Goal: Task Accomplishment & Management: Use online tool/utility

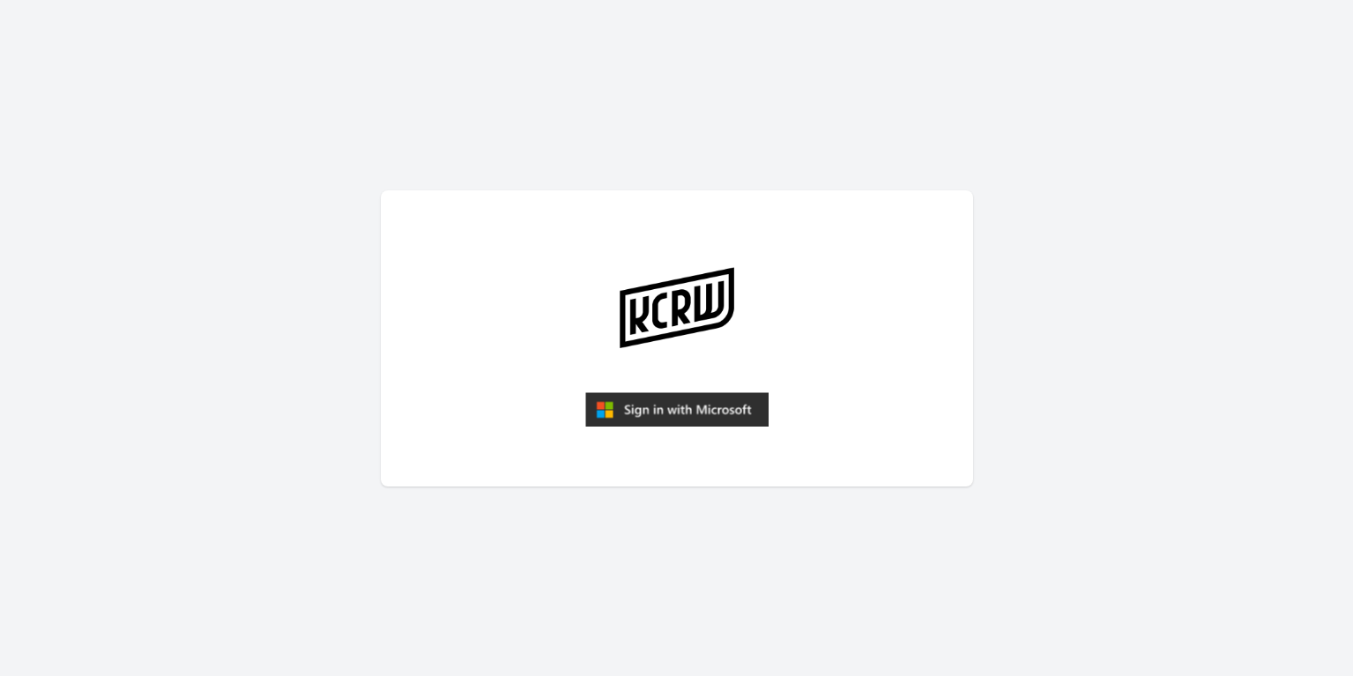
click at [688, 415] on img "submit" at bounding box center [676, 409] width 183 height 35
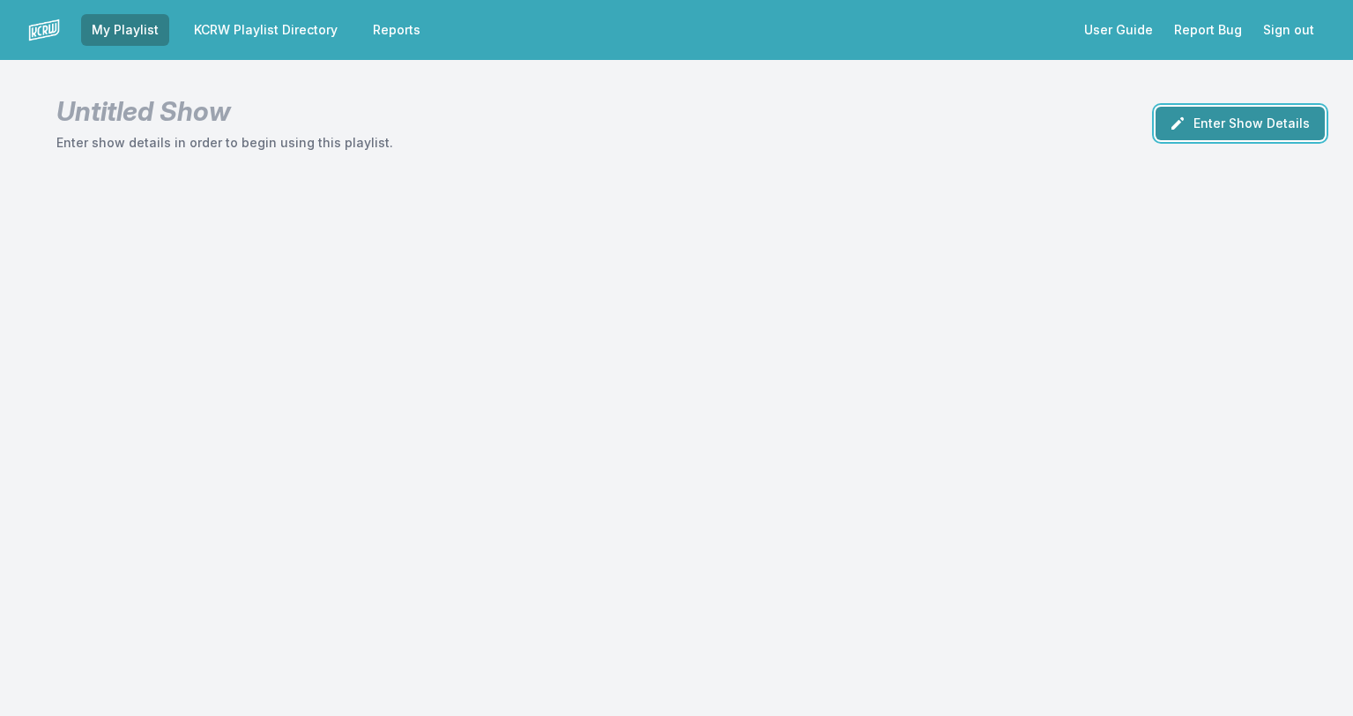
click at [1238, 118] on button "Enter Show Details" at bounding box center [1240, 123] width 169 height 33
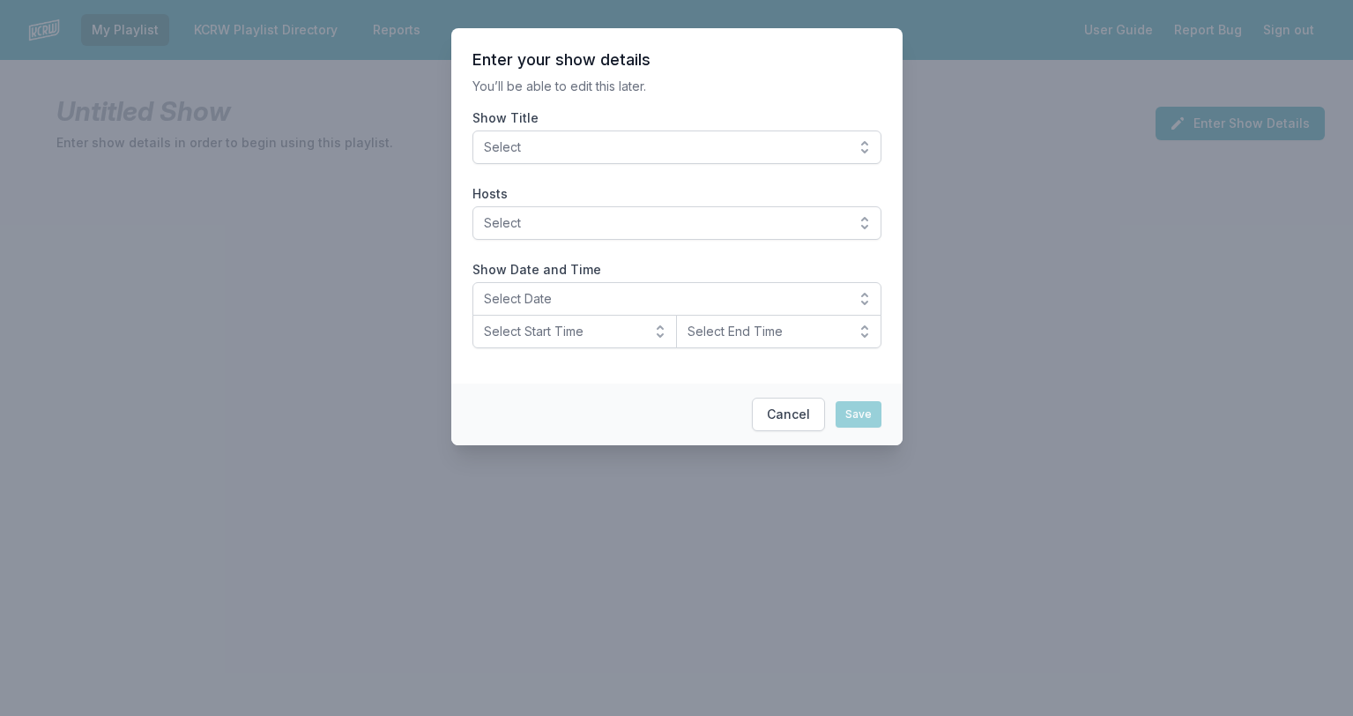
click at [546, 136] on button "Select" at bounding box center [676, 146] width 409 height 33
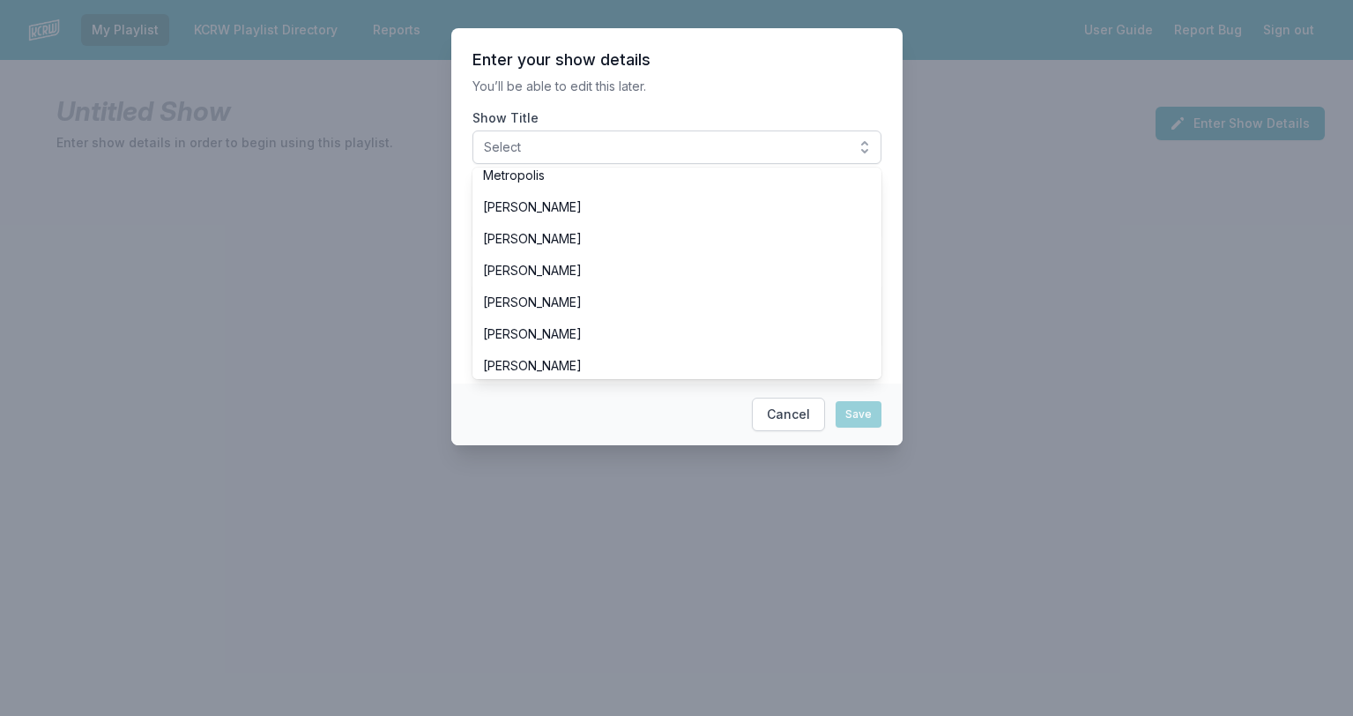
scroll to position [224, 0]
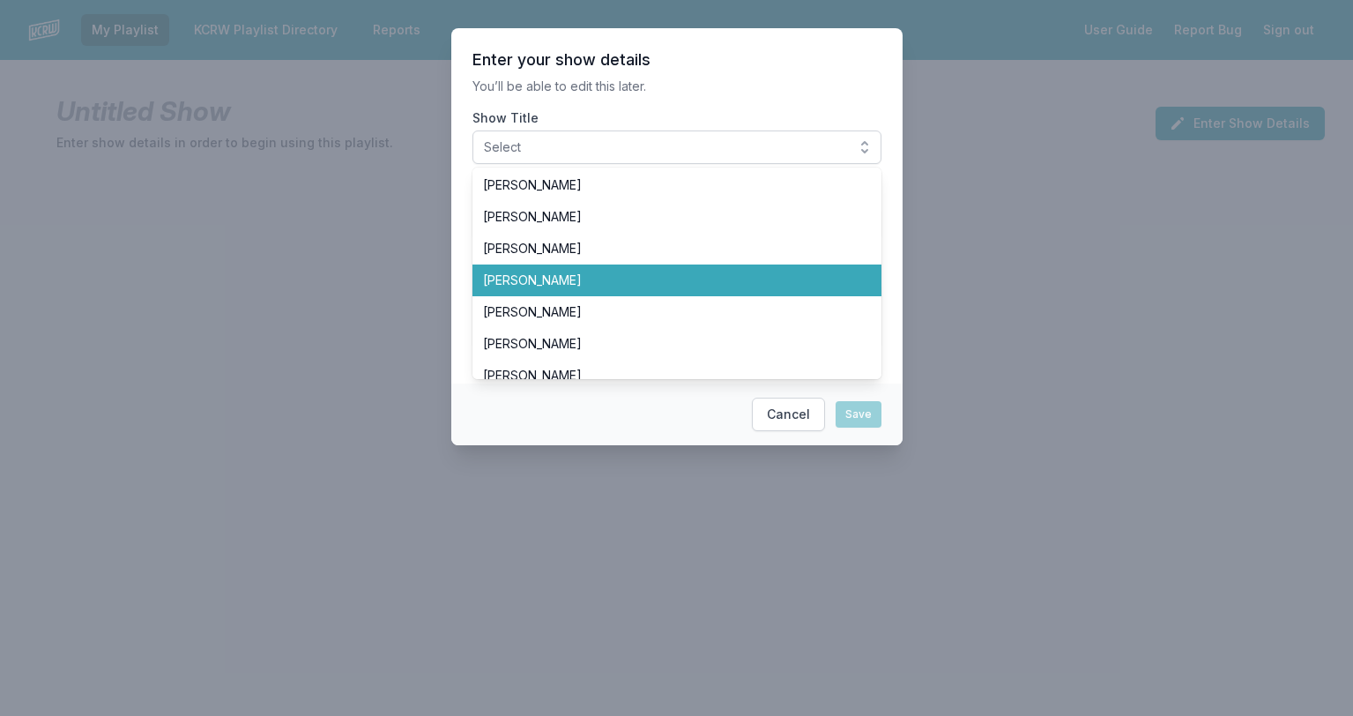
click at [576, 275] on span "Dan Wilcox" at bounding box center [666, 280] width 367 height 18
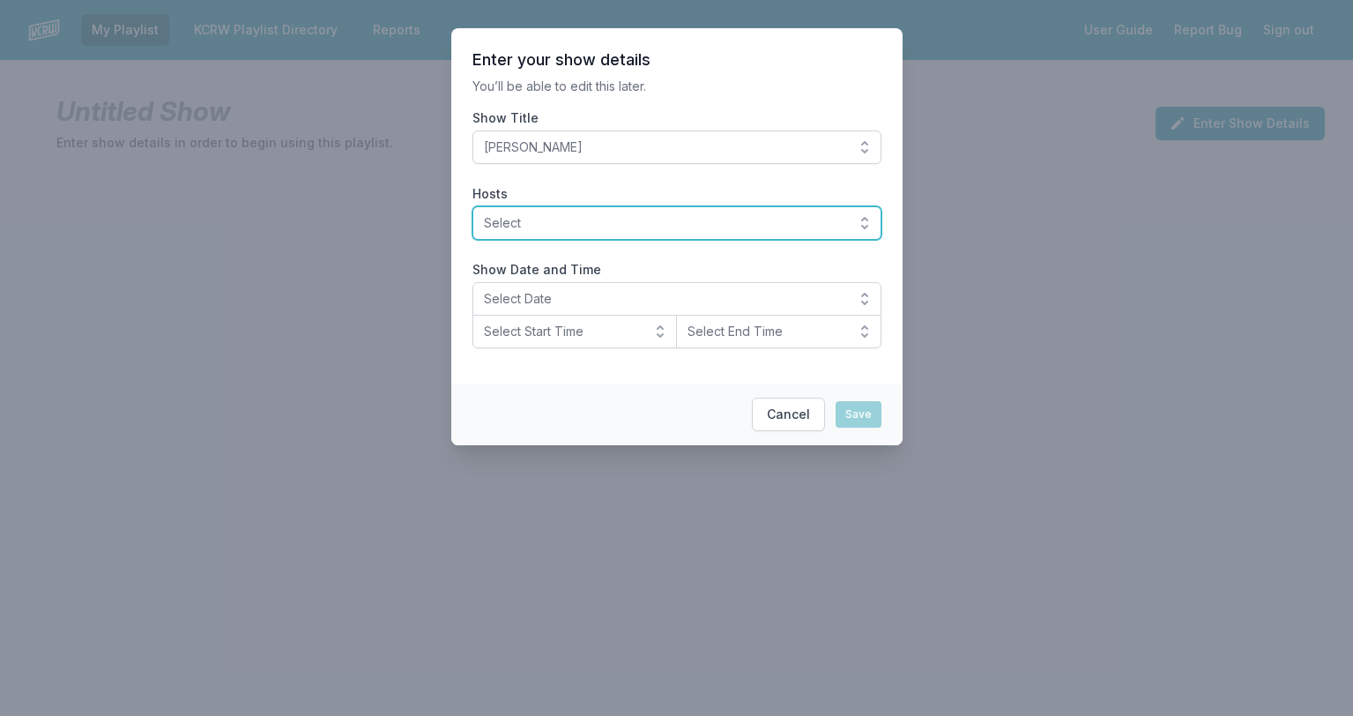
click at [571, 218] on span "Select" at bounding box center [664, 223] width 361 height 18
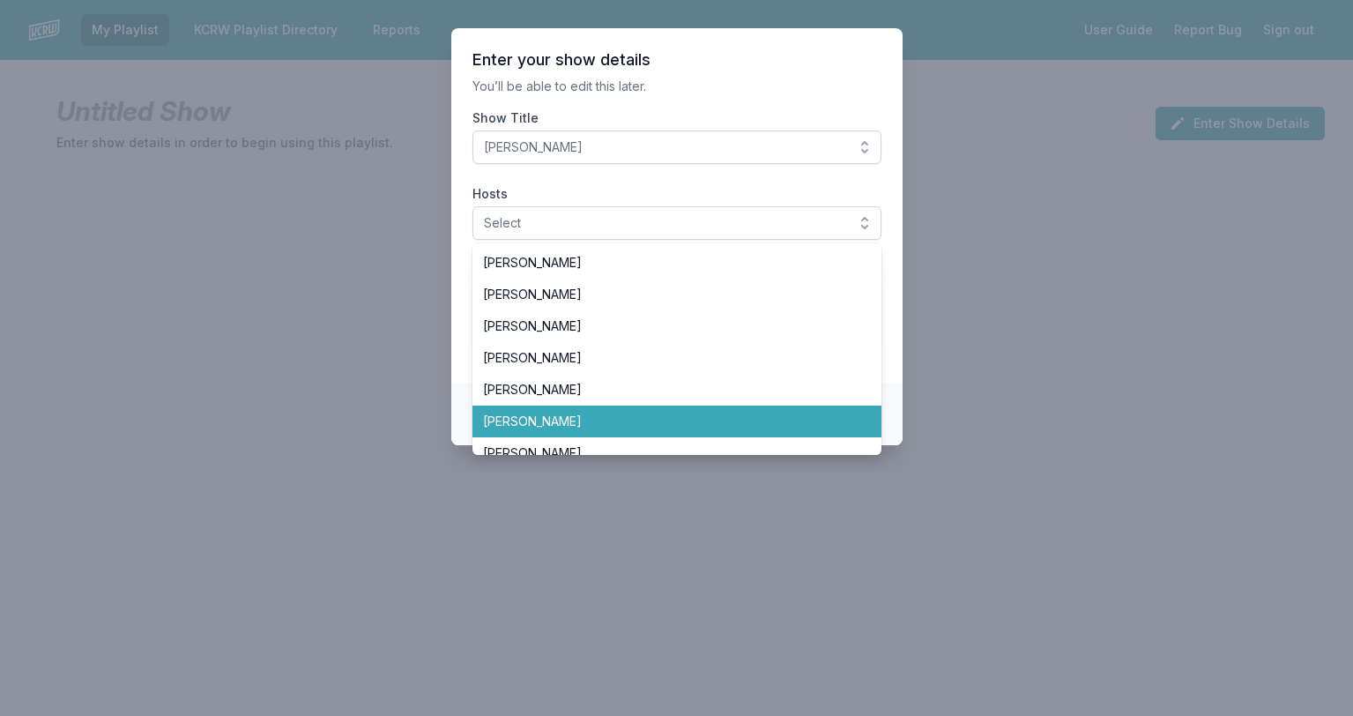
click at [533, 422] on span "Dan Wilcox" at bounding box center [666, 422] width 367 height 18
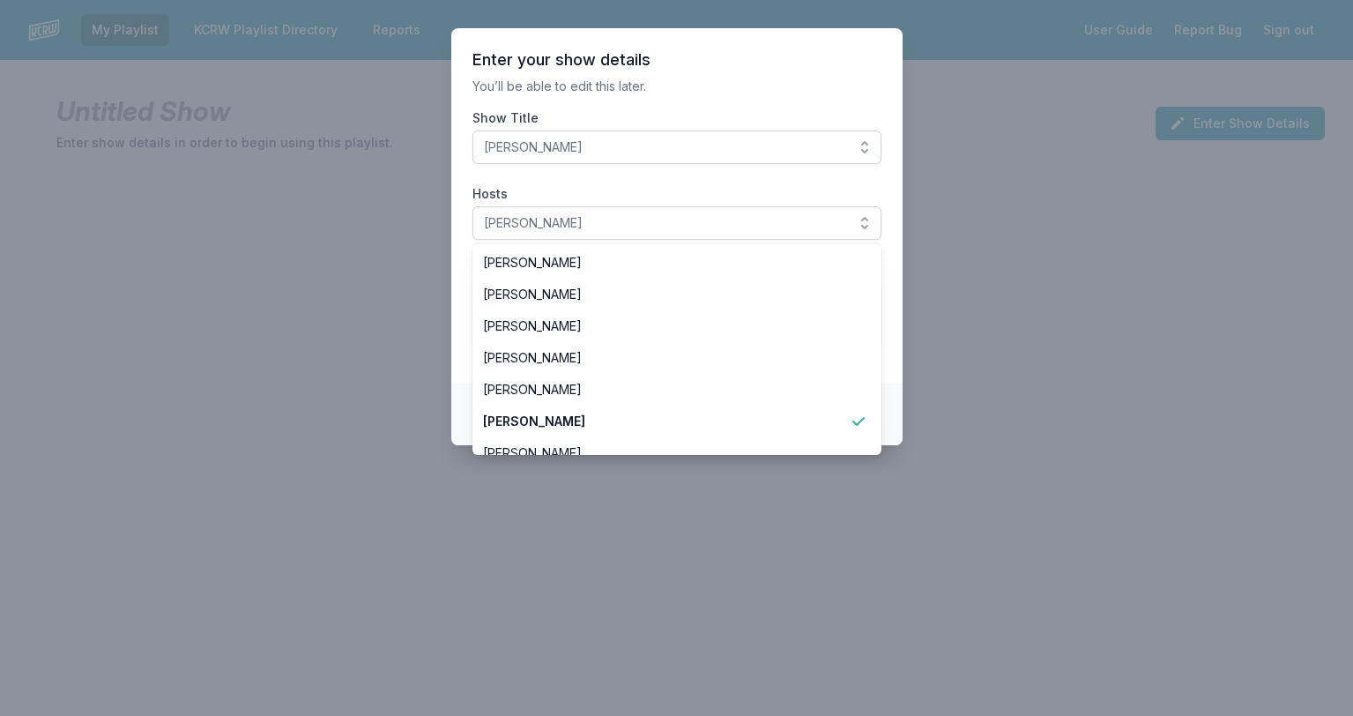
click at [898, 312] on section "Enter your show details You’ll be able to edit this later. Show Title Dan Wilco…" at bounding box center [676, 205] width 451 height 355
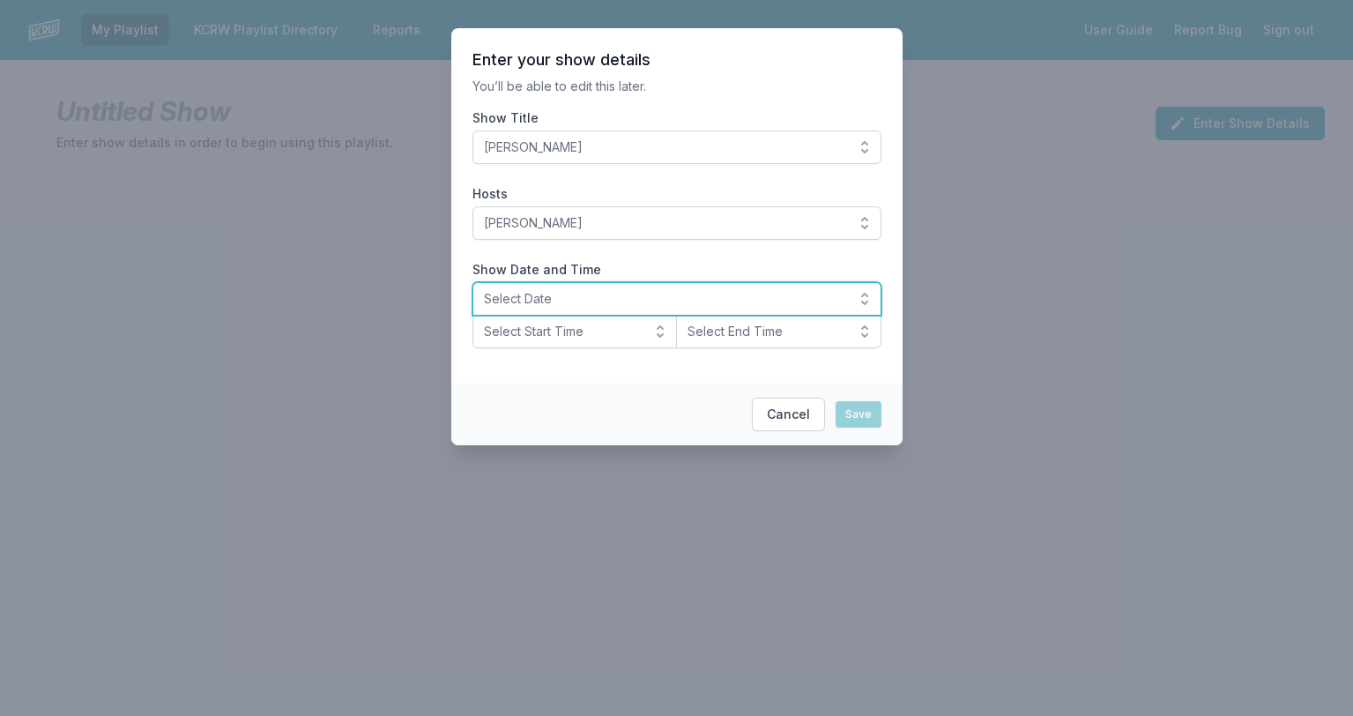
click at [556, 293] on span "Select Date" at bounding box center [664, 299] width 361 height 18
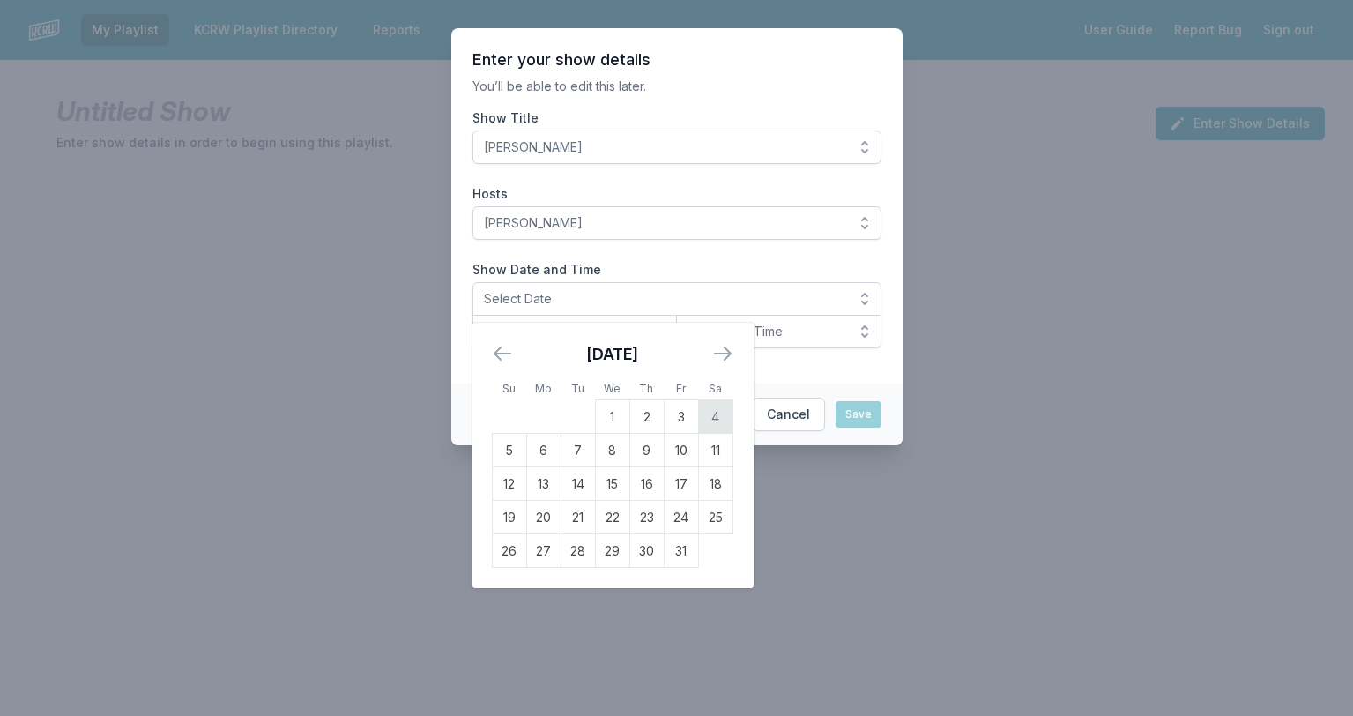
click at [713, 413] on td "4" at bounding box center [715, 416] width 34 height 33
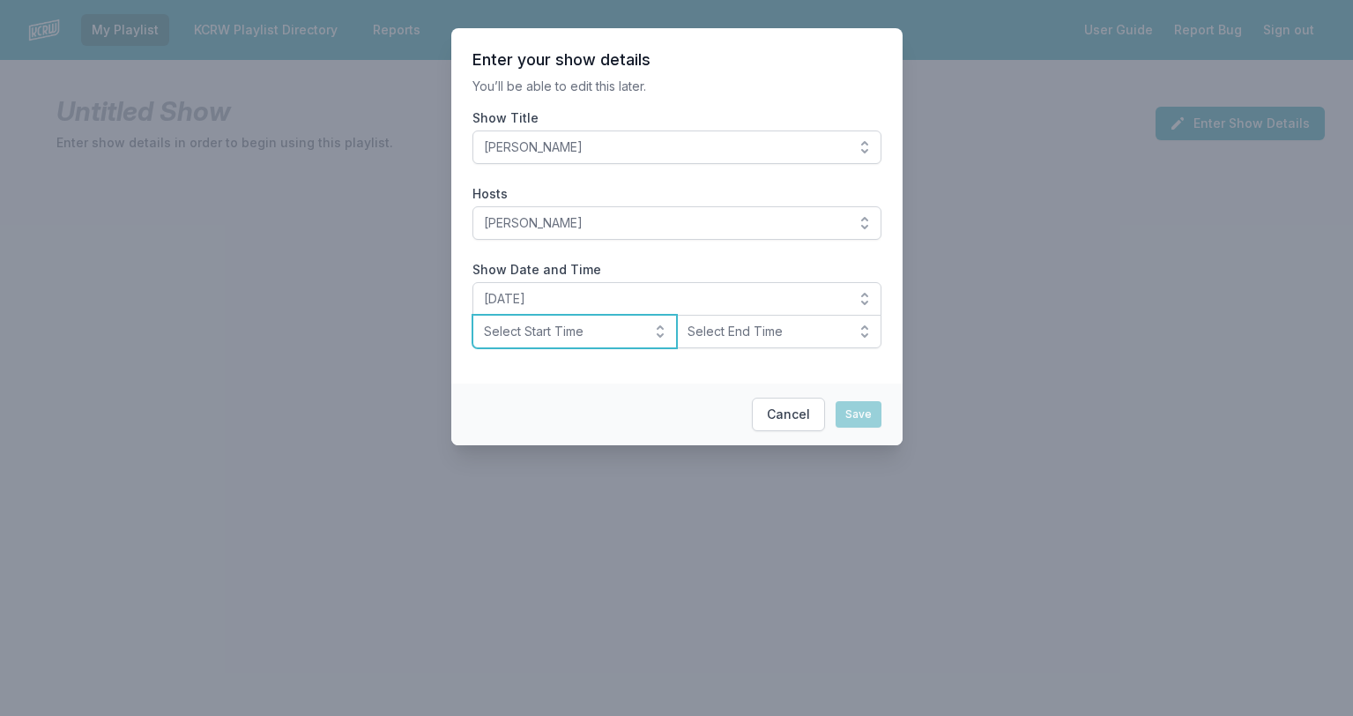
click at [658, 331] on button "Select Start Time" at bounding box center [574, 331] width 205 height 33
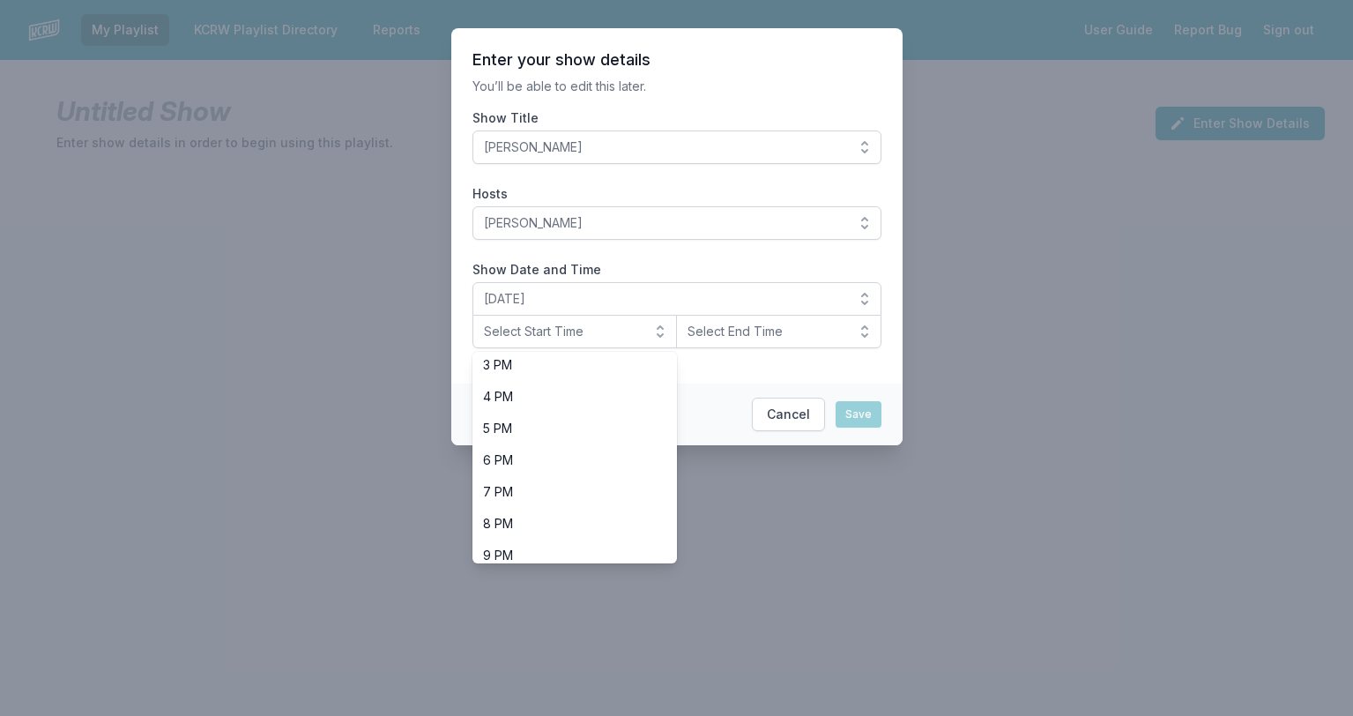
scroll to position [494, 0]
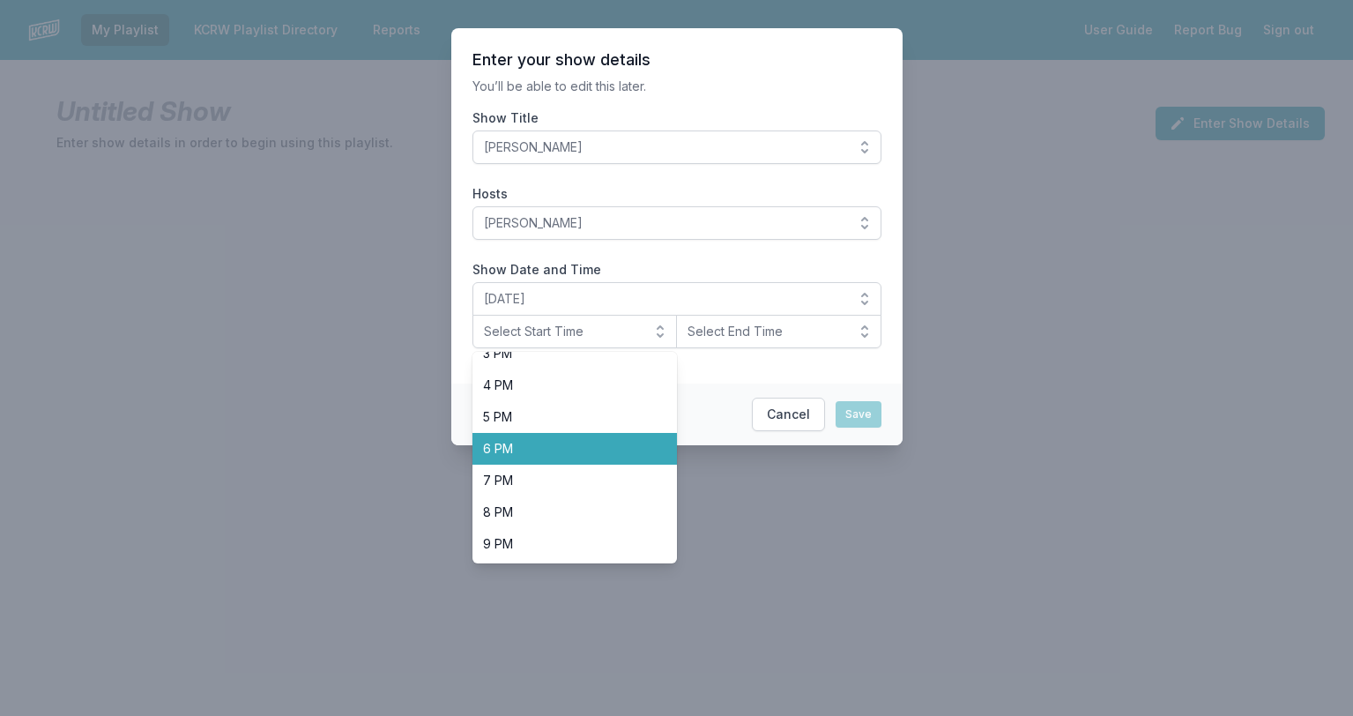
click at [576, 461] on li "6 PM" at bounding box center [574, 449] width 205 height 32
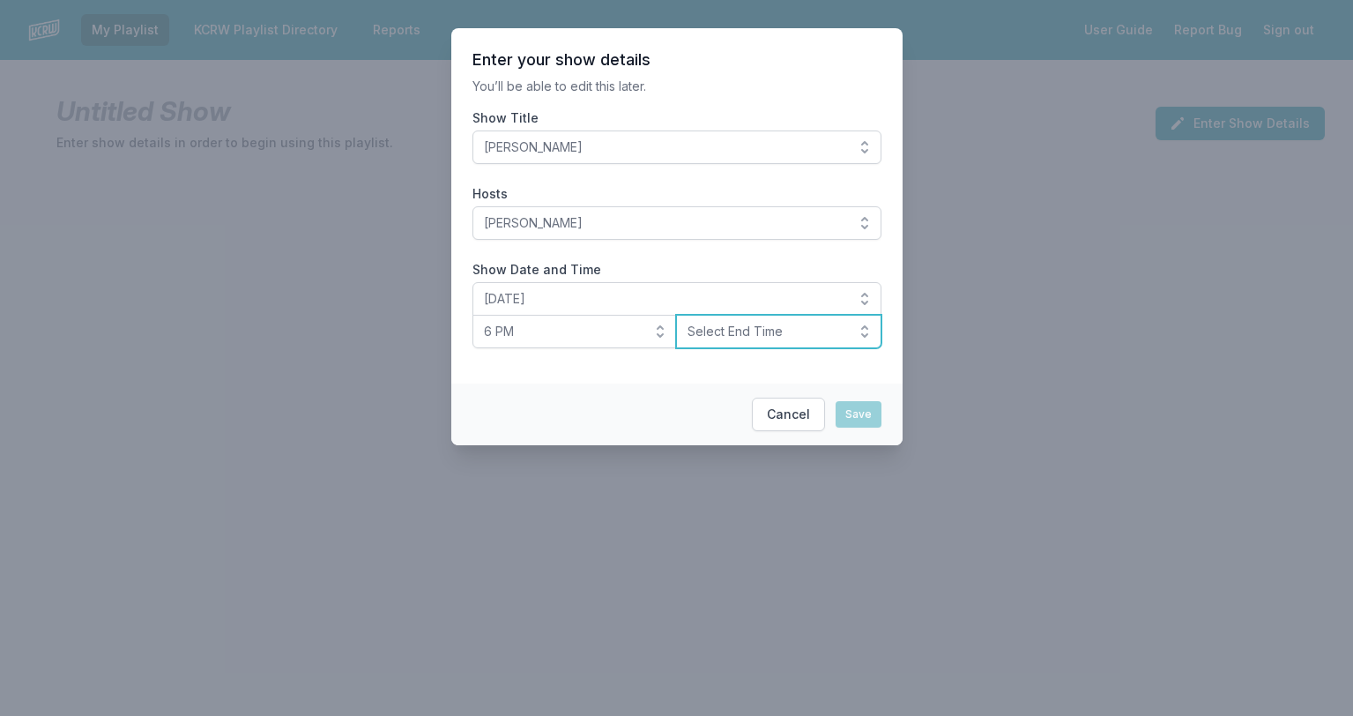
click at [864, 332] on button "Select End Time" at bounding box center [778, 331] width 205 height 33
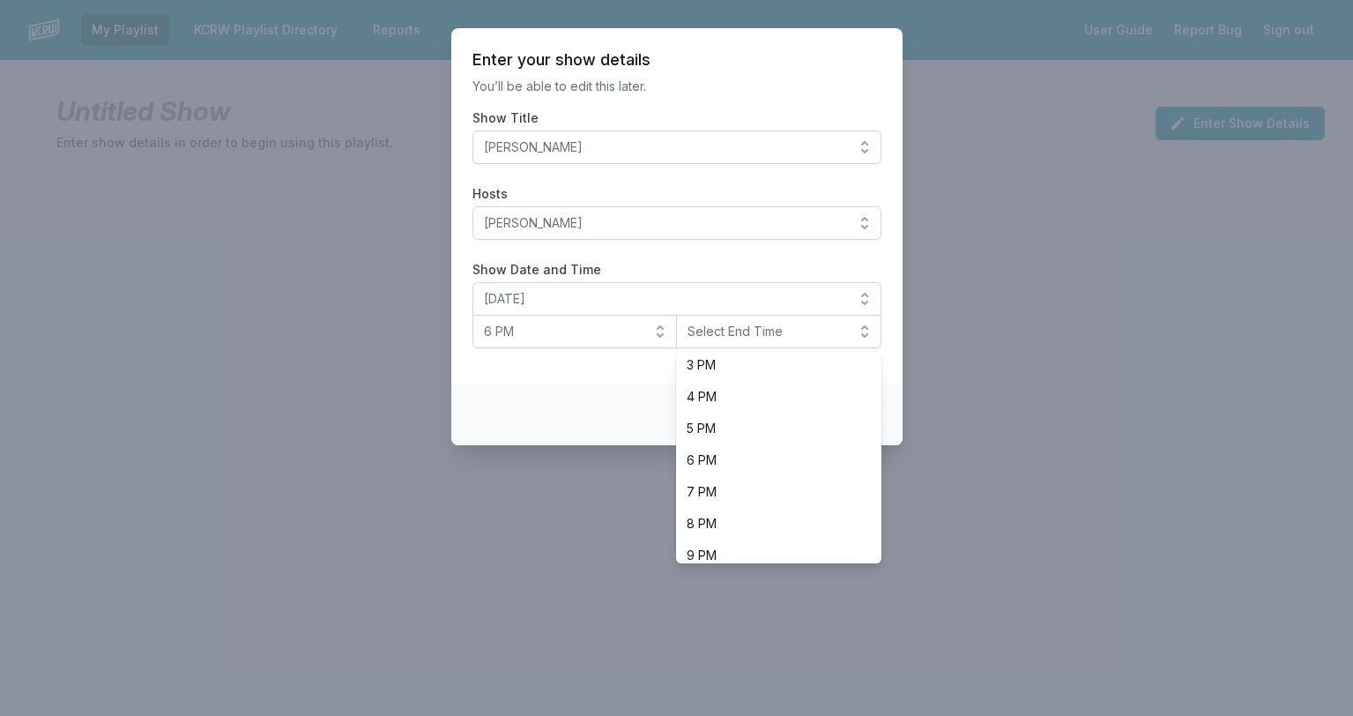
scroll to position [487, 0]
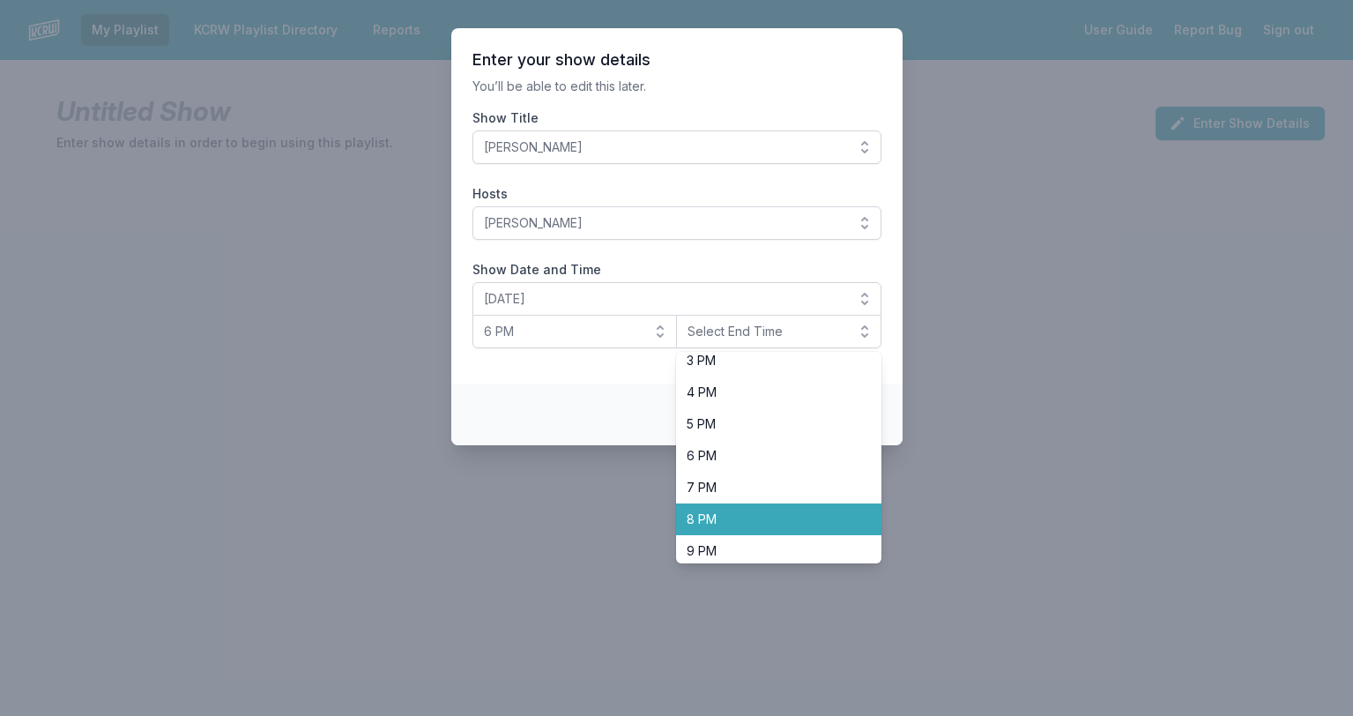
click at [760, 513] on span "8 PM" at bounding box center [768, 519] width 163 height 18
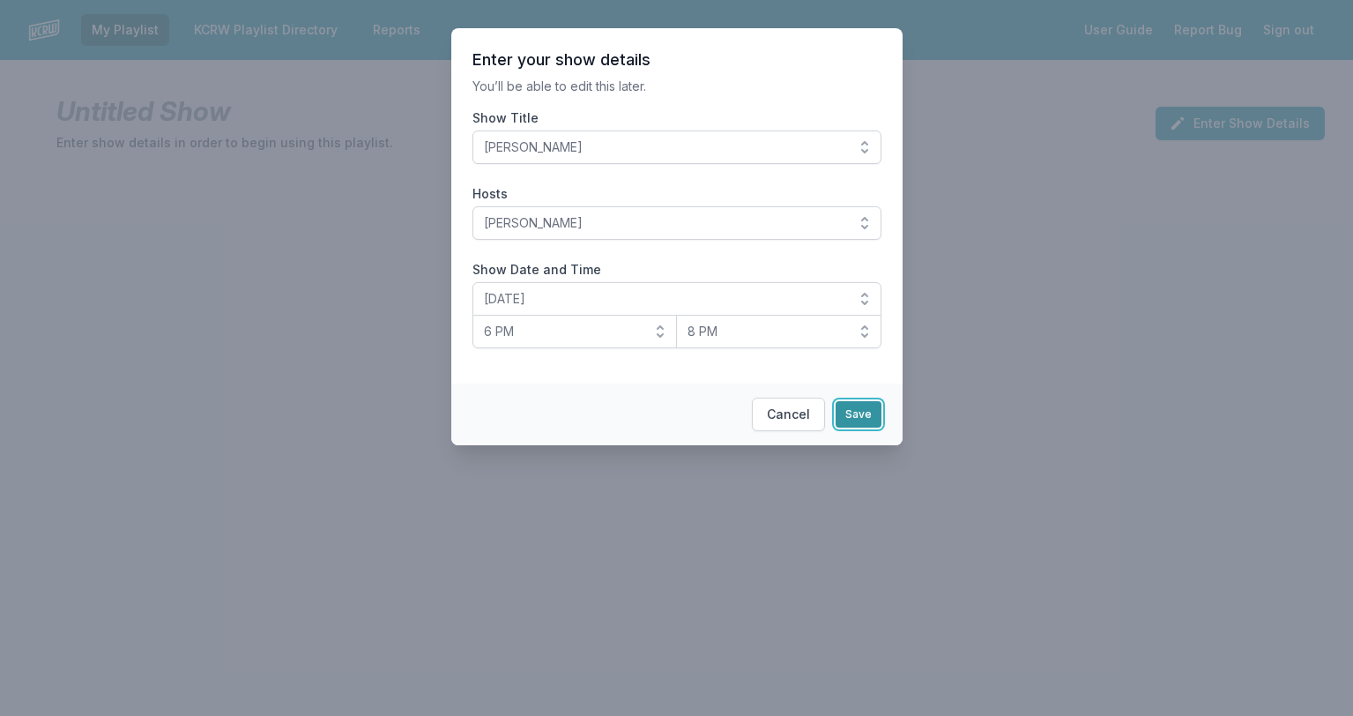
click at [865, 412] on button "Save" at bounding box center [859, 414] width 46 height 26
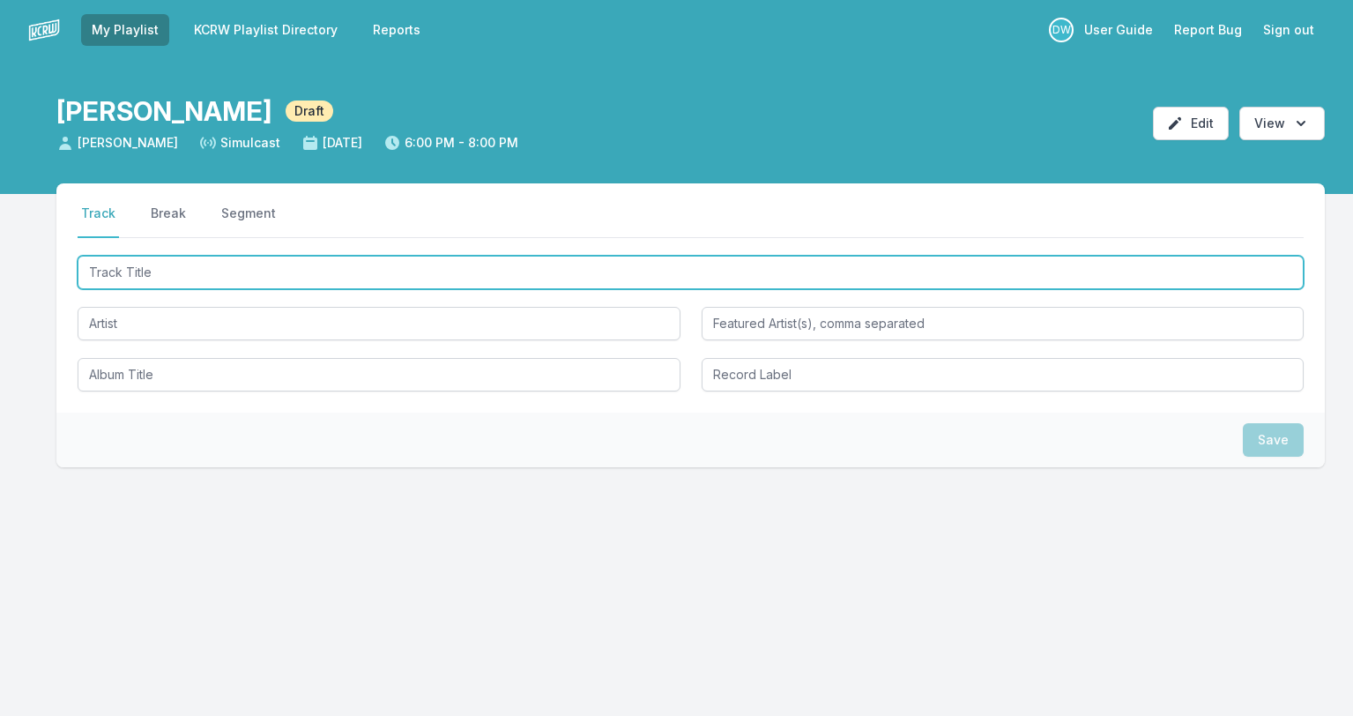
click at [137, 275] on input "Track Title" at bounding box center [691, 272] width 1226 height 33
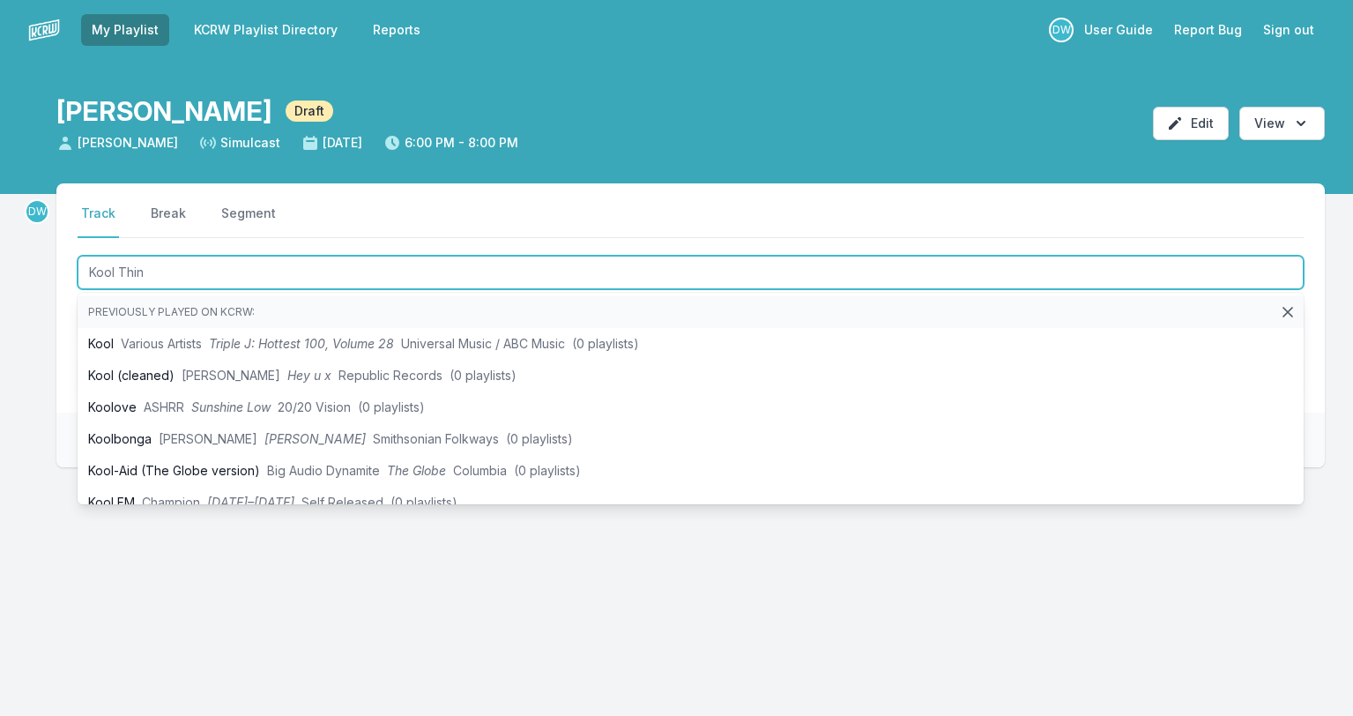
type input "Kool Thing"
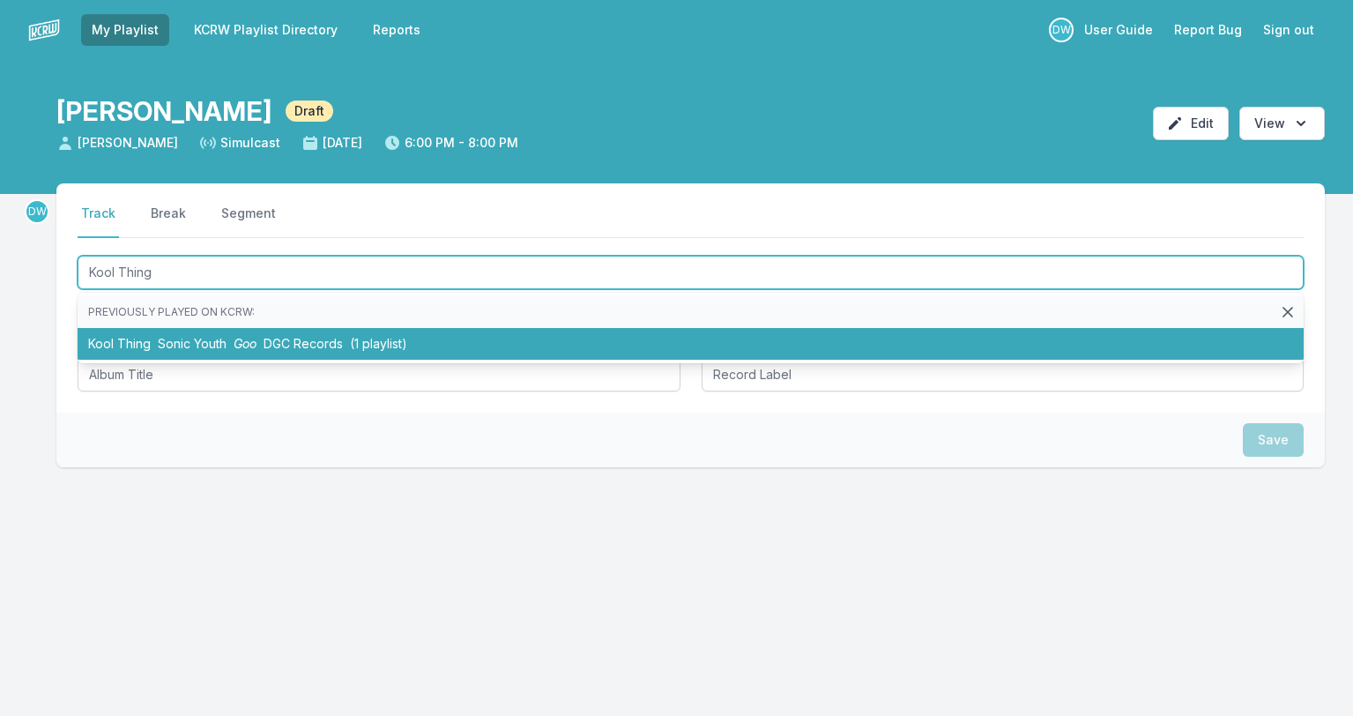
click at [204, 351] on span "Sonic Youth" at bounding box center [192, 343] width 69 height 15
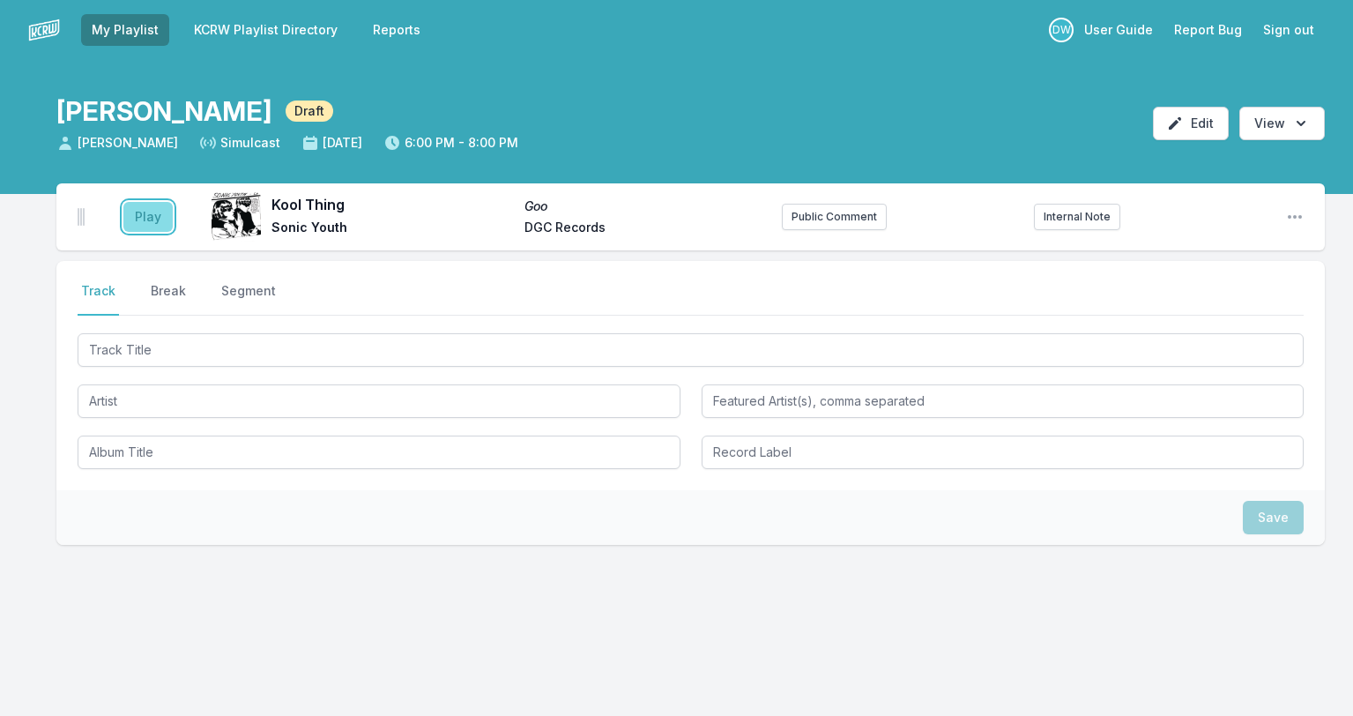
drag, startPoint x: 144, startPoint y: 227, endPoint x: 150, endPoint y: 214, distance: 13.8
click at [145, 225] on button "Play" at bounding box center [147, 217] width 49 height 30
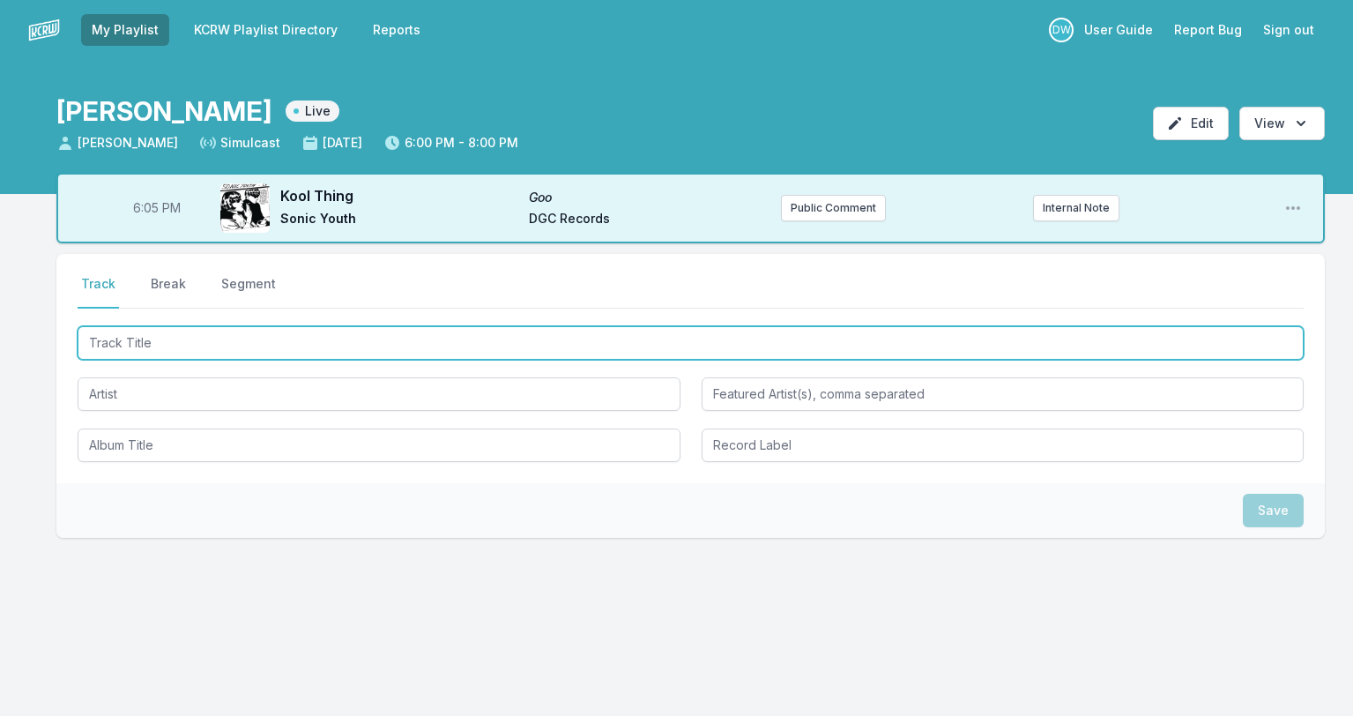
click at [129, 346] on input "Track Title" at bounding box center [691, 342] width 1226 height 33
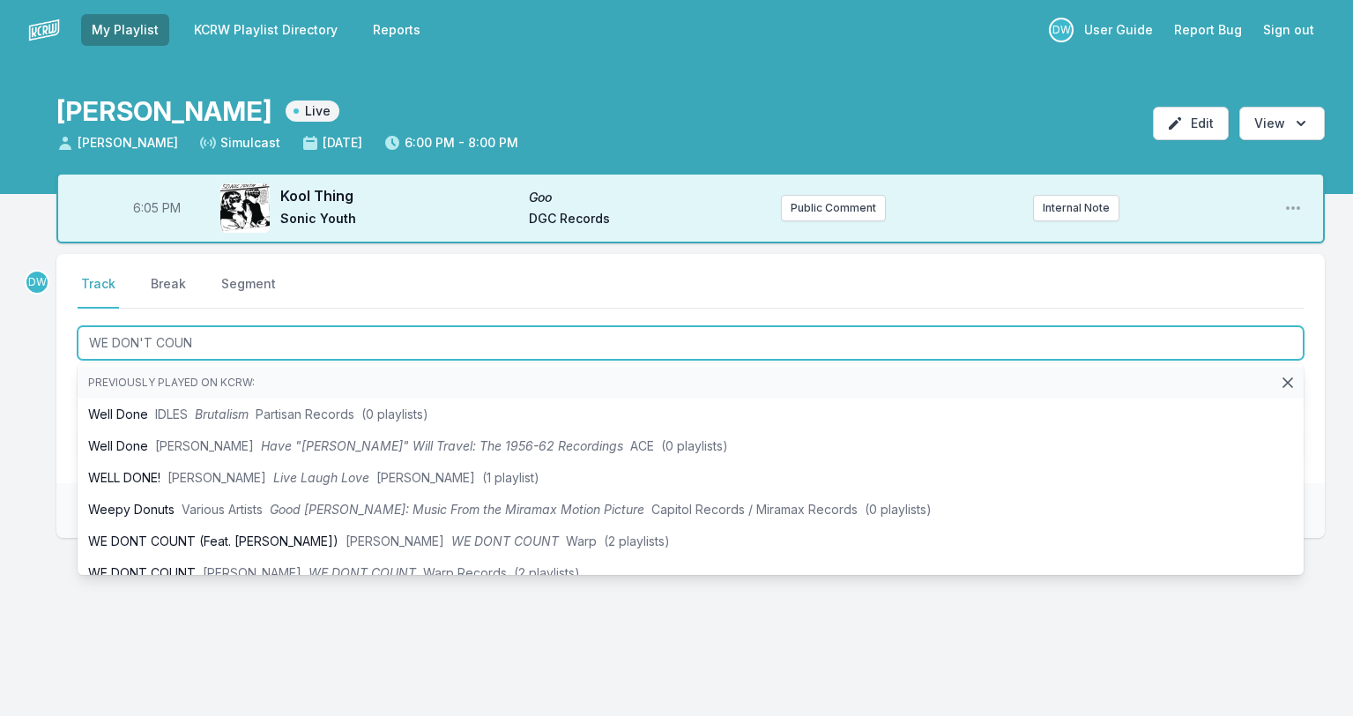
type input "WE DON'T COUNT"
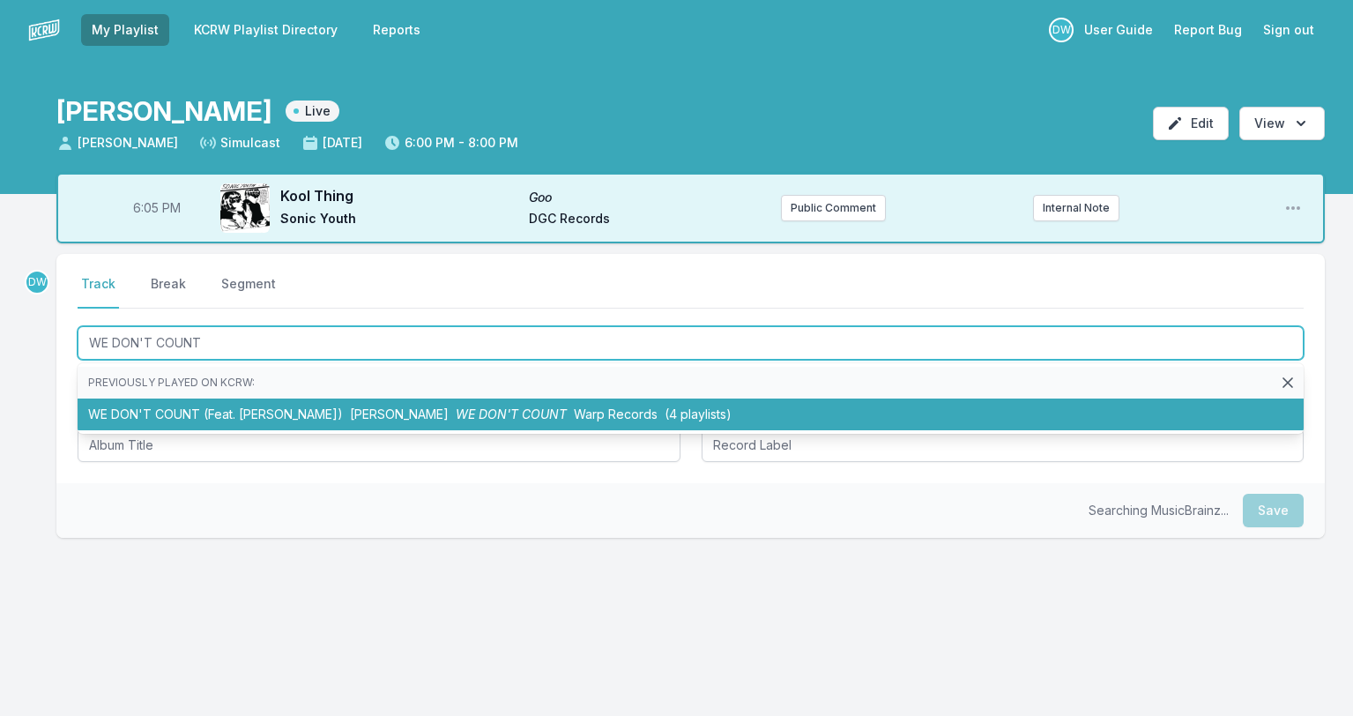
click at [256, 413] on li "WE DON'T COUNT (Feat. NINA) Yves Tumor WE DON'T COUNT Warp Records (4 playlists)" at bounding box center [691, 414] width 1226 height 32
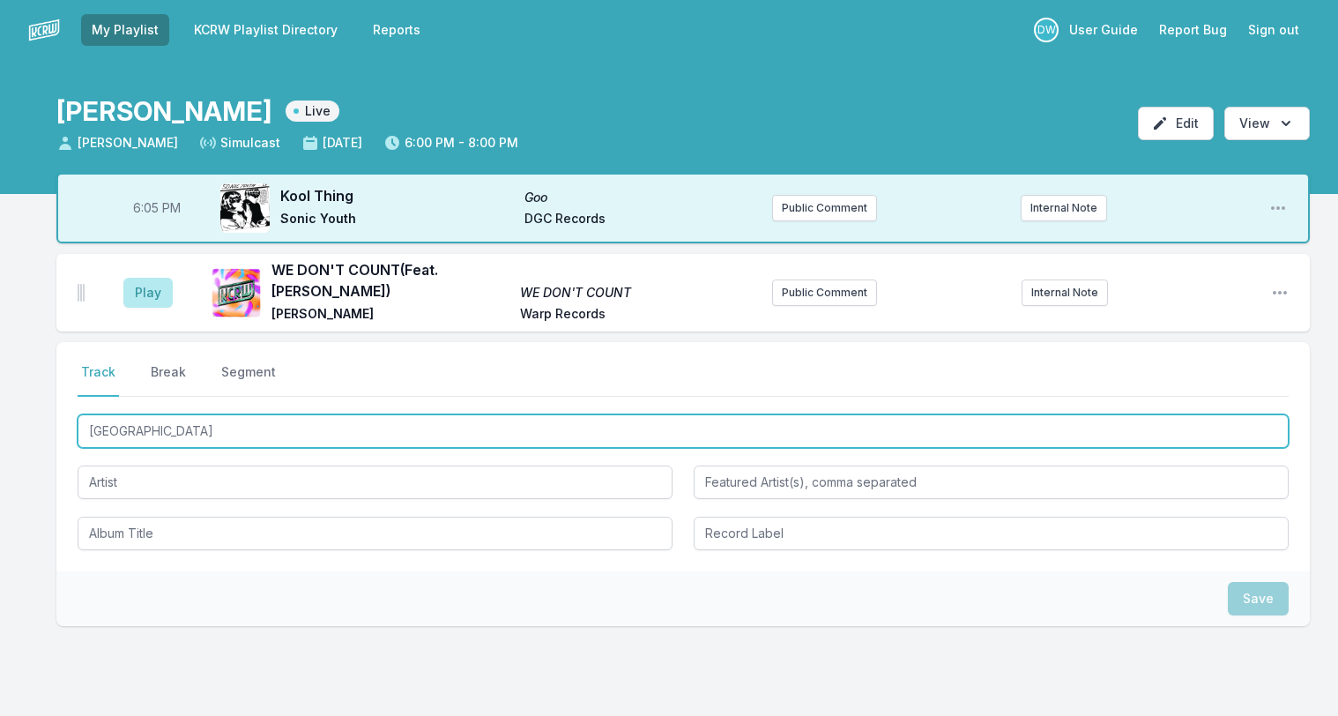
type input "Bitter Streets"
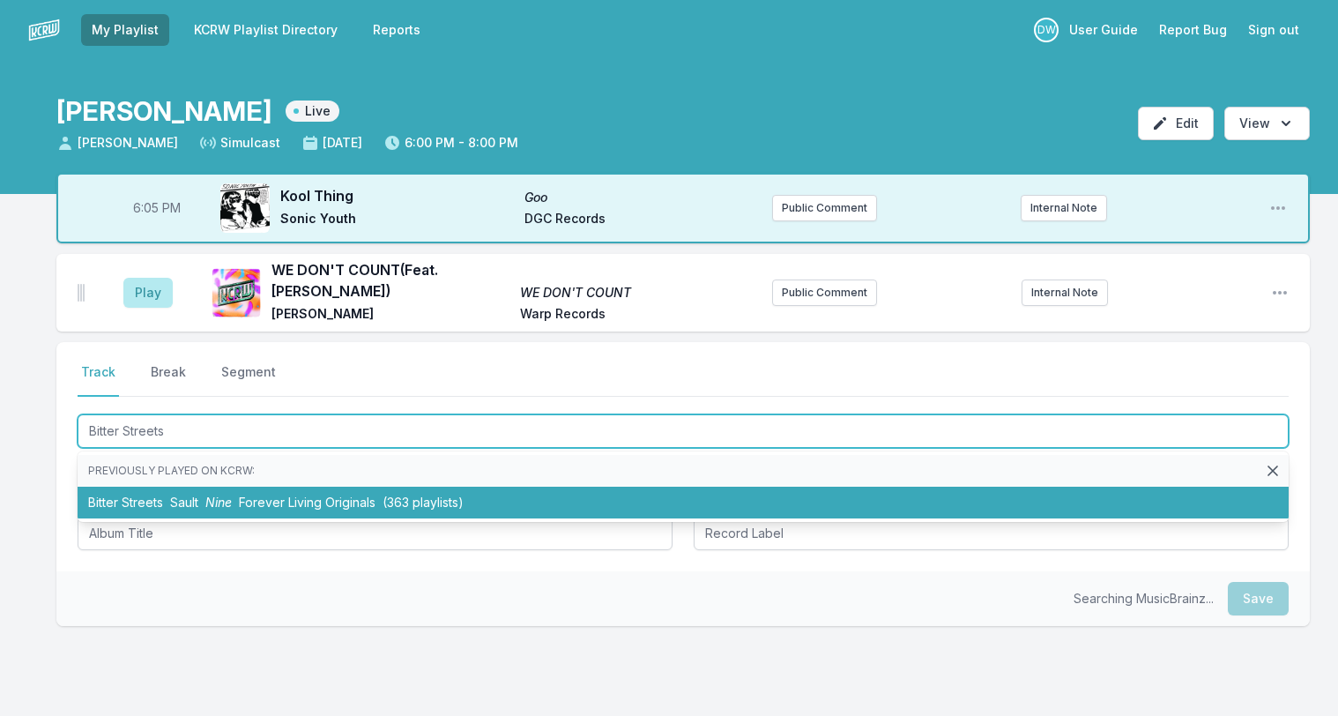
click at [278, 494] on span "Forever Living Originals" at bounding box center [307, 501] width 137 height 15
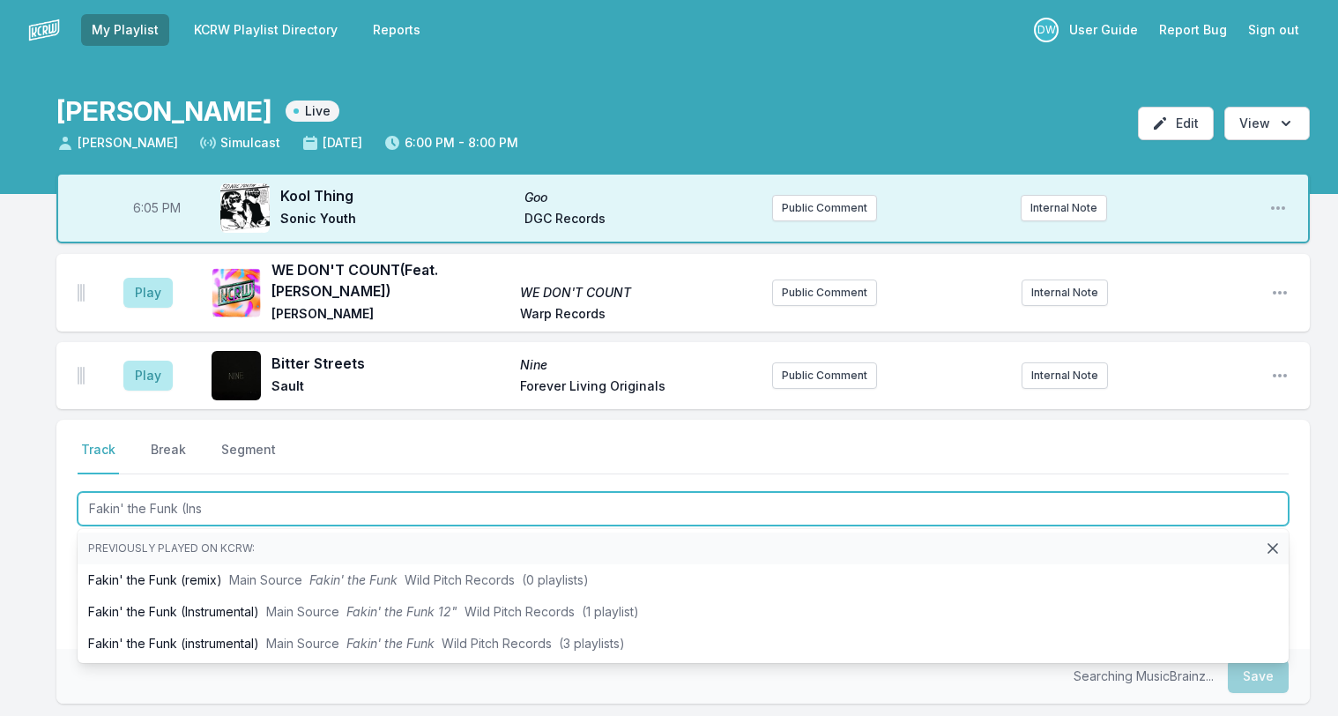
type input "Fakin' the Funk (Inst"
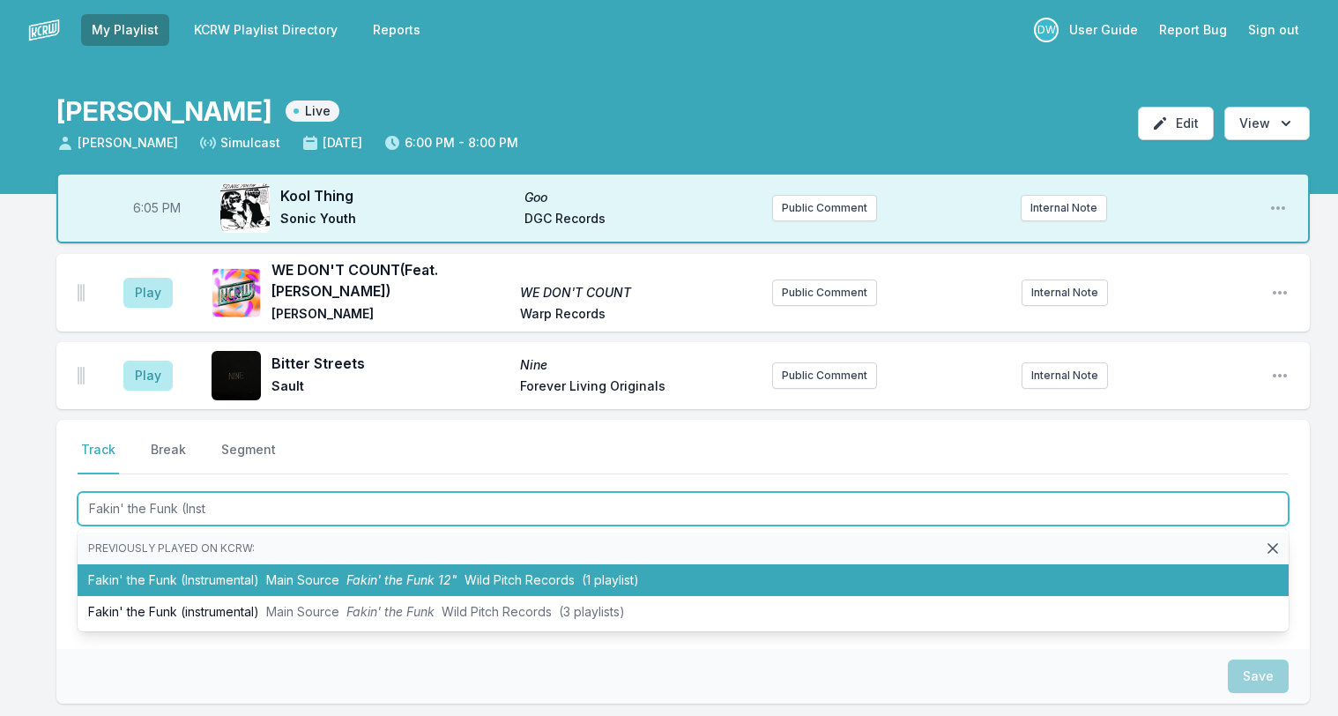
click at [393, 576] on span "Fakin' the Funk 12"" at bounding box center [401, 579] width 111 height 15
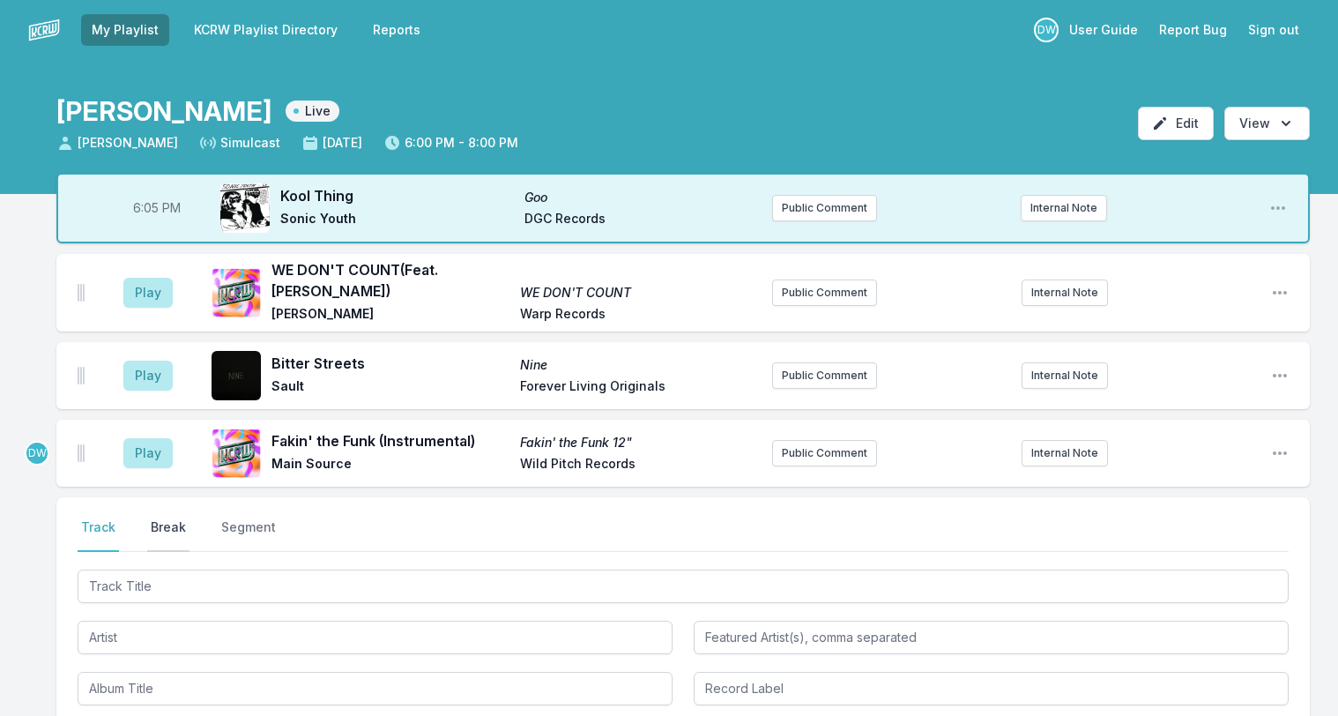
click at [152, 518] on button "Break" at bounding box center [168, 534] width 42 height 33
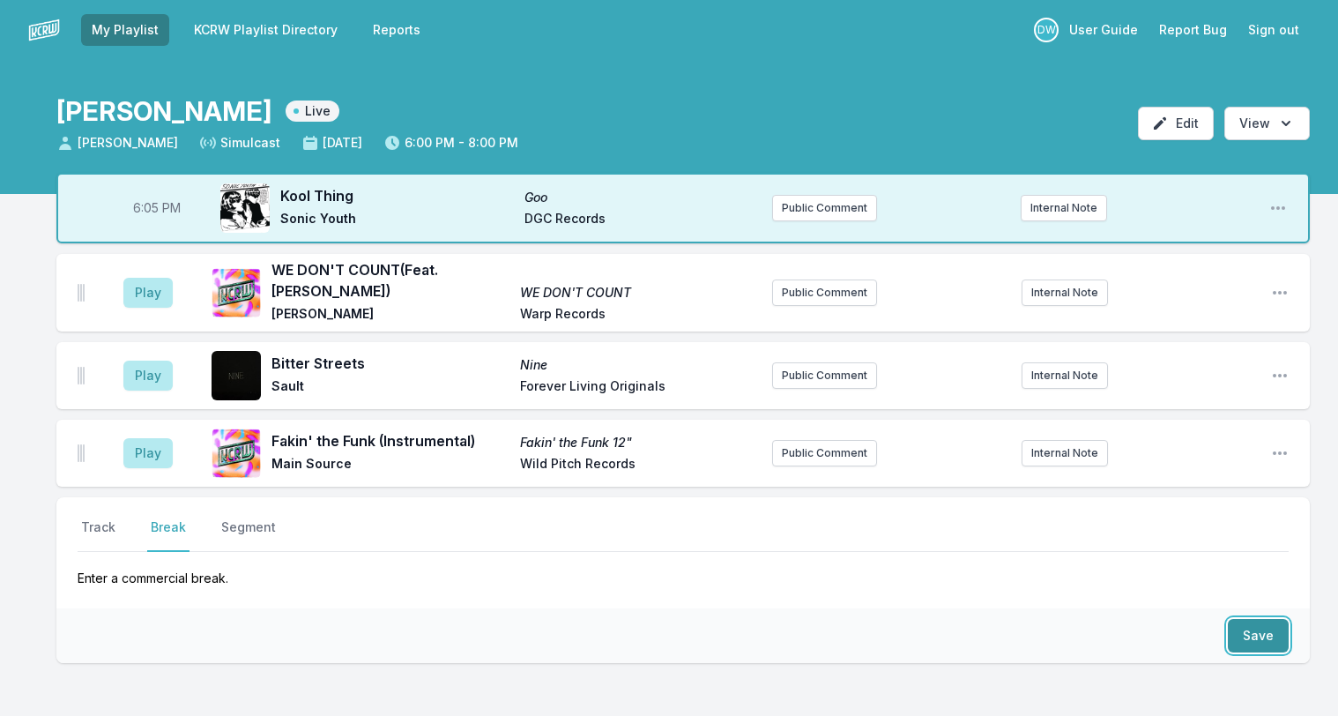
click at [1252, 621] on button "Save" at bounding box center [1258, 635] width 61 height 33
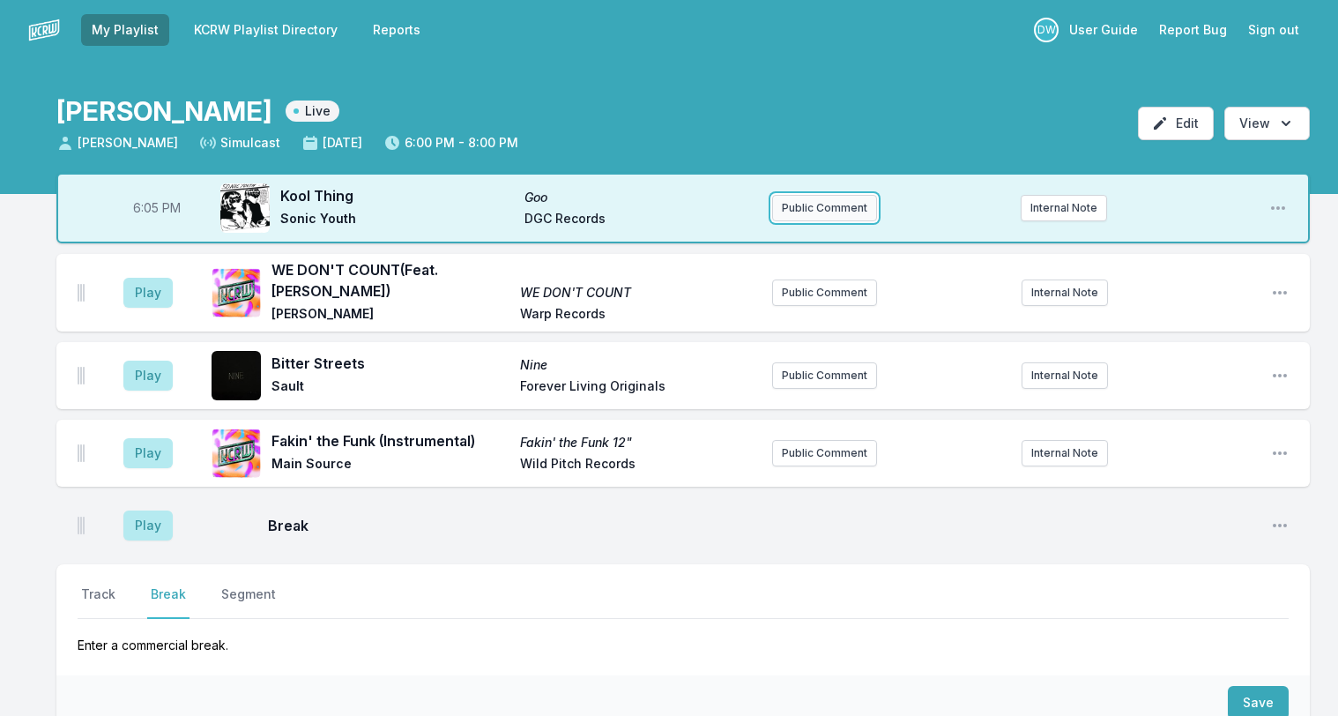
click at [823, 216] on button "Public Comment" at bounding box center [824, 208] width 105 height 26
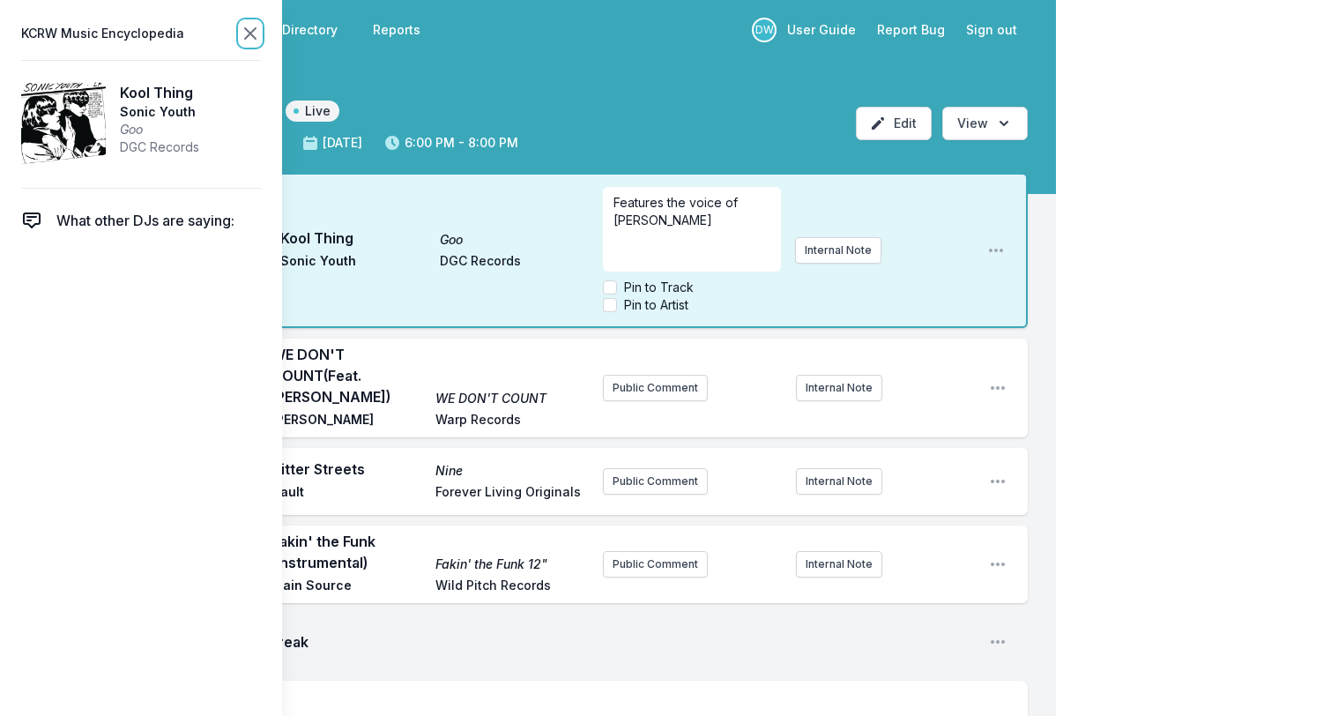
click at [245, 34] on icon at bounding box center [250, 33] width 21 height 21
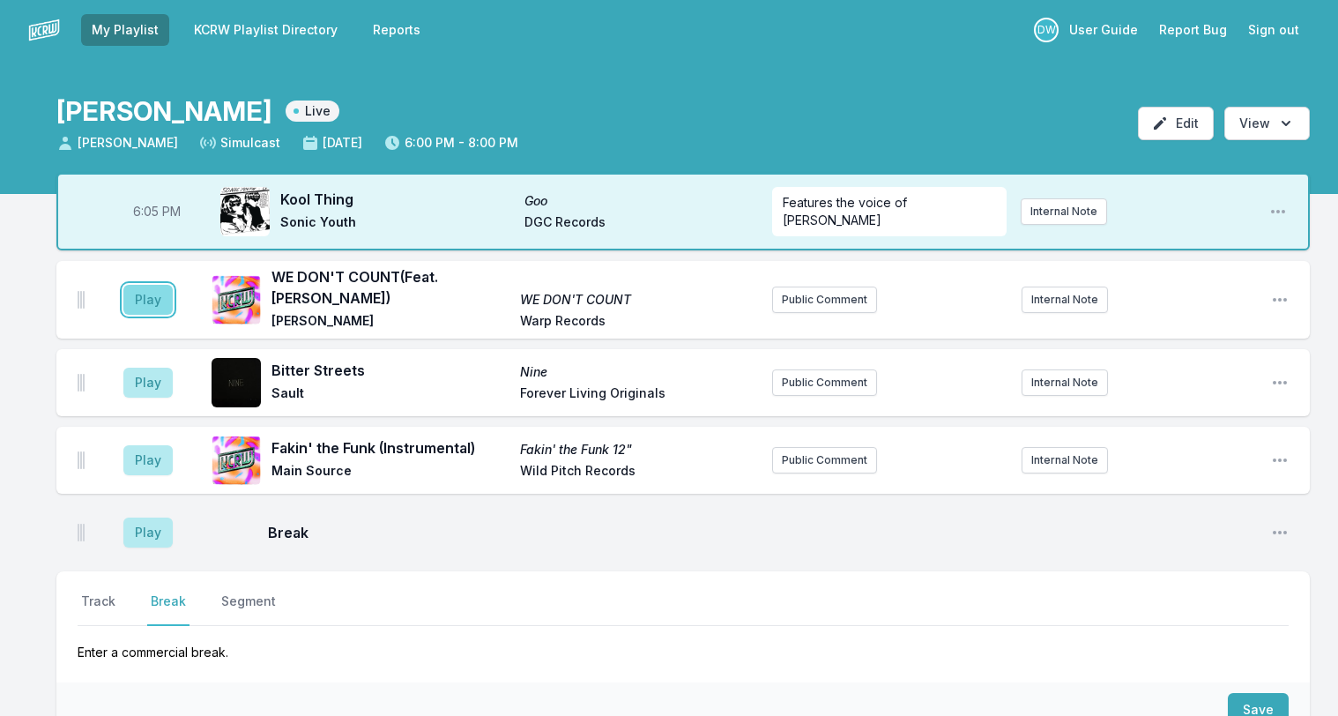
click at [145, 294] on button "Play" at bounding box center [147, 300] width 49 height 30
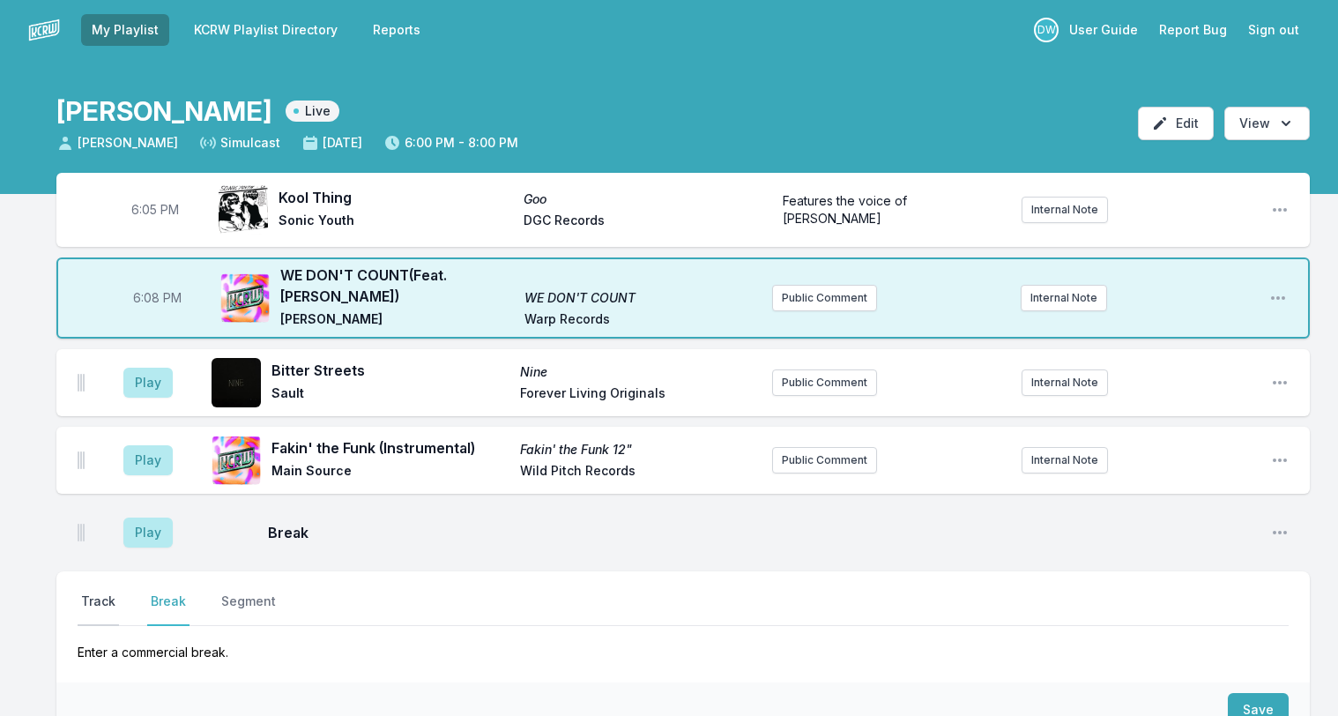
click at [99, 592] on button "Track" at bounding box center [98, 608] width 41 height 33
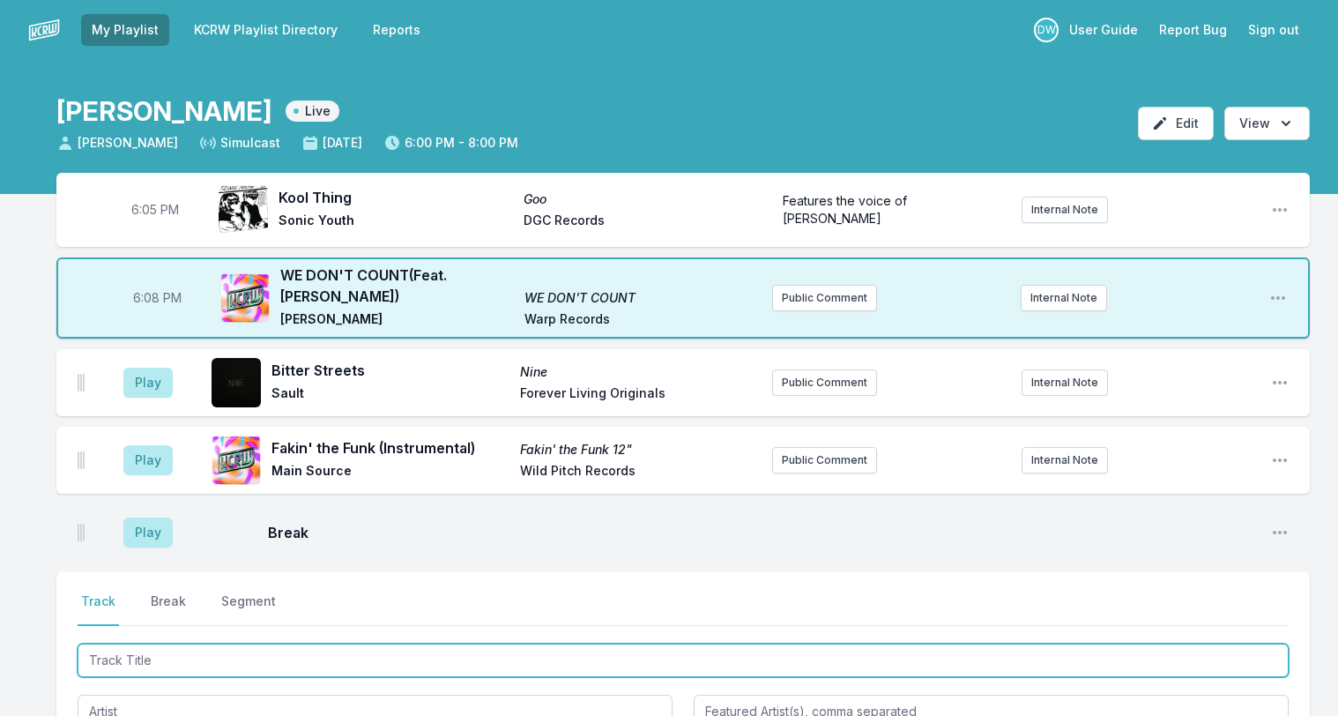
click at [131, 643] on input "Track Title" at bounding box center [683, 659] width 1211 height 33
type input "My Life"
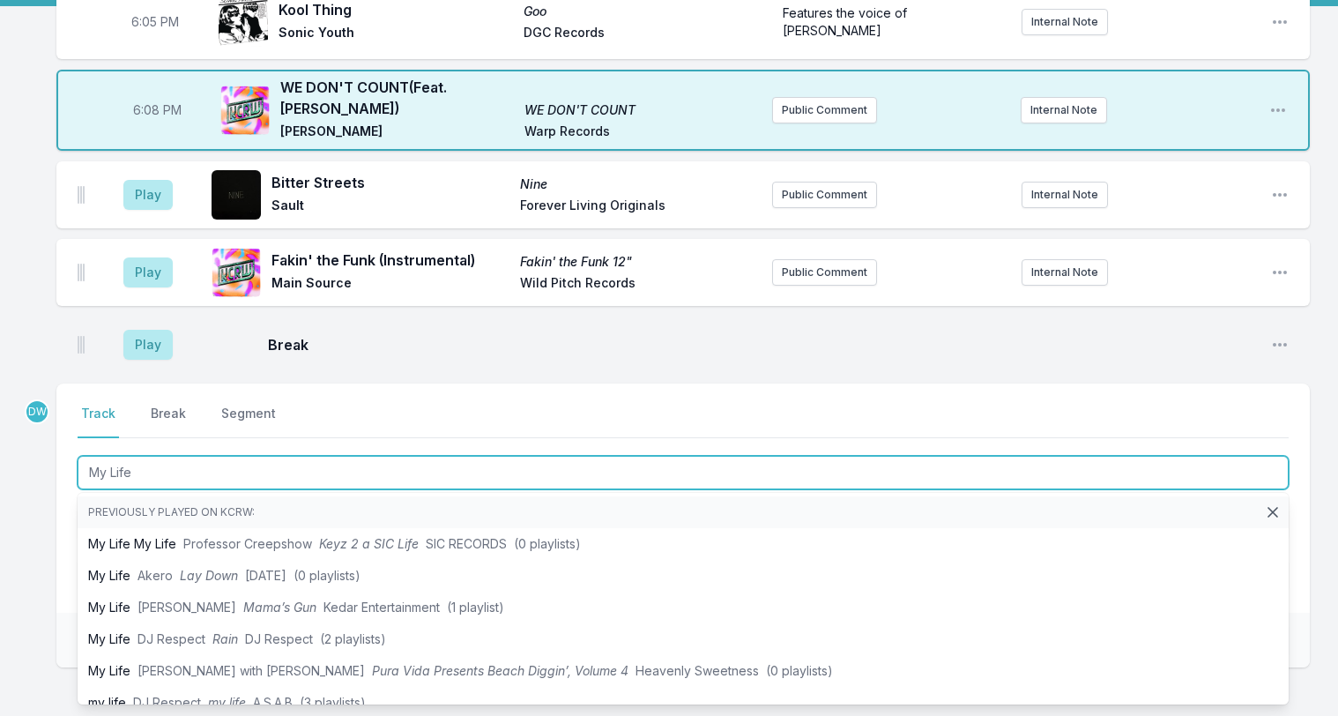
scroll to position [271, 0]
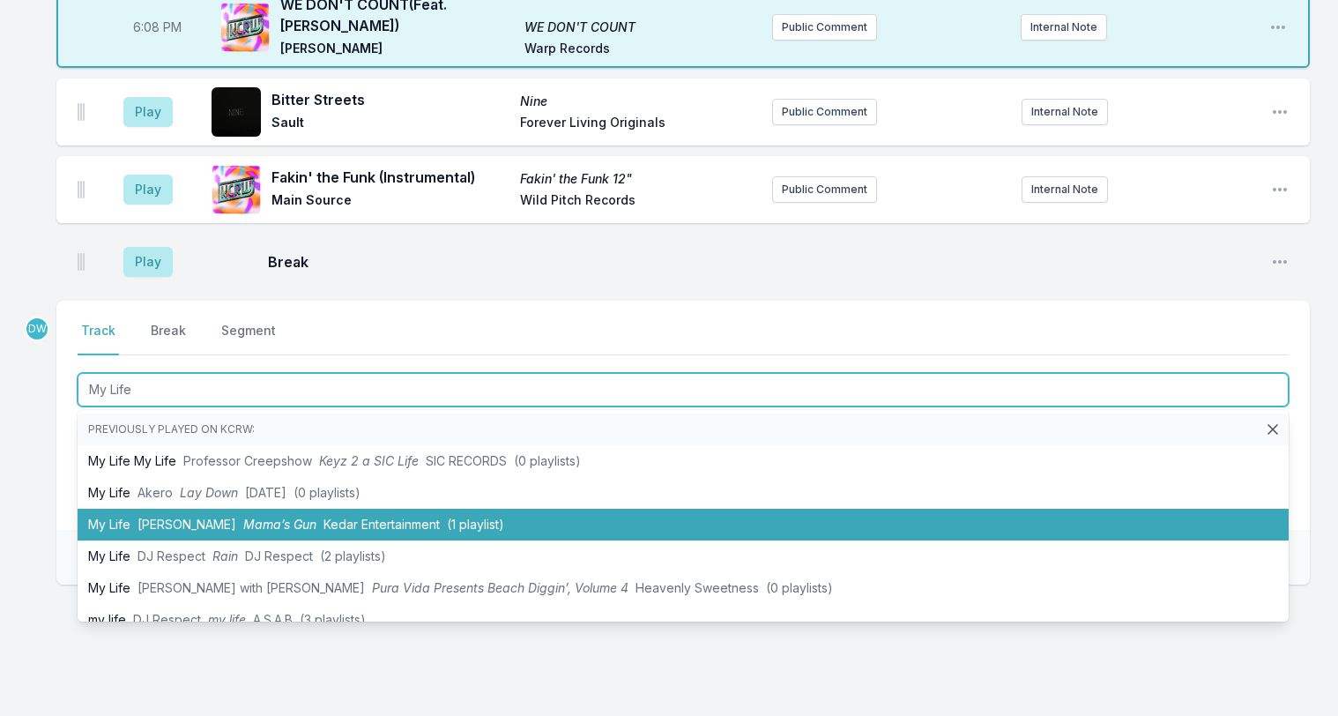
click at [323, 517] on span "Kedar Entertainment" at bounding box center [381, 524] width 116 height 15
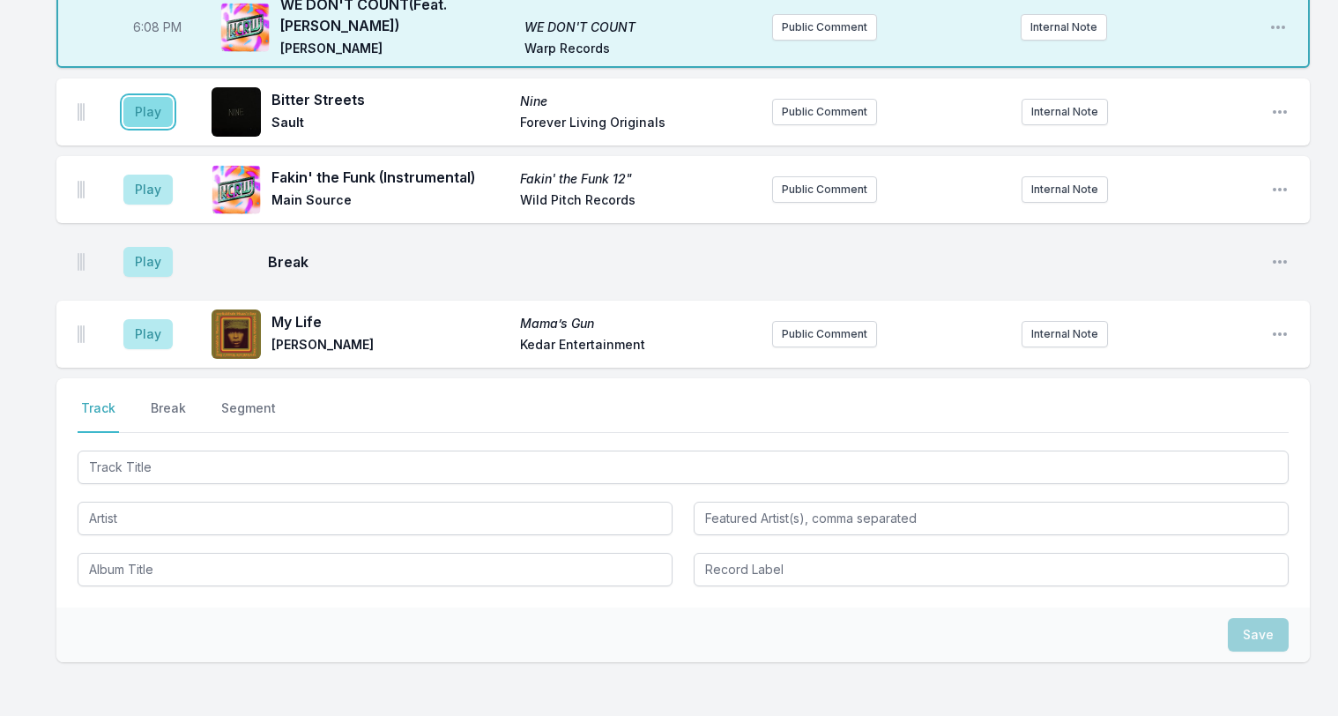
click at [138, 97] on button "Play" at bounding box center [147, 112] width 49 height 30
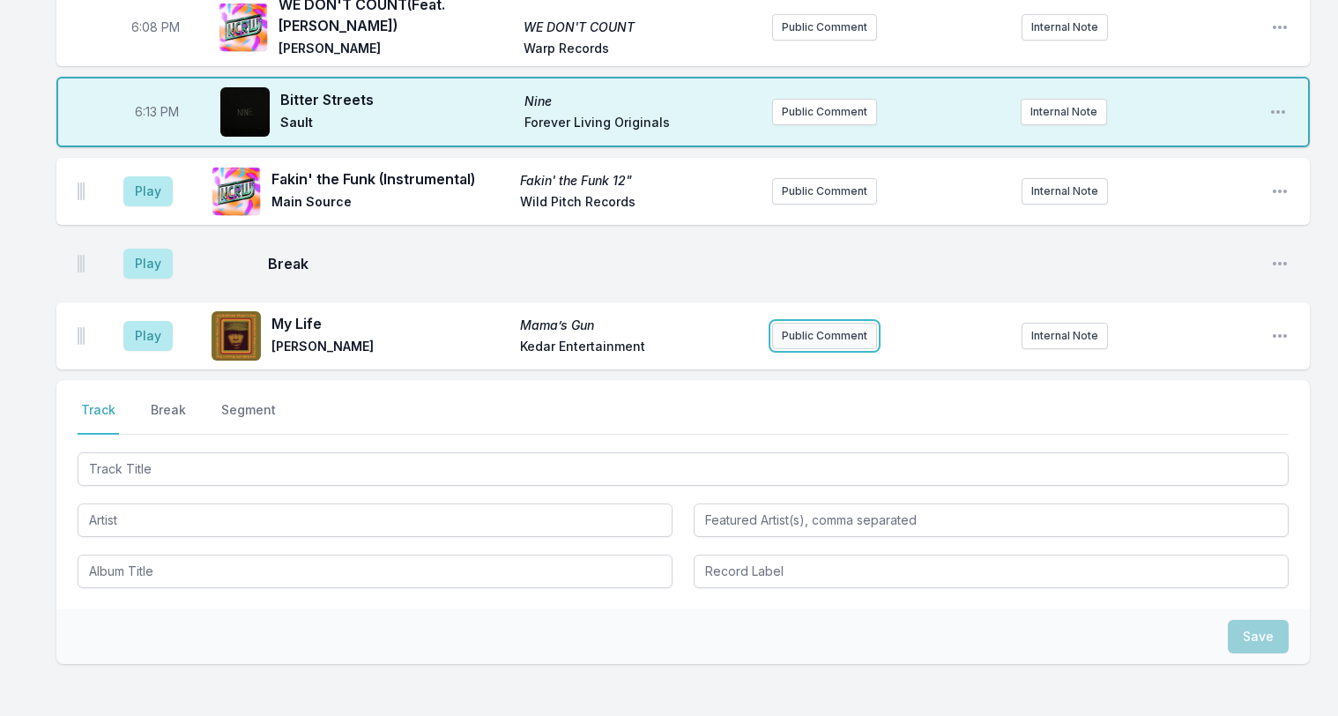
click at [806, 323] on button "Public Comment" at bounding box center [824, 336] width 105 height 26
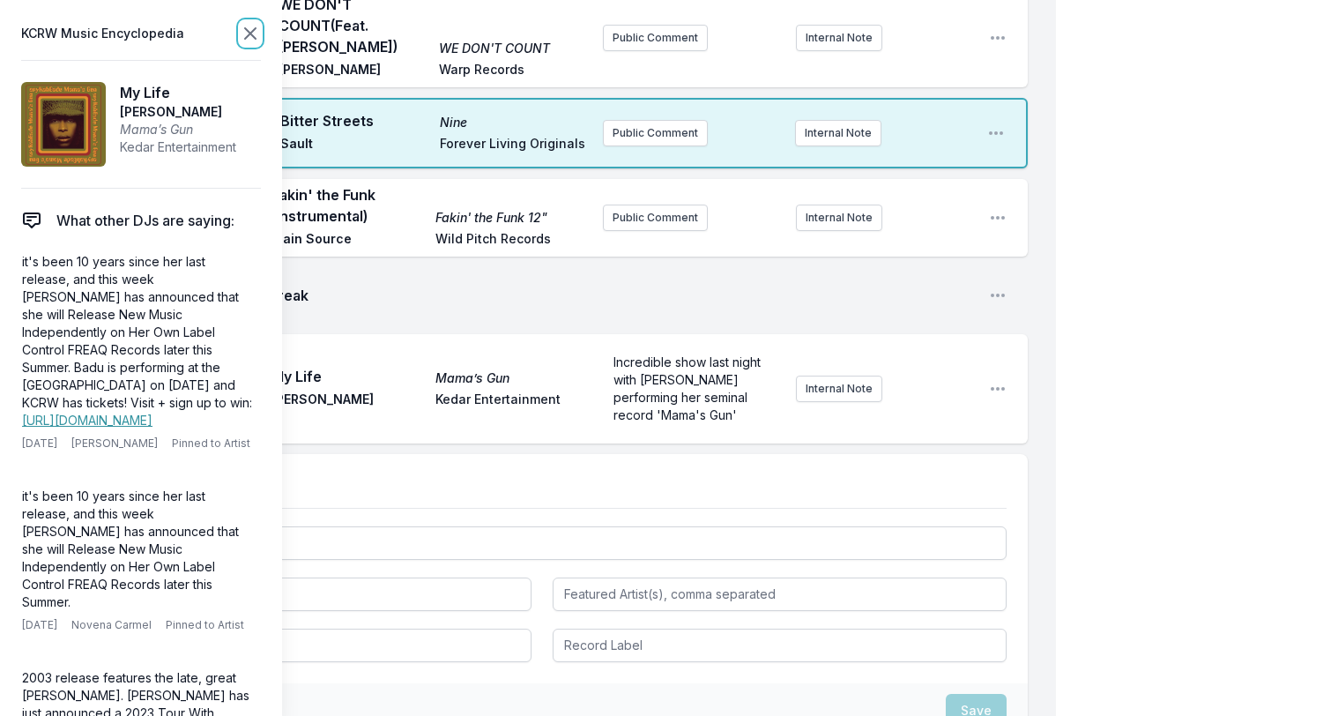
click at [247, 30] on icon at bounding box center [250, 33] width 11 height 11
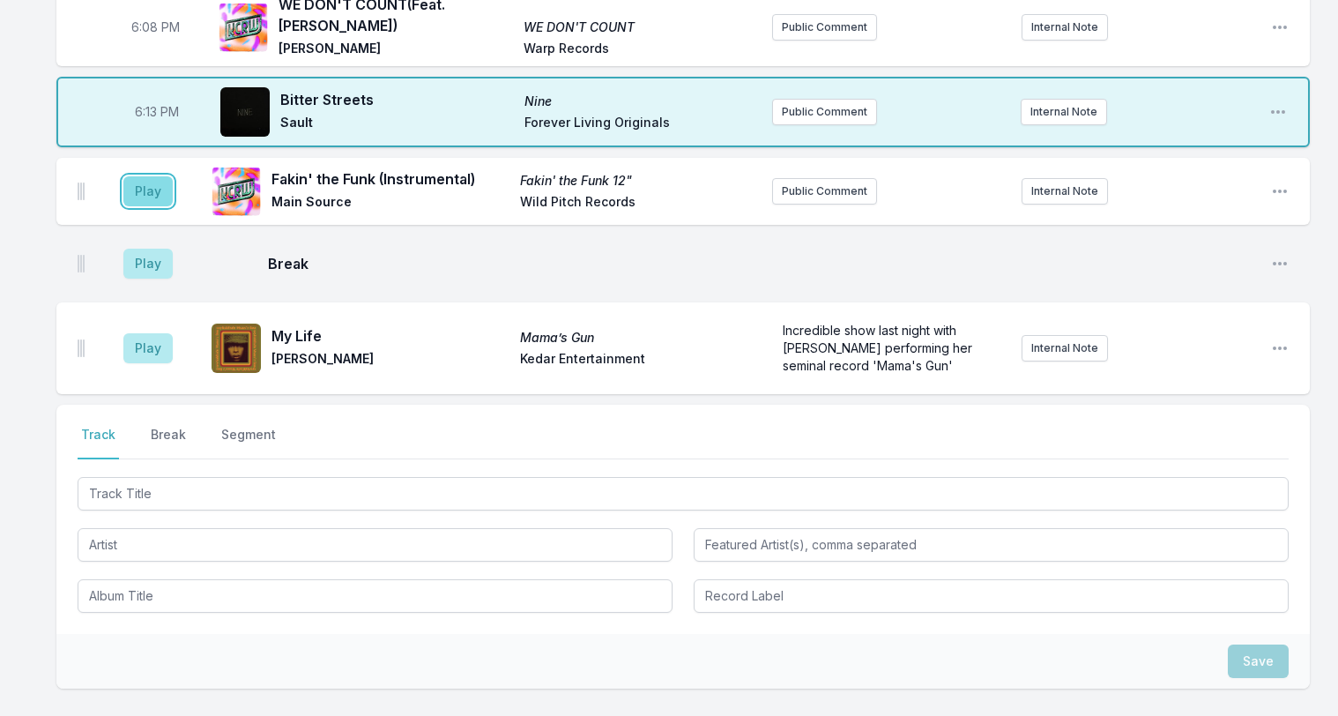
click at [136, 176] on button "Play" at bounding box center [147, 191] width 49 height 30
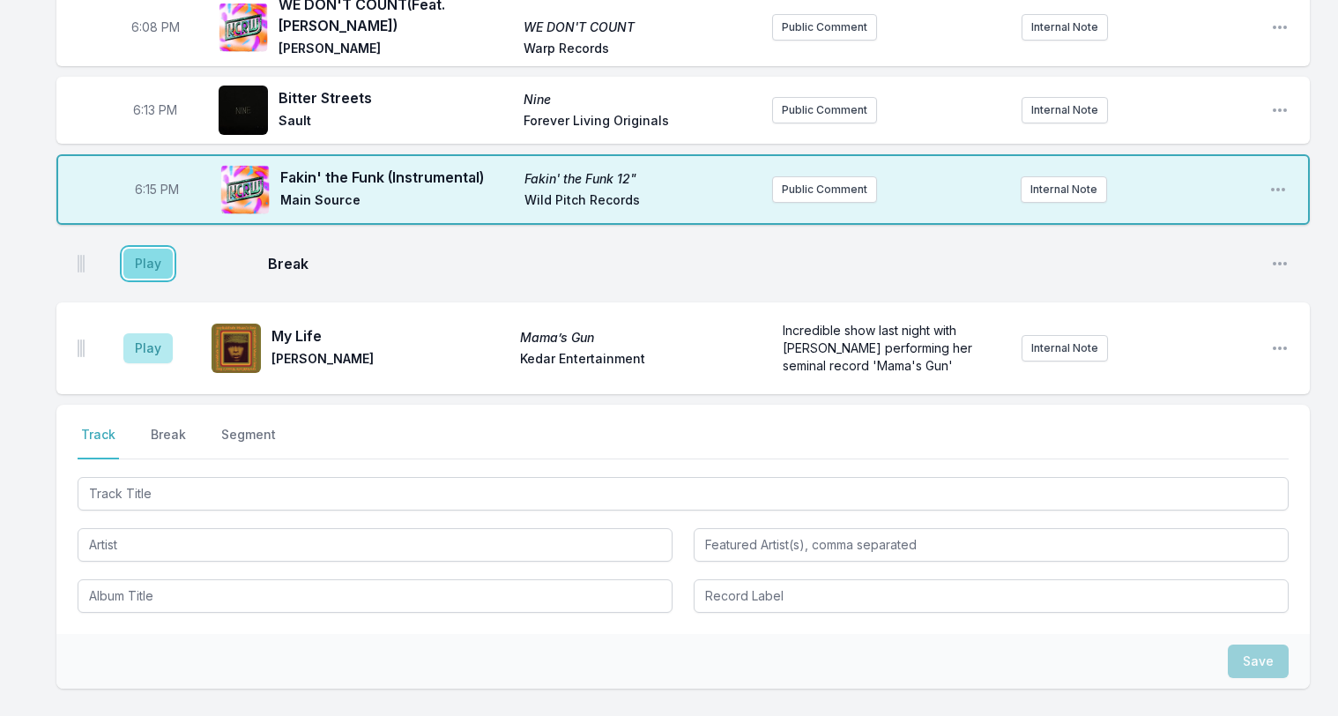
click at [137, 249] on button "Play" at bounding box center [147, 264] width 49 height 30
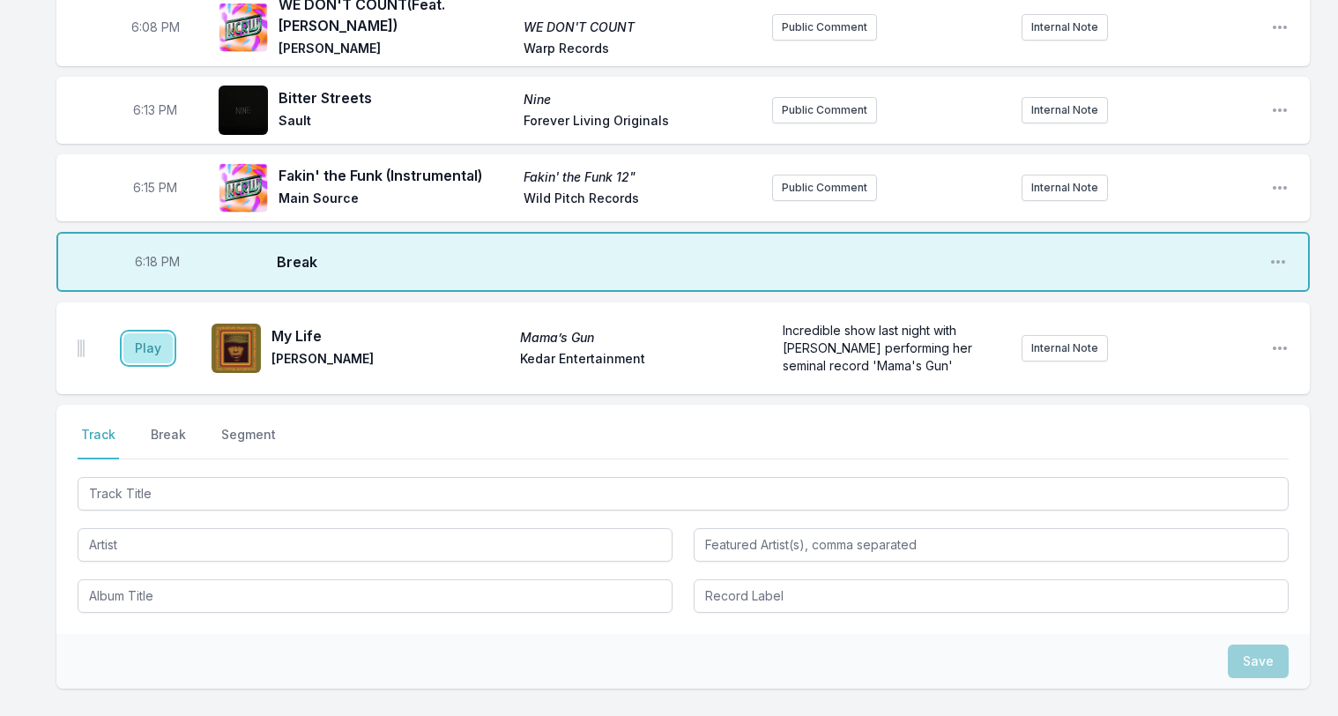
drag, startPoint x: 145, startPoint y: 329, endPoint x: 139, endPoint y: 294, distance: 35.7
click at [144, 320] on aside "Play" at bounding box center [148, 348] width 99 height 56
click at [157, 336] on button "Play" at bounding box center [147, 348] width 49 height 30
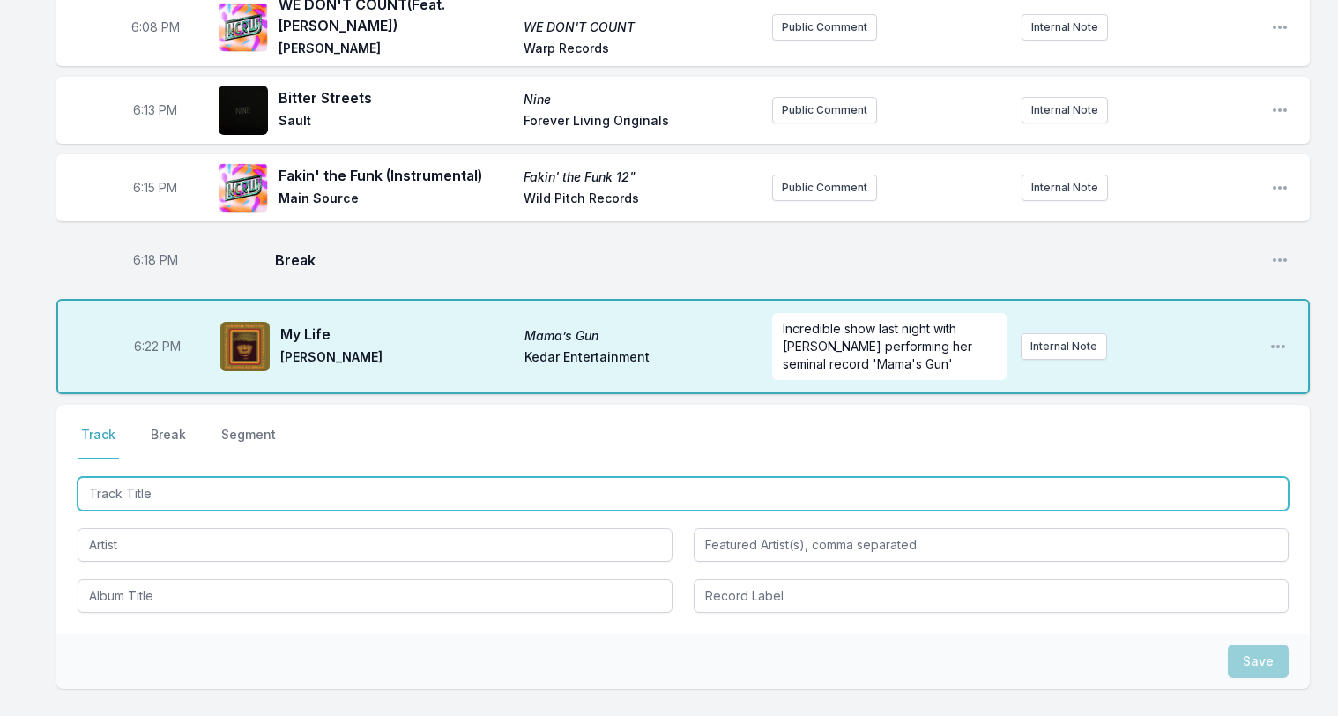
click at [116, 479] on input "Track Title" at bounding box center [683, 493] width 1211 height 33
type input "Black Box"
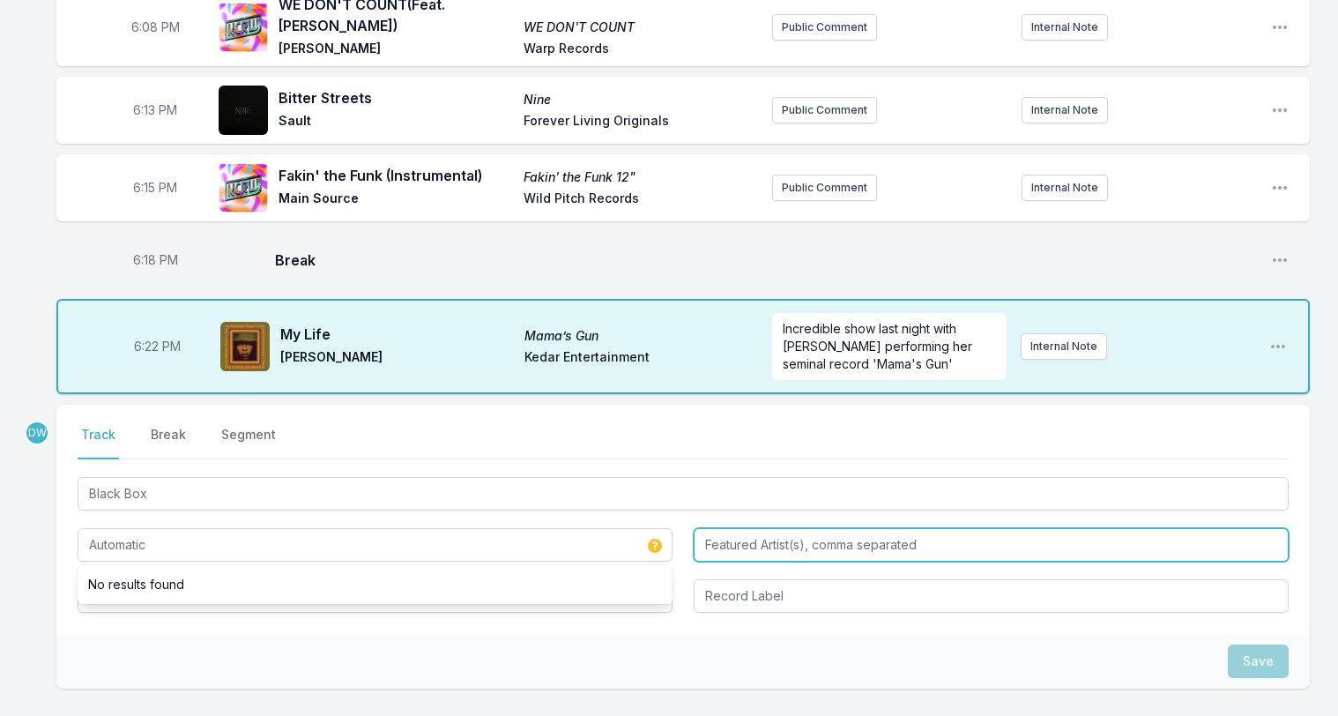
type input "Automatic"
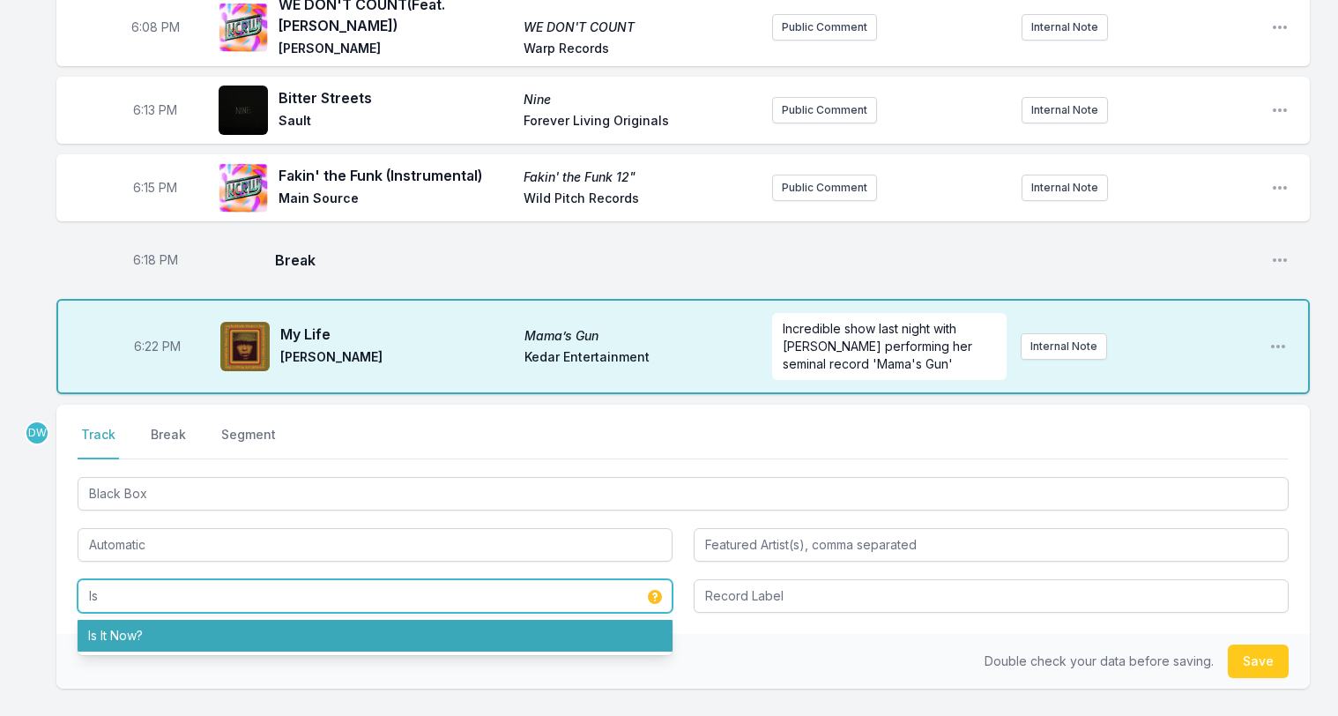
click at [115, 620] on li "Is It Now?" at bounding box center [375, 636] width 595 height 32
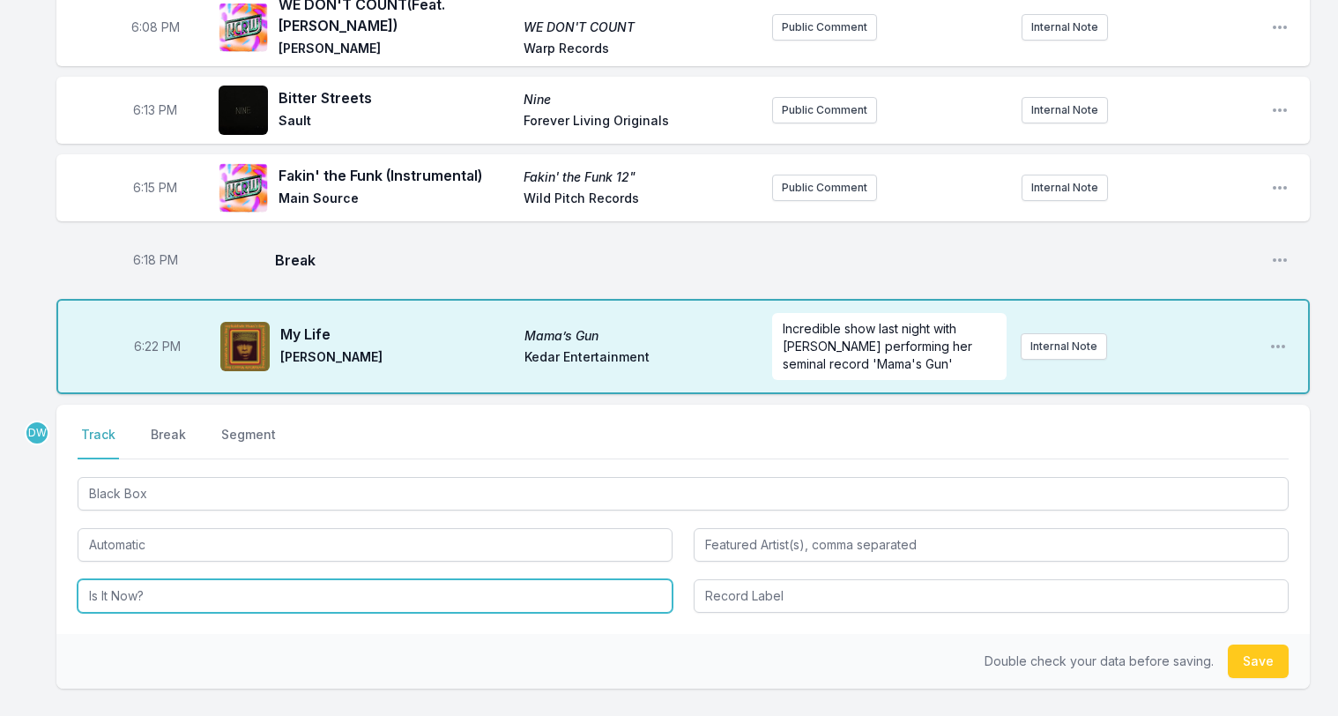
type input "Is It Now?"
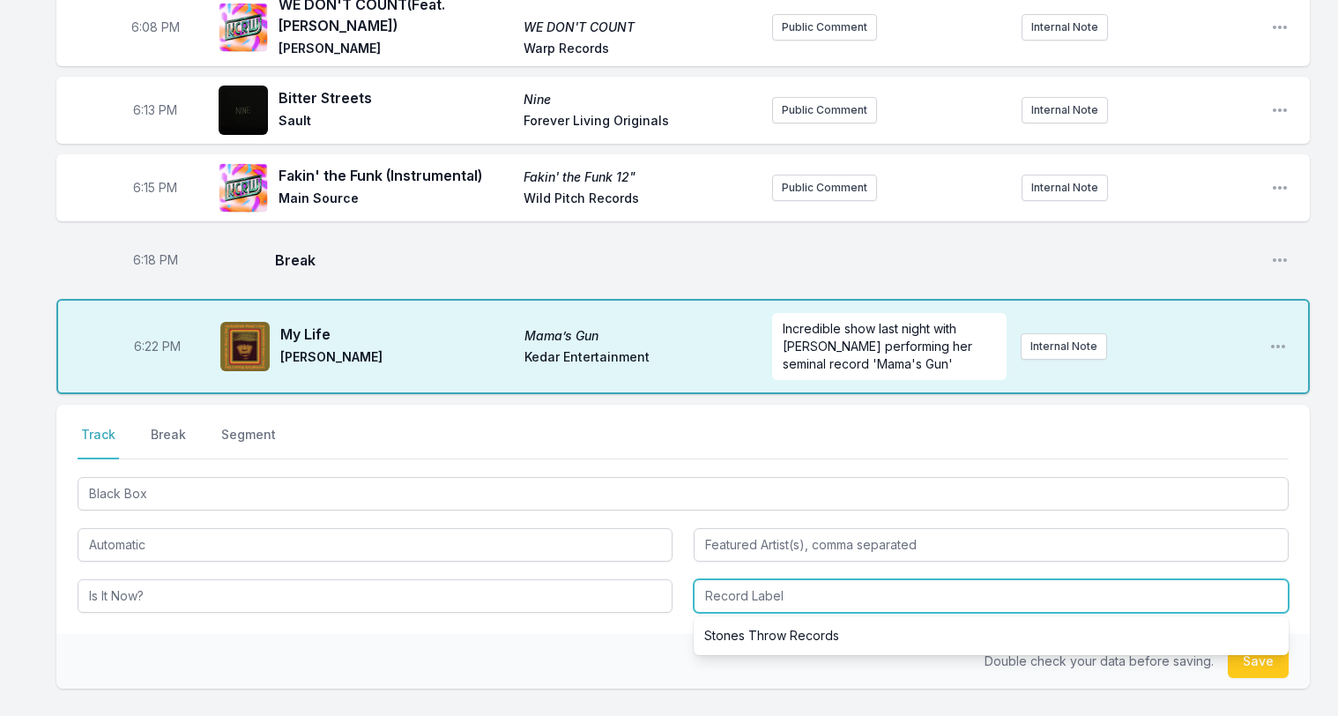
click at [762, 587] on input "Record Label" at bounding box center [991, 595] width 595 height 33
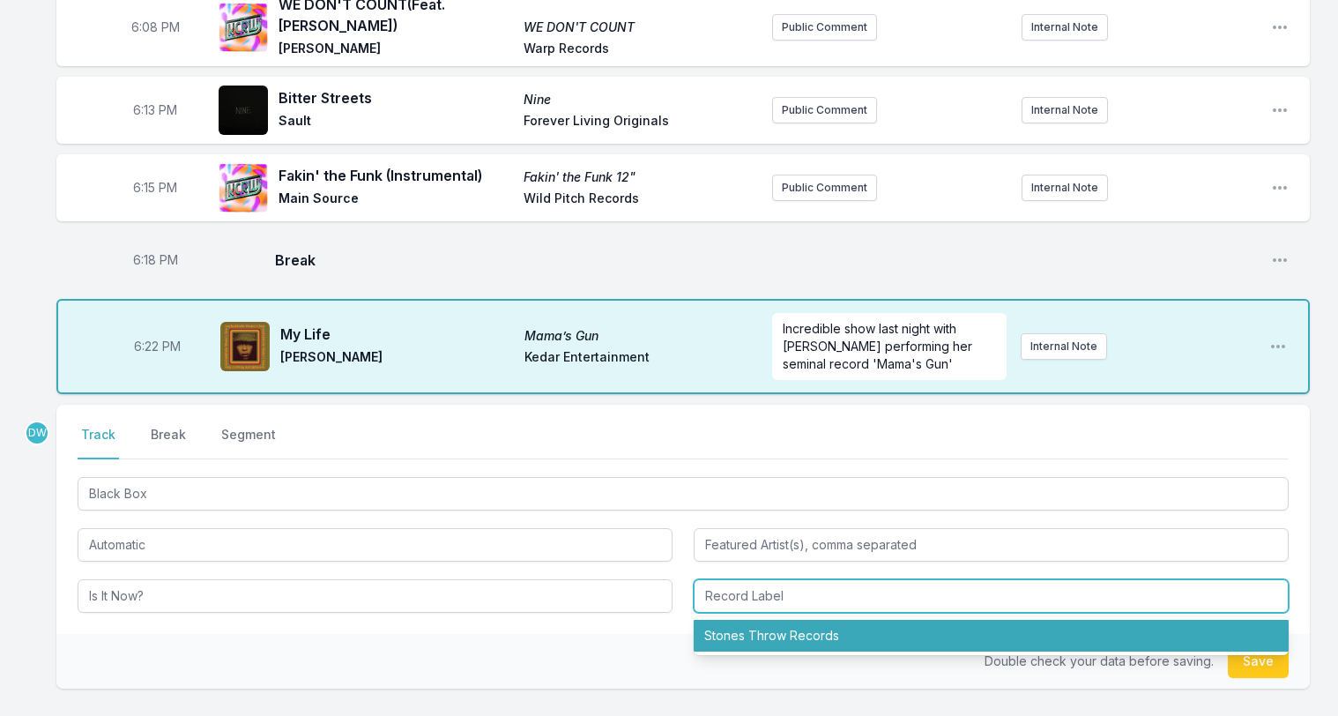
click at [757, 620] on li "Stones Throw Records" at bounding box center [991, 636] width 595 height 32
type input "Stones Throw Records"
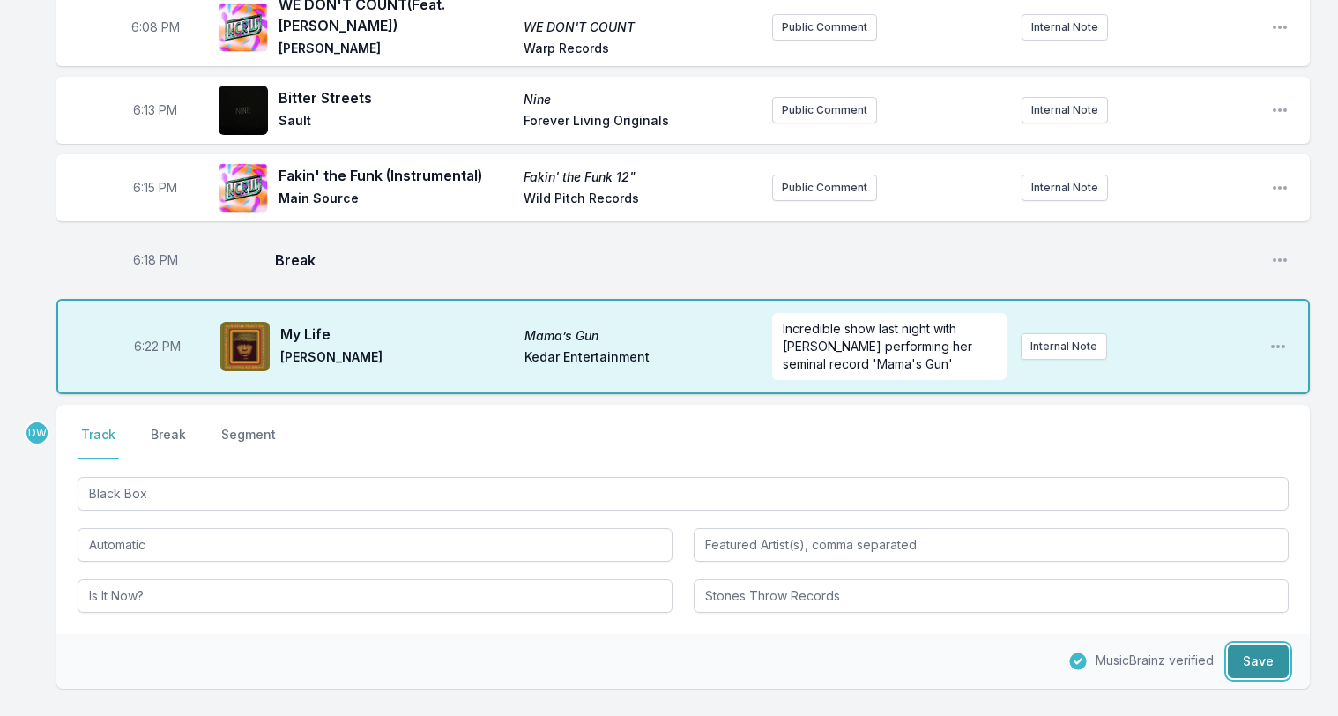
click at [1263, 649] on button "Save" at bounding box center [1258, 660] width 61 height 33
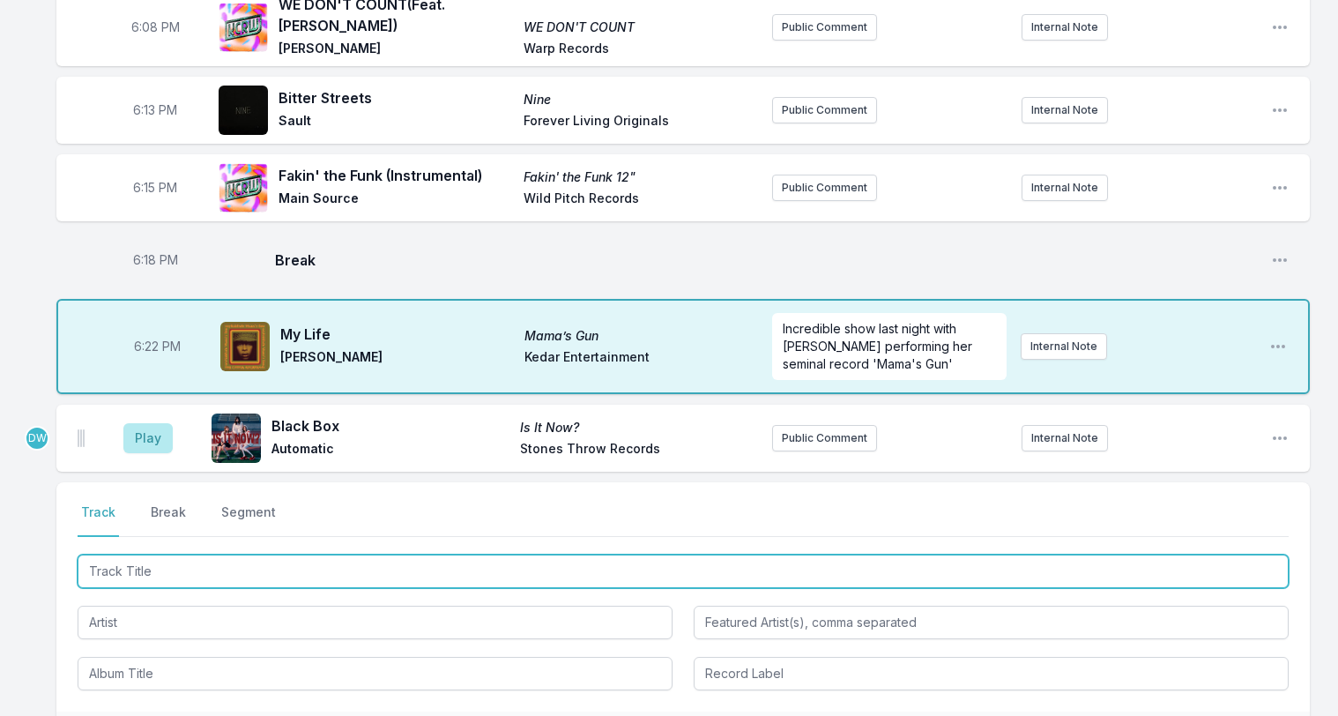
click at [122, 554] on input "Track Title" at bounding box center [683, 570] width 1211 height 33
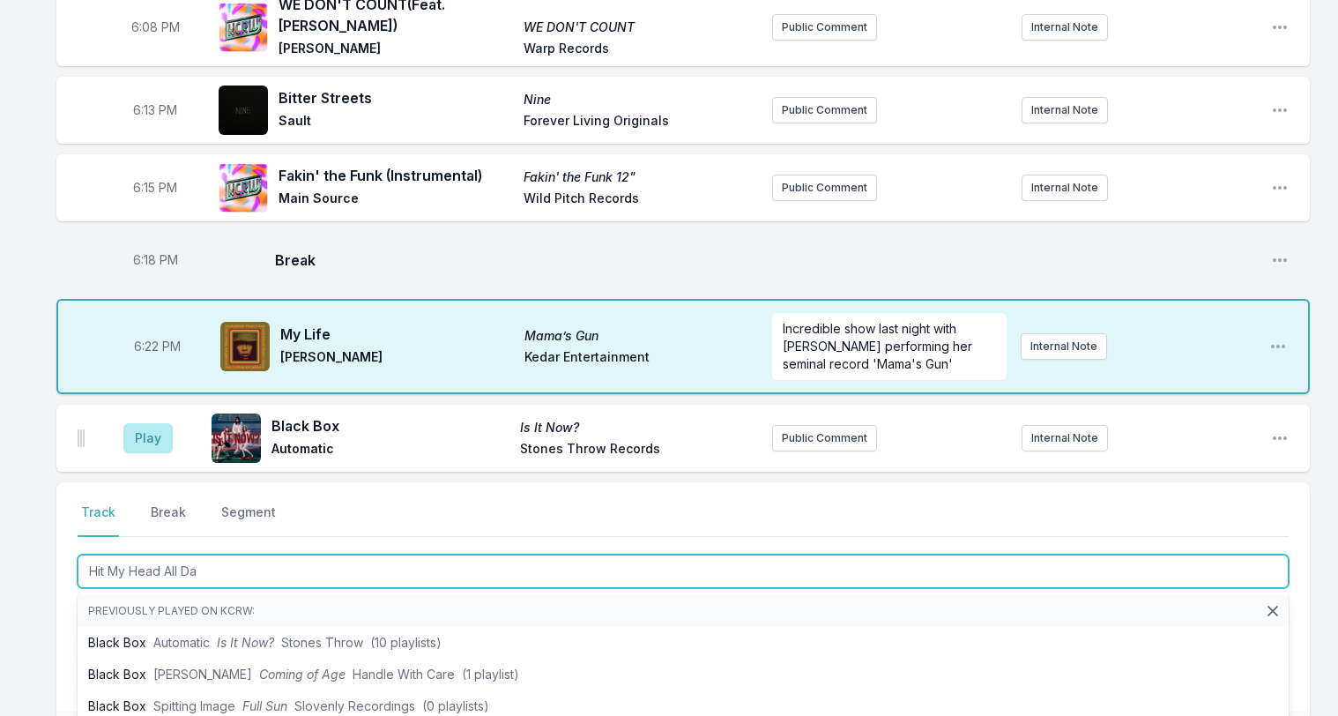
type input "Hit My Head All Day"
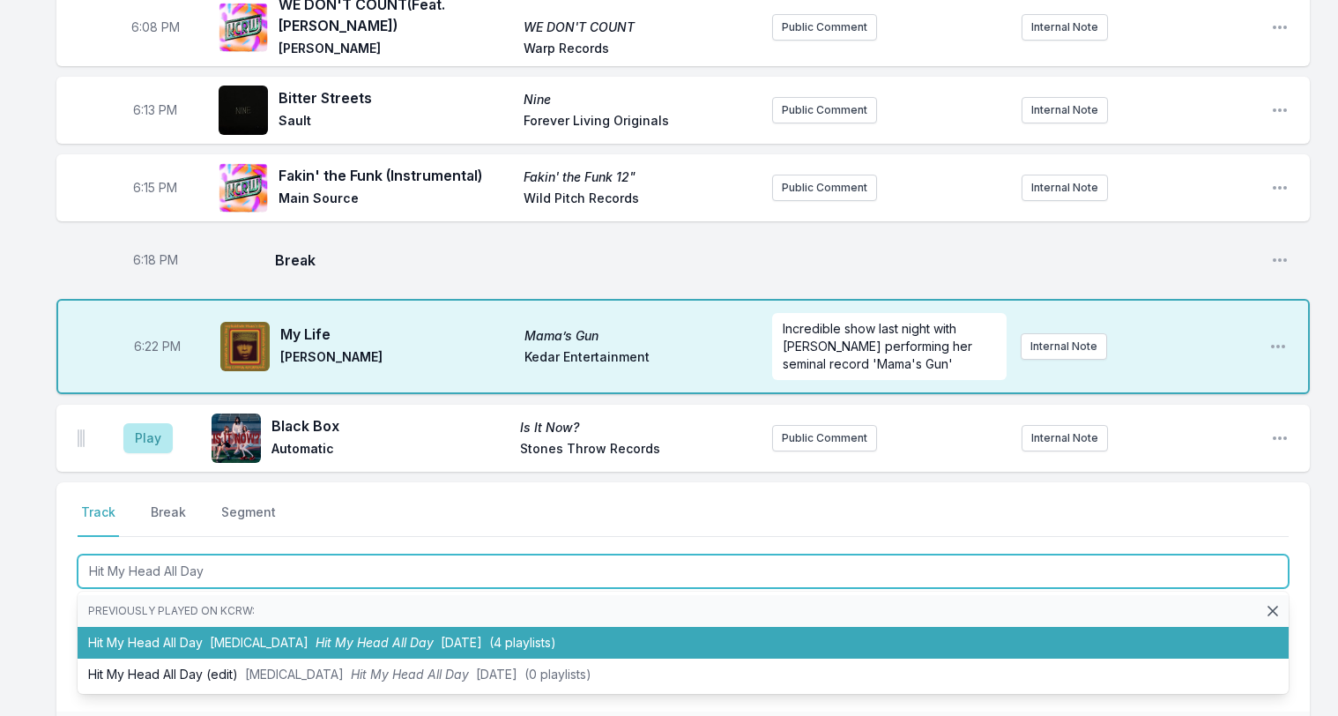
click at [203, 627] on li "Hit My Head All Day Dry Cleaning Hit My Head All Day 4AD (4 playlists)" at bounding box center [683, 643] width 1211 height 32
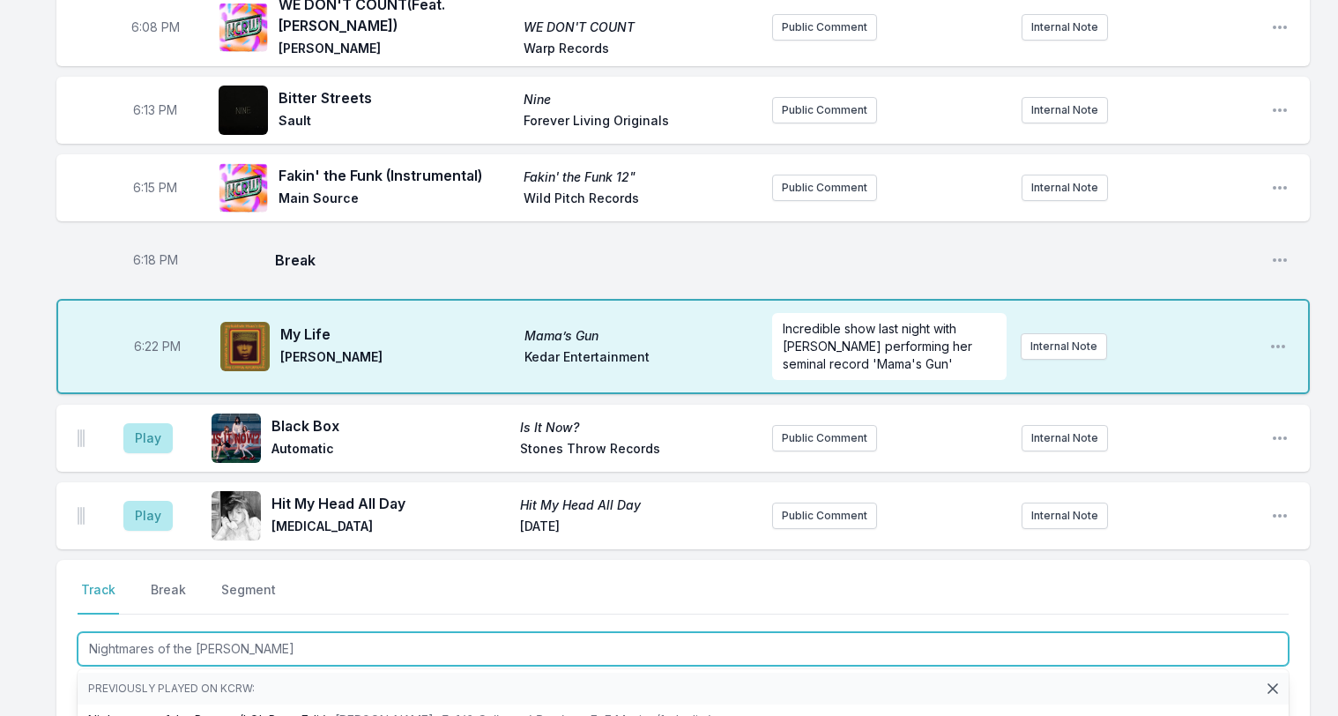
type input "Nightmares of the Botto"
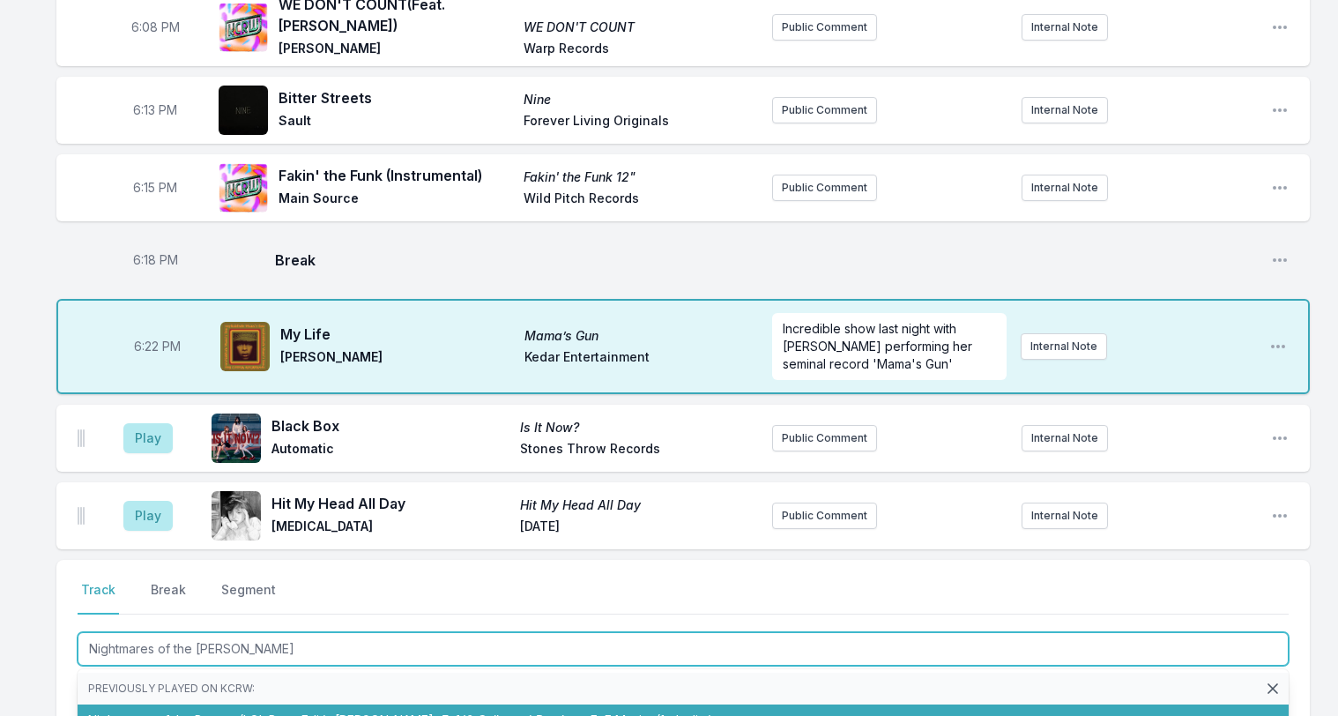
click at [484, 712] on span "Fof '2 Collected Remixes" at bounding box center [512, 719] width 143 height 15
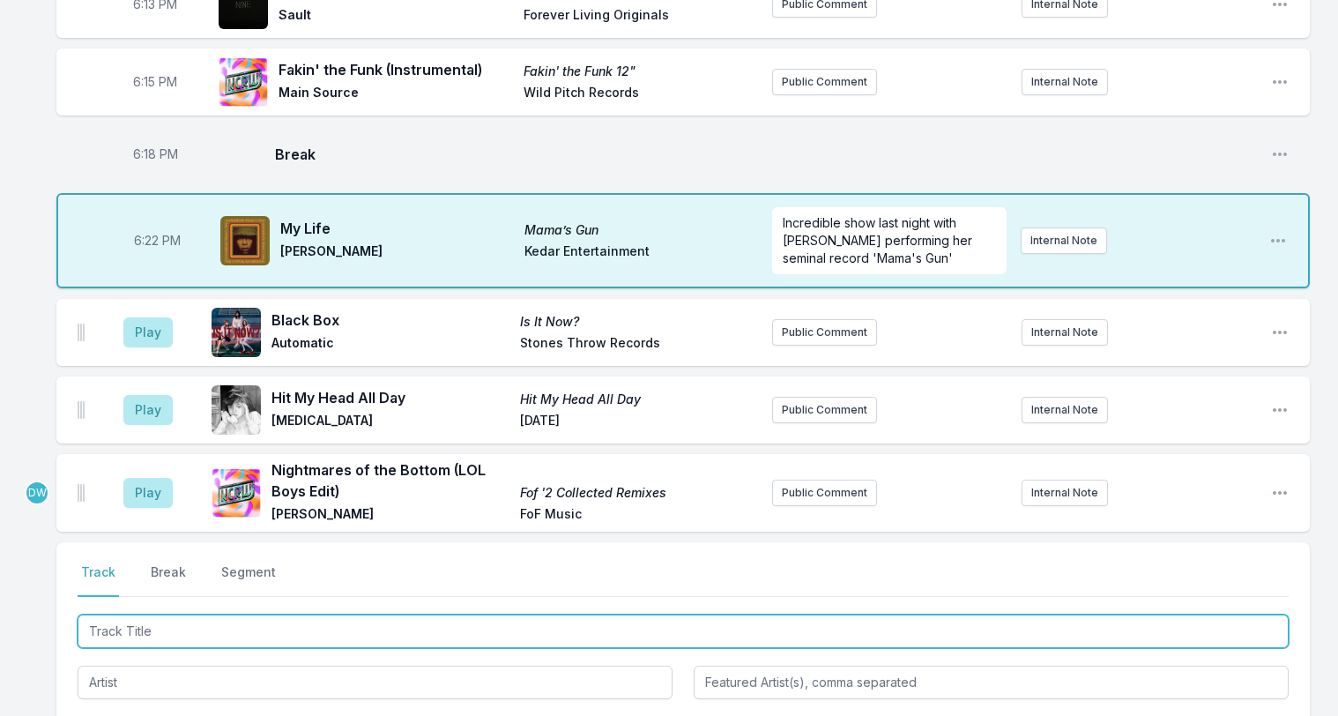
scroll to position [410, 0]
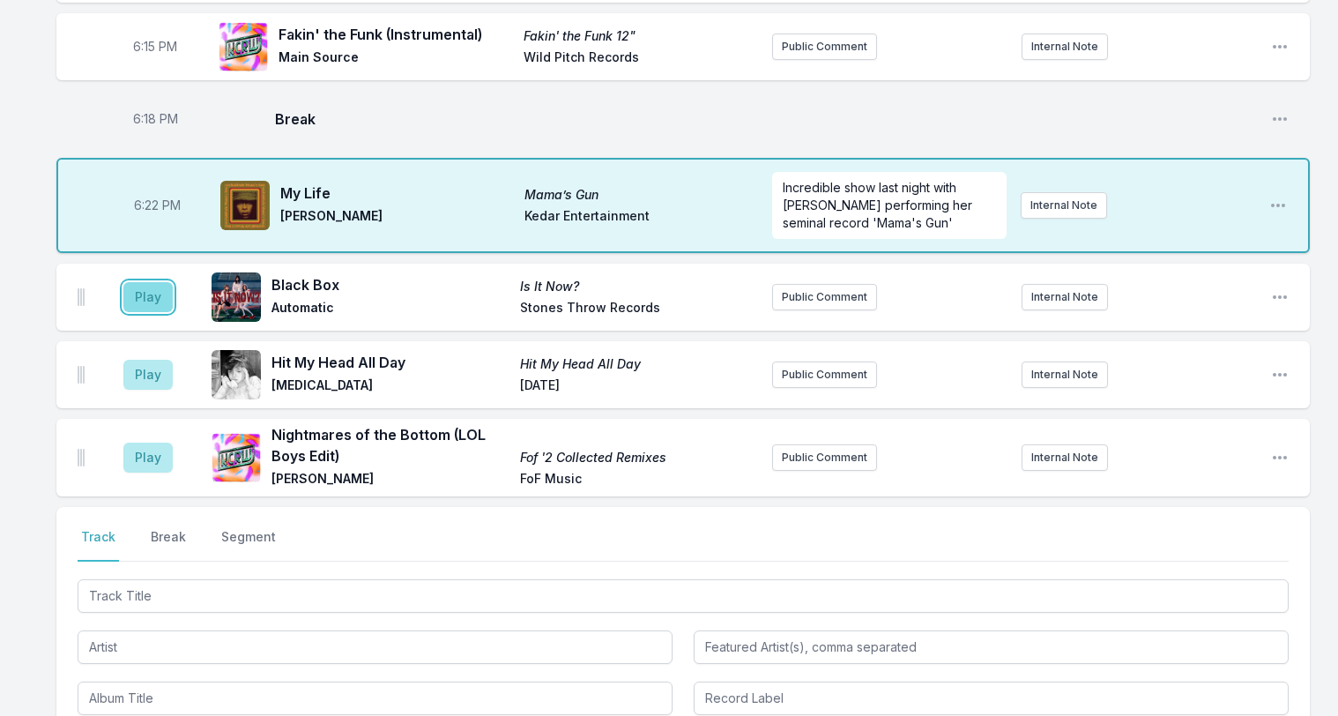
click at [147, 282] on button "Play" at bounding box center [147, 297] width 49 height 30
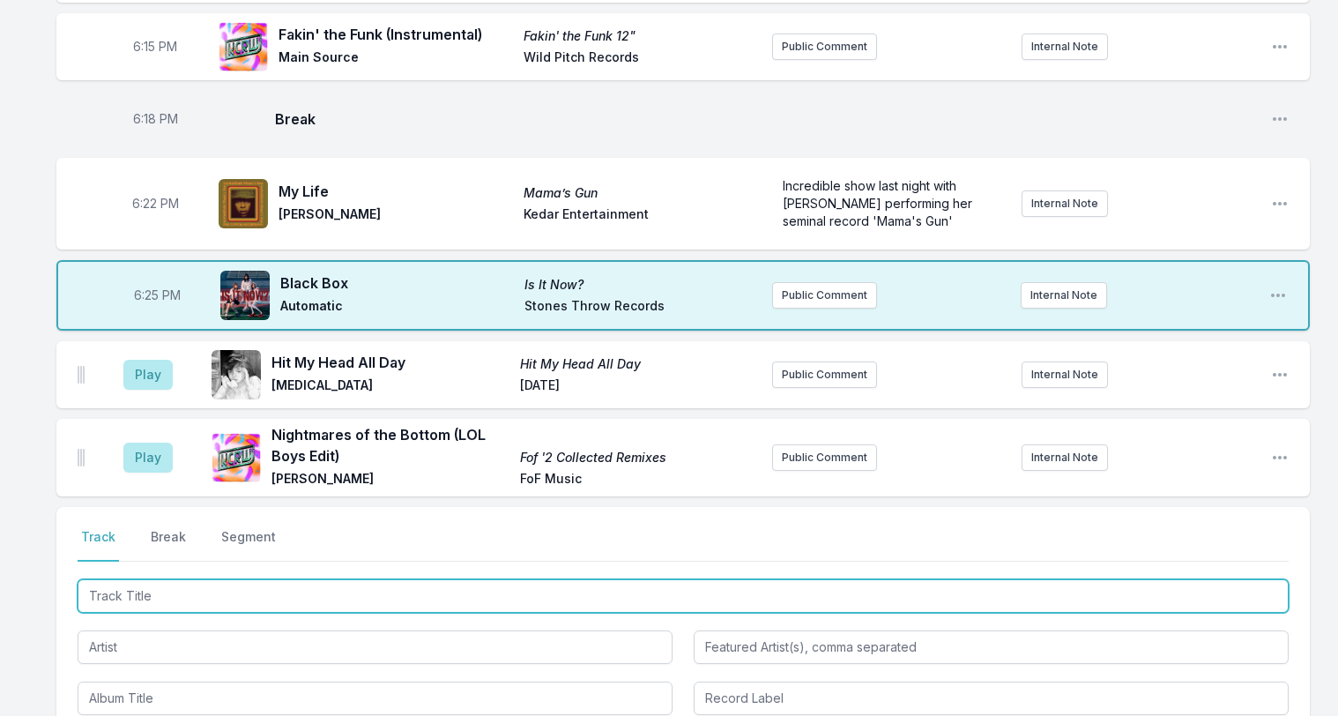
click at [168, 579] on input "Track Title" at bounding box center [683, 595] width 1211 height 33
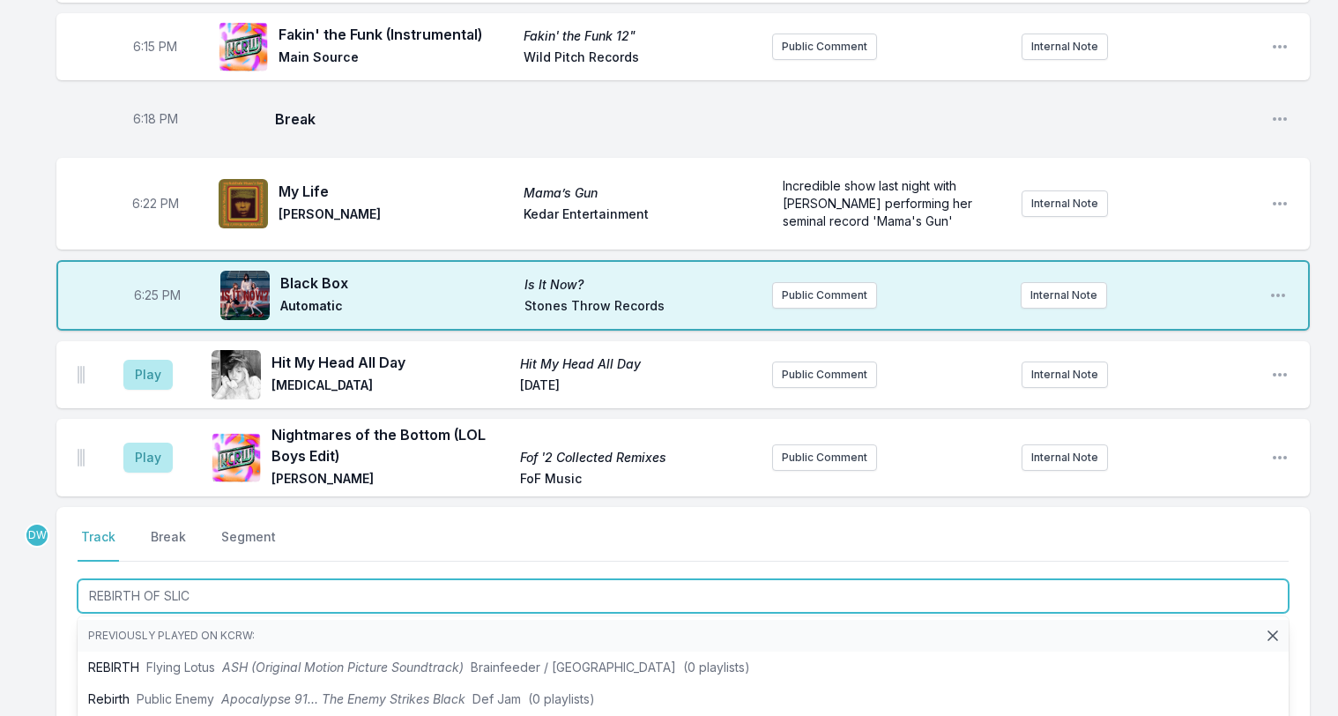
type input "REBIRTH OF SLICK"
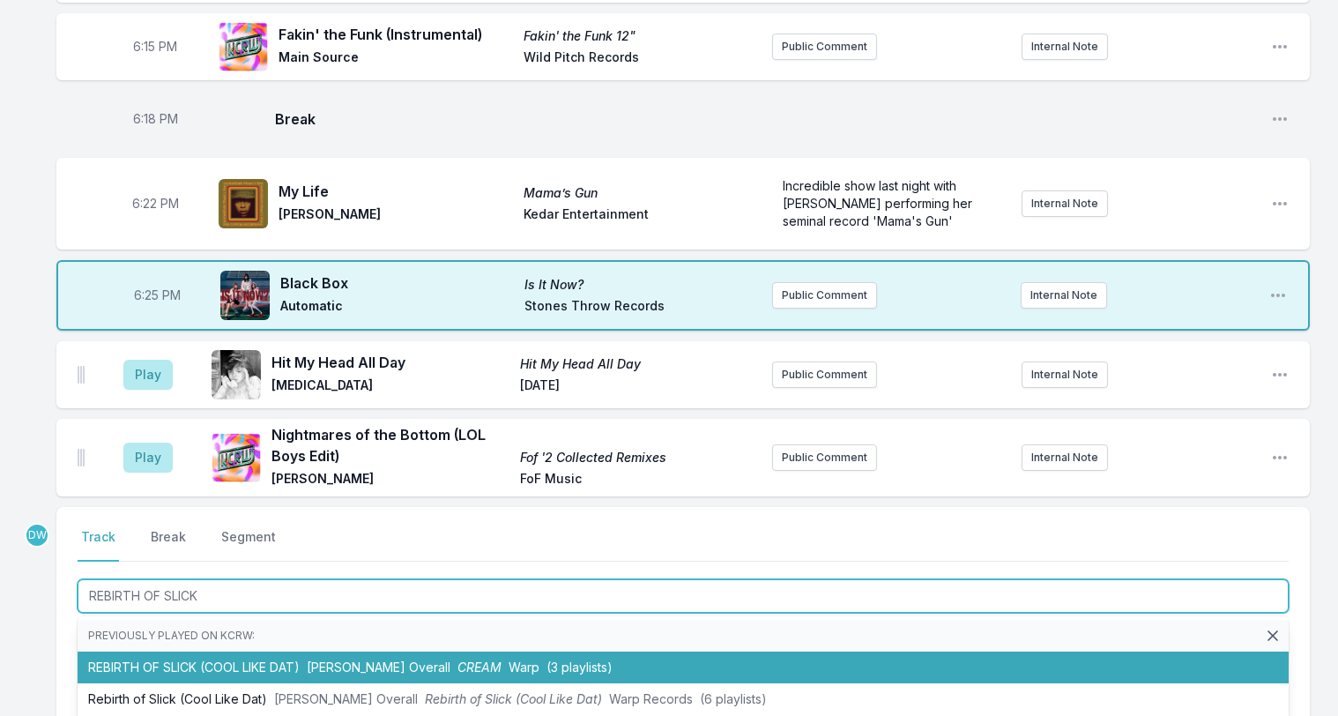
click at [323, 659] on span "Kassa Overall" at bounding box center [379, 666] width 144 height 15
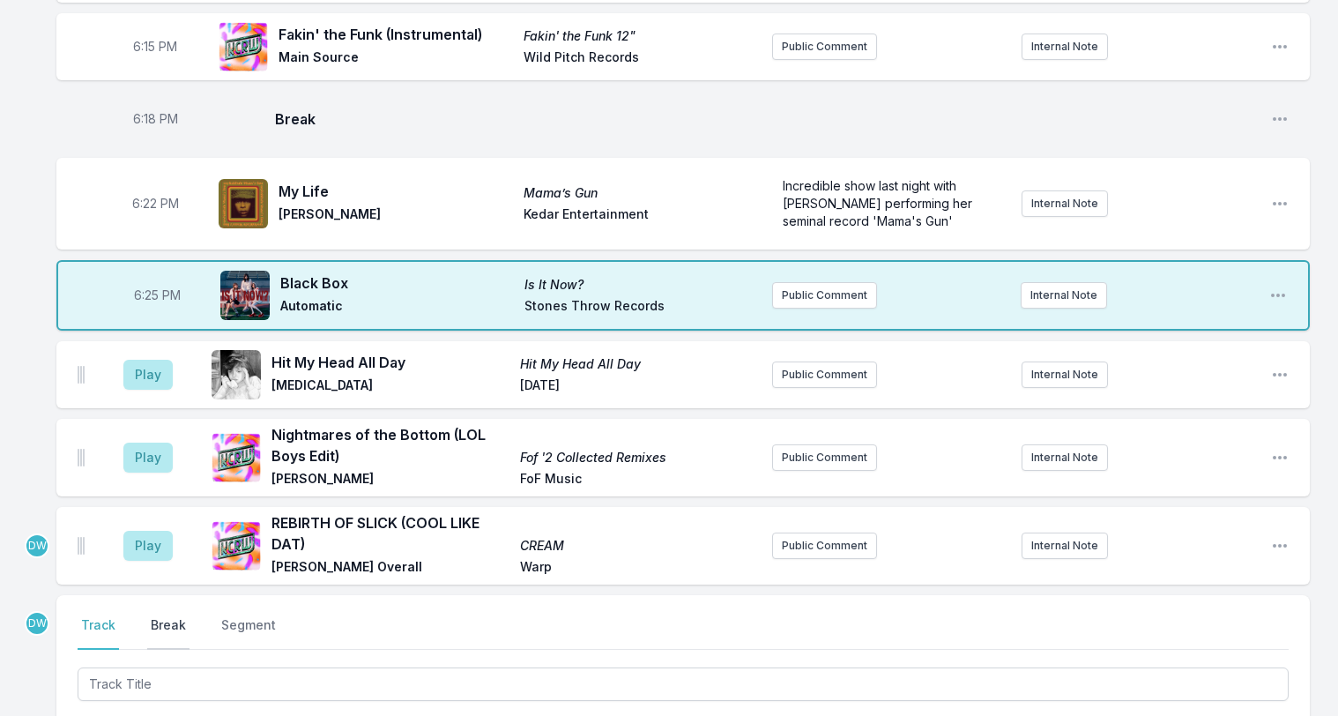
click at [160, 616] on button "Break" at bounding box center [168, 632] width 42 height 33
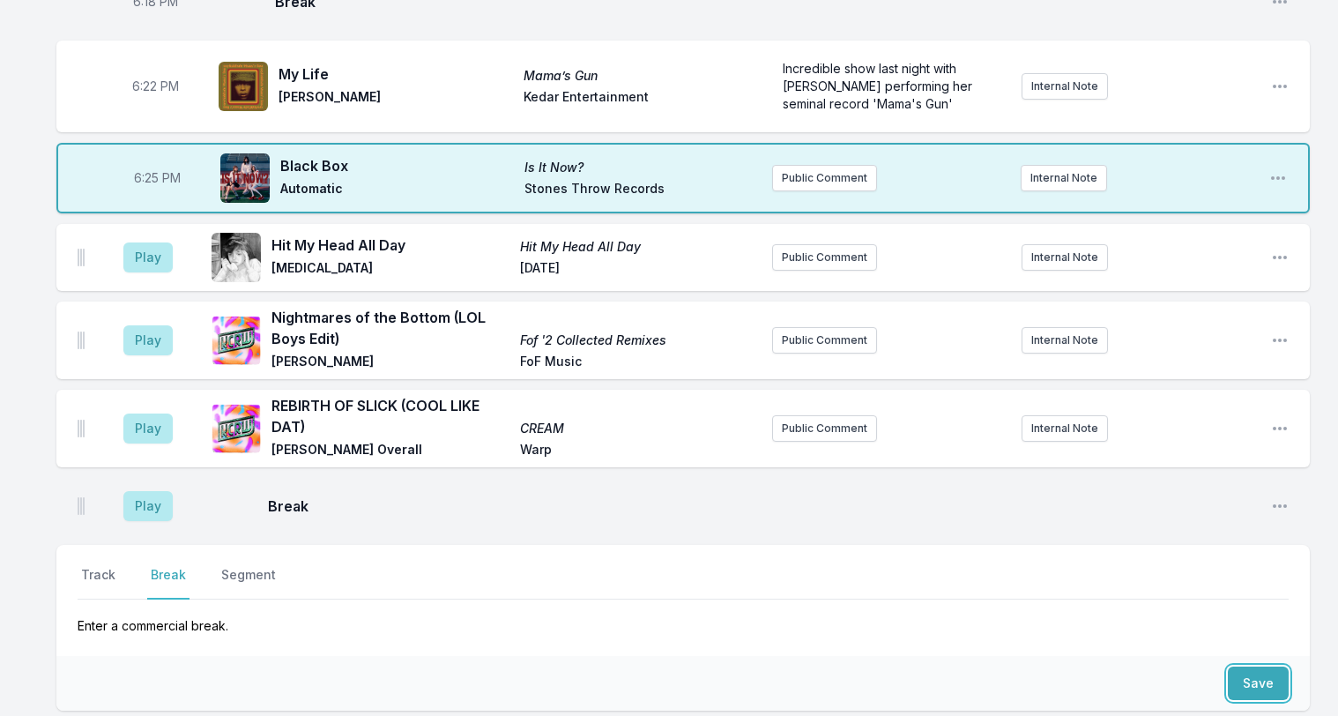
scroll to position [575, 0]
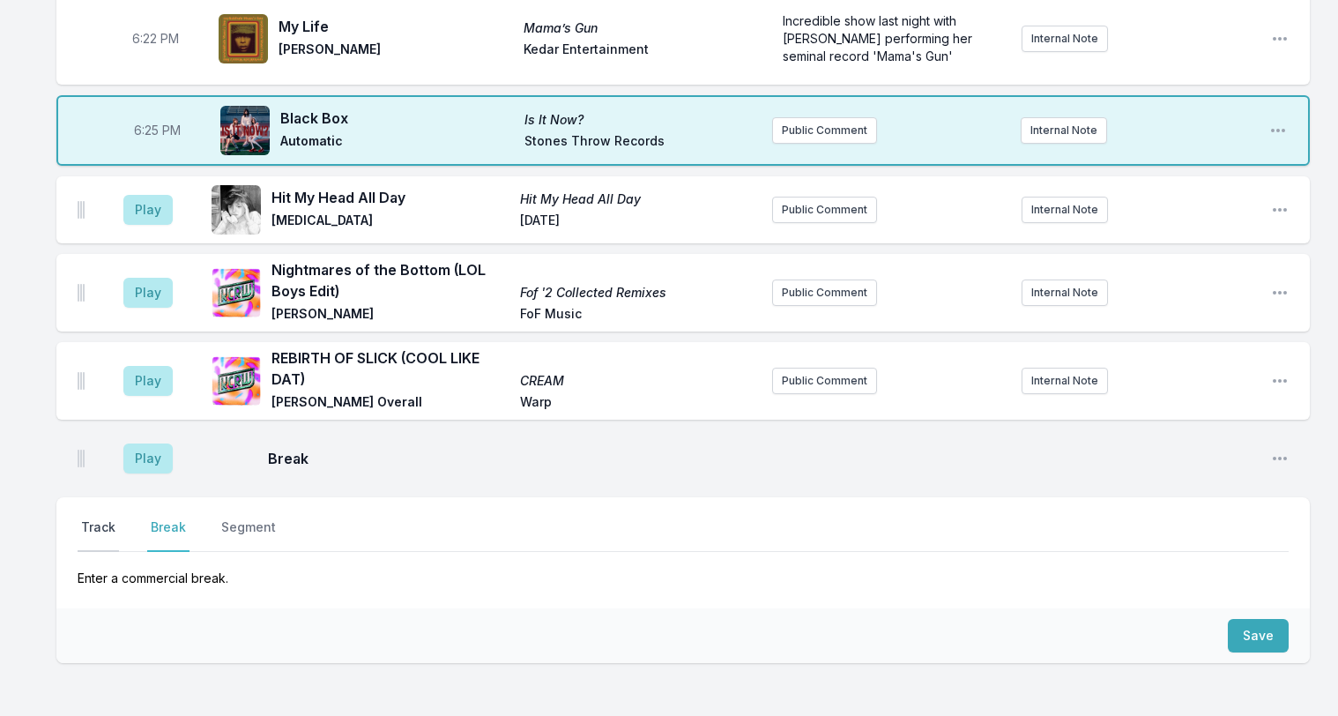
click at [92, 518] on button "Track" at bounding box center [98, 534] width 41 height 33
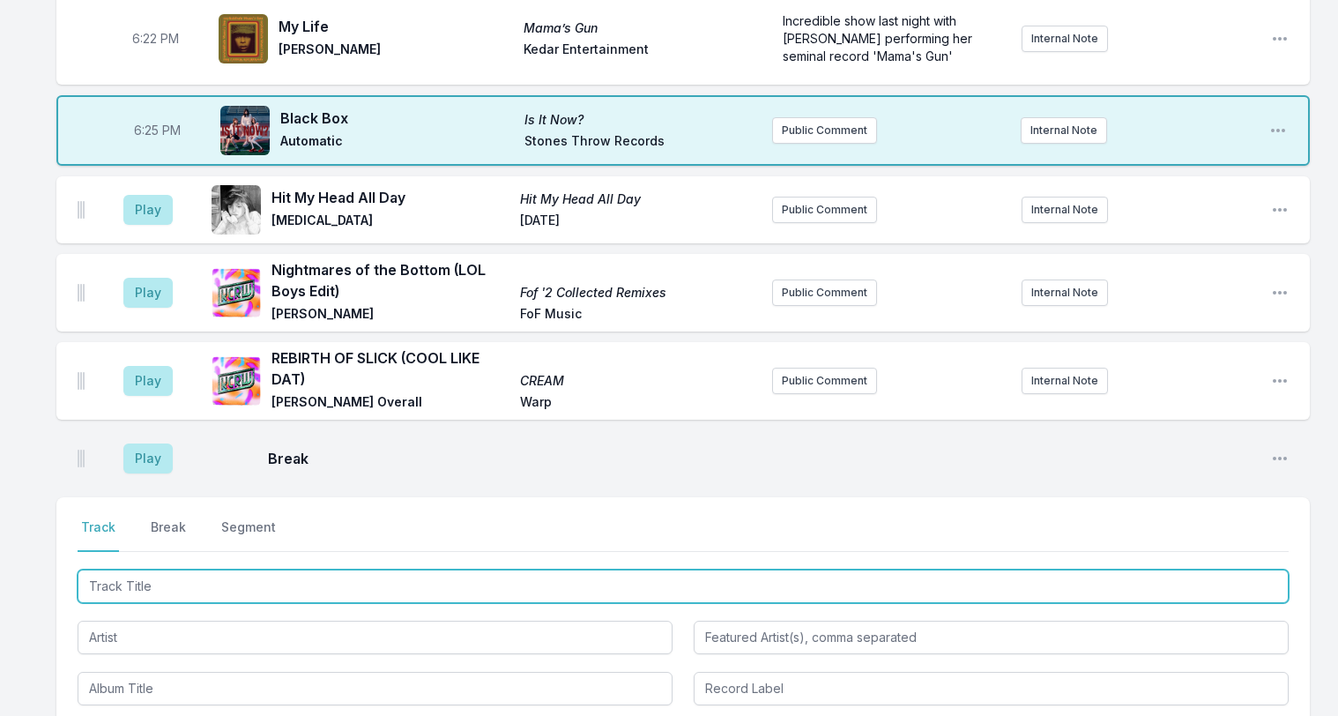
click at [111, 569] on input "Track Title" at bounding box center [683, 585] width 1211 height 33
type input "w"
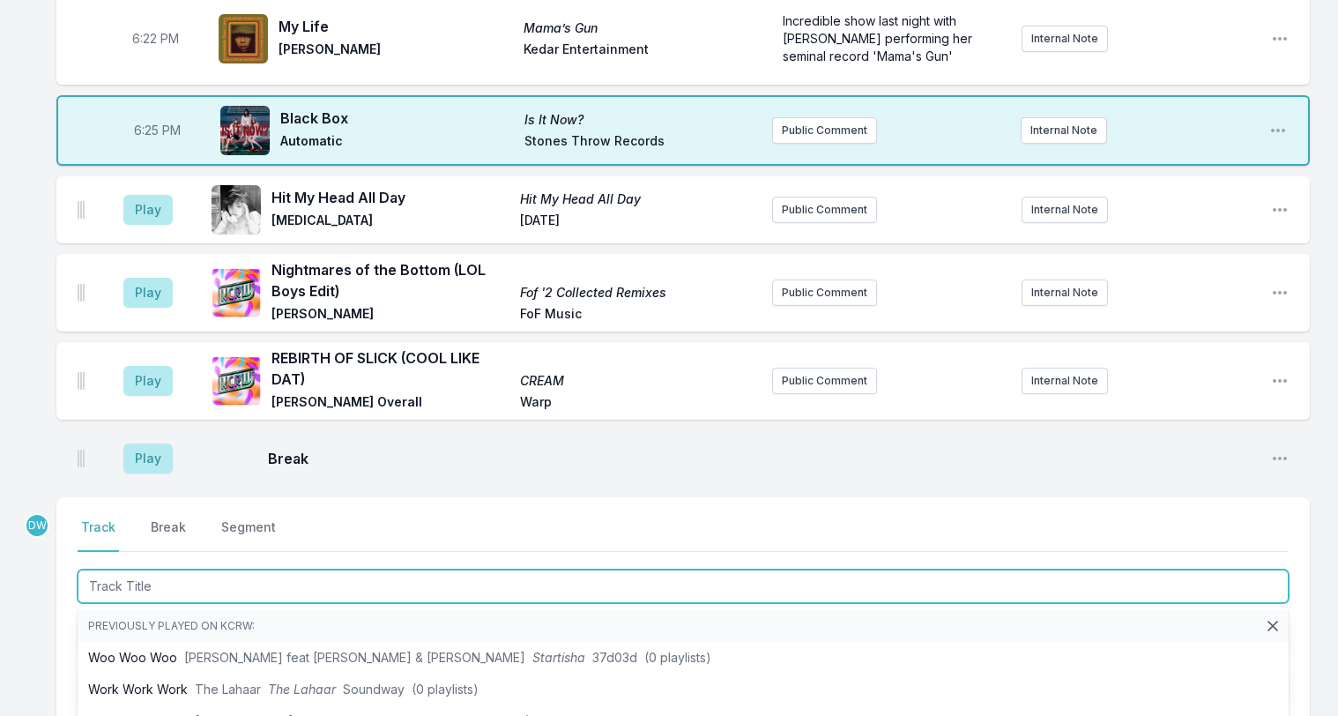
type input "w"
type input "Wordless Ch"
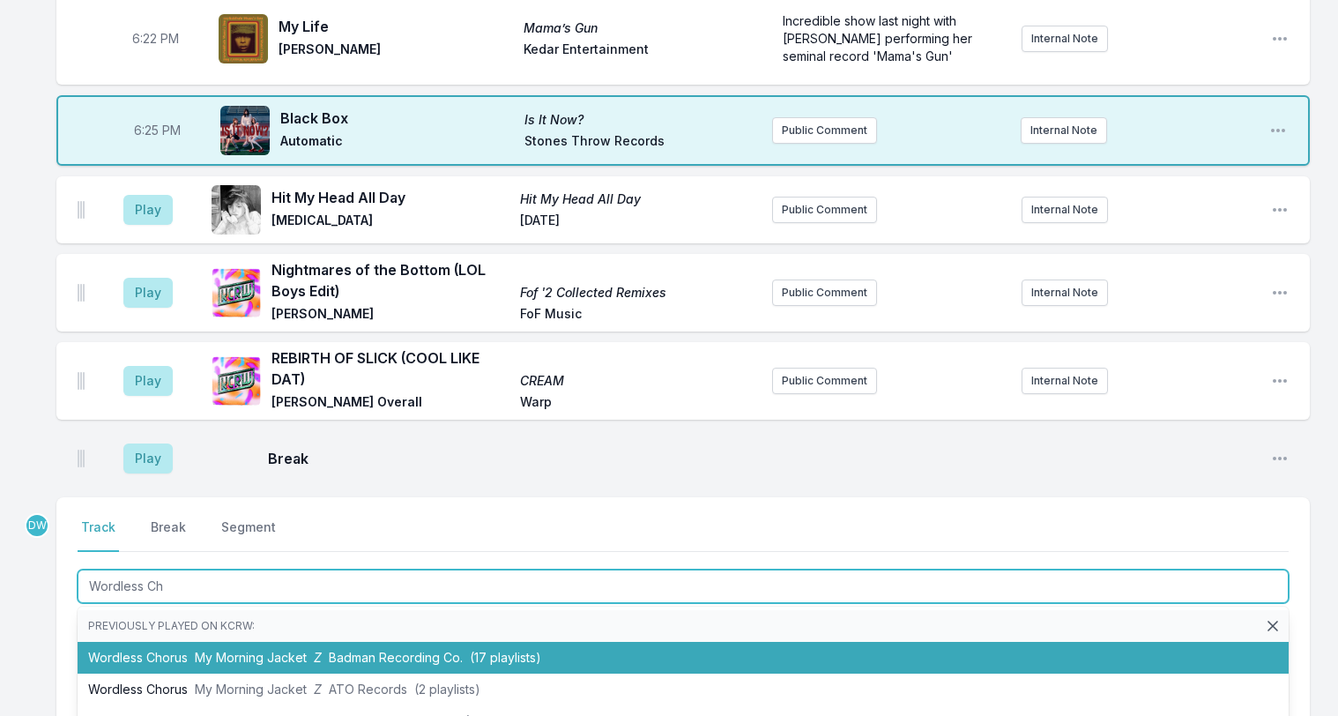
click at [239, 650] on span "My Morning Jacket" at bounding box center [251, 657] width 112 height 15
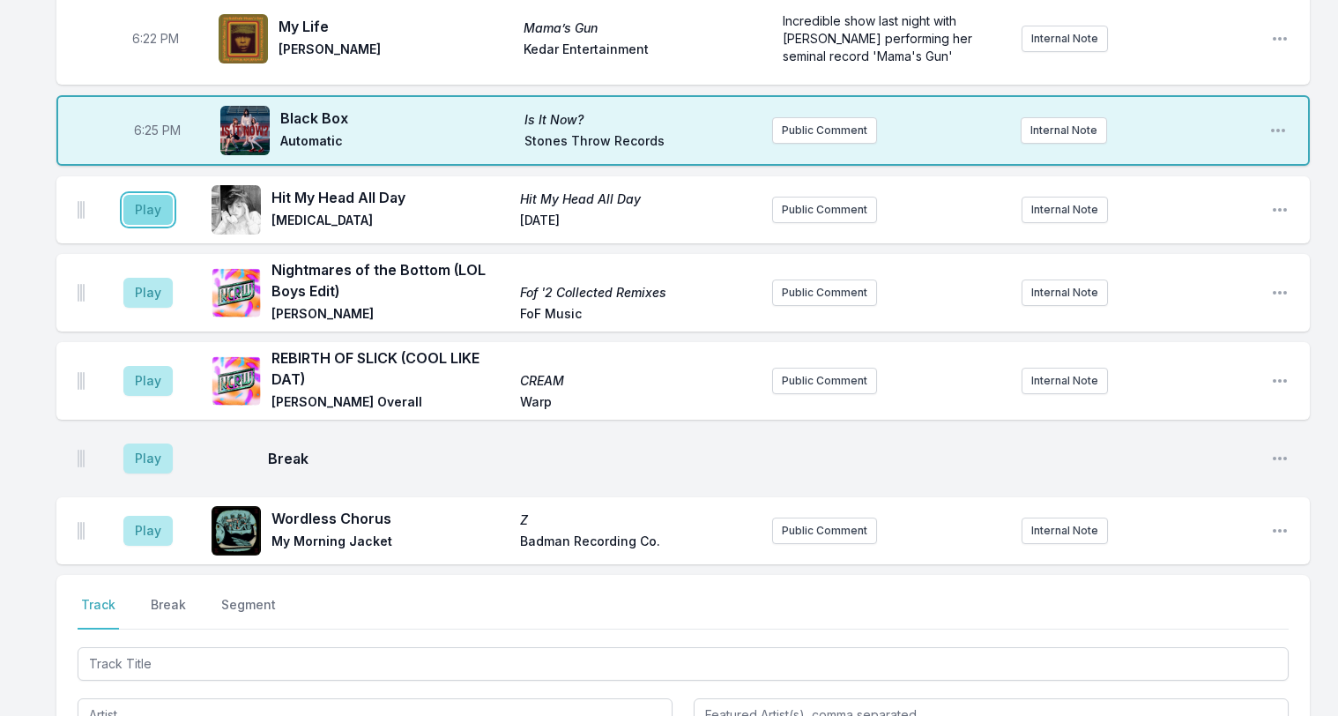
click at [147, 195] on button "Play" at bounding box center [147, 210] width 49 height 30
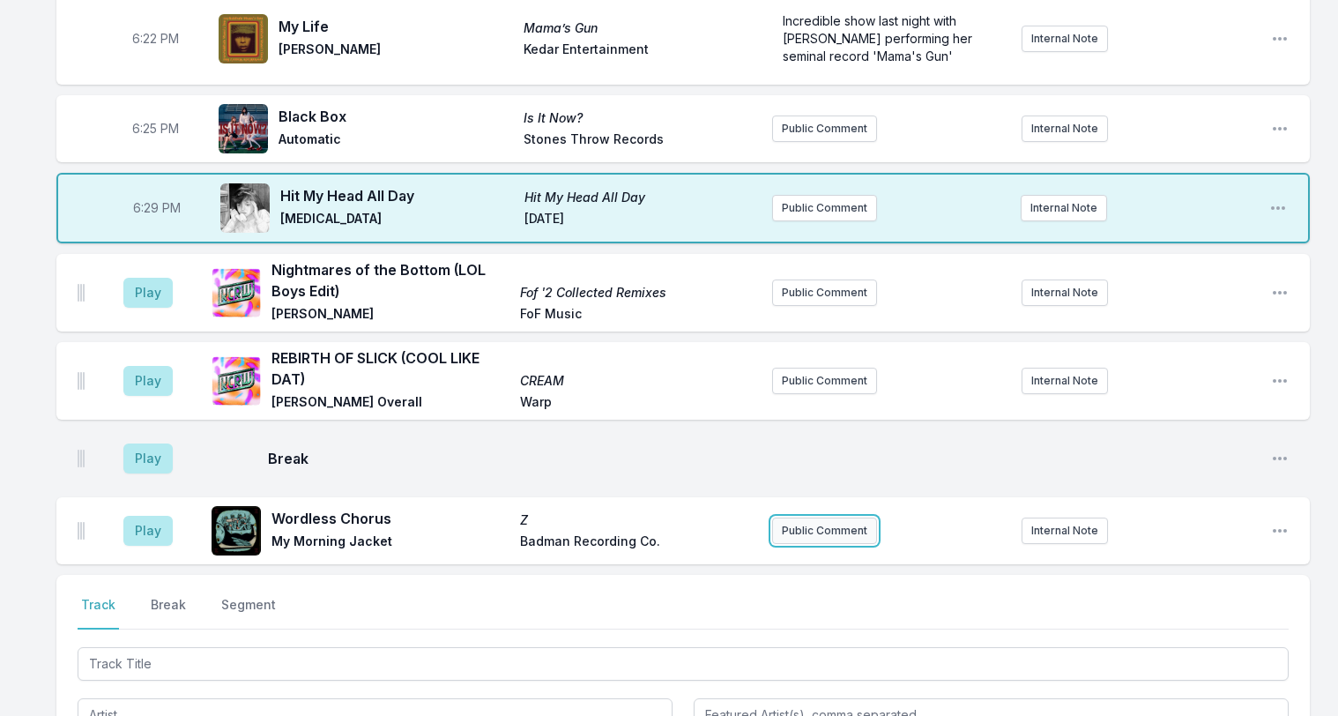
click at [830, 517] on button "Public Comment" at bounding box center [824, 530] width 105 height 26
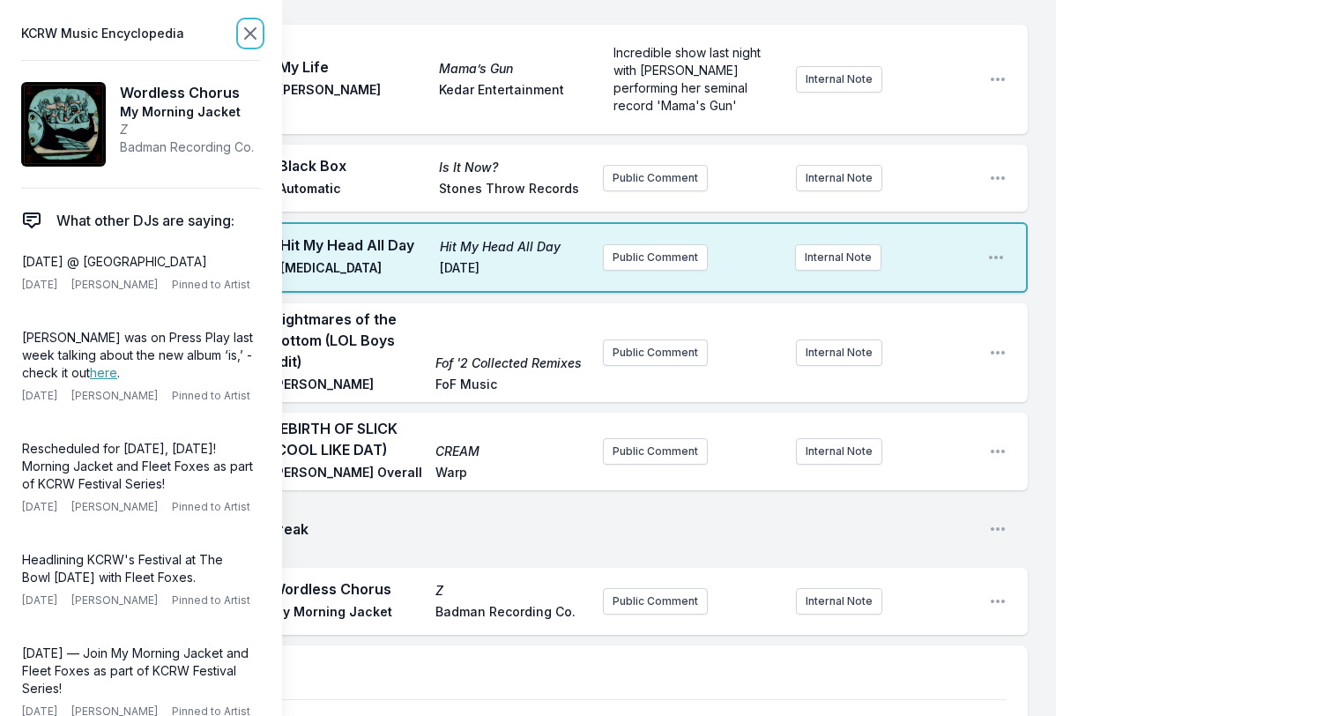
click at [245, 33] on icon at bounding box center [250, 33] width 21 height 21
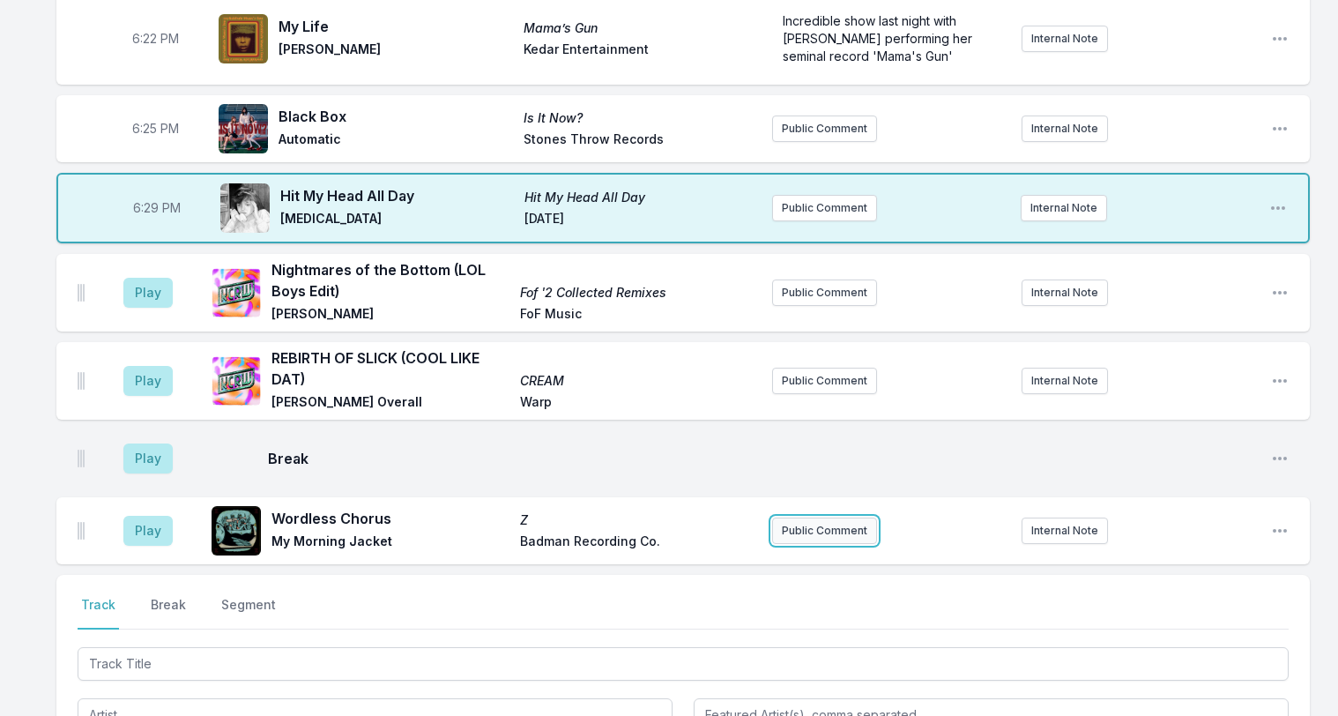
click at [831, 517] on button "Public Comment" at bounding box center [824, 530] width 105 height 26
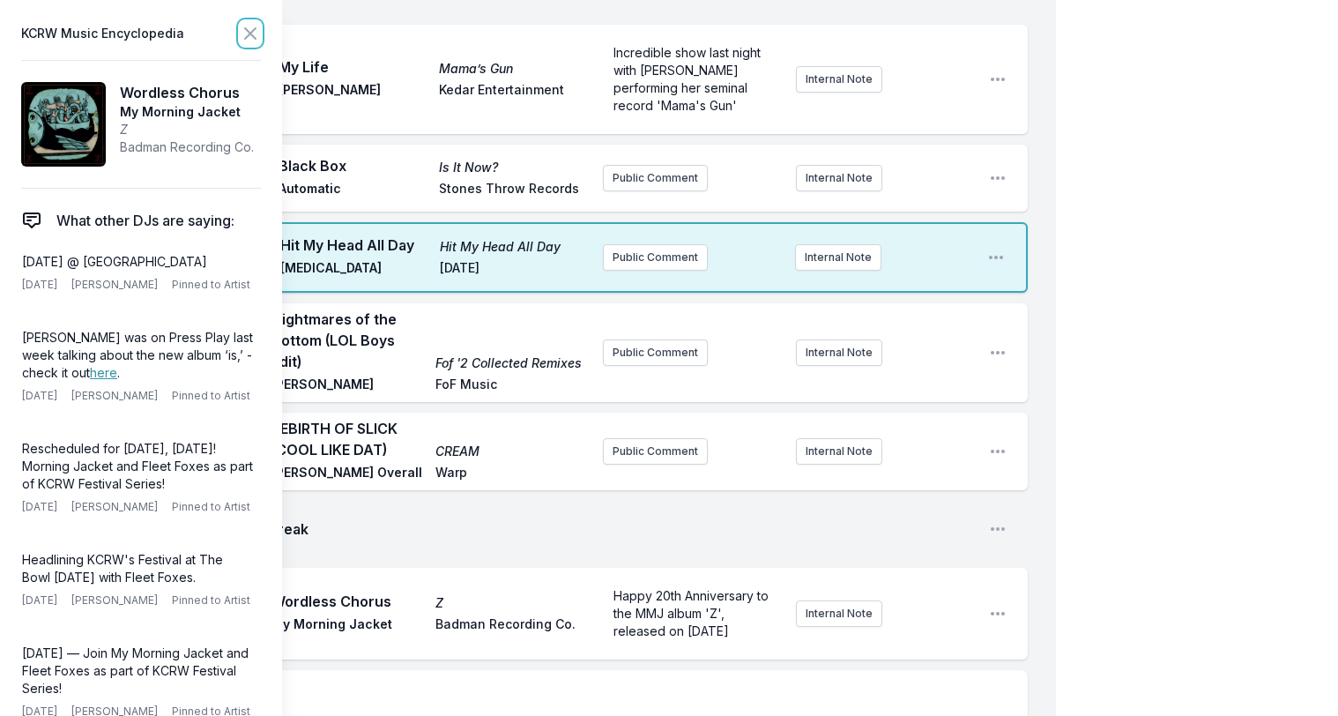
click at [247, 26] on icon at bounding box center [250, 33] width 21 height 21
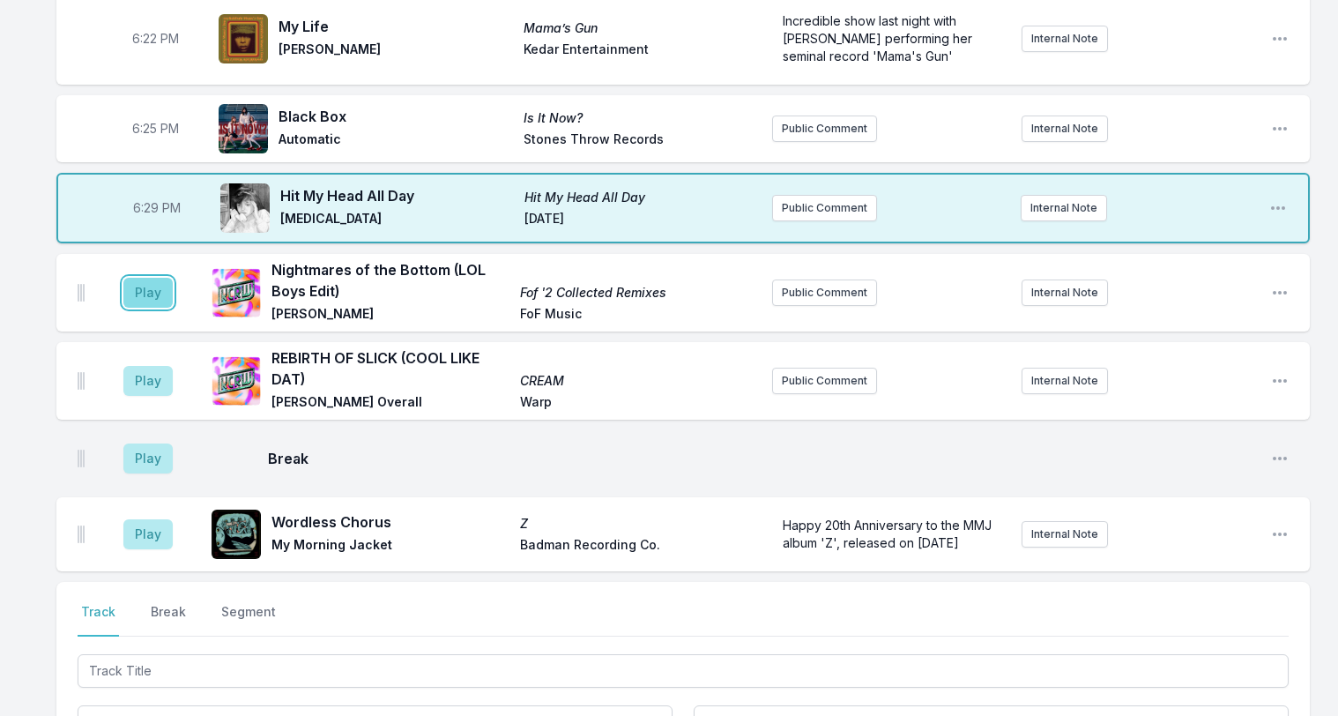
click at [139, 278] on button "Play" at bounding box center [147, 293] width 49 height 30
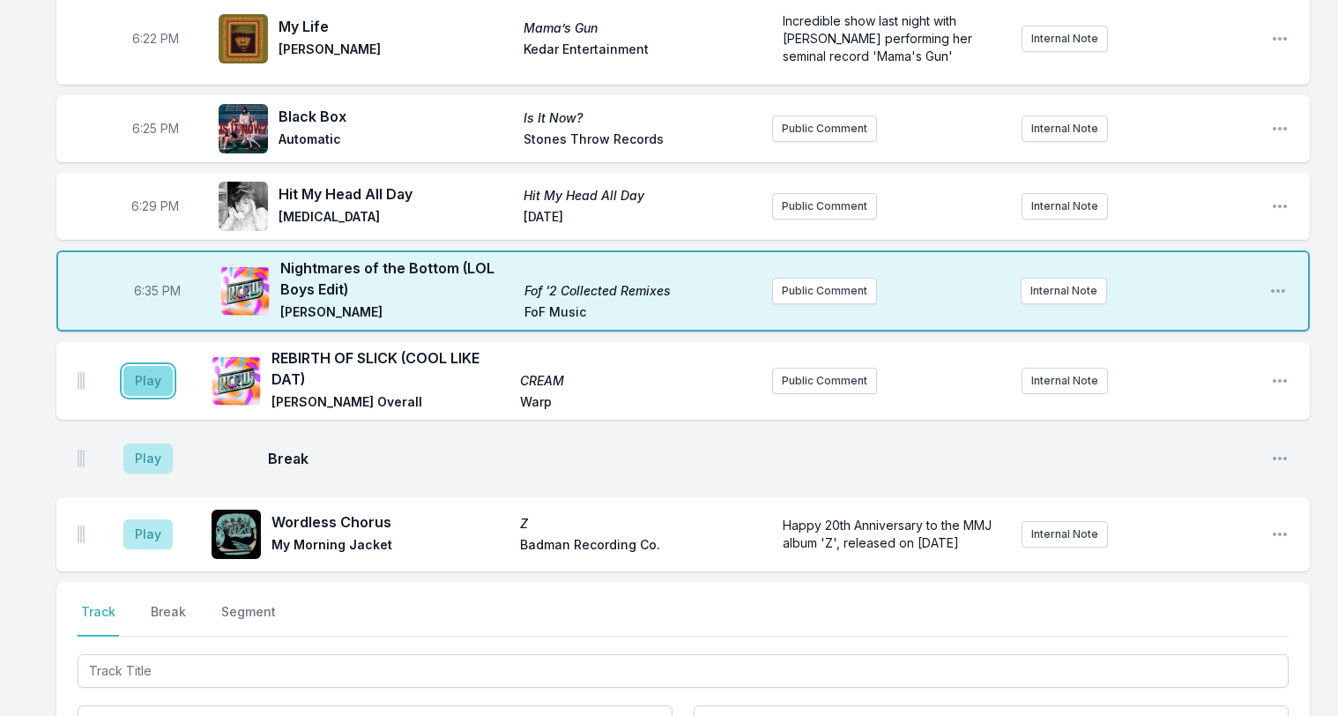
click at [158, 366] on button "Play" at bounding box center [147, 381] width 49 height 30
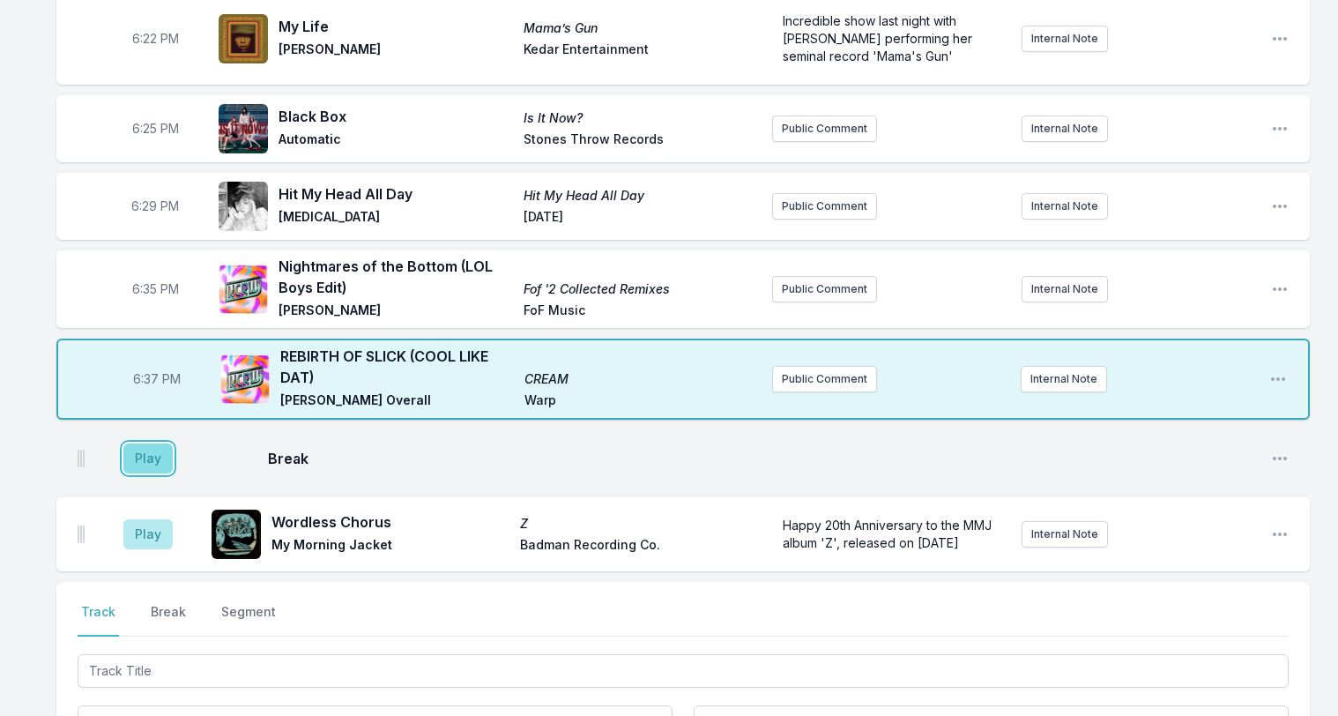
click at [146, 443] on button "Play" at bounding box center [147, 458] width 49 height 30
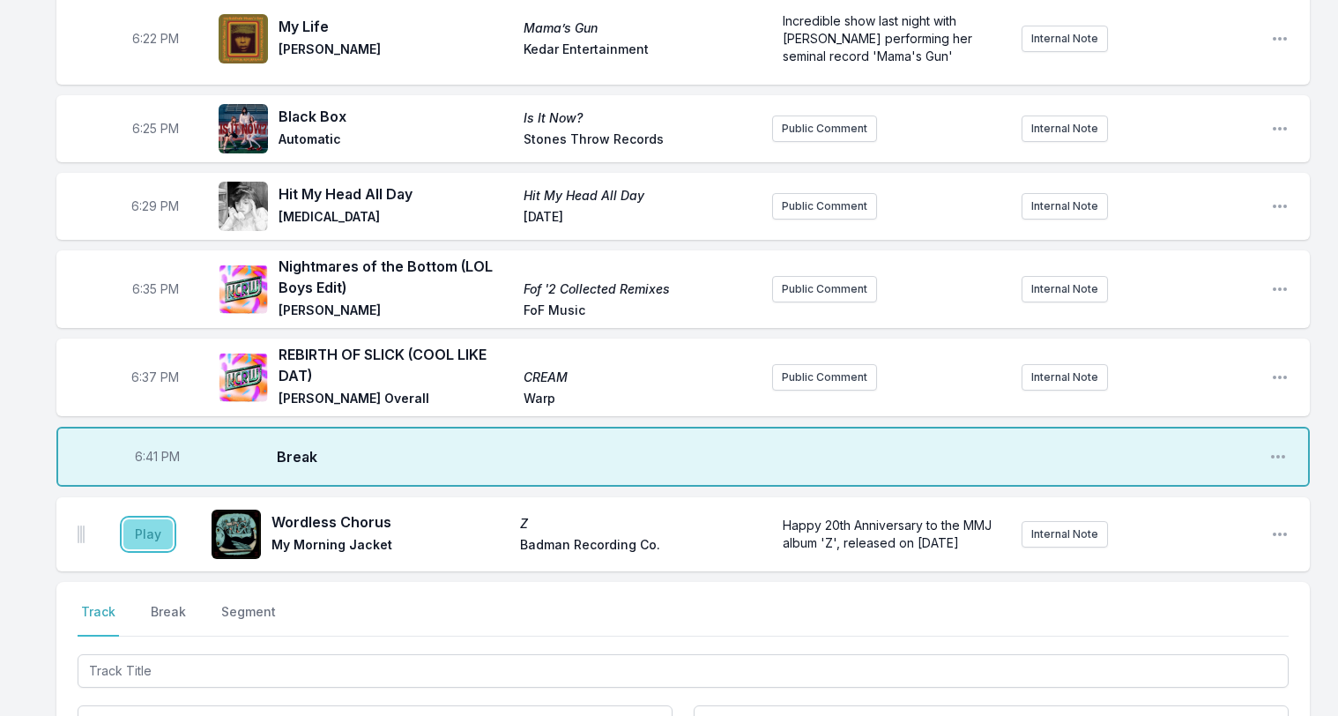
click at [139, 519] on button "Play" at bounding box center [147, 534] width 49 height 30
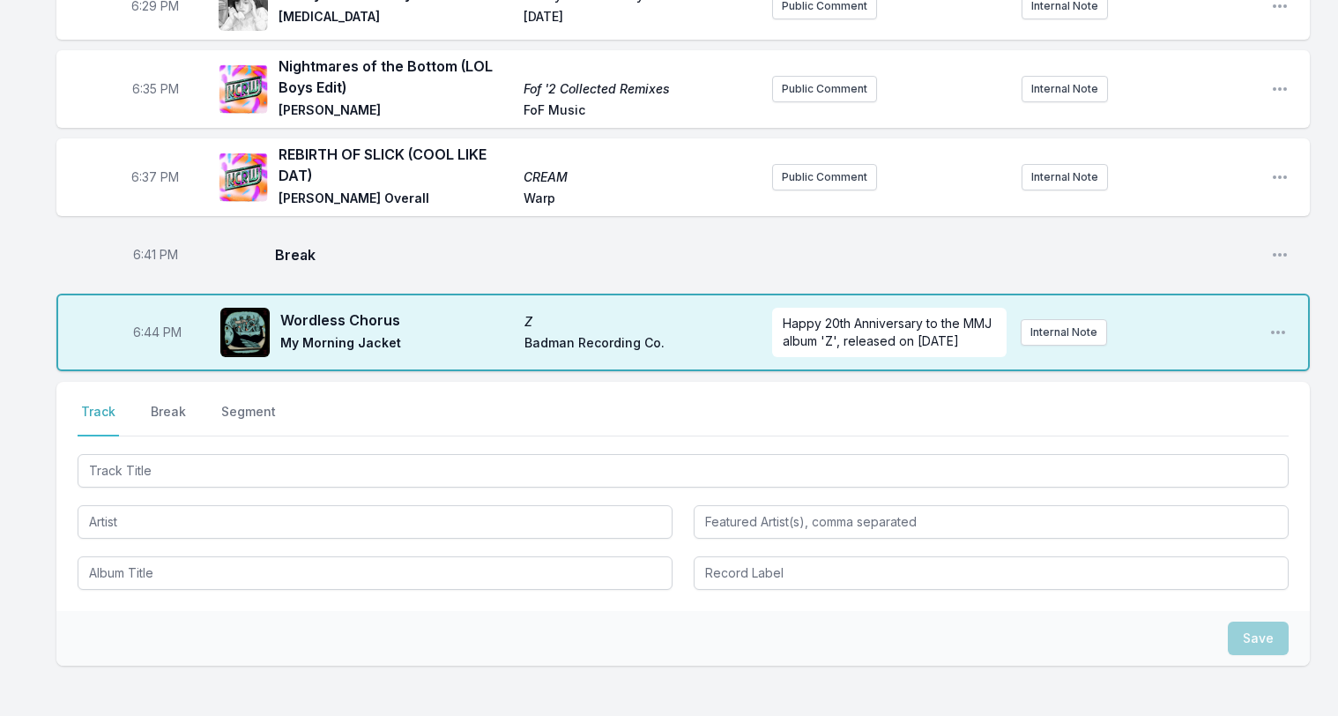
scroll to position [810, 0]
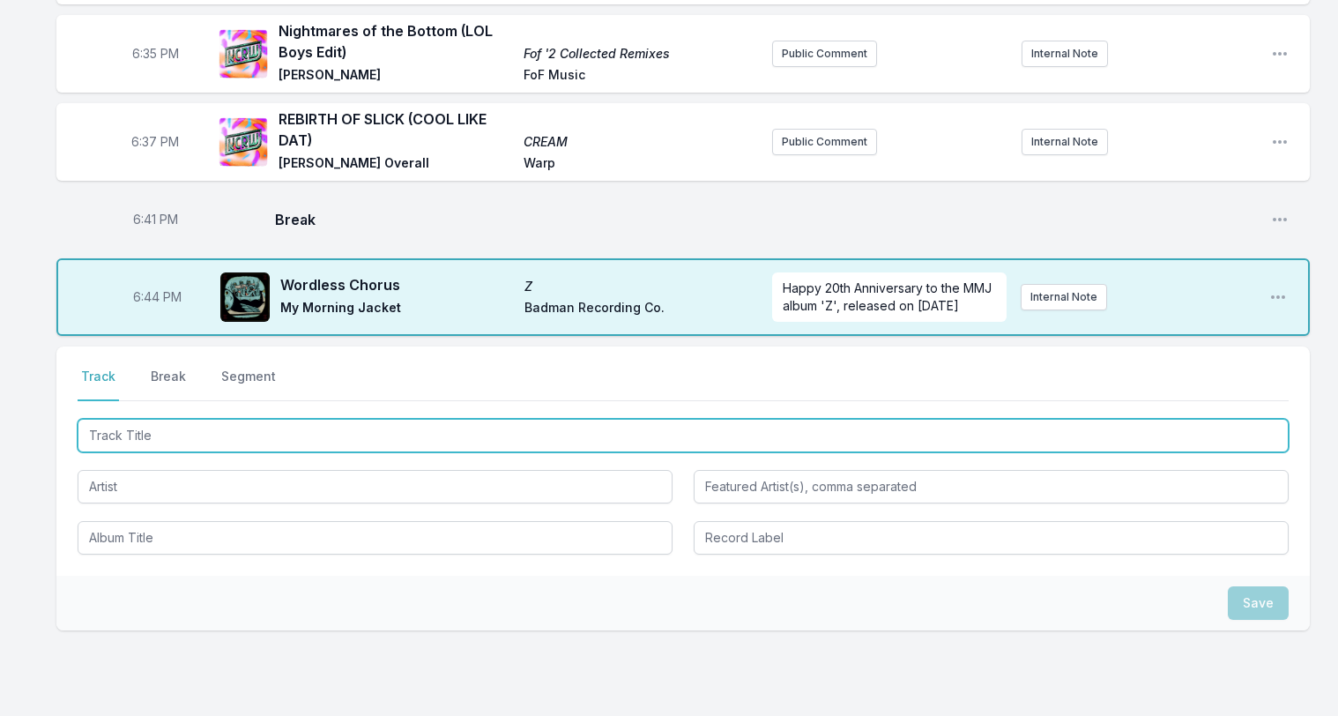
click at [194, 419] on input "Track Title" at bounding box center [683, 435] width 1211 height 33
type input "Siestas ahi"
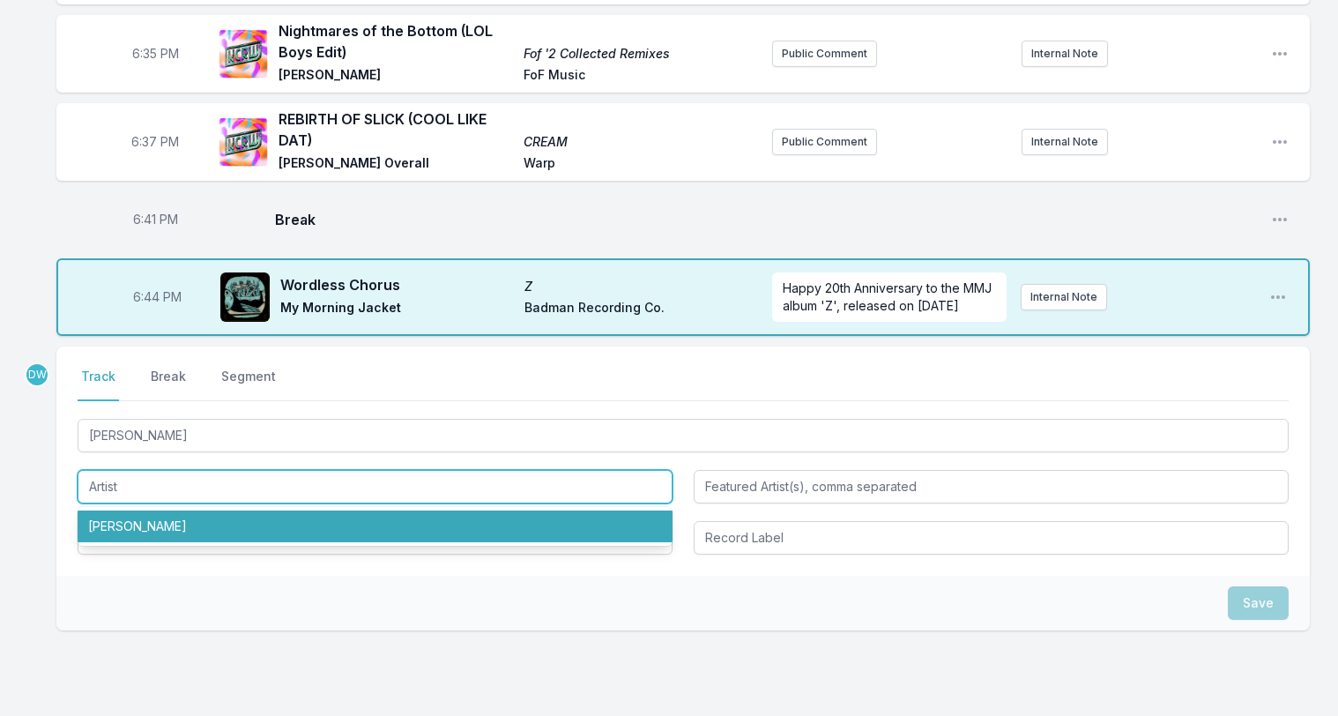
click at [143, 510] on li "Juana Molina" at bounding box center [375, 526] width 595 height 32
type input "Juana Molina"
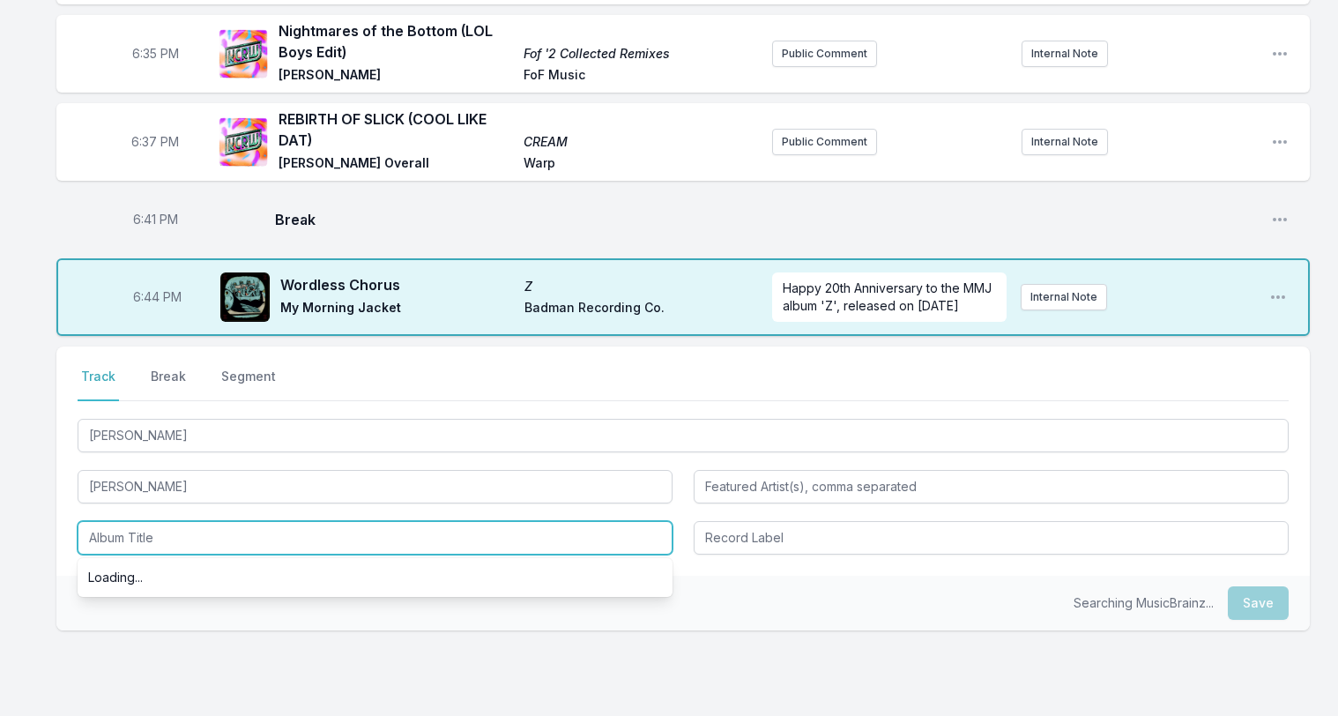
click at [133, 521] on input "Album Title" at bounding box center [375, 537] width 595 height 33
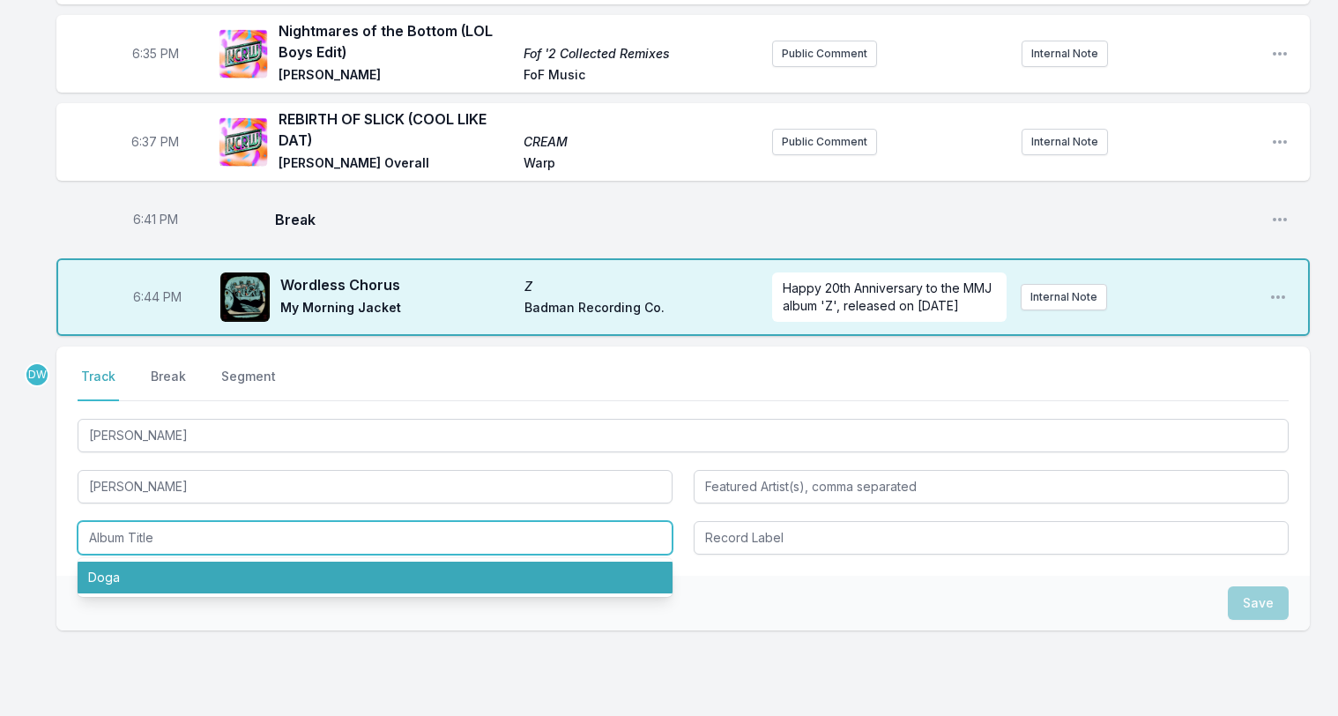
click at [110, 561] on li "Doga" at bounding box center [375, 577] width 595 height 32
type input "Doga"
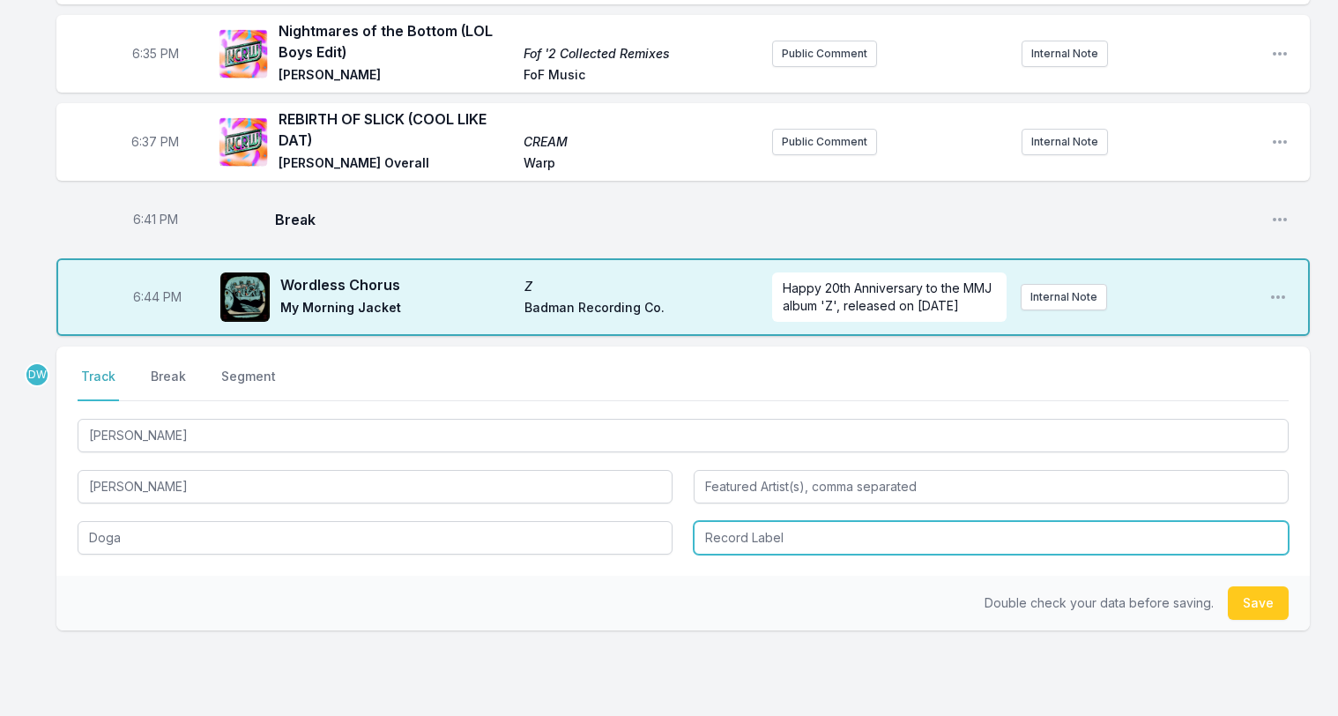
click at [747, 521] on input "Record Label" at bounding box center [991, 537] width 595 height 33
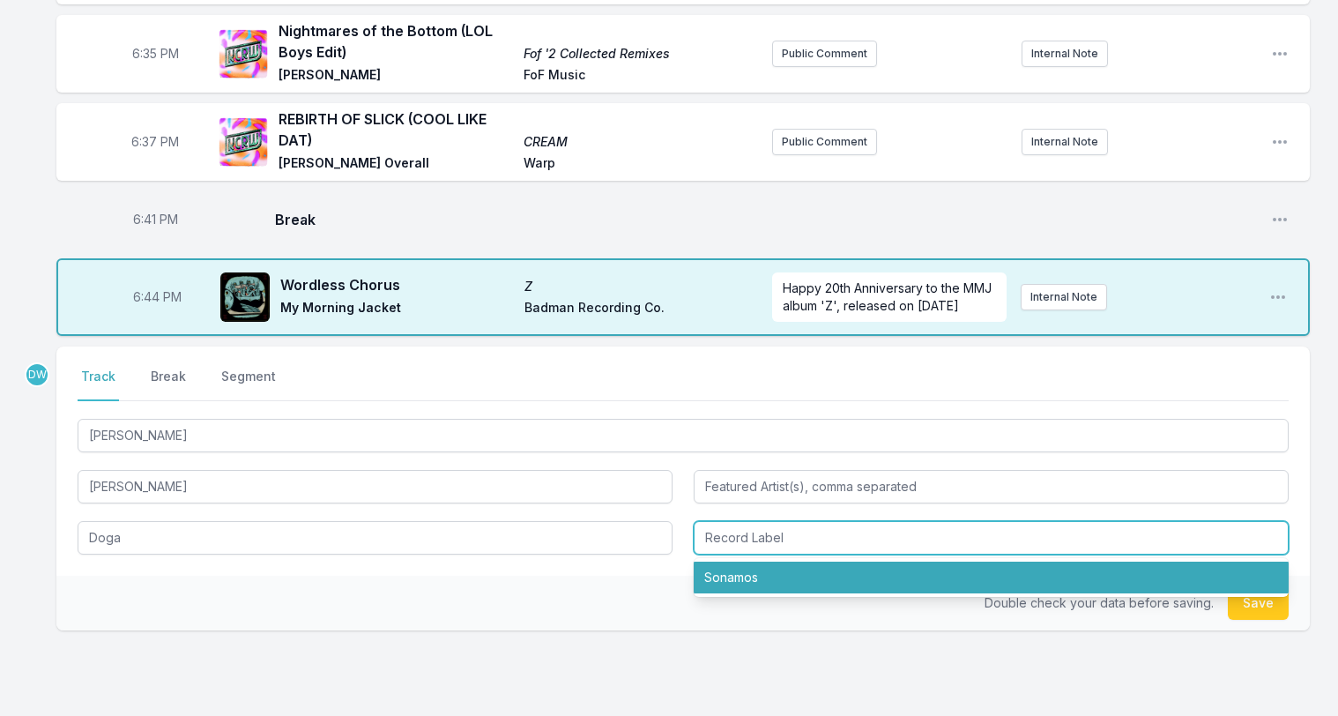
click at [741, 561] on li "Sonamos" at bounding box center [991, 577] width 595 height 32
type input "Sonamos"
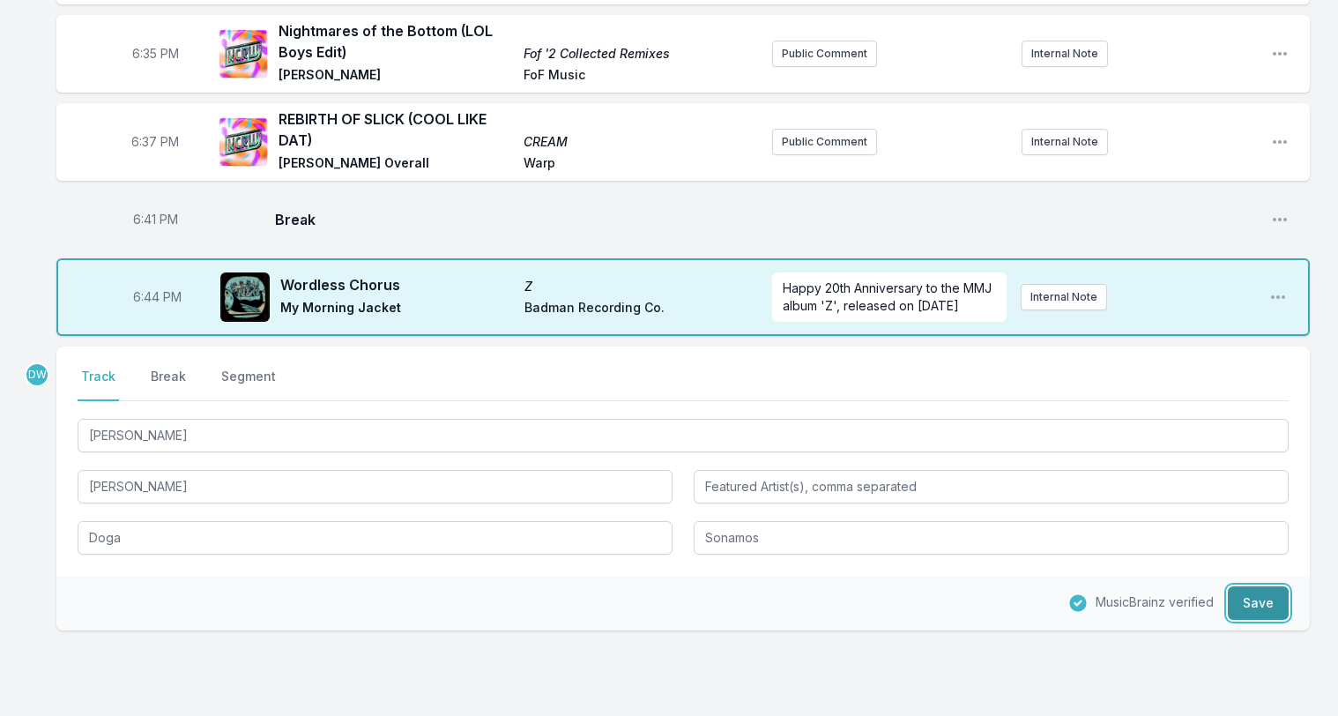
click at [1248, 586] on button "Save" at bounding box center [1258, 602] width 61 height 33
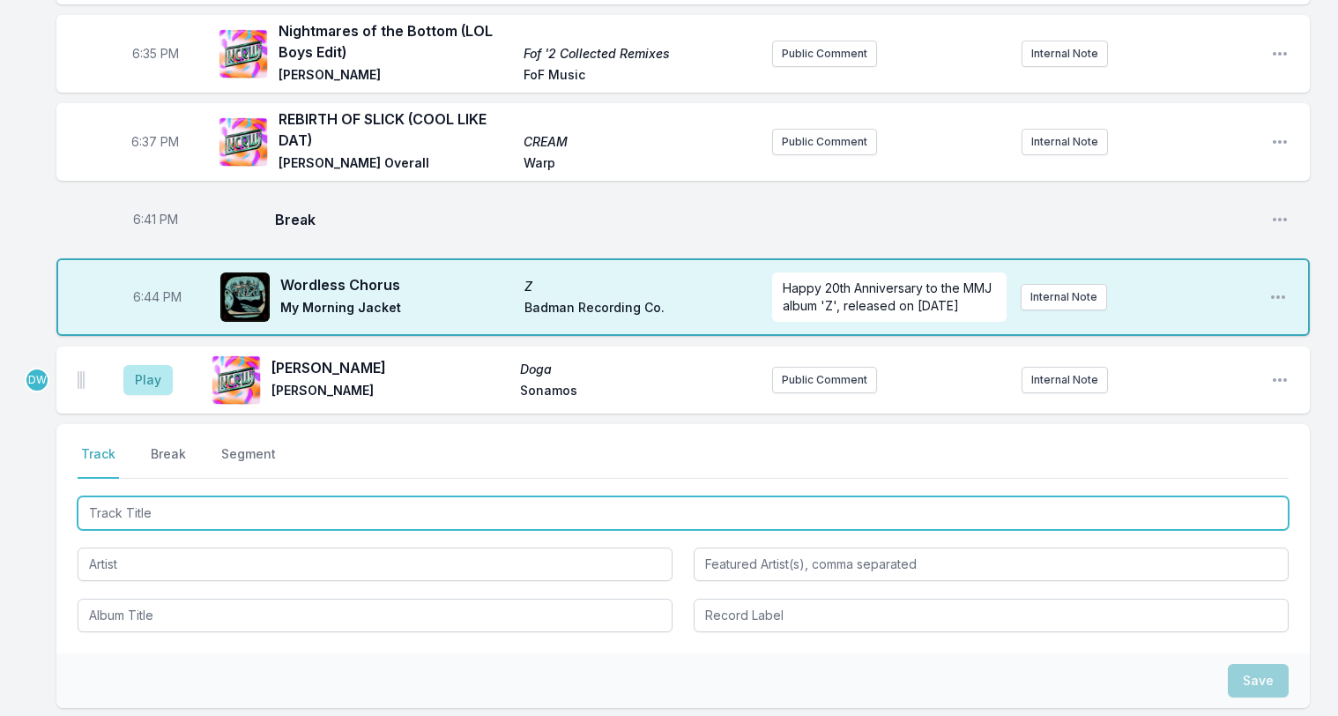
click at [144, 496] on input "Track Title" at bounding box center [683, 512] width 1211 height 33
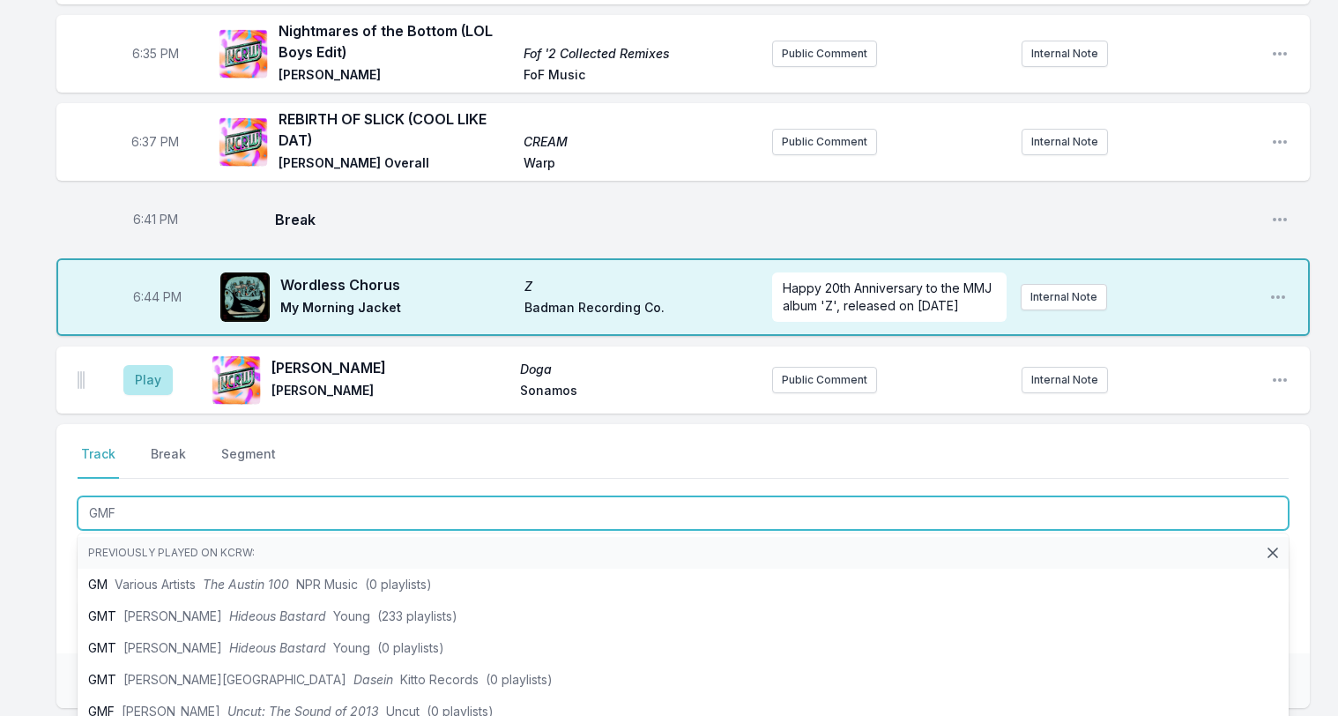
type input "GMFU"
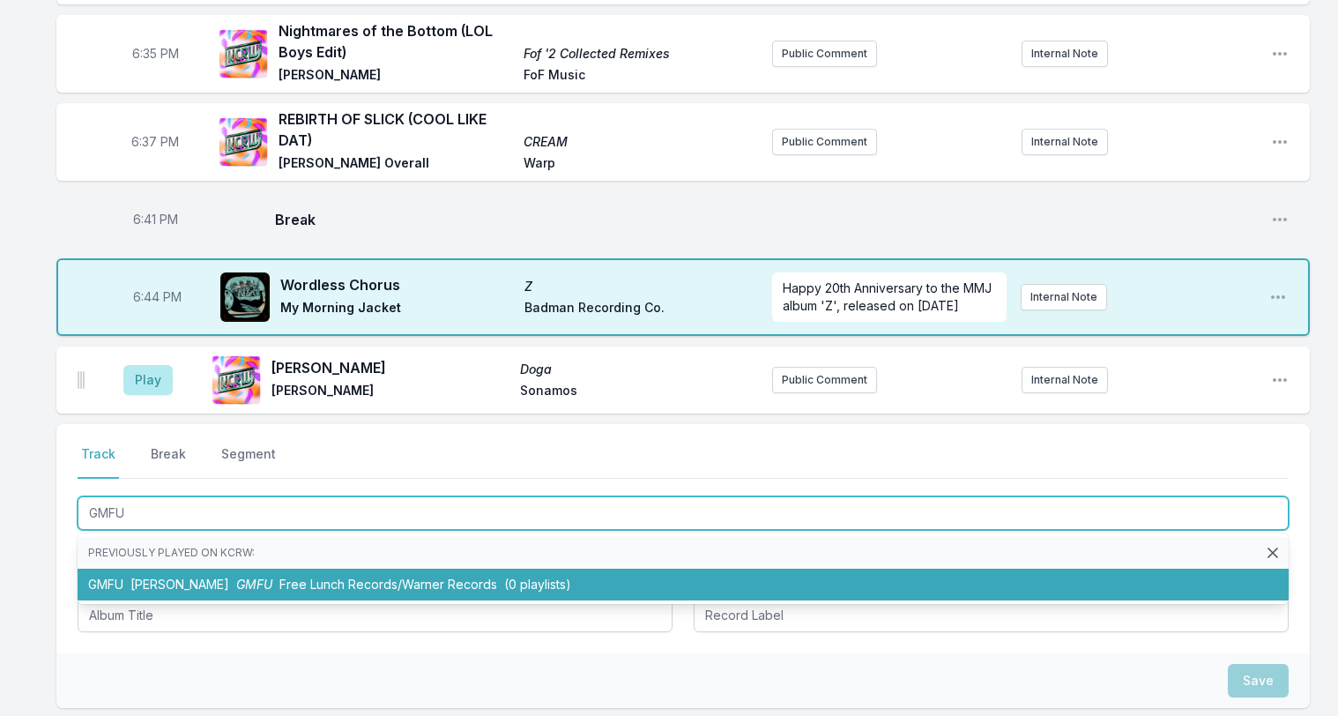
click at [279, 576] on span "Free Lunch Records/Warner Records" at bounding box center [388, 583] width 218 height 15
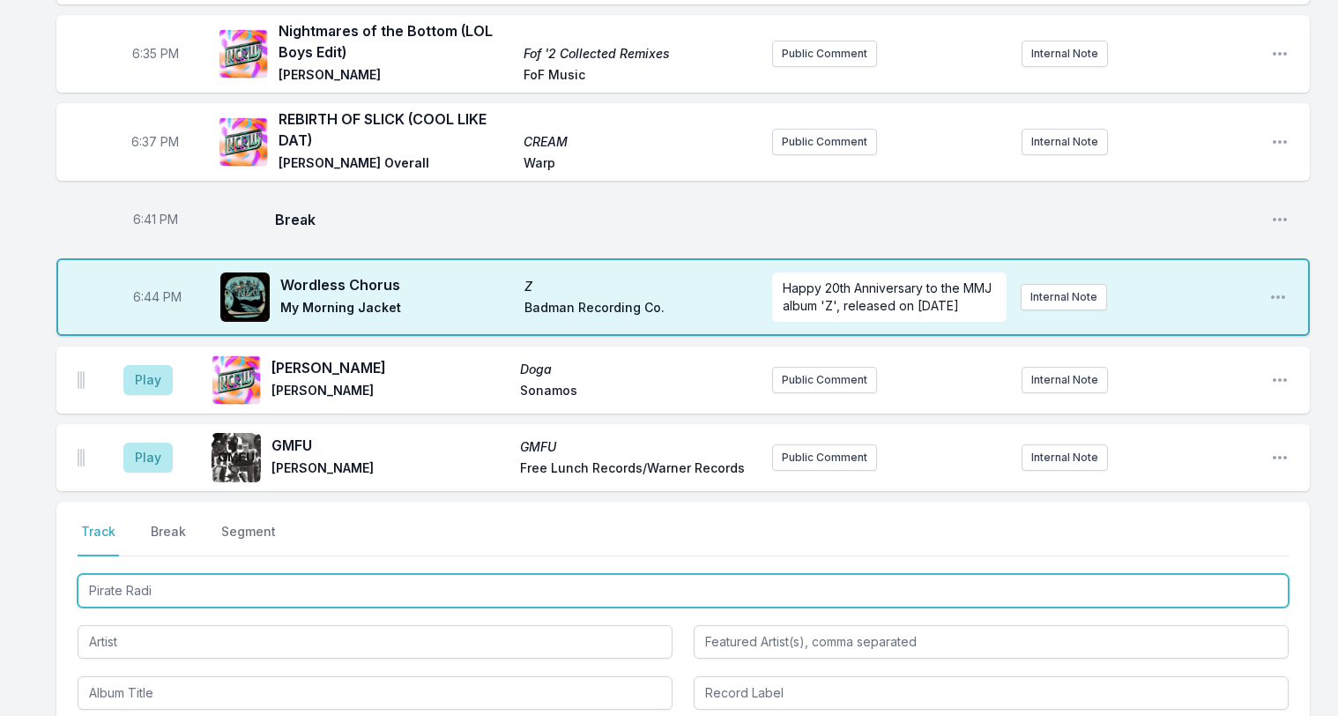
type input "Pirate Radio"
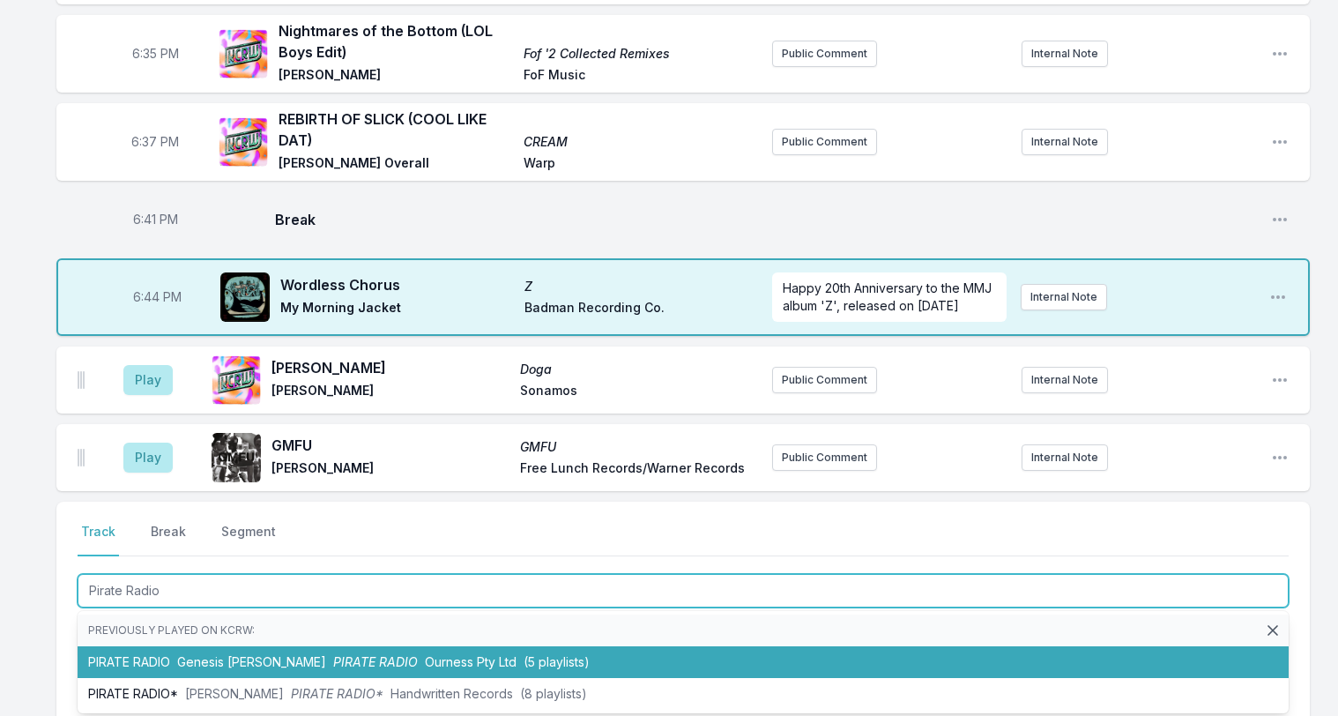
click at [333, 654] on span "PIRATE RADIO" at bounding box center [375, 661] width 85 height 15
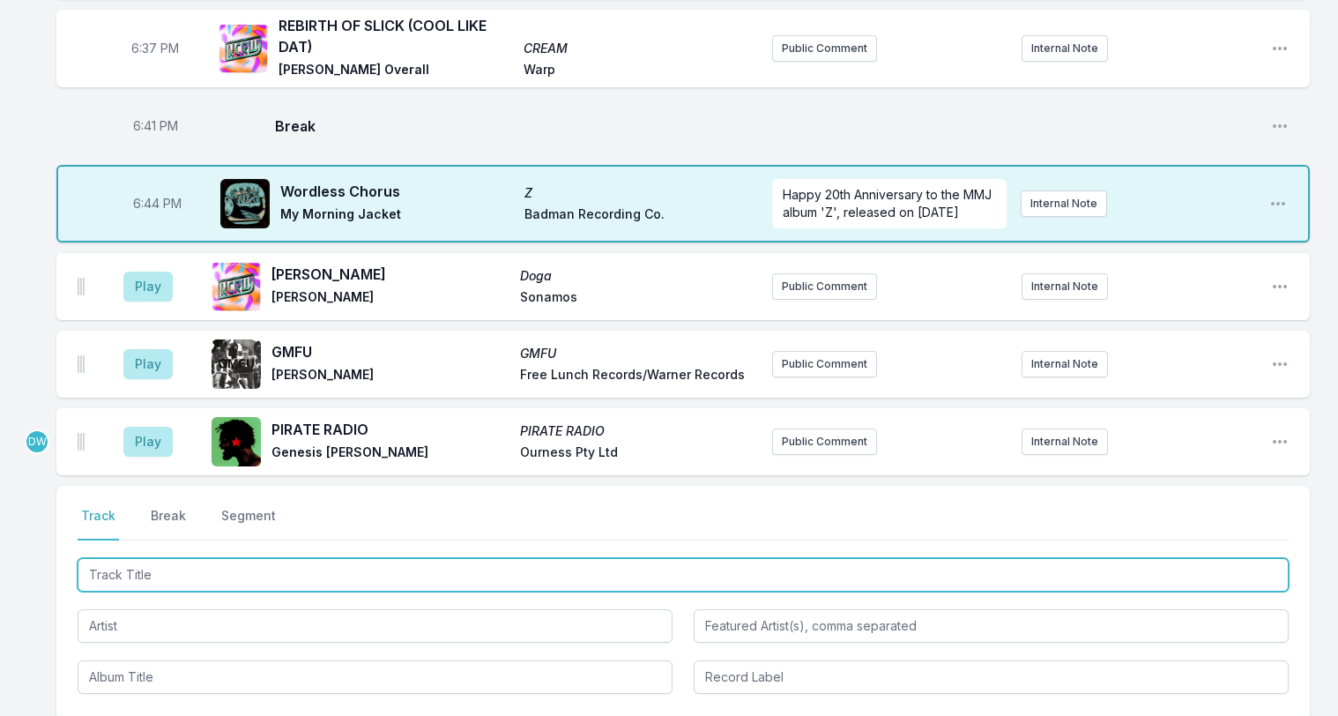
scroll to position [916, 0]
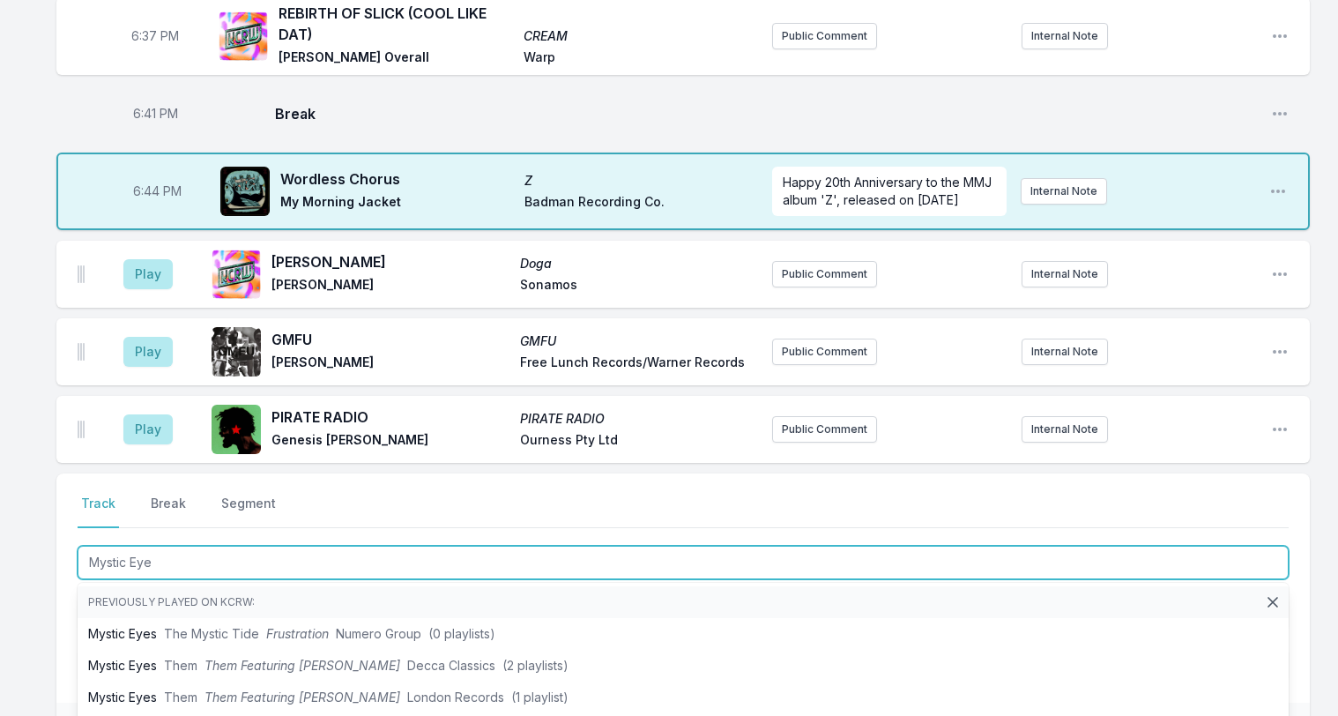
type input "Mystic Eyes"
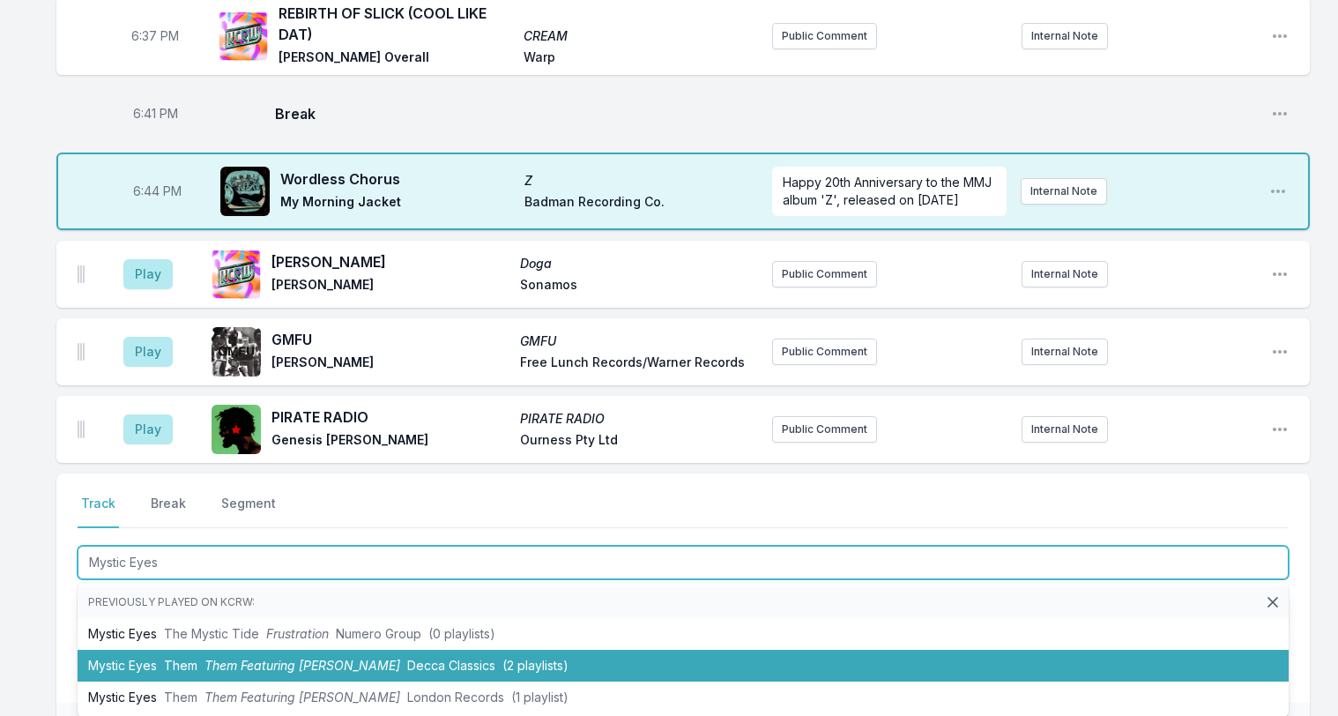
click at [407, 658] on span "Decca Classics" at bounding box center [451, 665] width 88 height 15
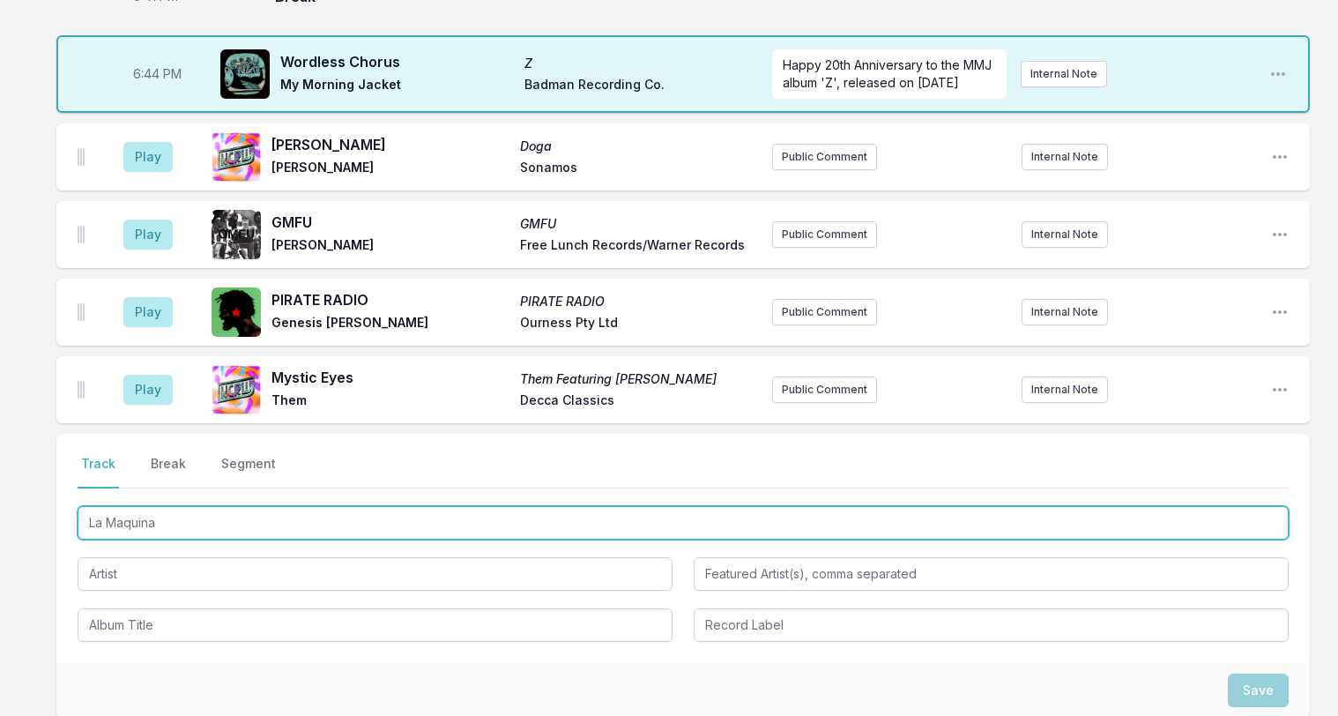
scroll to position [1104, 0]
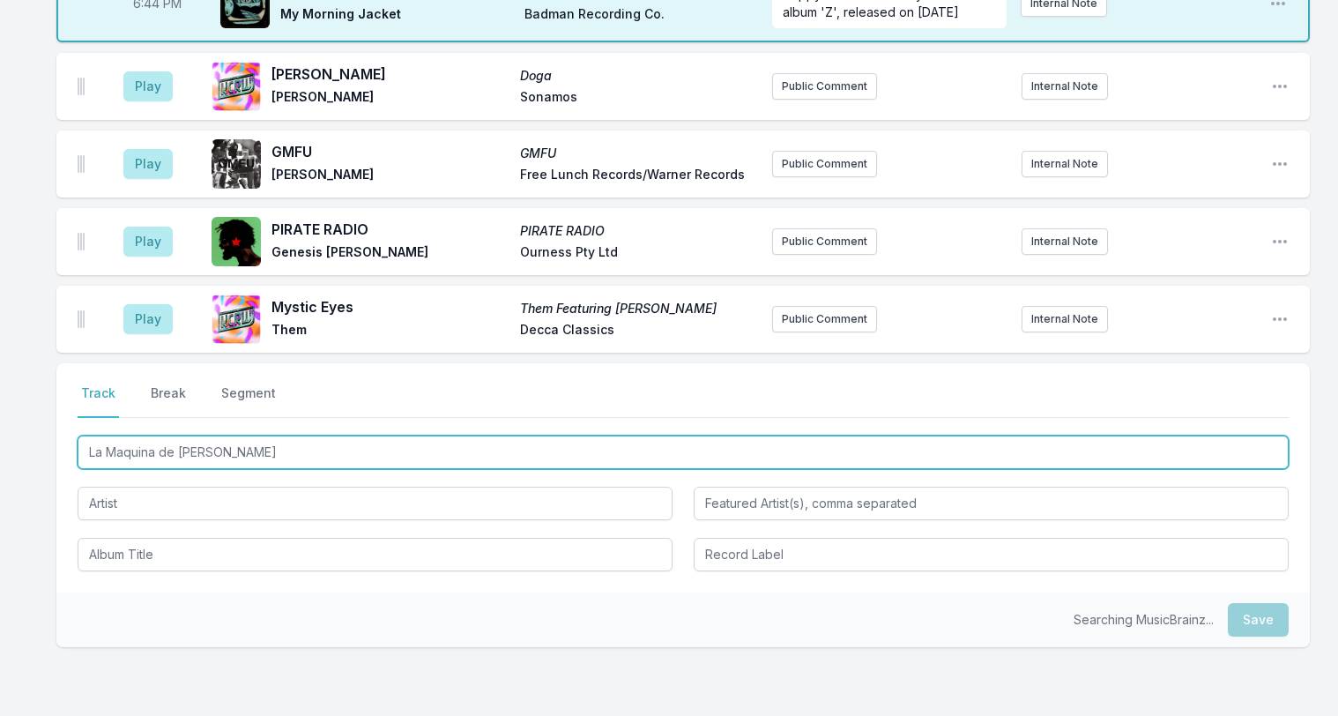
type input "La Maquina de Tony"
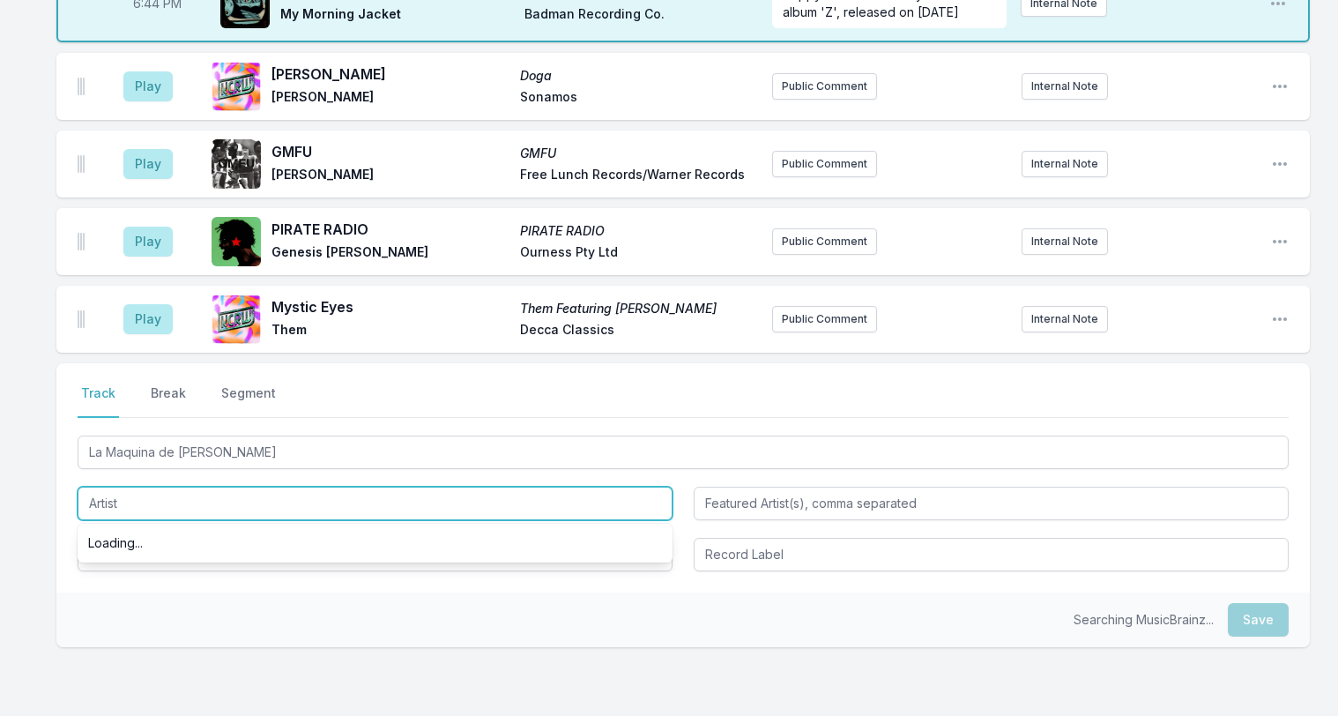
click at [132, 487] on input "Artist" at bounding box center [375, 503] width 595 height 33
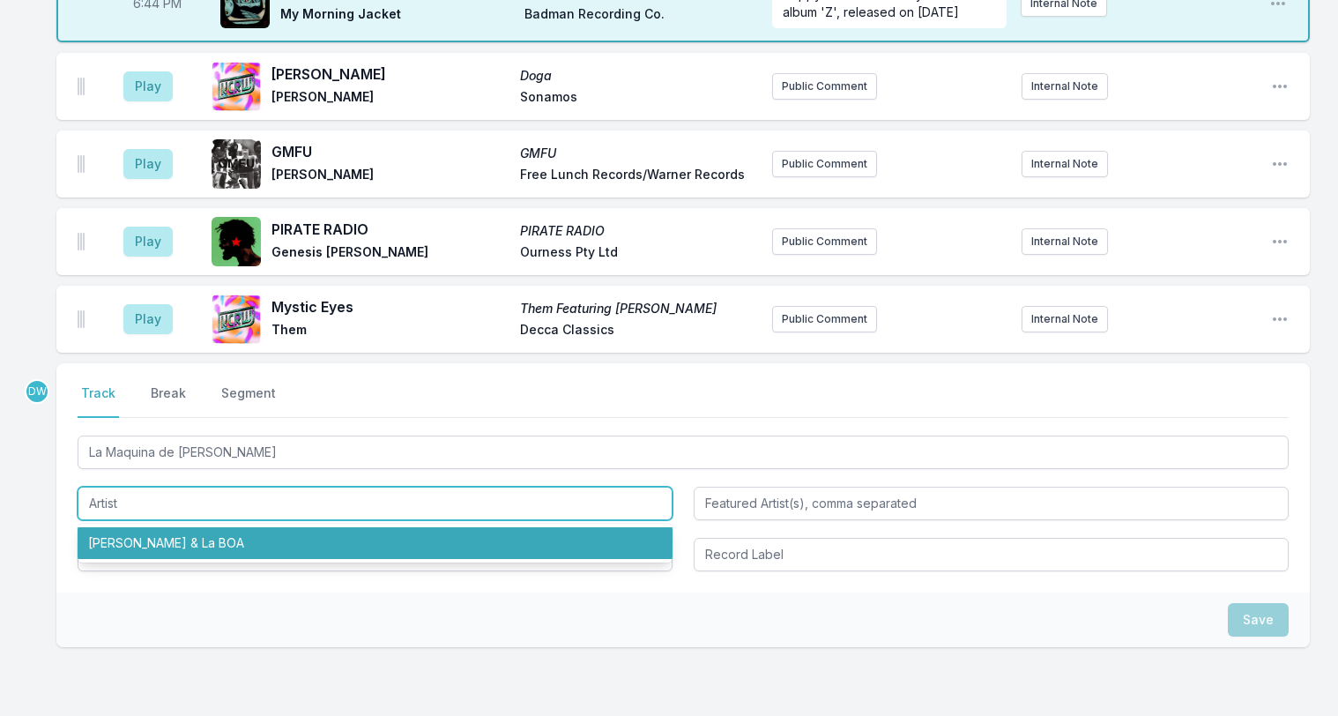
click at [122, 527] on li "Tony Allen & La BOA" at bounding box center [375, 543] width 595 height 32
type input "Tony Allen & La BOA"
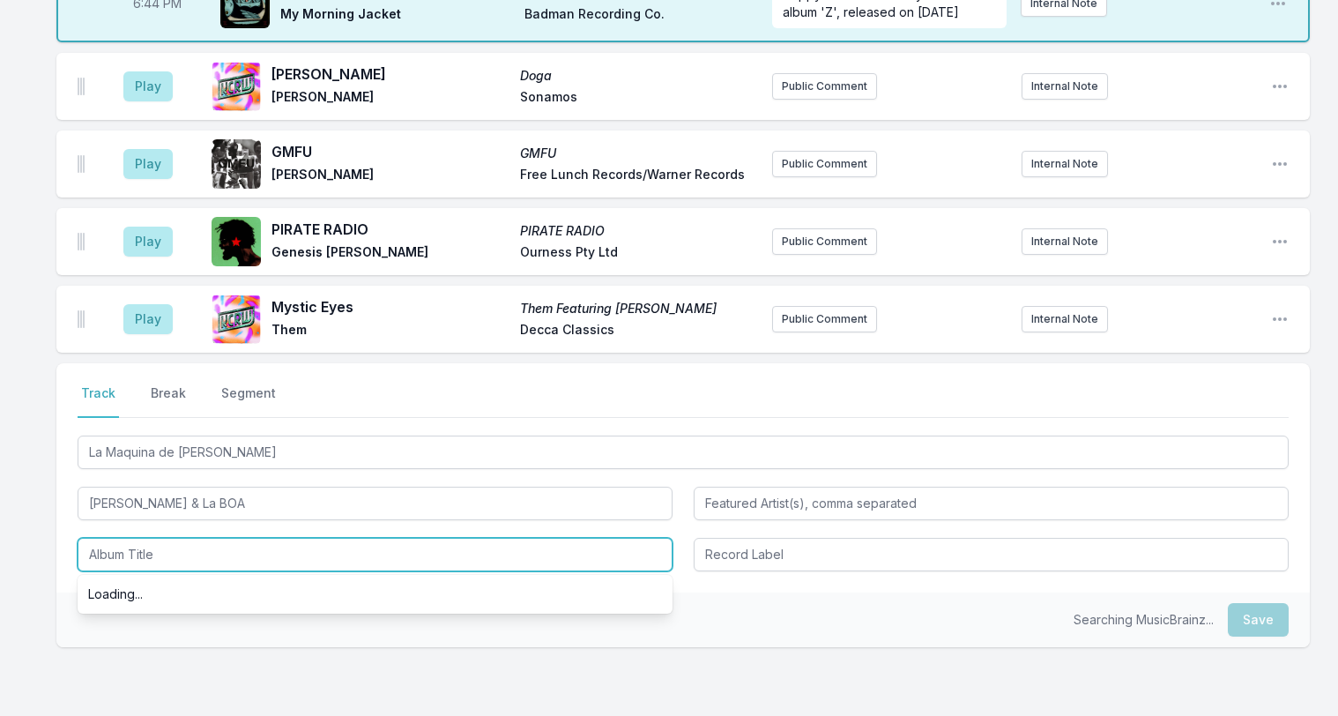
click at [122, 538] on input "Album Title" at bounding box center [375, 554] width 595 height 33
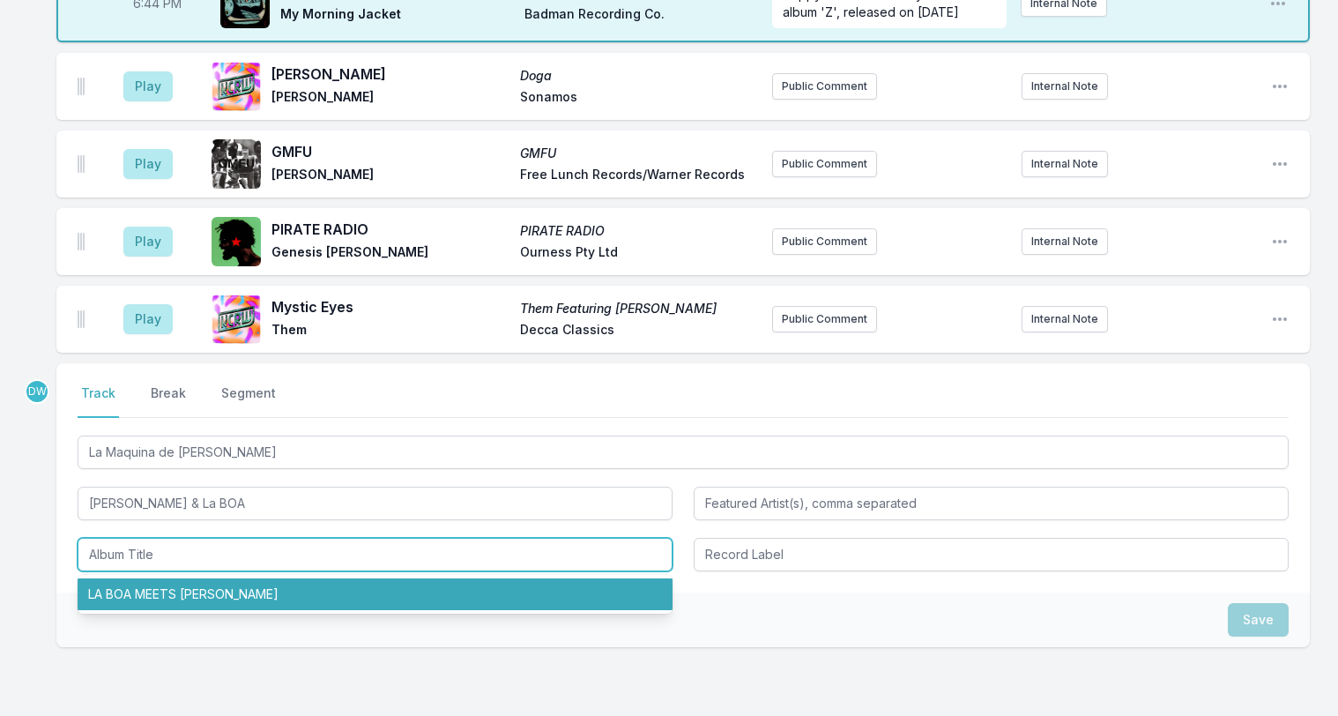
click at [138, 578] on li "LA BOA MEETS TONY ALLEN" at bounding box center [375, 594] width 595 height 32
type input "LA BOA MEETS TONY ALLEN"
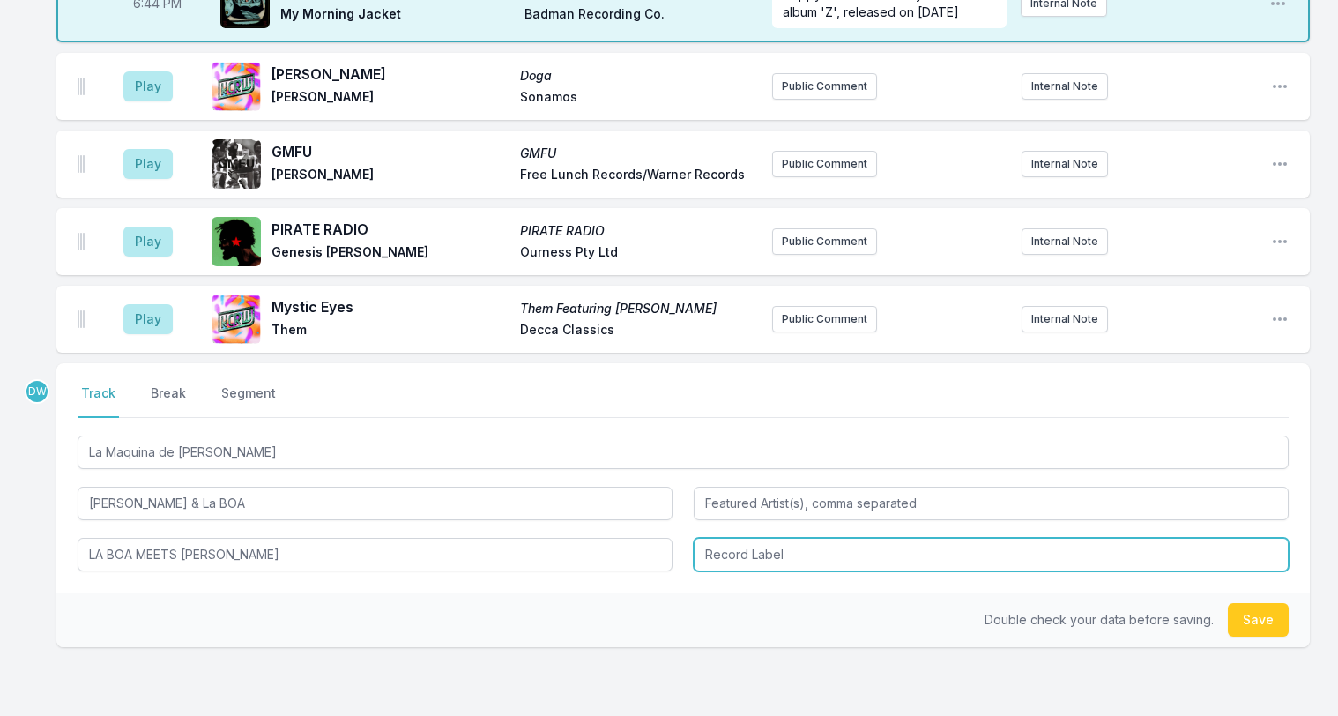
click at [762, 538] on input "Record Label" at bounding box center [991, 554] width 595 height 33
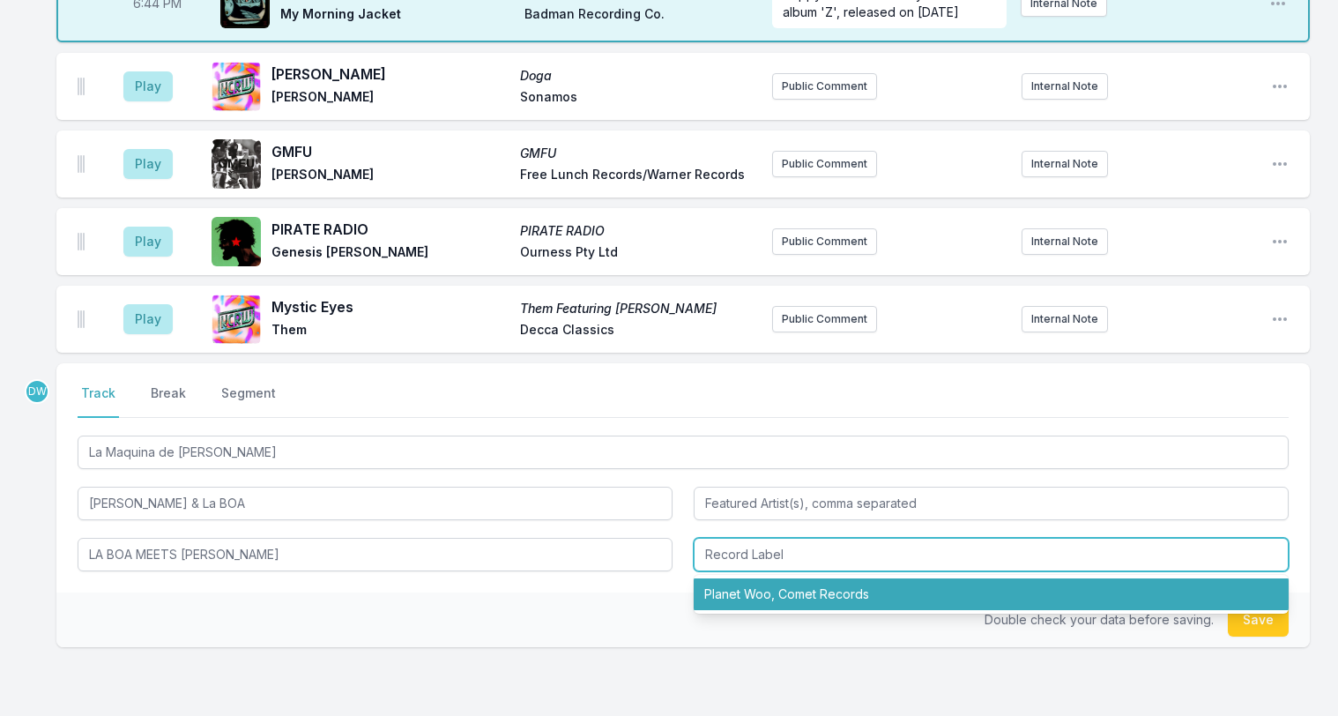
drag, startPoint x: 766, startPoint y: 569, endPoint x: 778, endPoint y: 570, distance: 12.4
click at [767, 578] on li "Planet Woo, Comet Records" at bounding box center [991, 594] width 595 height 32
type input "Planet Woo, Comet Records"
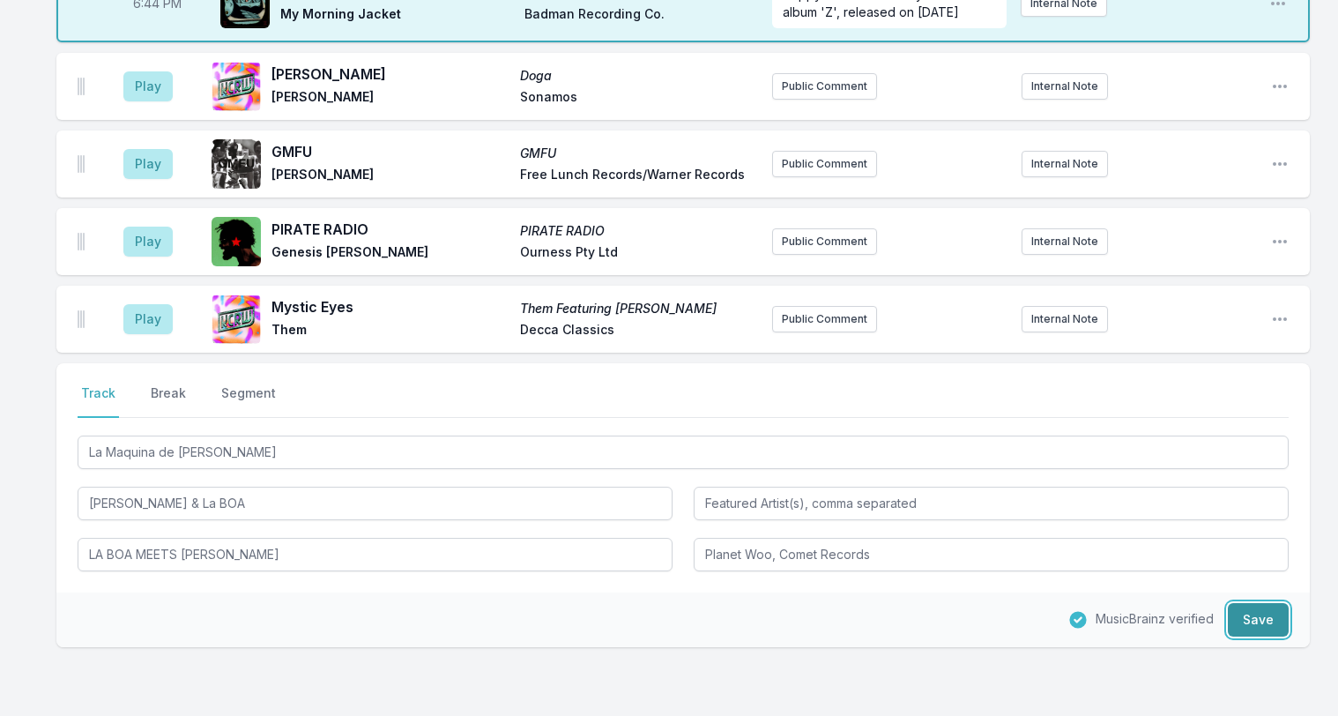
click at [1246, 603] on button "Save" at bounding box center [1258, 619] width 61 height 33
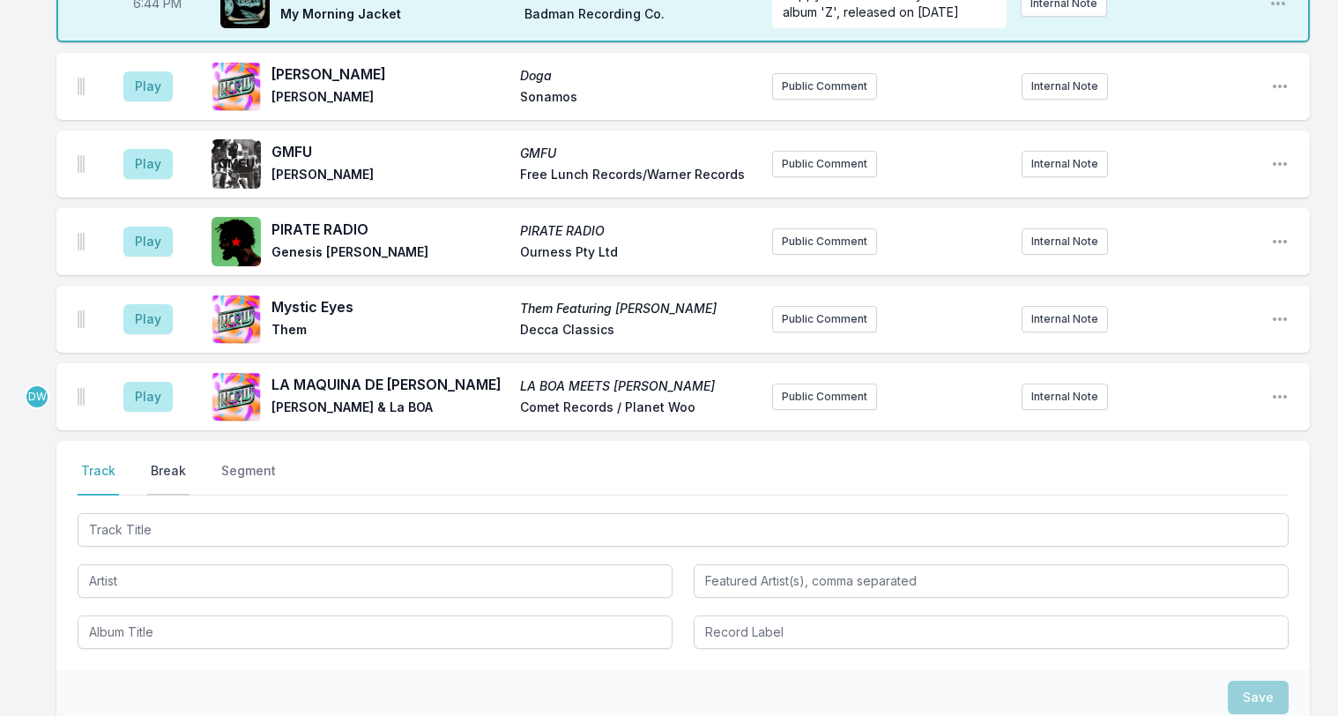
click at [160, 462] on button "Break" at bounding box center [168, 478] width 42 height 33
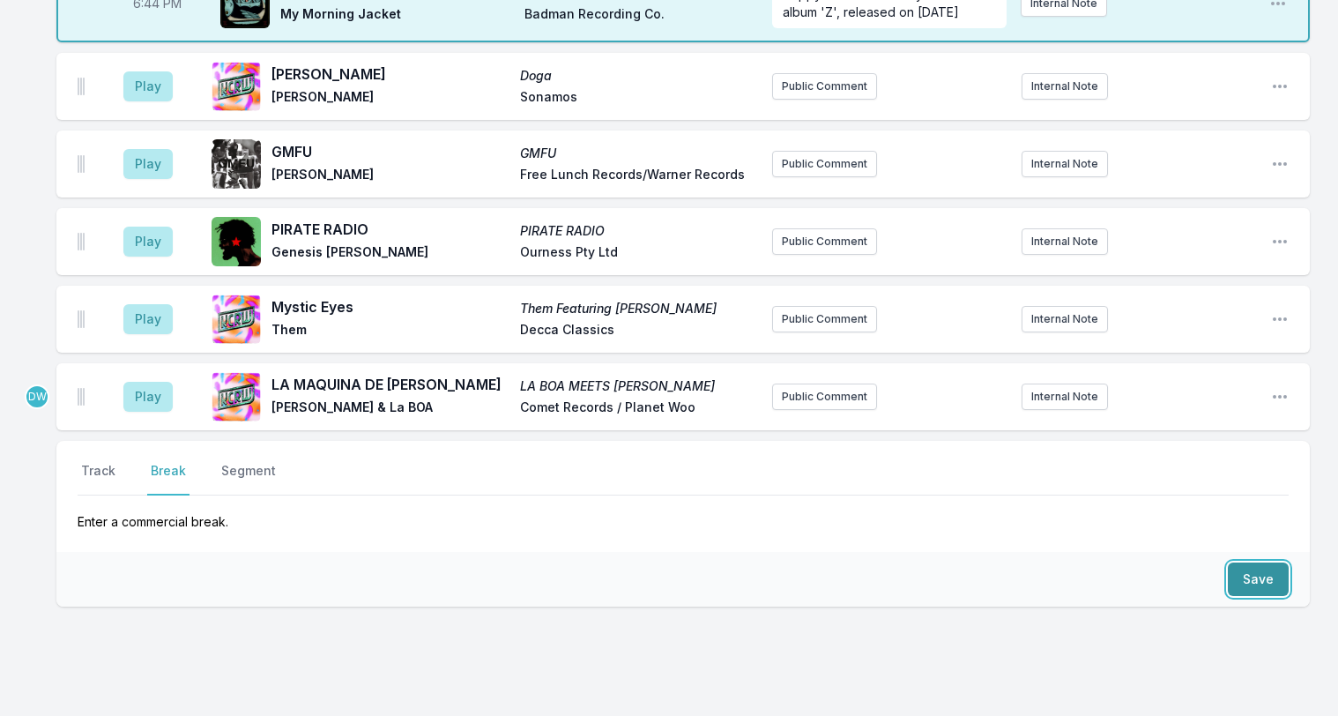
click at [1264, 562] on button "Save" at bounding box center [1258, 578] width 61 height 33
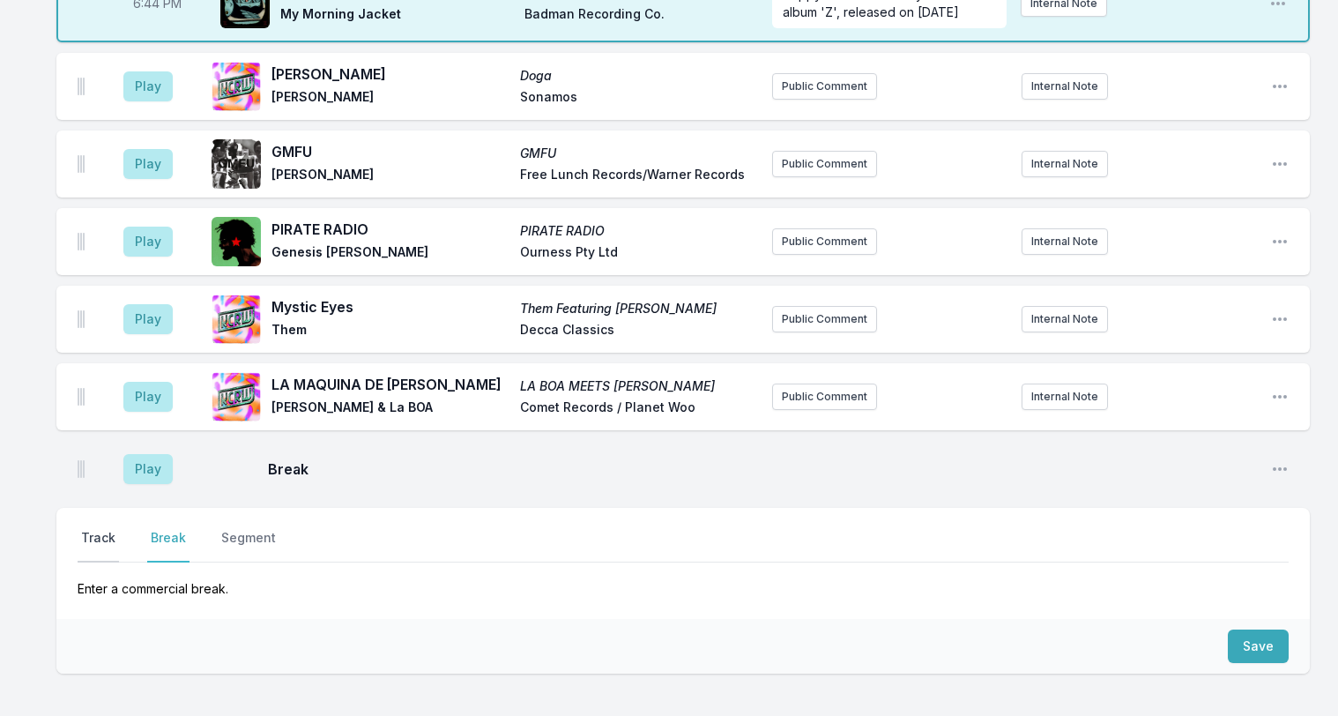
click at [84, 529] on button "Track" at bounding box center [98, 545] width 41 height 33
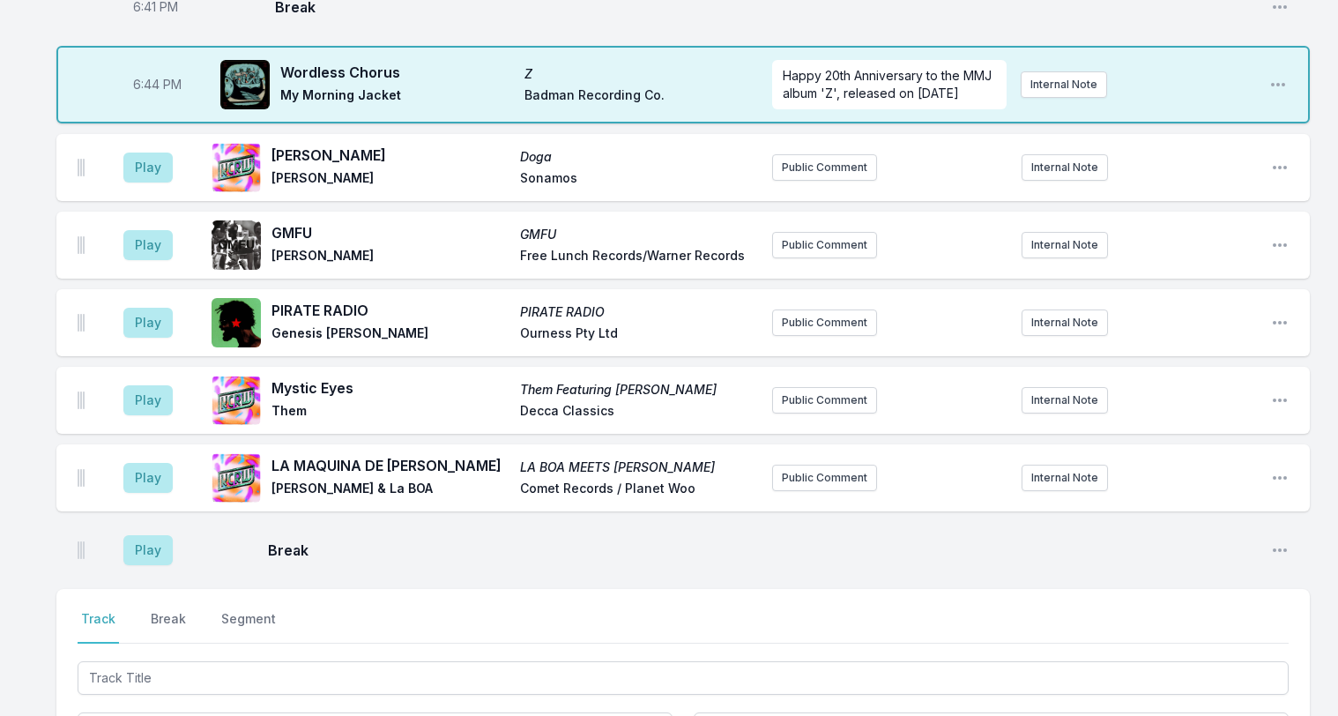
scroll to position [1010, 0]
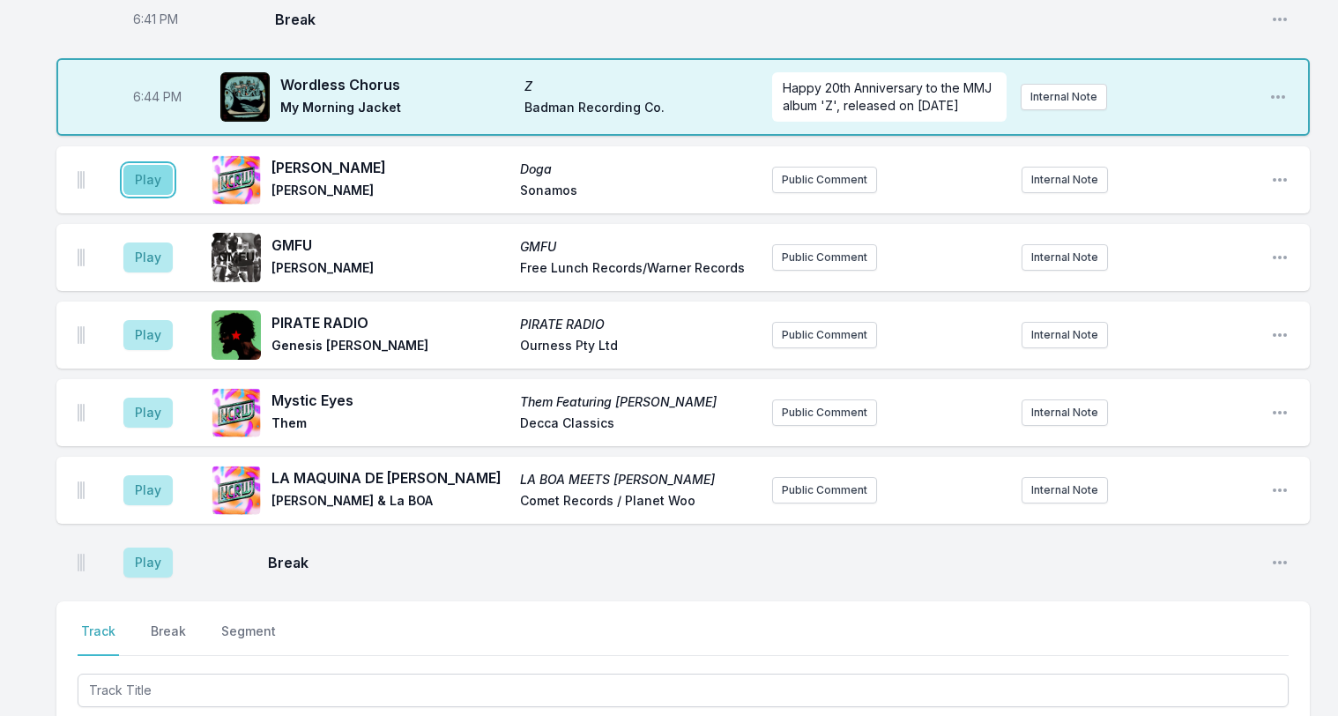
click at [151, 165] on button "Play" at bounding box center [147, 180] width 49 height 30
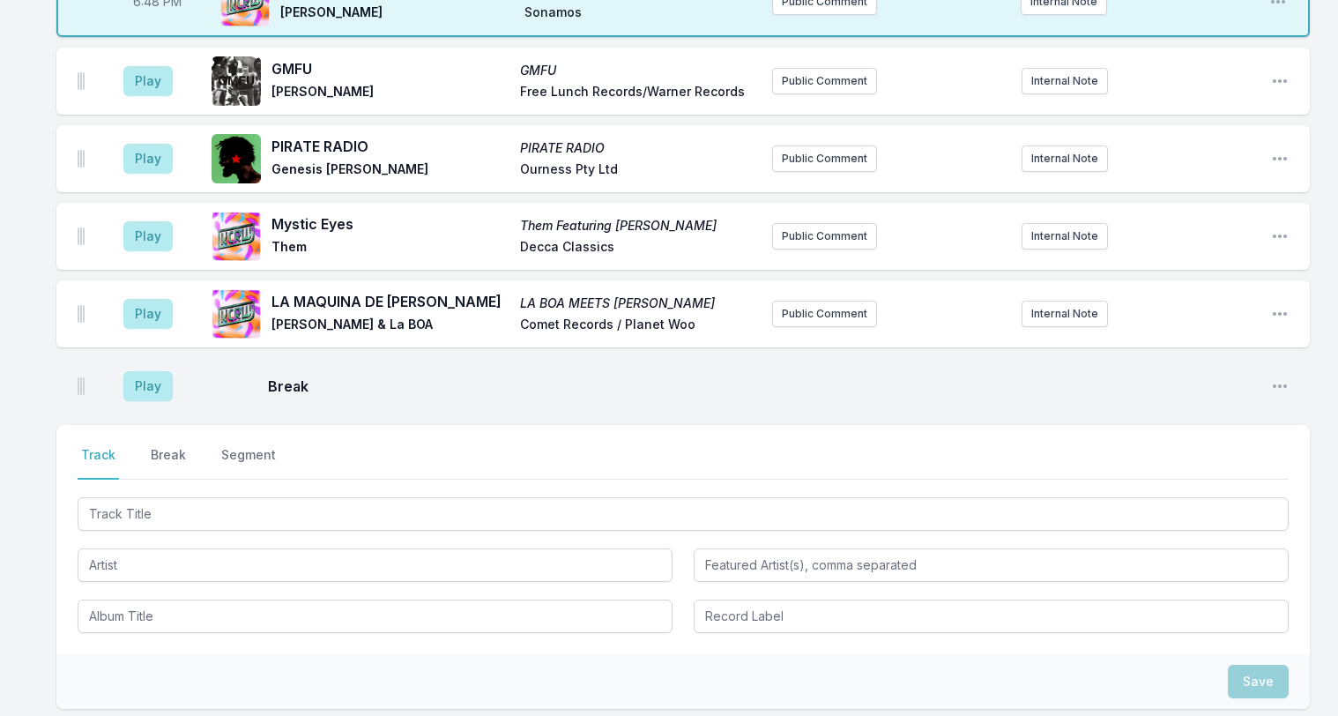
scroll to position [1245, 0]
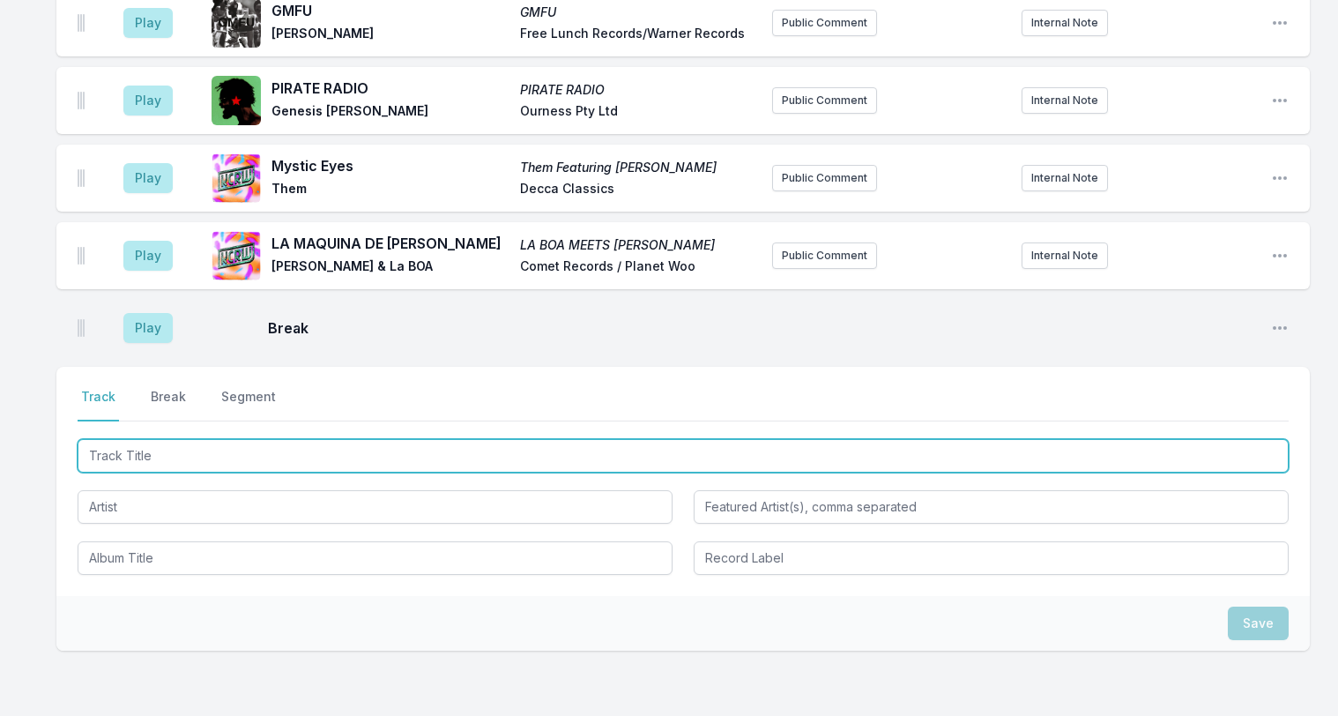
click at [171, 439] on input "Track Title" at bounding box center [683, 455] width 1211 height 33
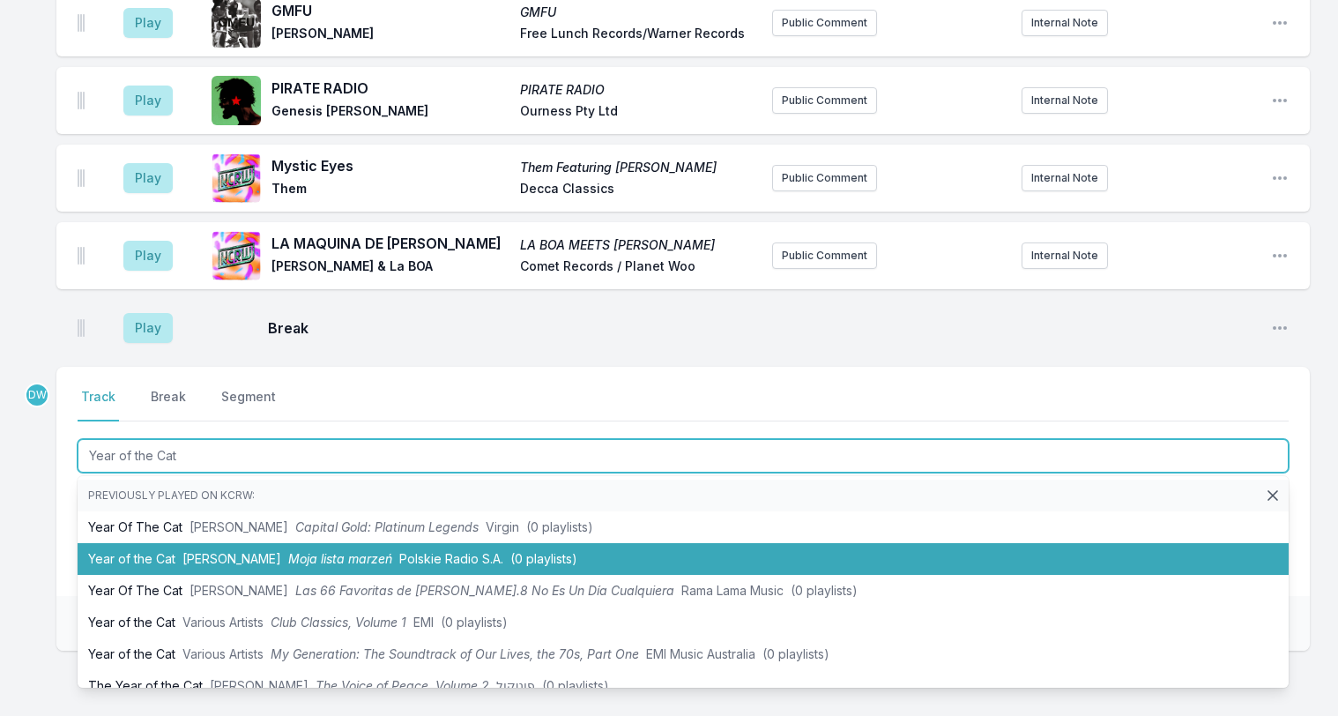
type input "Year of the Cat"
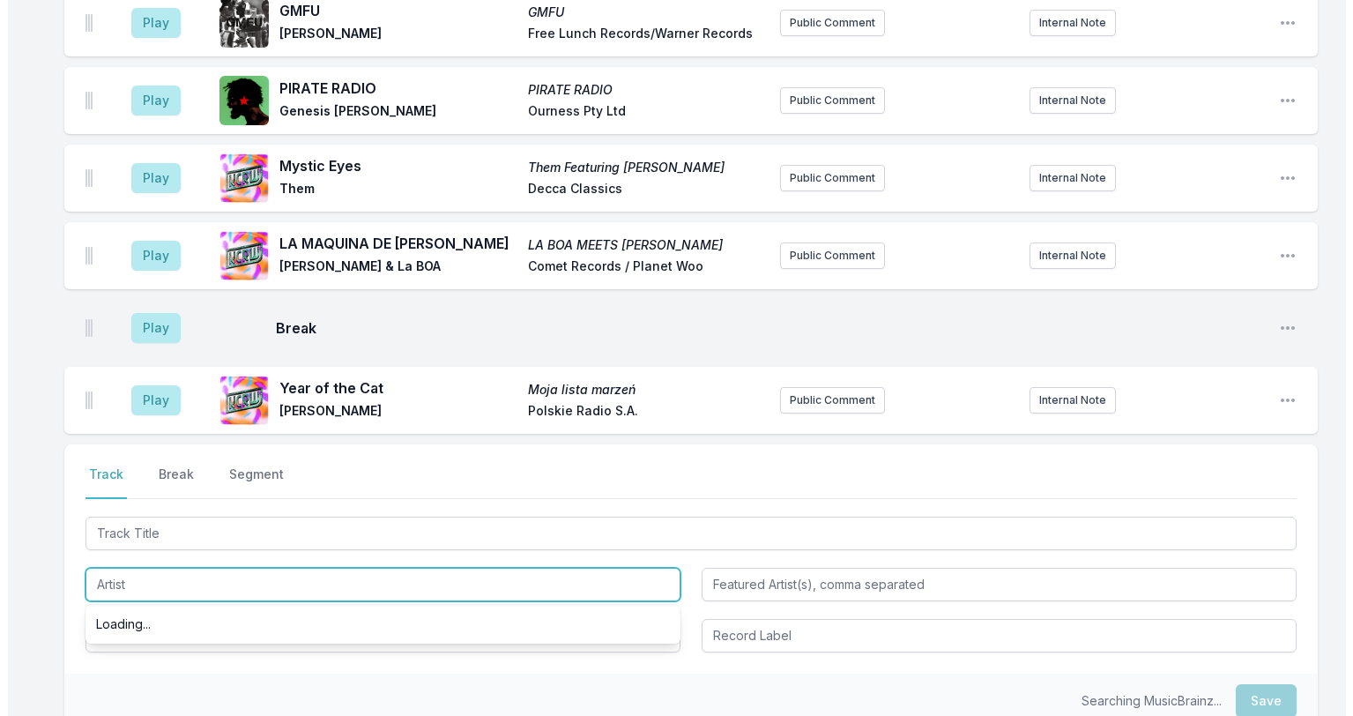
scroll to position [1322, 0]
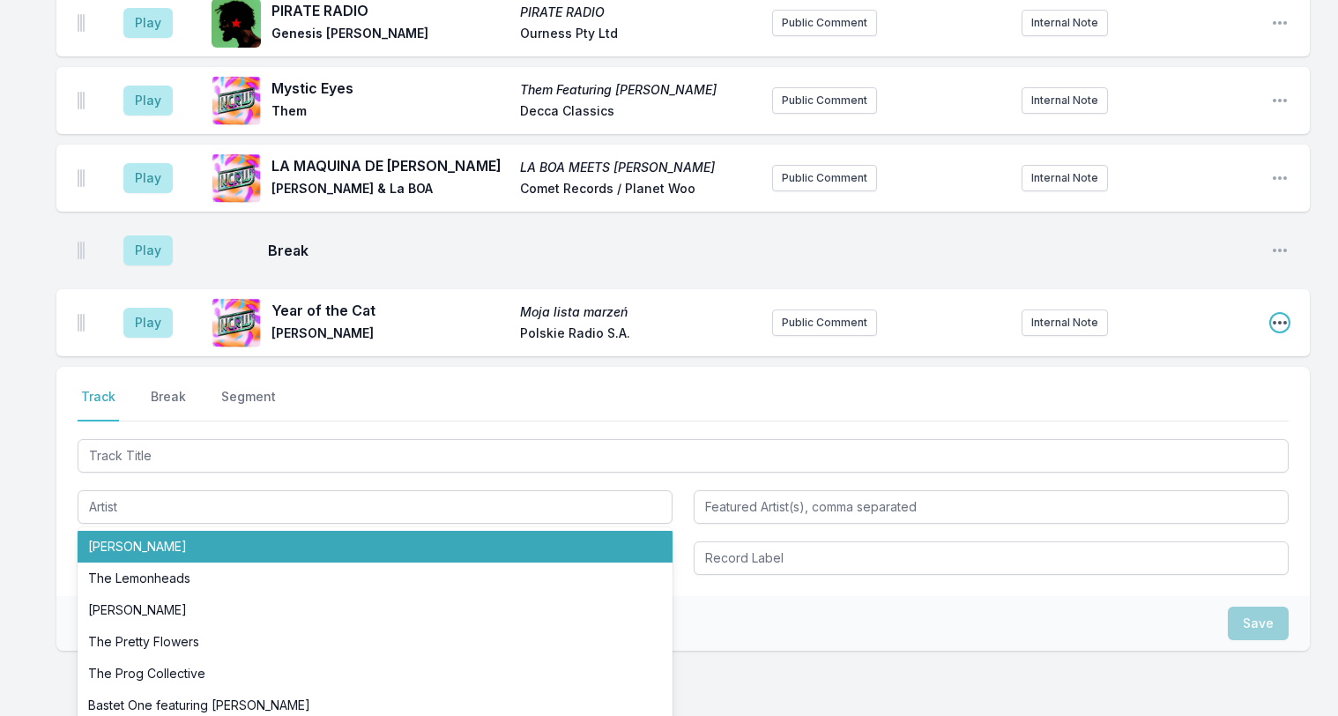
click at [1278, 314] on icon "Open playlist item options" at bounding box center [1280, 323] width 18 height 18
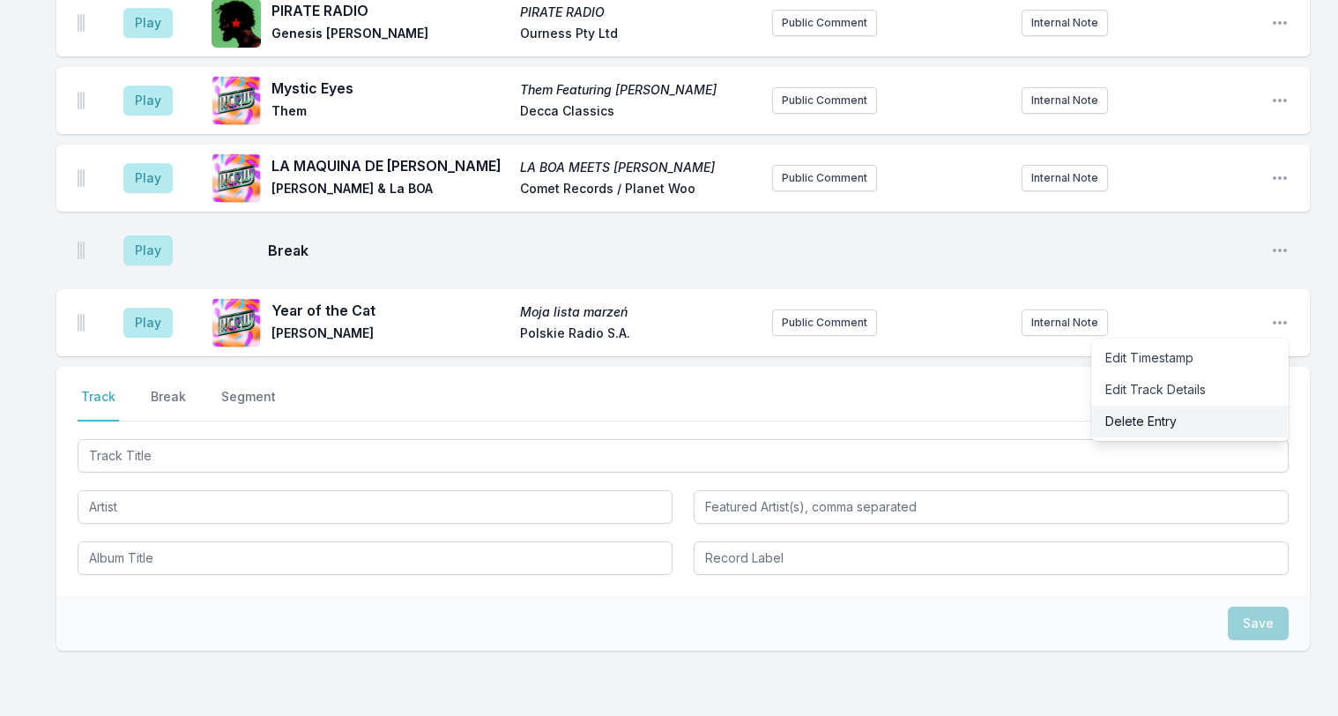
click at [1134, 405] on button "Delete Entry" at bounding box center [1189, 421] width 197 height 32
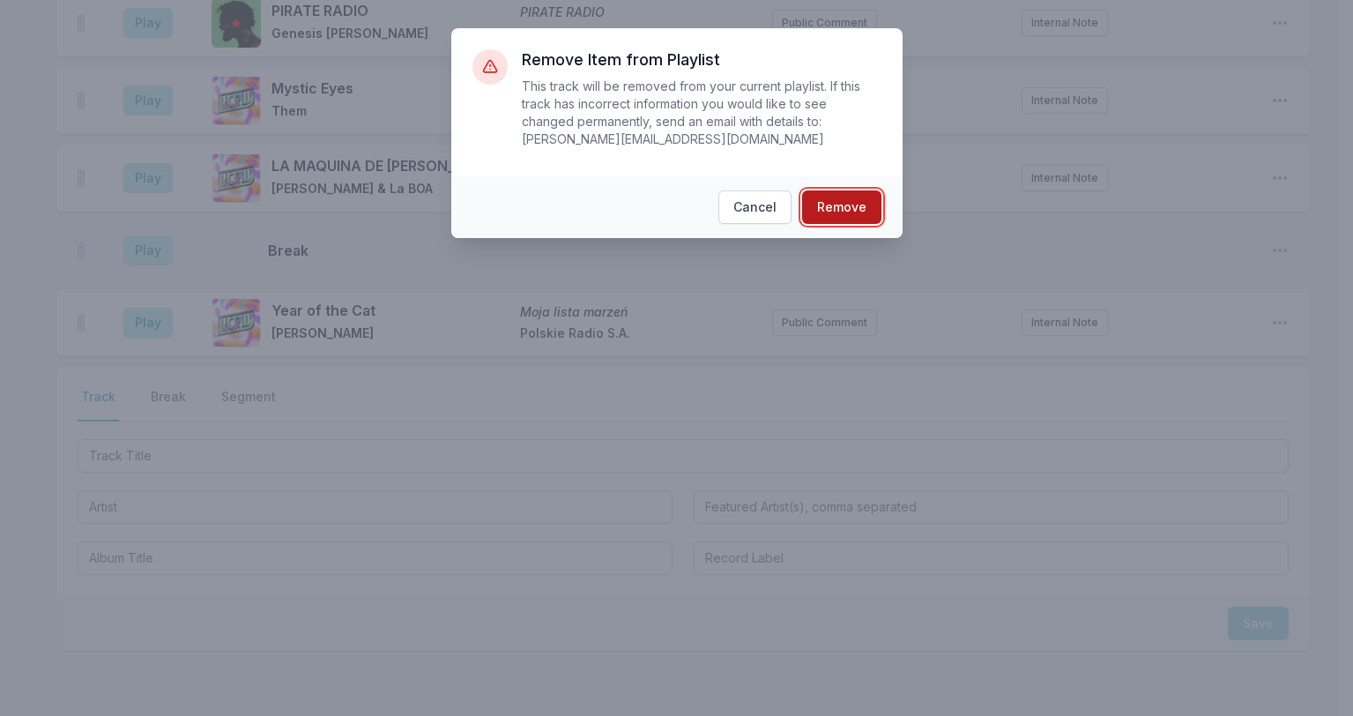
click at [837, 190] on button "Remove" at bounding box center [841, 206] width 79 height 33
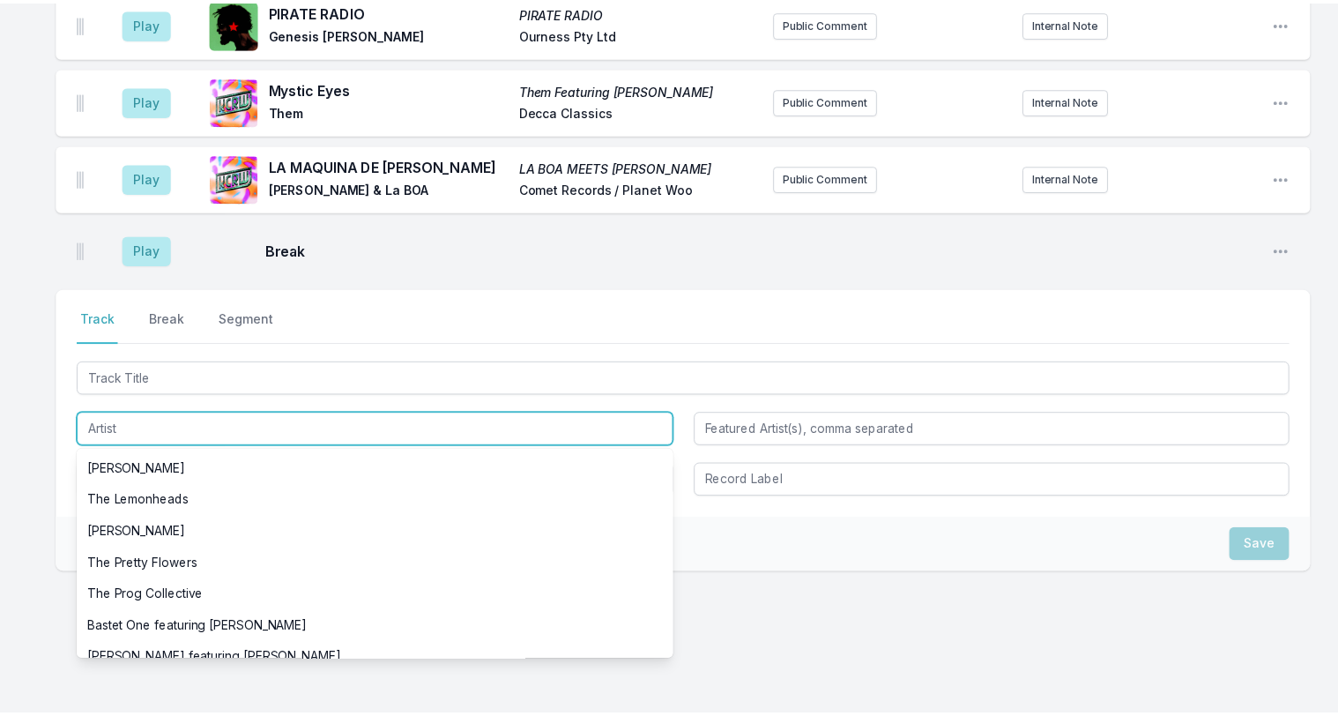
scroll to position [1320, 0]
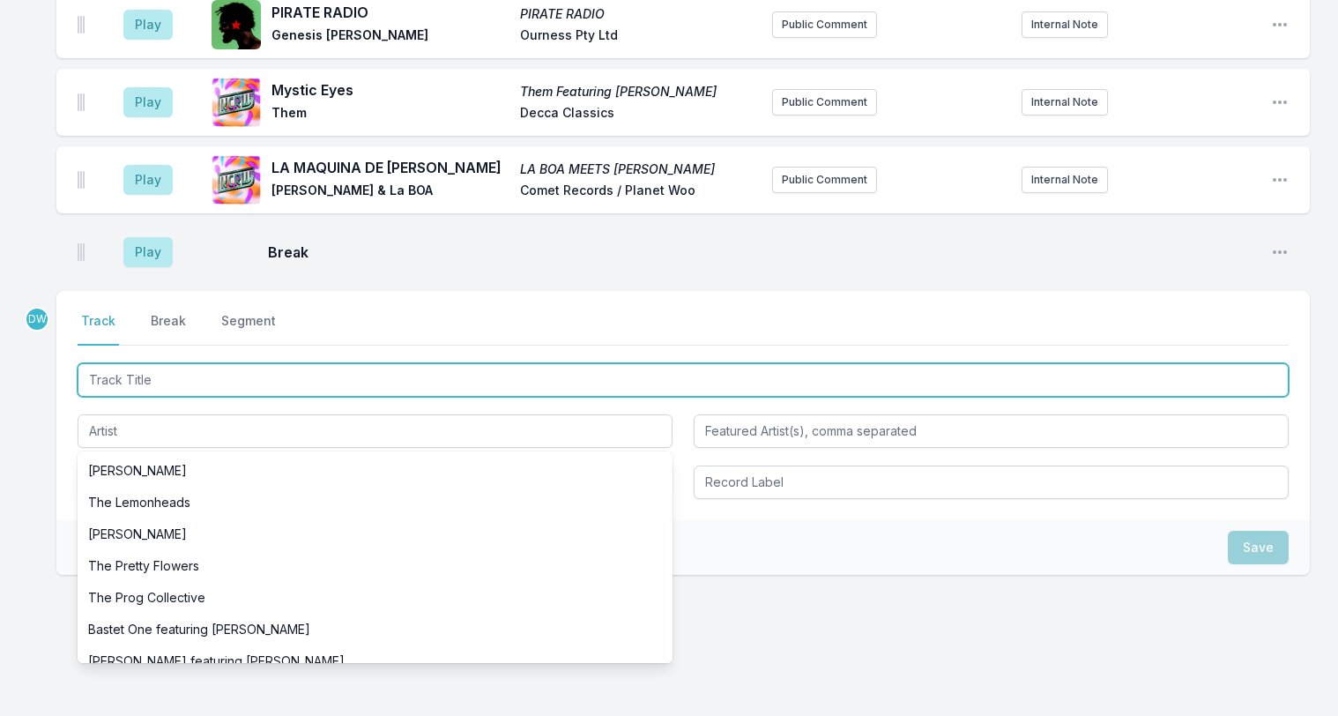
click at [115, 363] on input "Track Title" at bounding box center [683, 379] width 1211 height 33
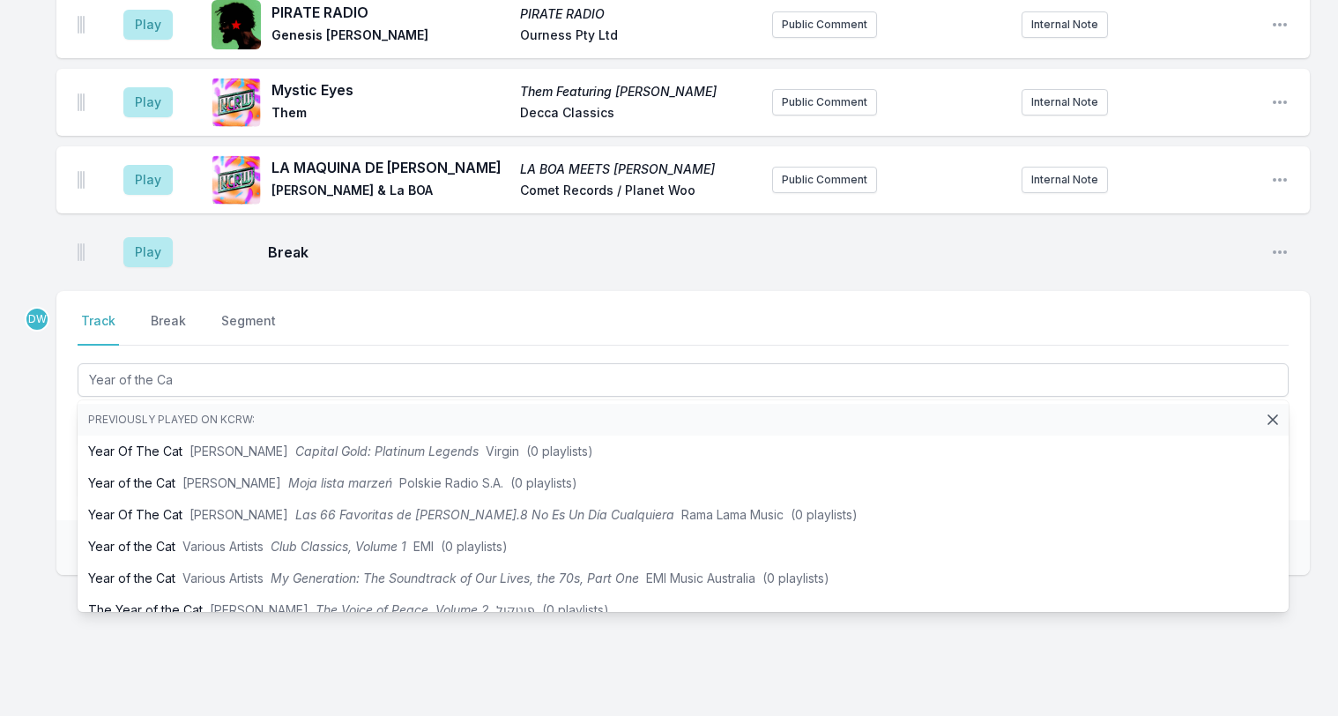
click at [56, 387] on div "Select a tab Track Break Segment Track Break Segment Year of the Ca Previously …" at bounding box center [682, 405] width 1253 height 229
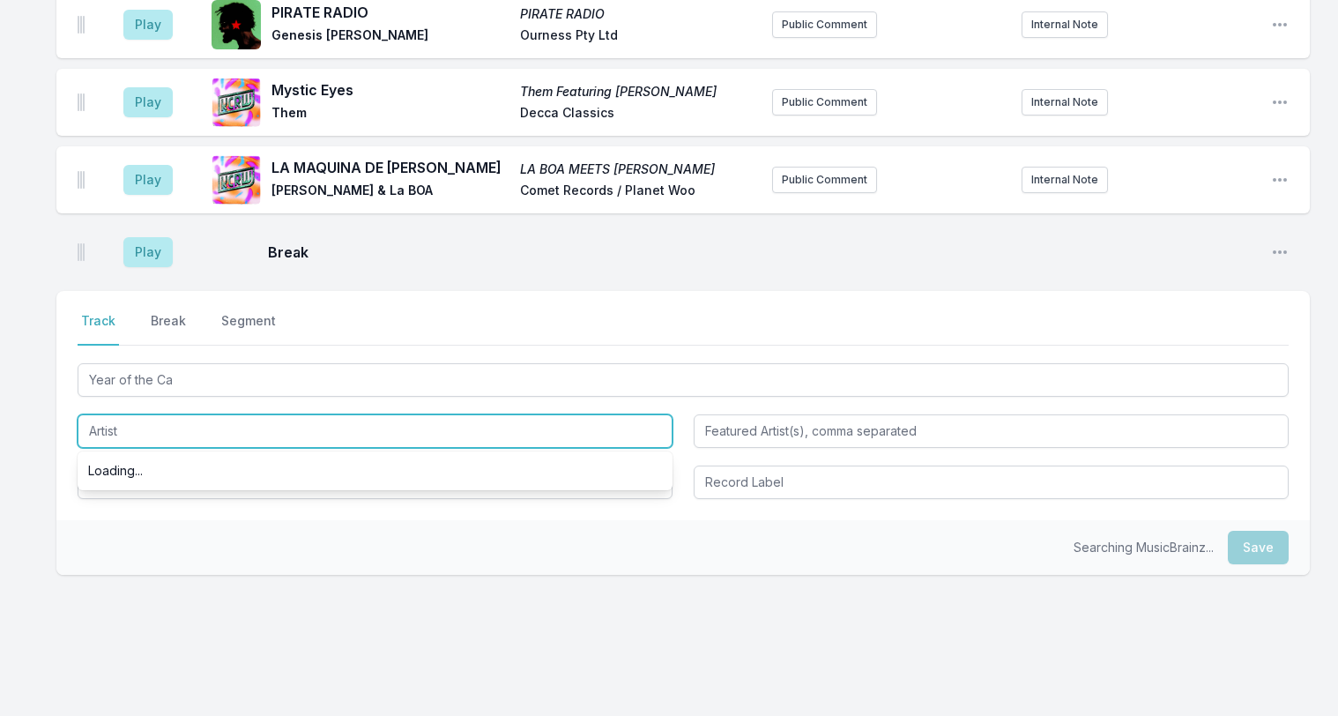
click at [100, 414] on input "Artist" at bounding box center [375, 430] width 595 height 33
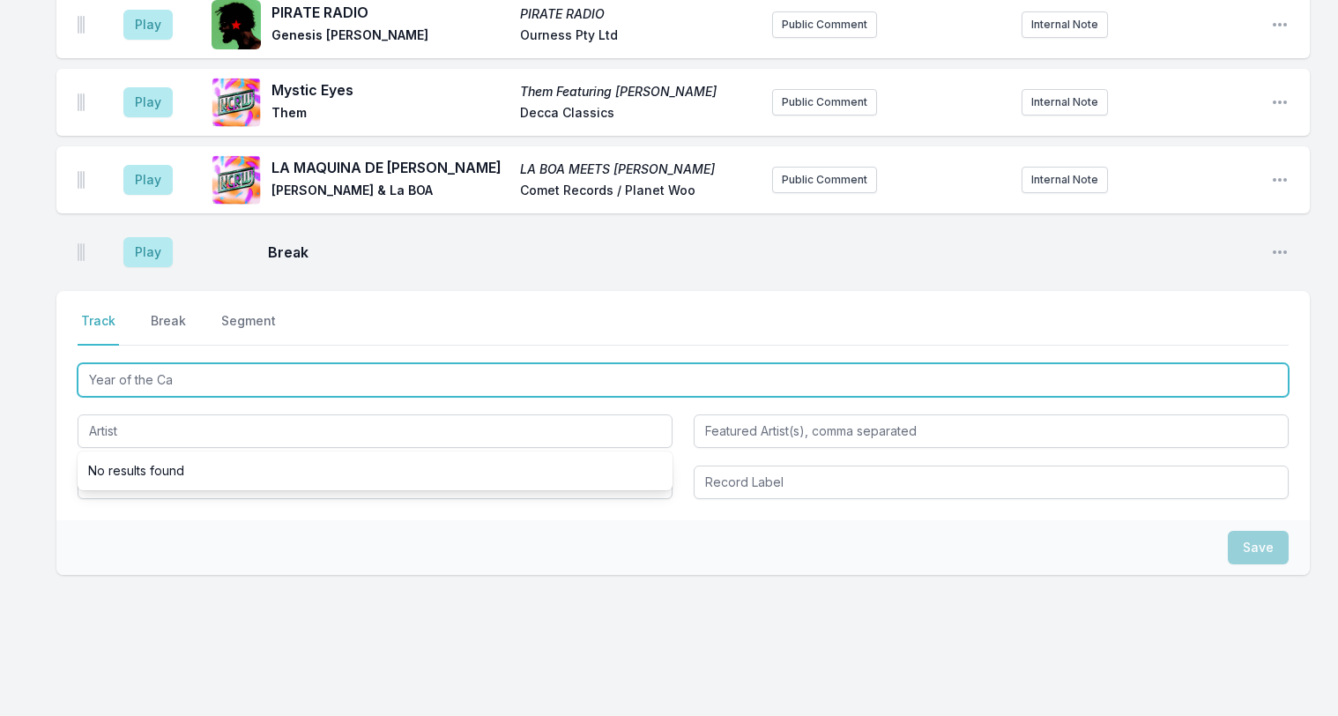
click at [174, 363] on input "Year of the Ca" at bounding box center [683, 379] width 1211 height 33
type input "Year of the Ca"
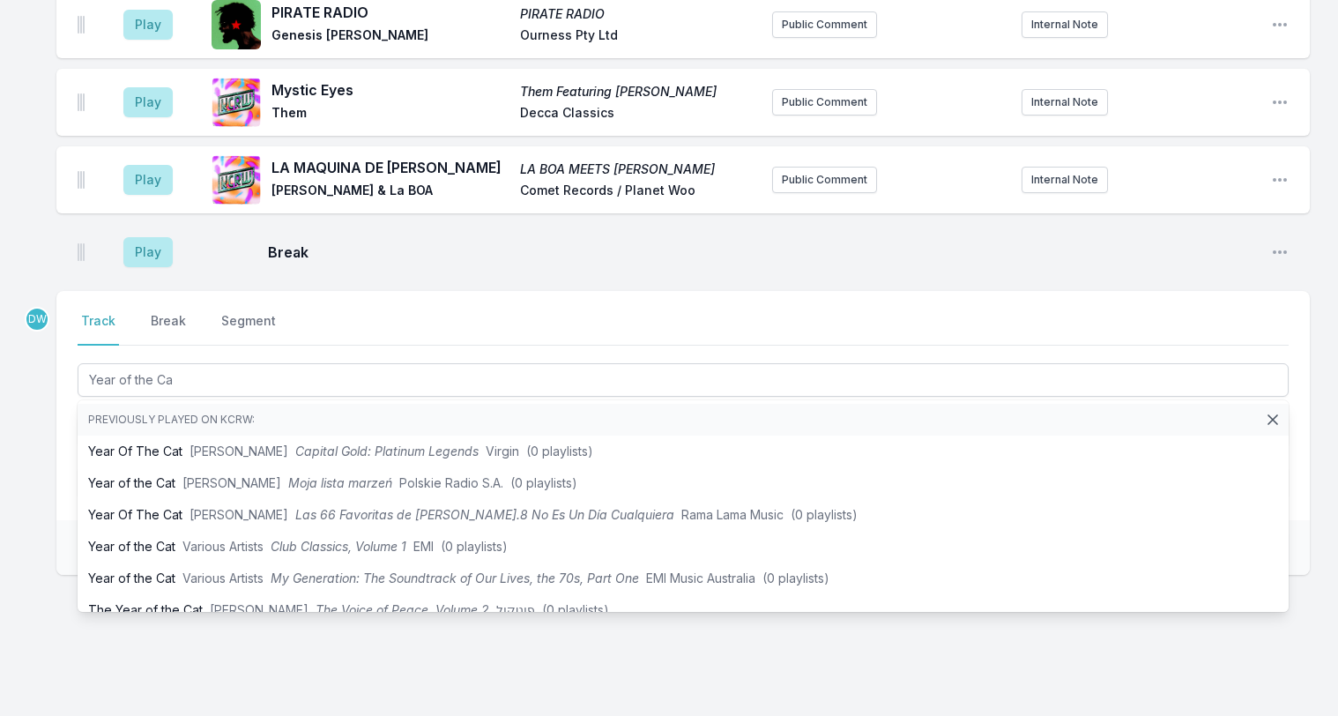
click at [61, 395] on div "Select a tab Track Break Segment Track Break Segment Year of the Ca Previously …" at bounding box center [682, 405] width 1253 height 229
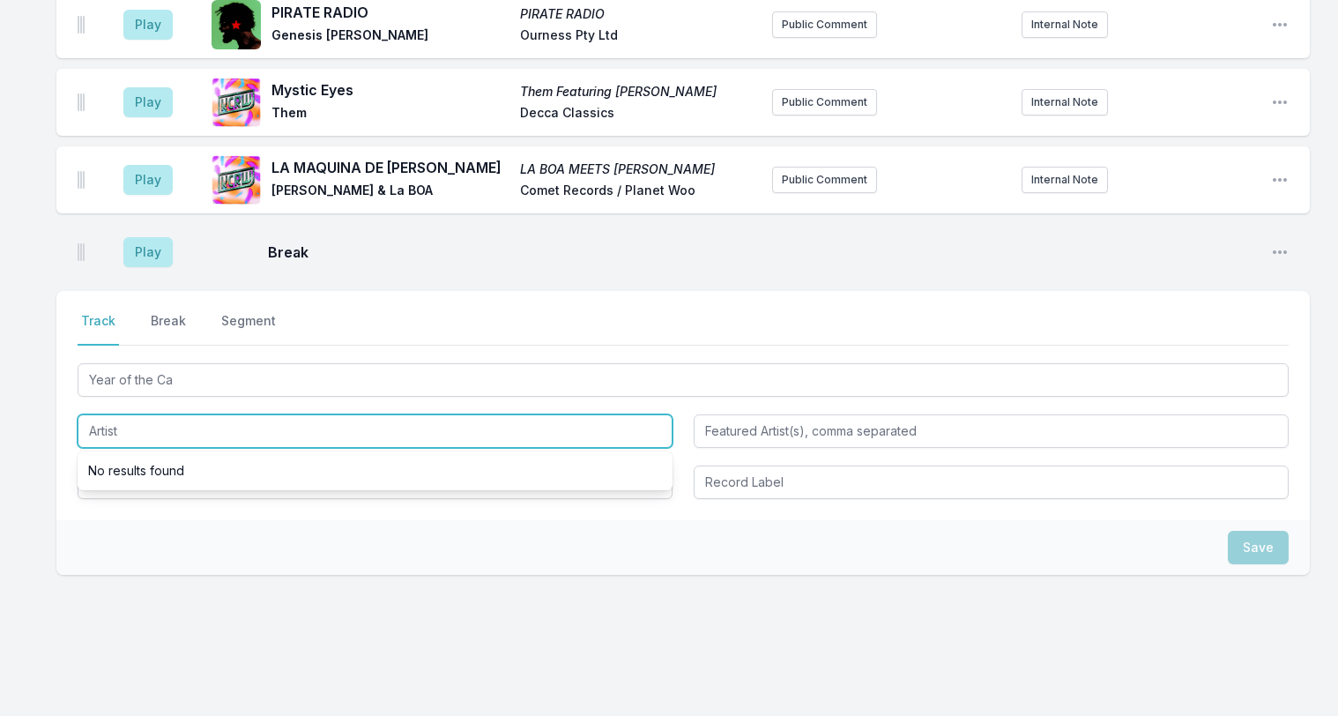
click at [161, 414] on input "Artist" at bounding box center [375, 430] width 595 height 33
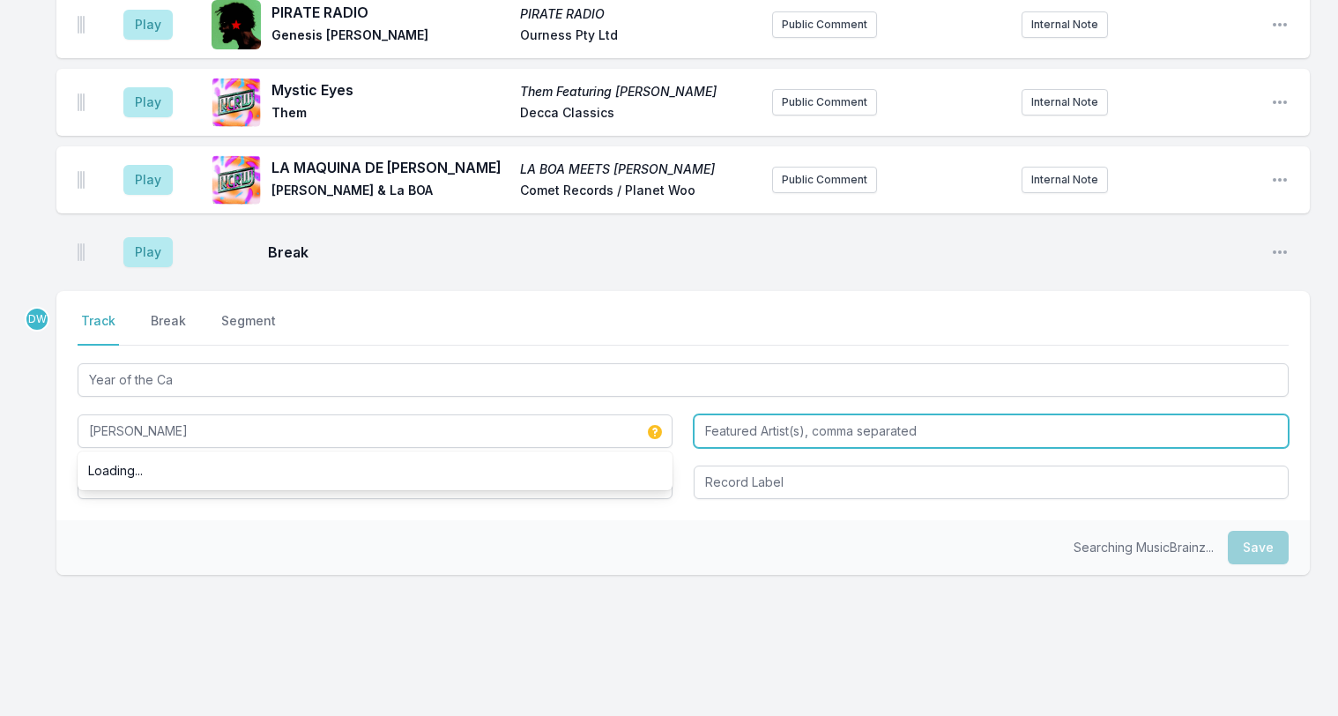
type input "Sleazy McQueen"
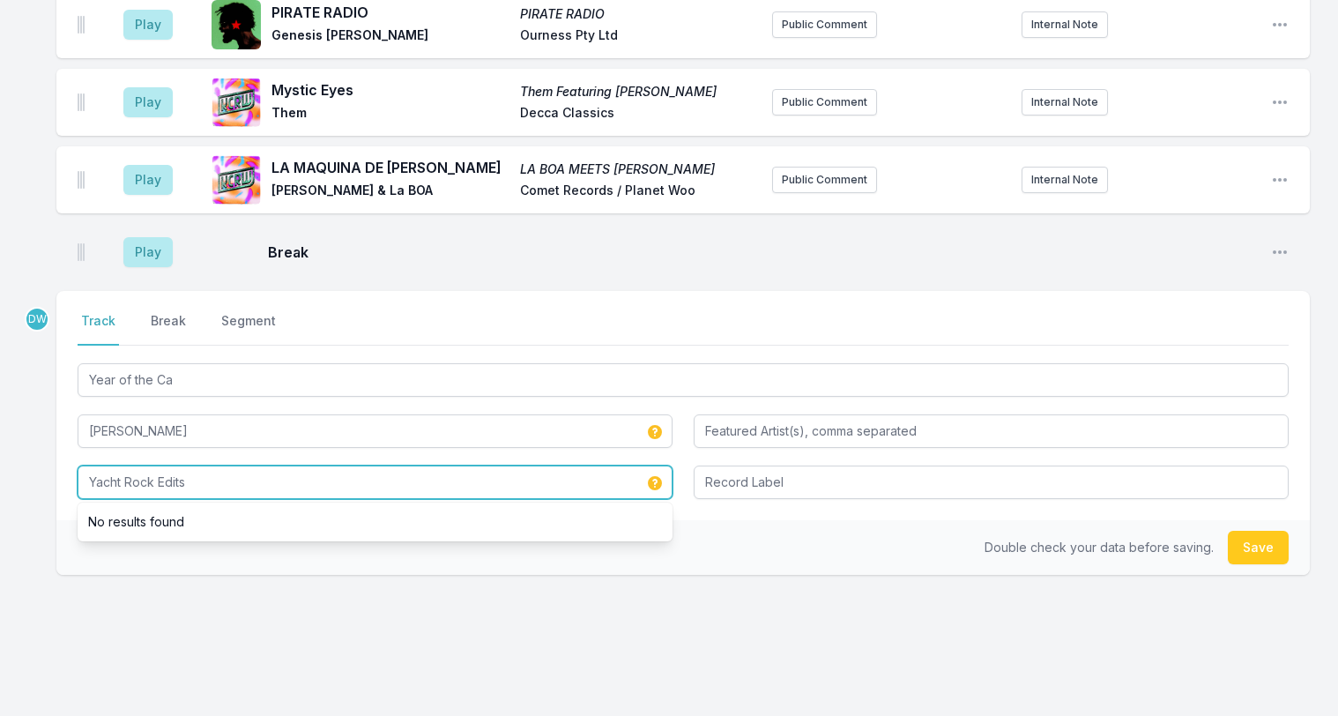
type input "Yacht Rock Edits"
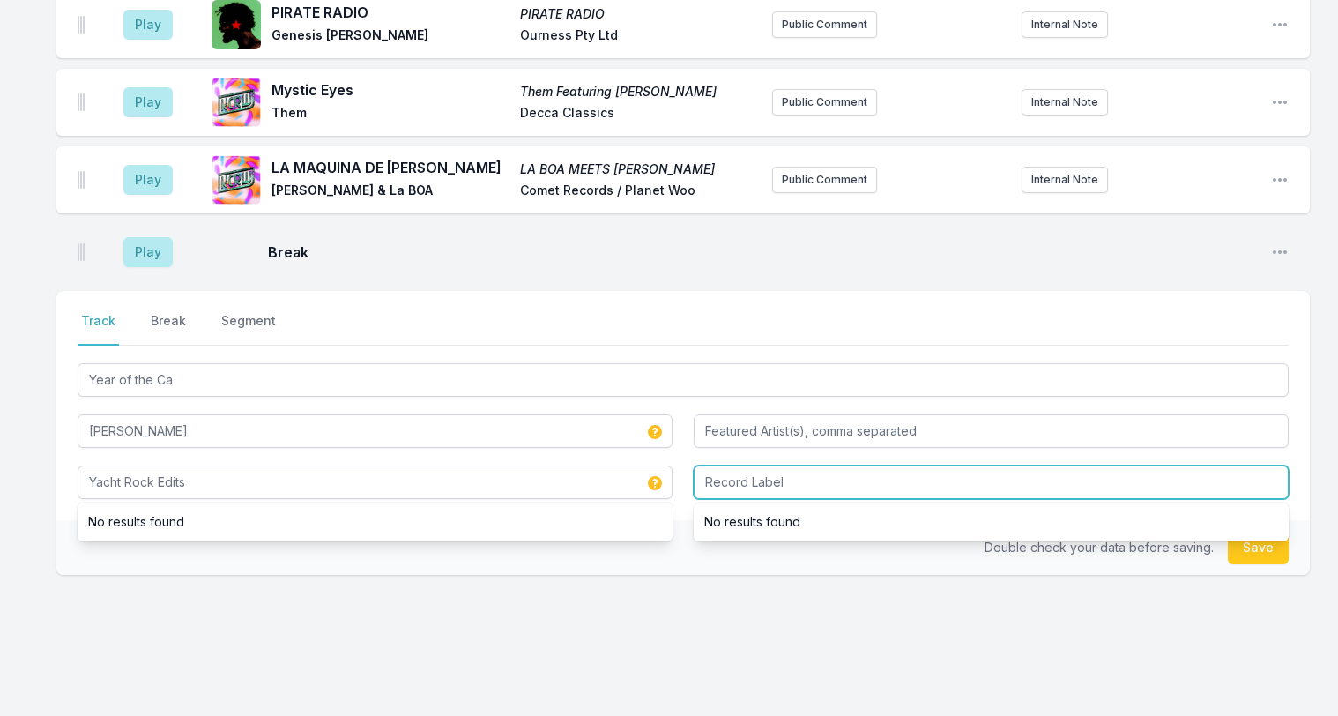
click at [794, 465] on input "Record Label" at bounding box center [991, 481] width 595 height 33
type input "House Arrest"
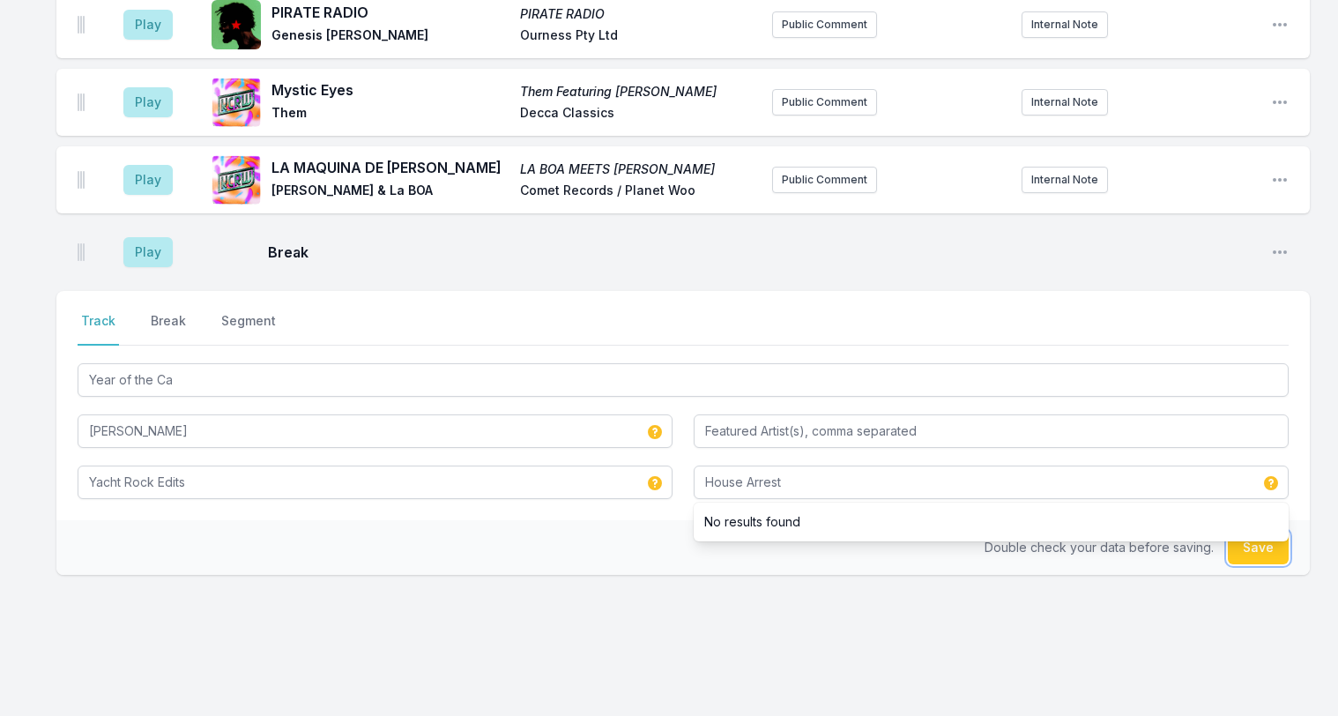
click at [1255, 531] on button "Save" at bounding box center [1258, 547] width 61 height 33
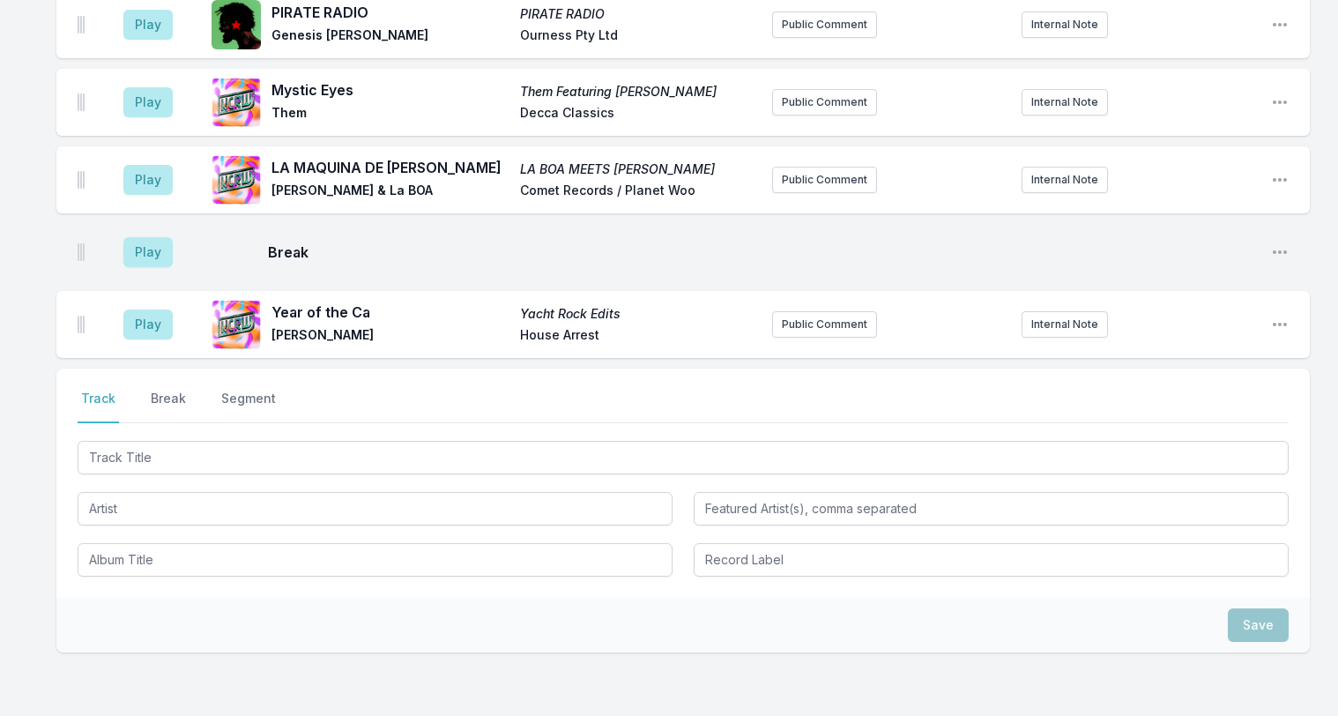
scroll to position [1398, 0]
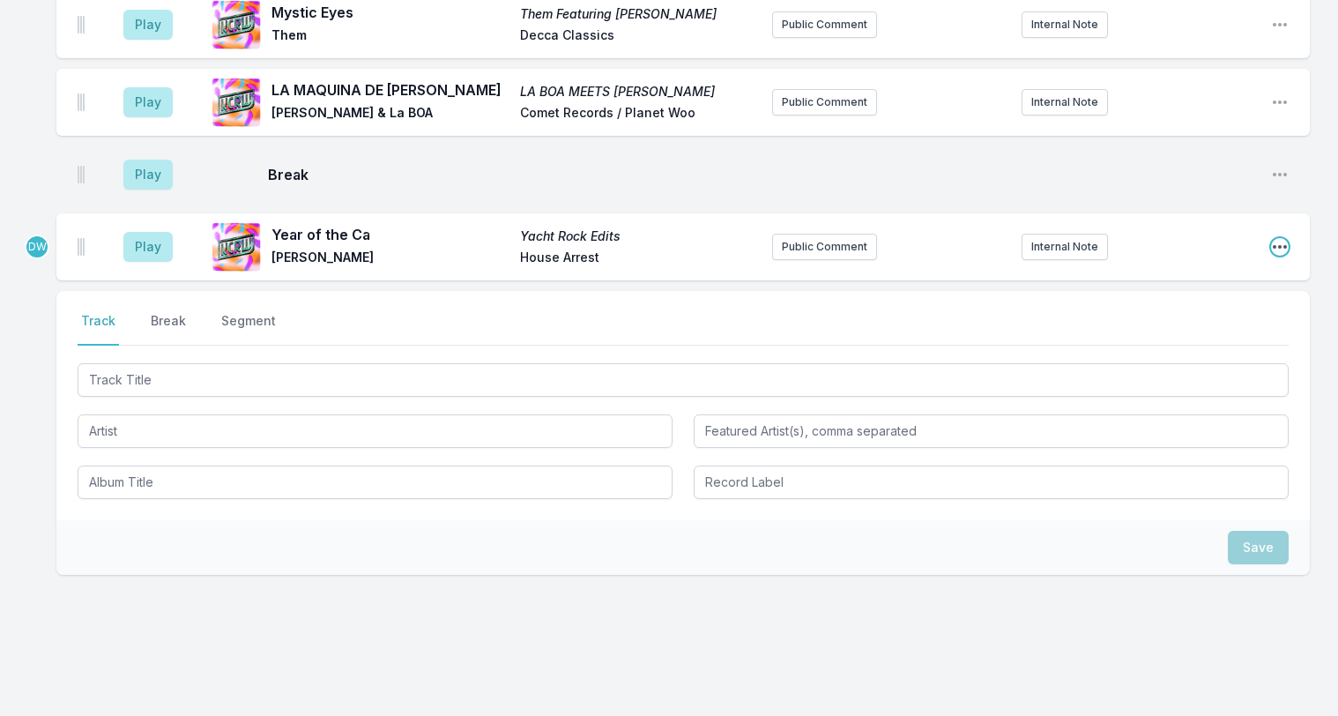
click at [1281, 245] on icon "Open playlist item options" at bounding box center [1280, 247] width 14 height 4
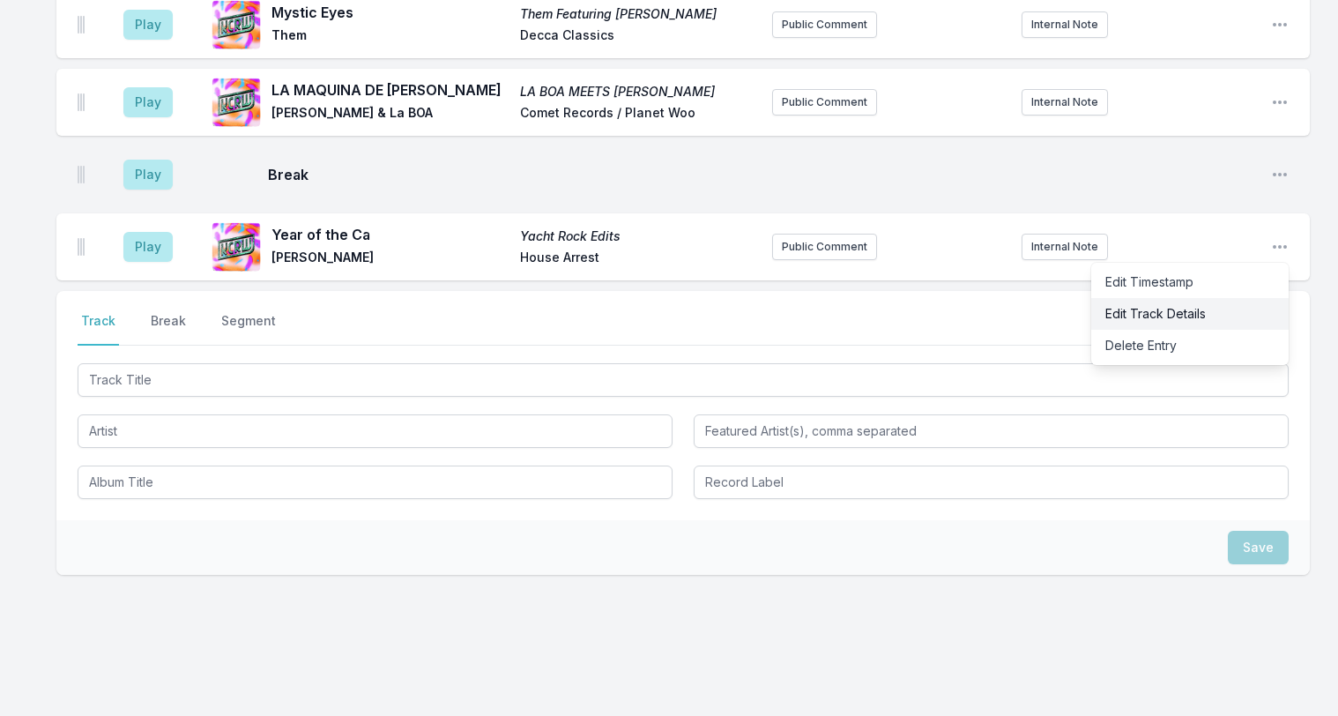
click at [1141, 298] on button "Edit Track Details" at bounding box center [1189, 314] width 197 height 32
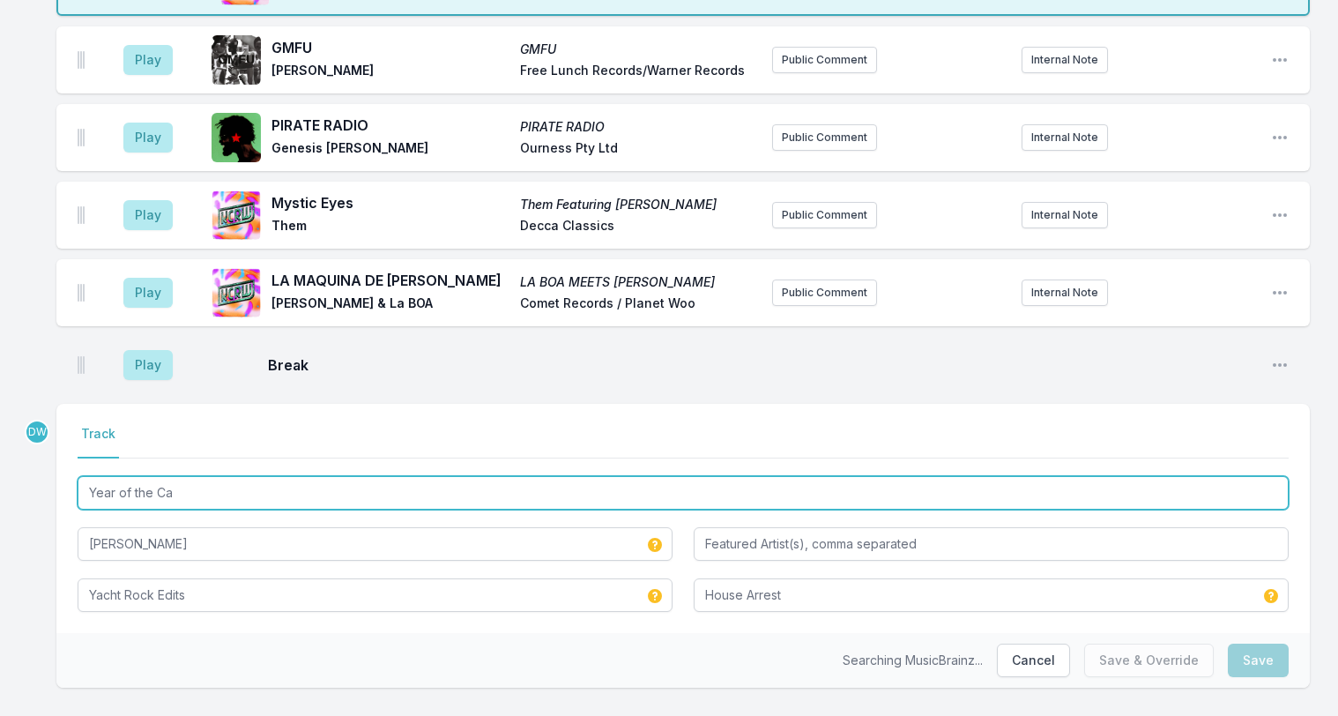
click at [180, 476] on input "Year of the Ca" at bounding box center [683, 492] width 1211 height 33
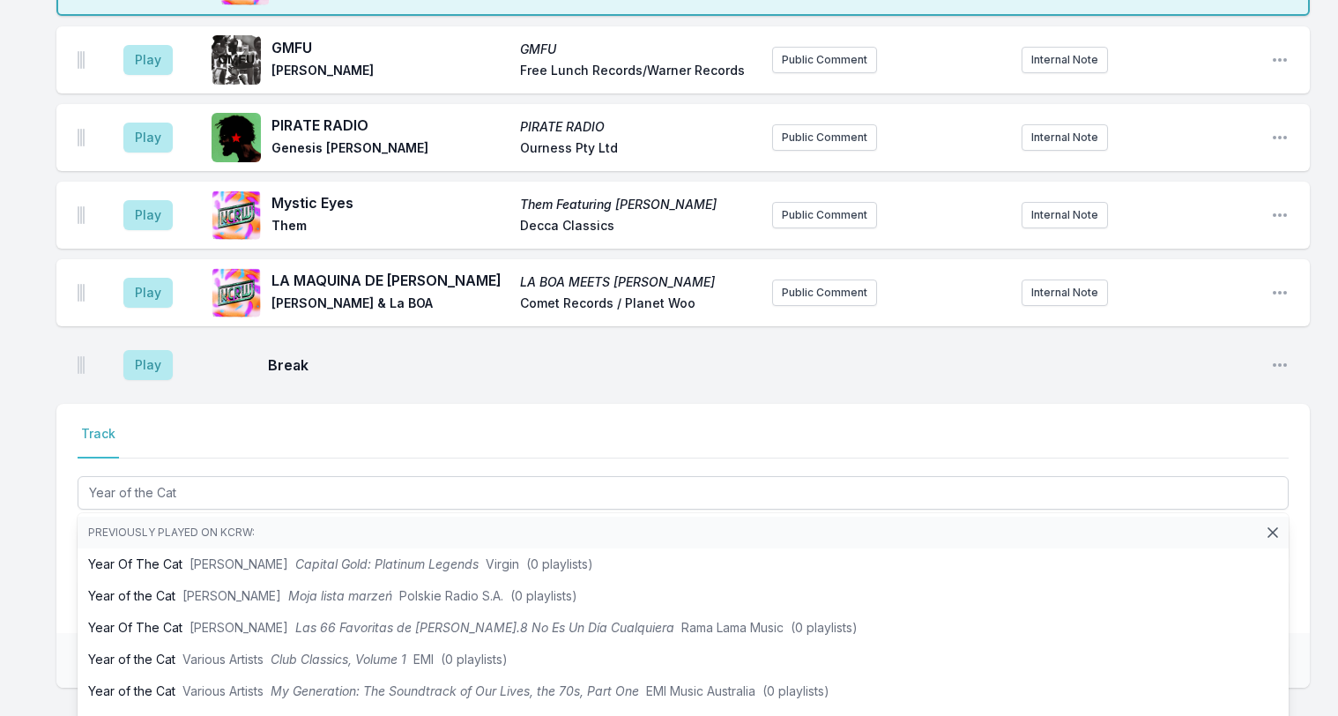
click at [360, 425] on nav "Track" at bounding box center [683, 441] width 1211 height 33
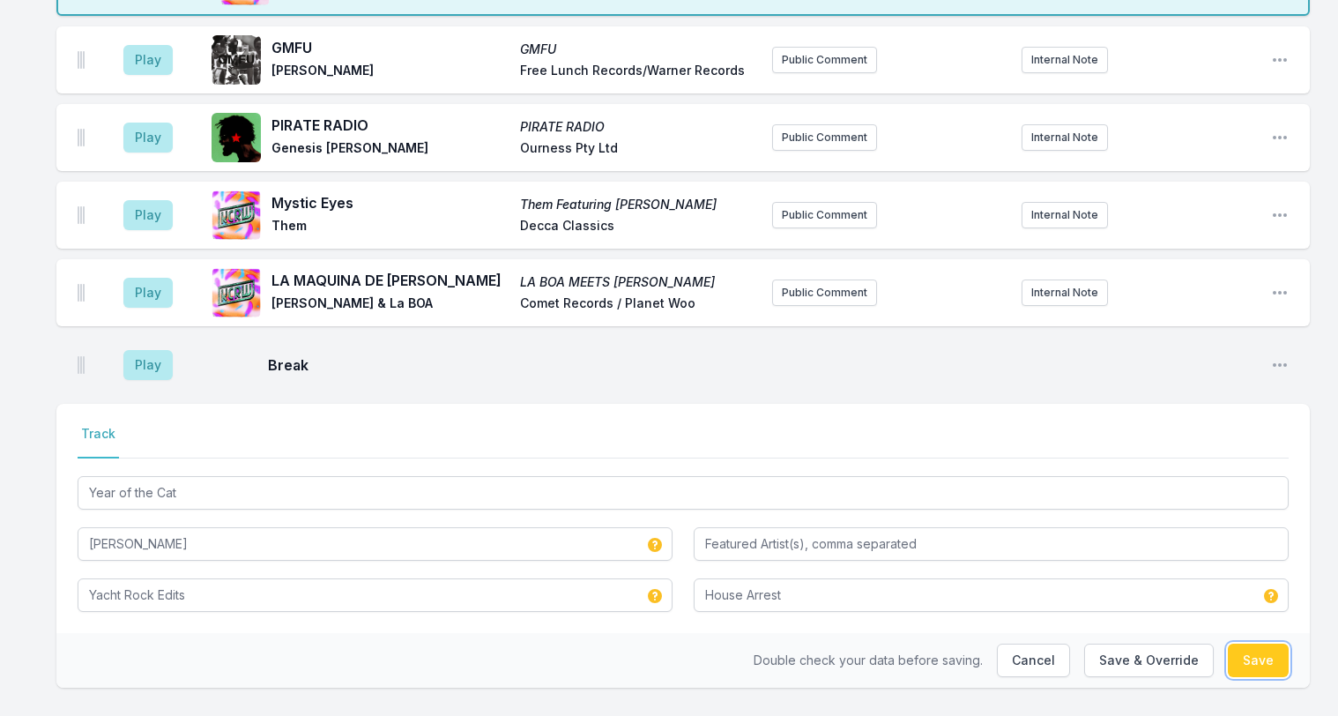
drag, startPoint x: 1255, startPoint y: 633, endPoint x: 1190, endPoint y: 598, distance: 74.1
click at [1190, 598] on div "Select a tab Track Track Year of the Cat Sleazy McQueen Yacht Rock Edits House …" at bounding box center [682, 546] width 1253 height 284
click at [1168, 643] on button "Save & Override" at bounding box center [1149, 659] width 130 height 33
type input "Year of the Ca"
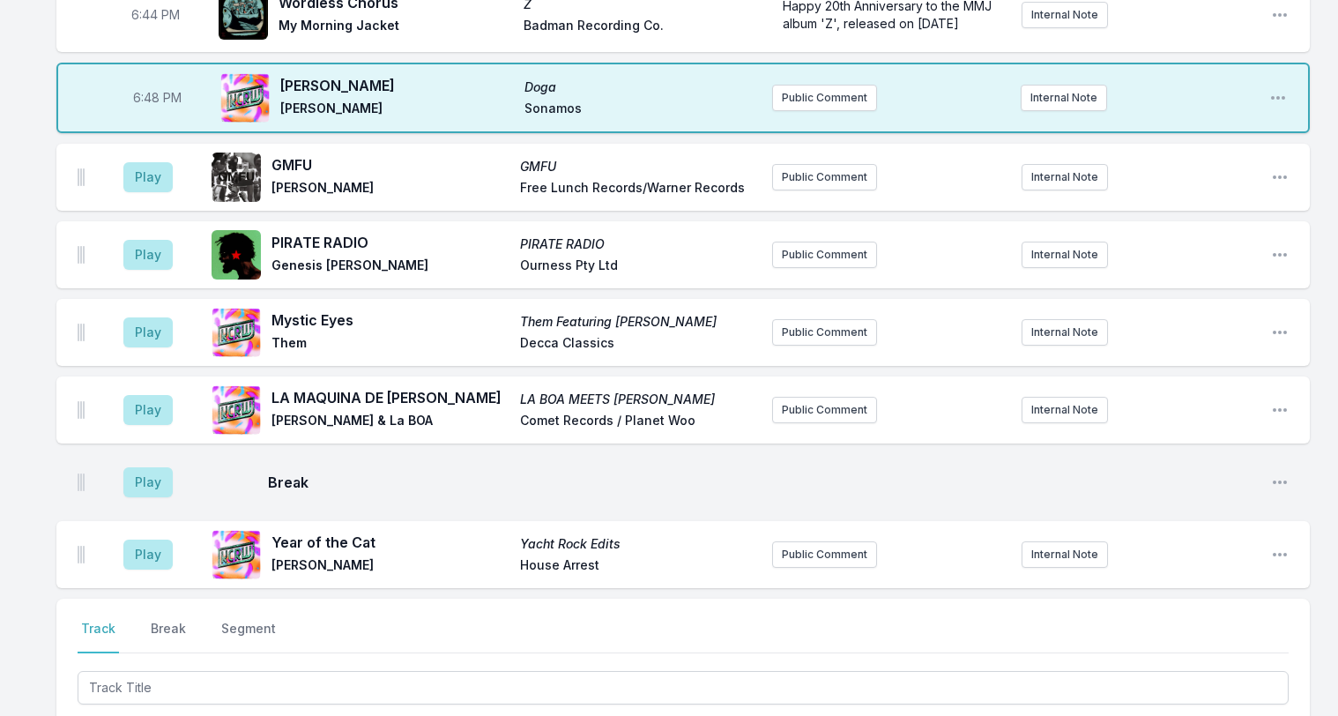
scroll to position [1055, 0]
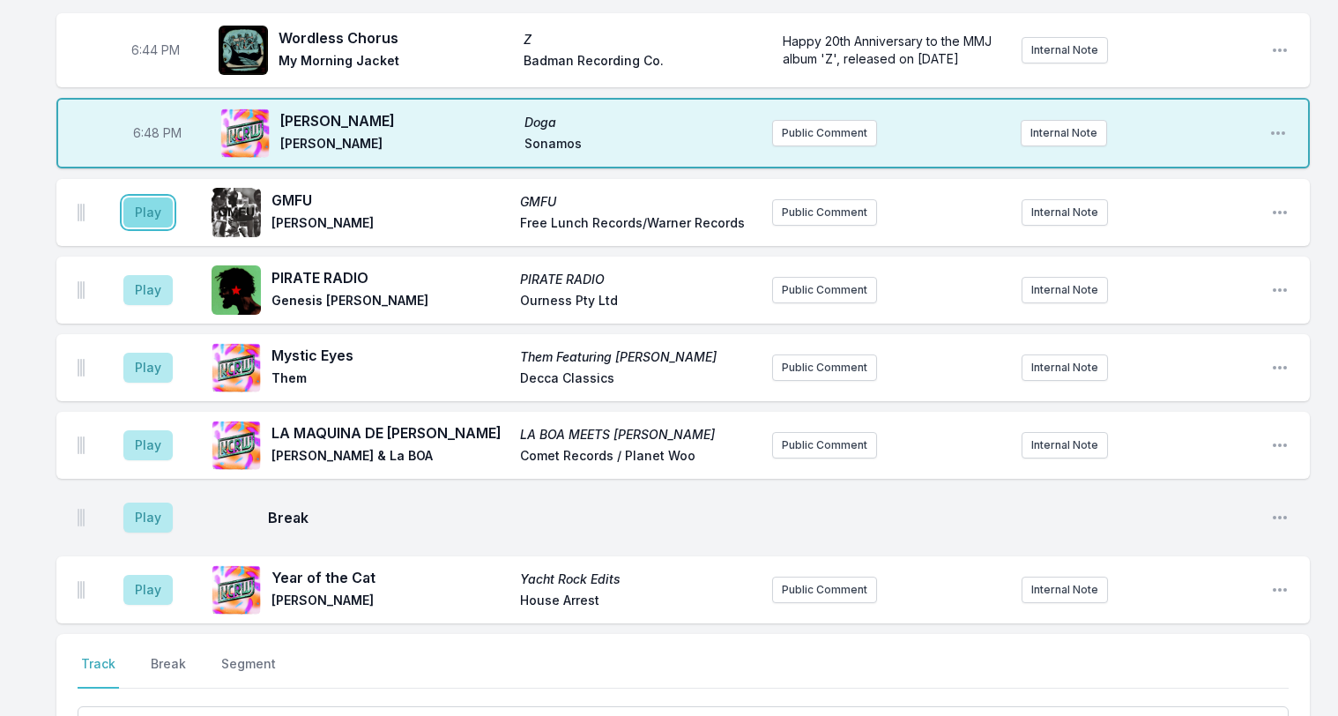
click at [151, 197] on button "Play" at bounding box center [147, 212] width 49 height 30
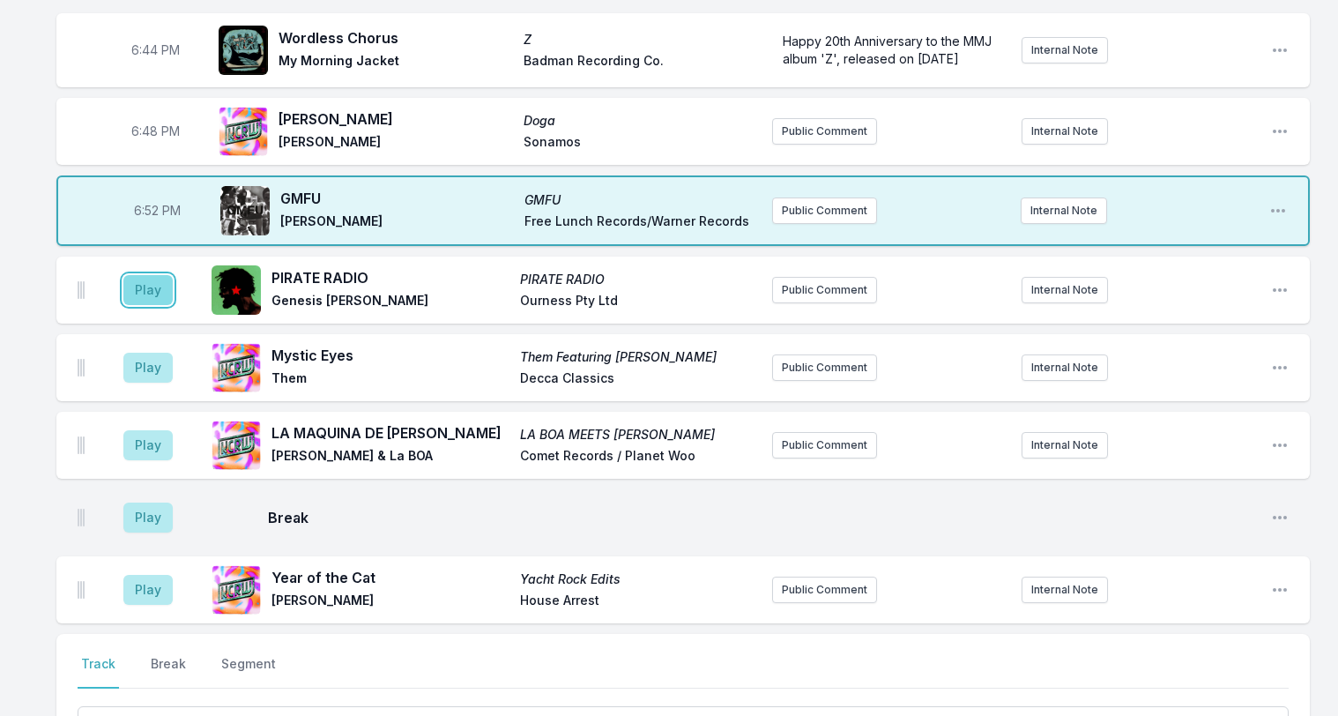
click at [143, 275] on button "Play" at bounding box center [147, 290] width 49 height 30
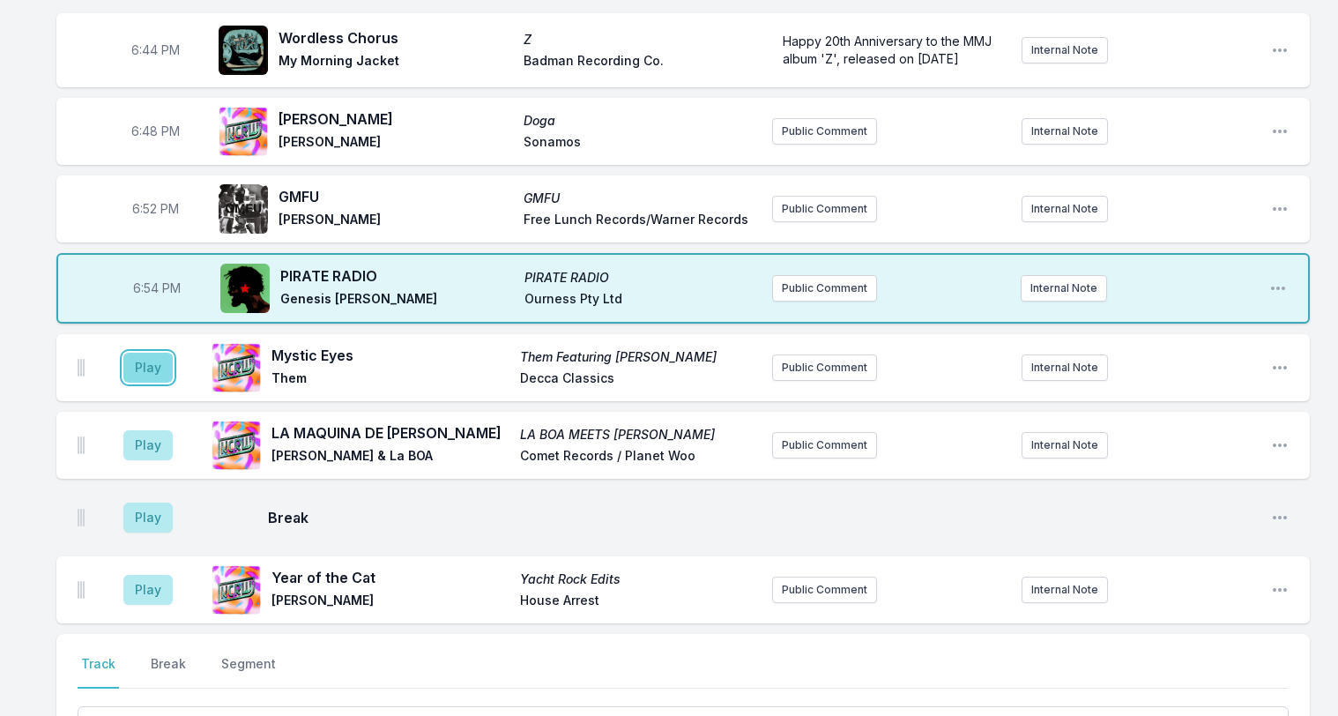
click at [142, 353] on button "Play" at bounding box center [147, 368] width 49 height 30
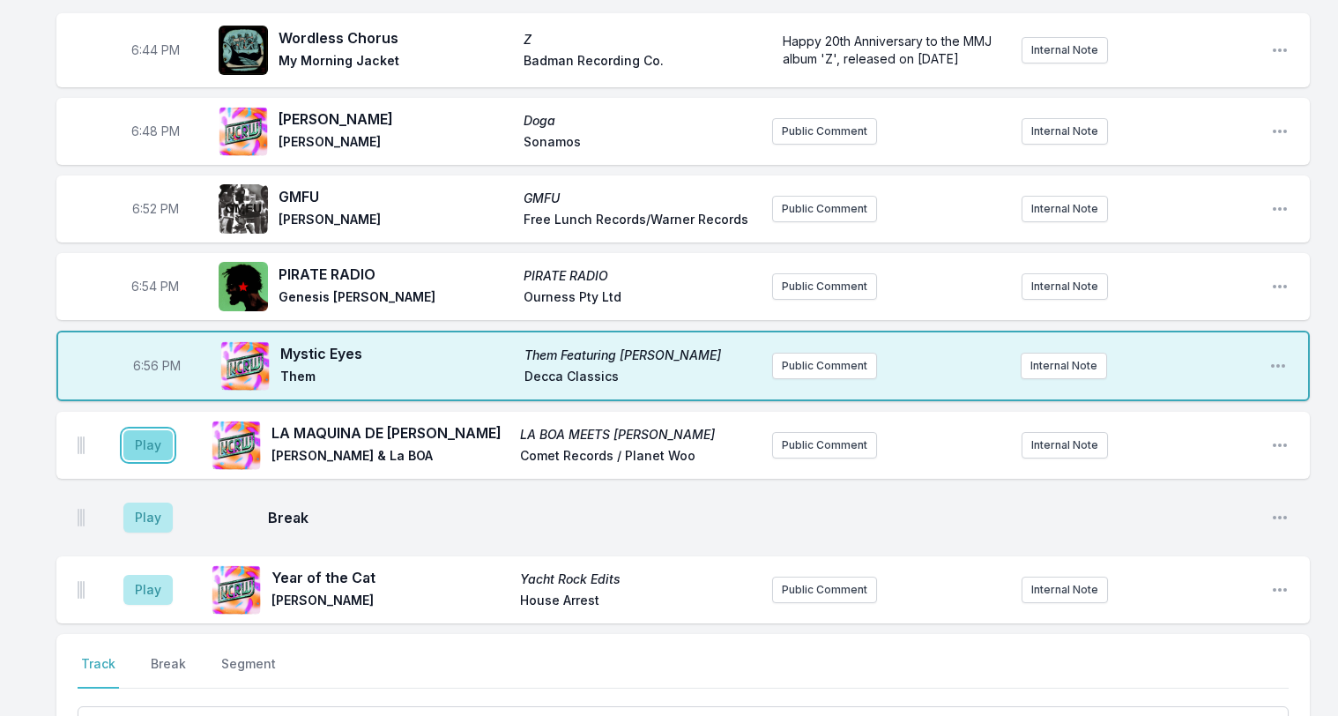
click at [143, 430] on button "Play" at bounding box center [147, 445] width 49 height 30
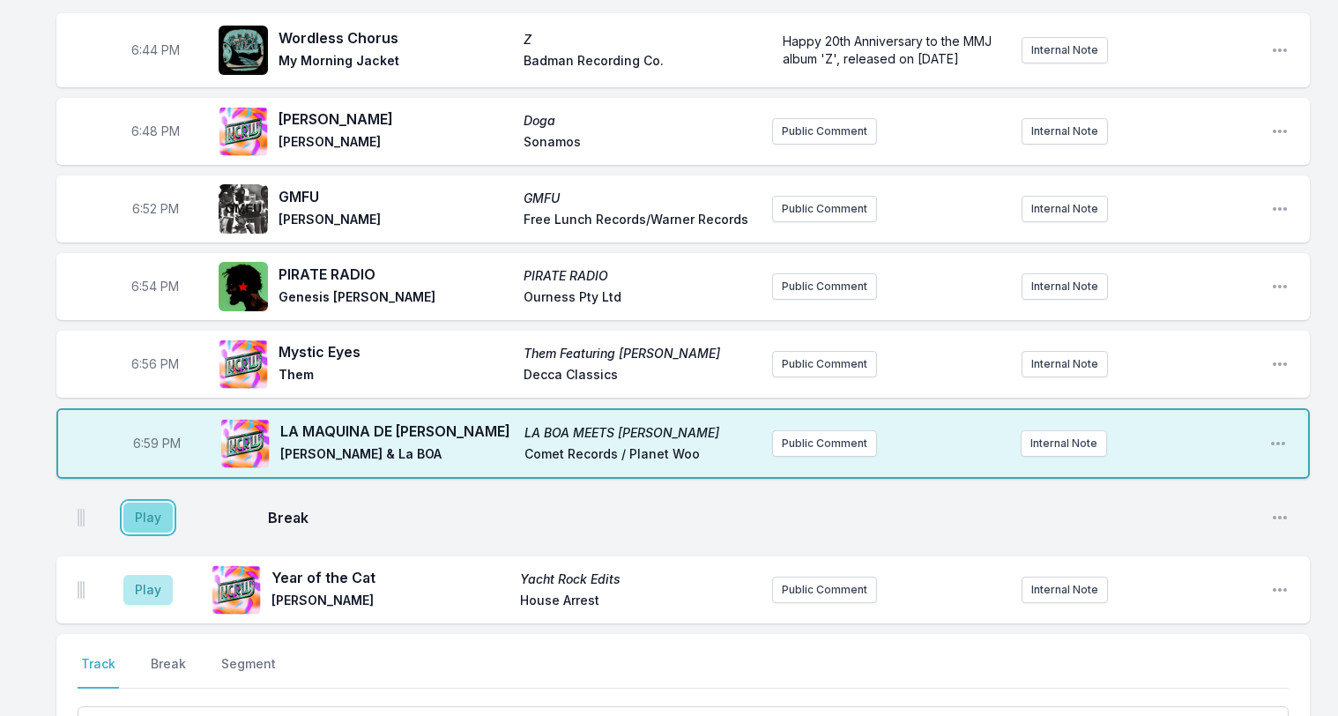
drag, startPoint x: 143, startPoint y: 478, endPoint x: 134, endPoint y: 477, distance: 8.9
click at [145, 502] on button "Play" at bounding box center [147, 517] width 49 height 30
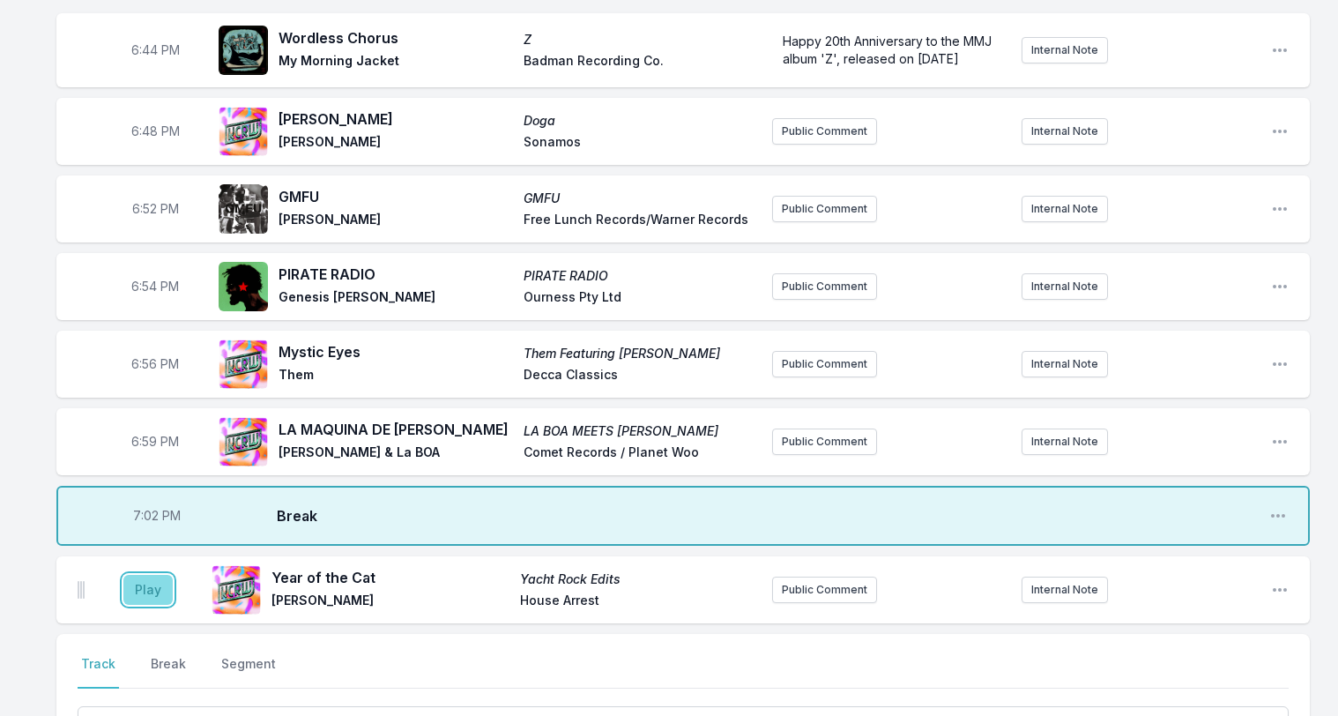
click at [145, 575] on button "Play" at bounding box center [147, 590] width 49 height 30
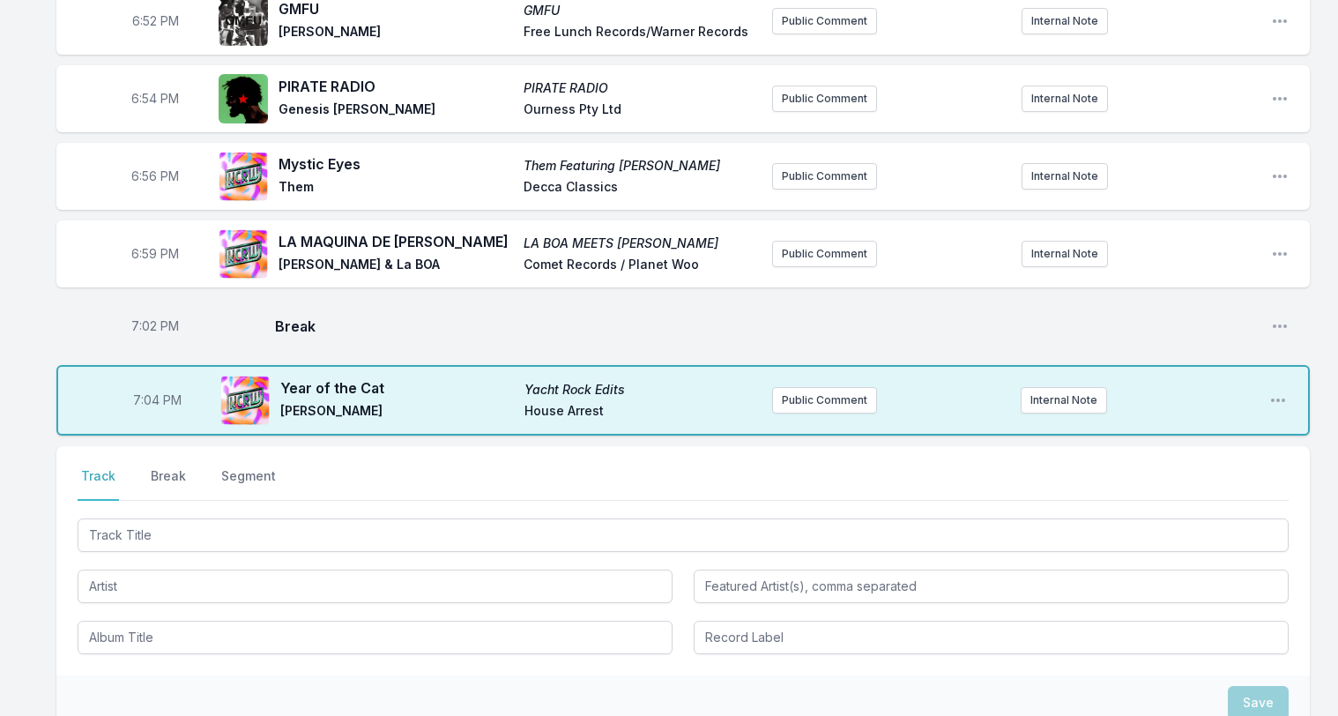
scroll to position [1360, 0]
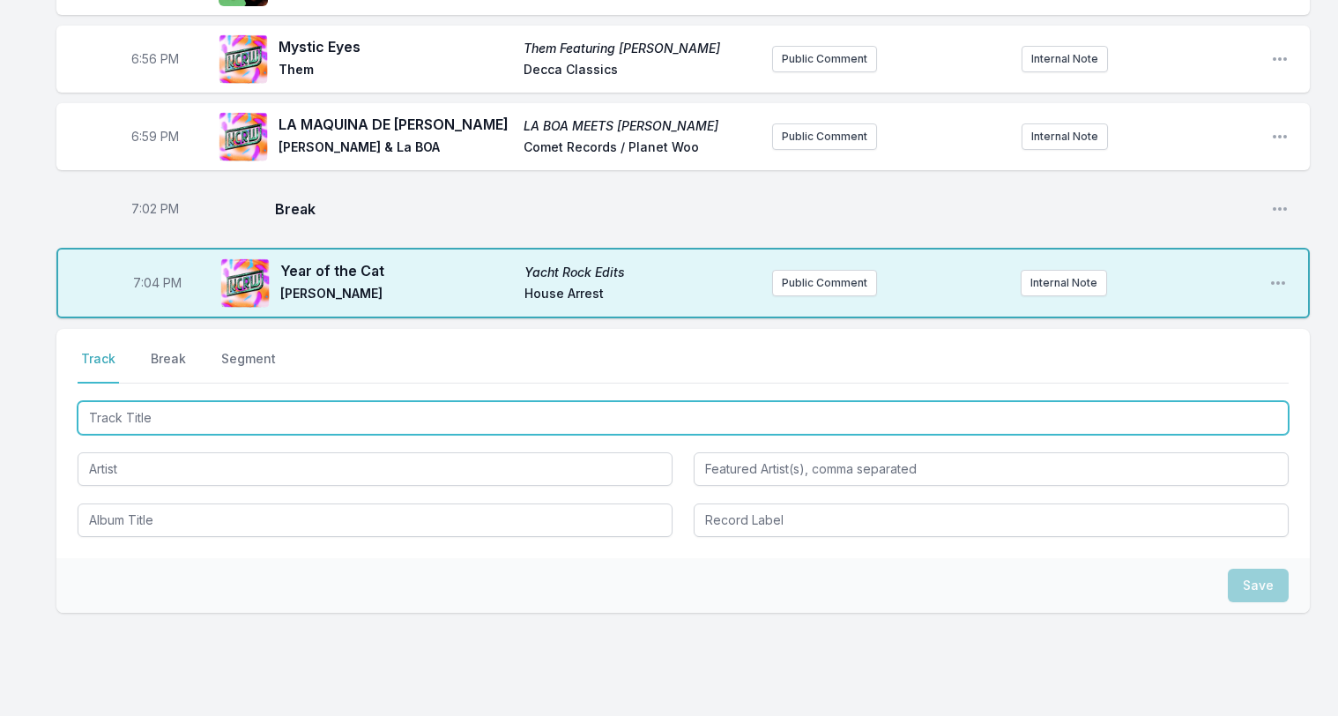
click at [138, 401] on input "Track Title" at bounding box center [683, 417] width 1211 height 33
type input "Wrong Shape"
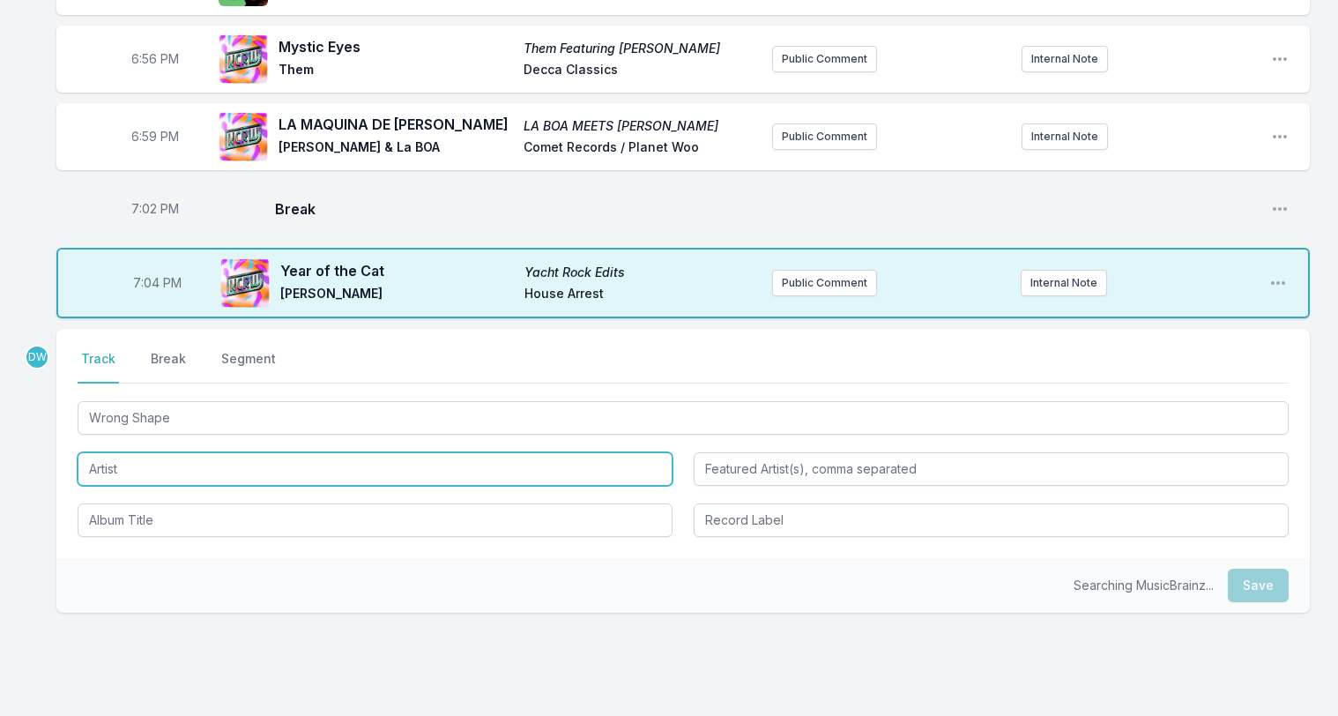
click at [142, 452] on input "Artist" at bounding box center [375, 468] width 595 height 33
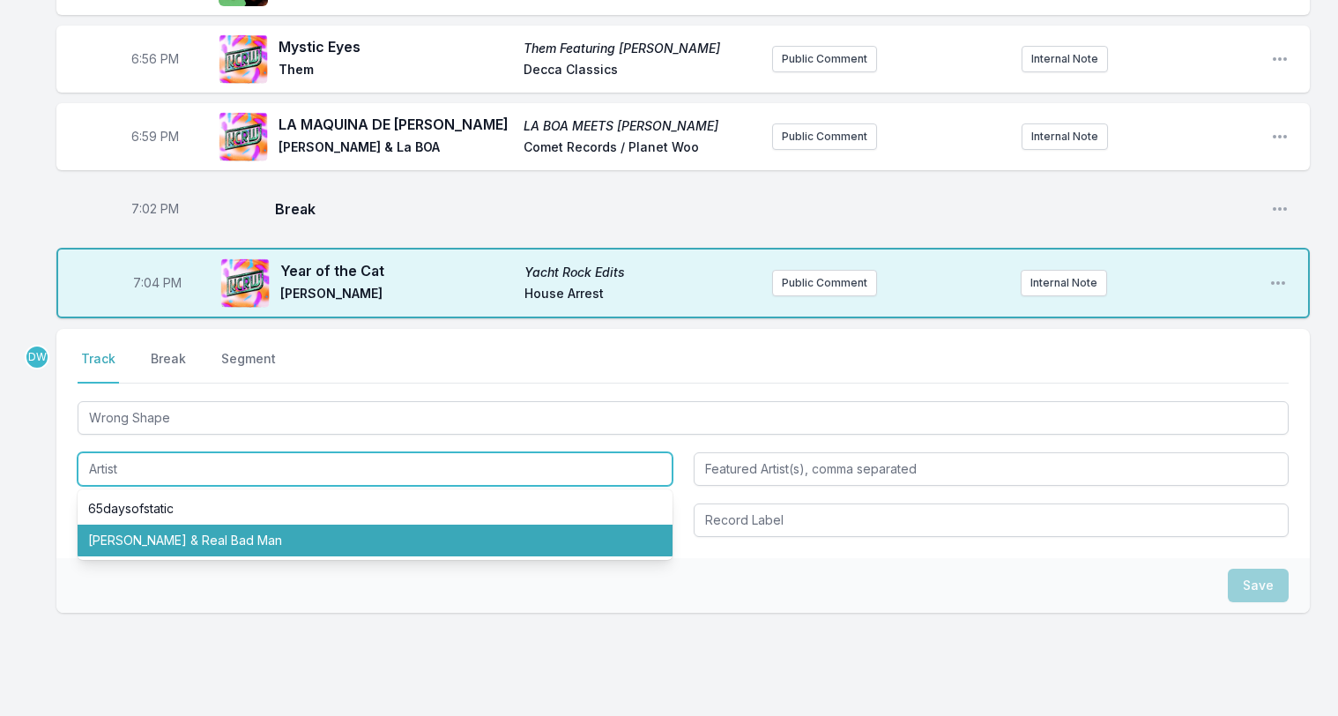
click at [167, 524] on li "Genevieve Artadi & Real Bad Man" at bounding box center [375, 540] width 595 height 32
type input "Genevieve Artadi & Real Bad Man"
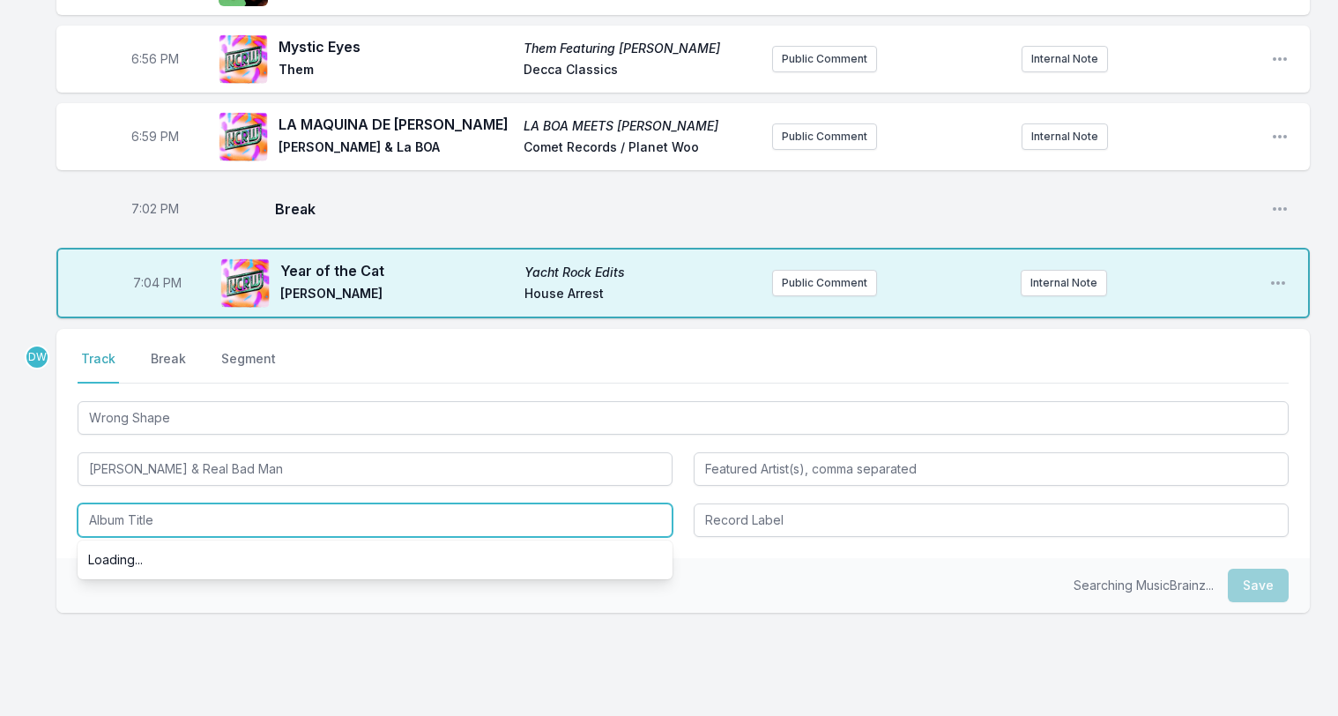
click at [153, 503] on input "Album Title" at bounding box center [375, 519] width 595 height 33
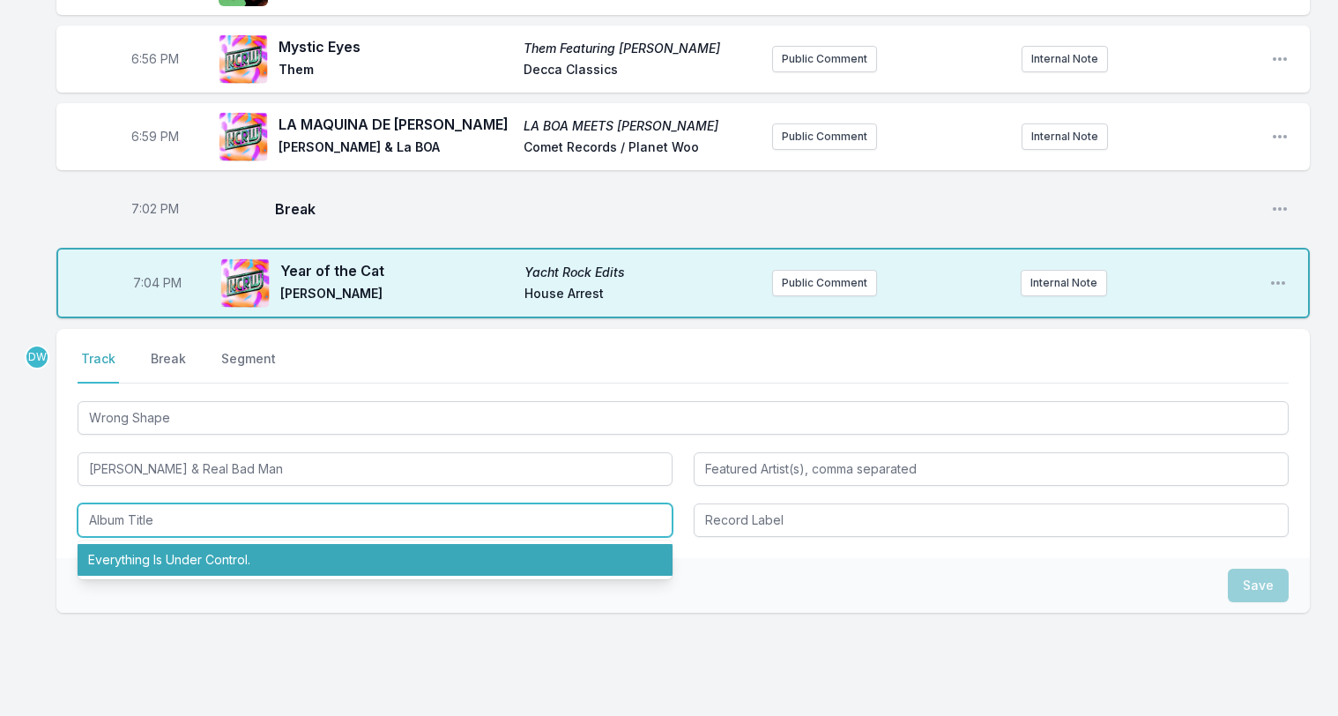
click at [166, 544] on li "Everything Is Under Control." at bounding box center [375, 560] width 595 height 32
type input "Everything Is Under Control."
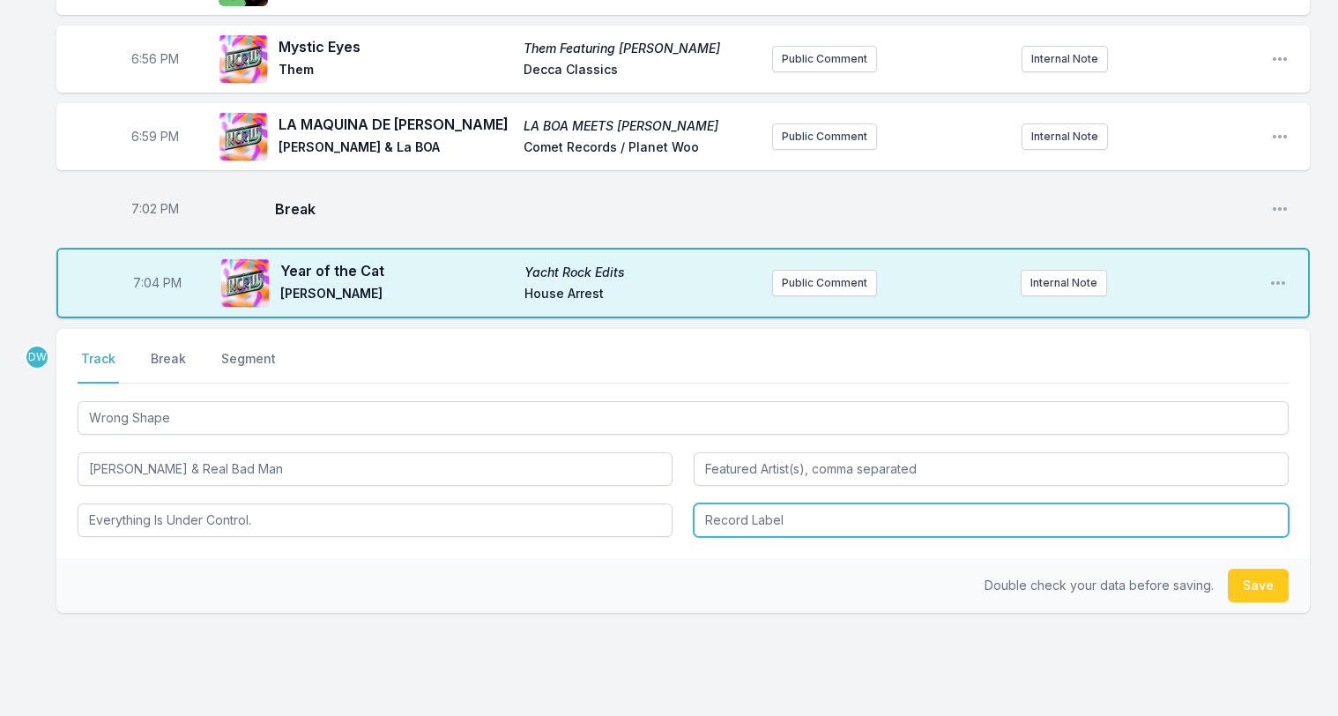
click at [777, 503] on input "Record Label" at bounding box center [991, 519] width 595 height 33
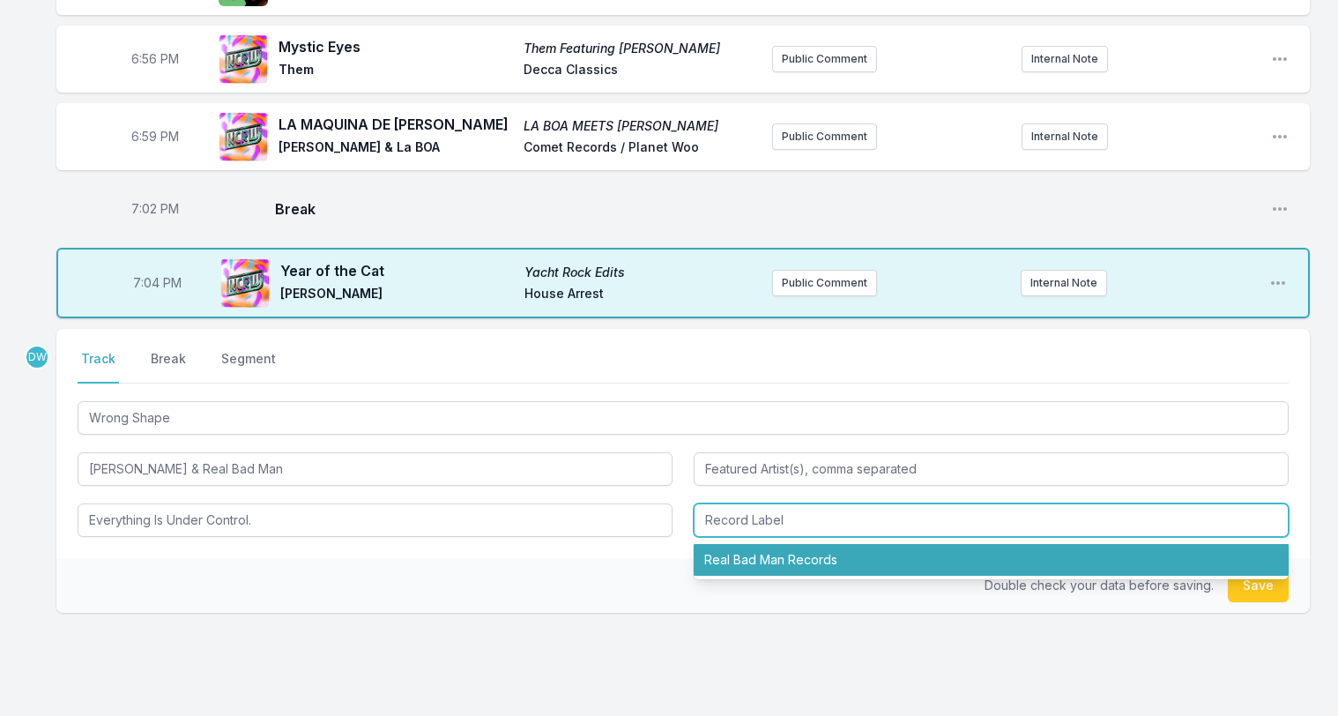
click at [757, 544] on li "Real Bad Man Records" at bounding box center [991, 560] width 595 height 32
type input "Real Bad Man Records"
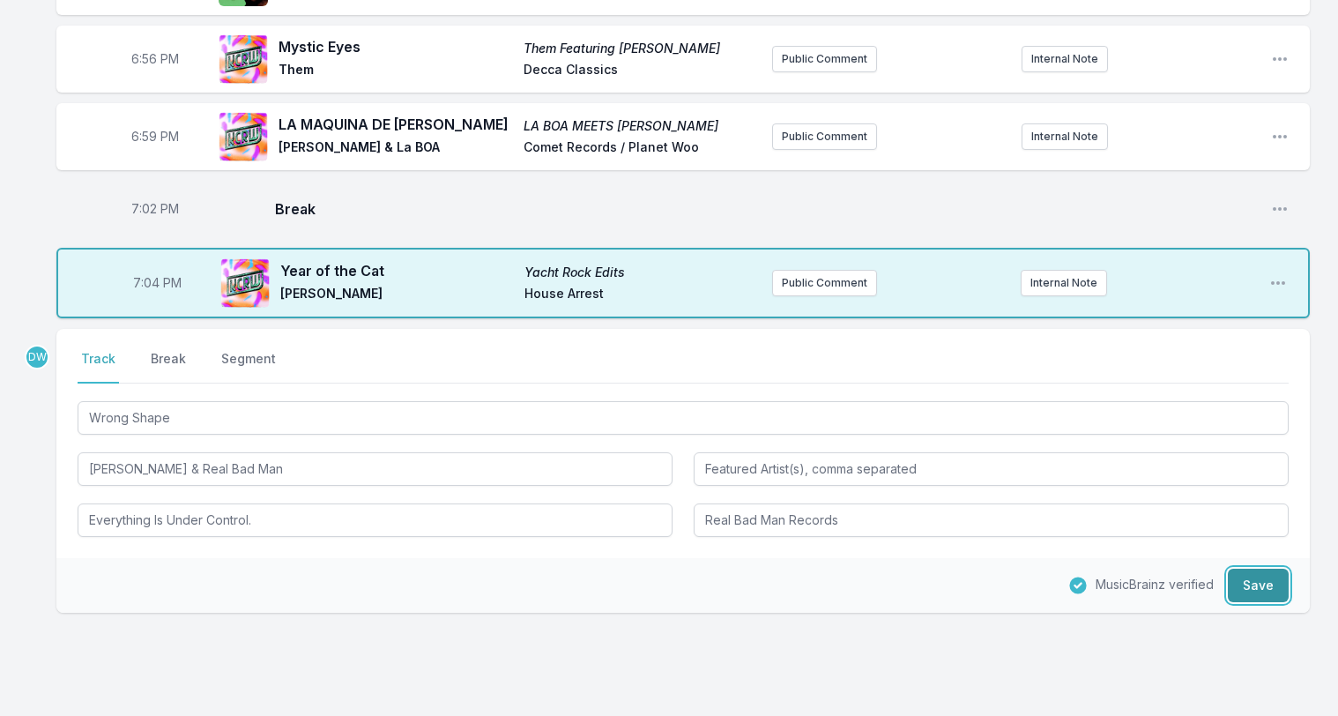
click at [1275, 569] on button "Save" at bounding box center [1258, 585] width 61 height 33
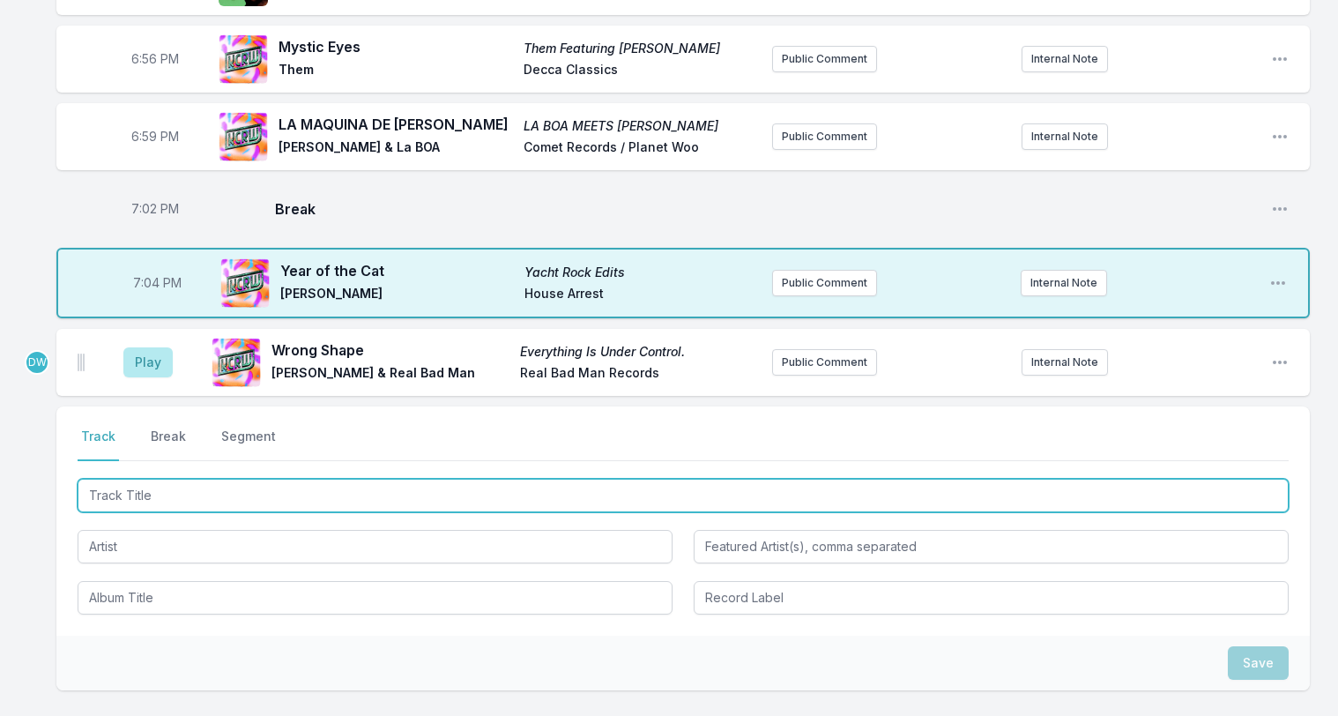
click at [108, 479] on input "Track Title" at bounding box center [683, 495] width 1211 height 33
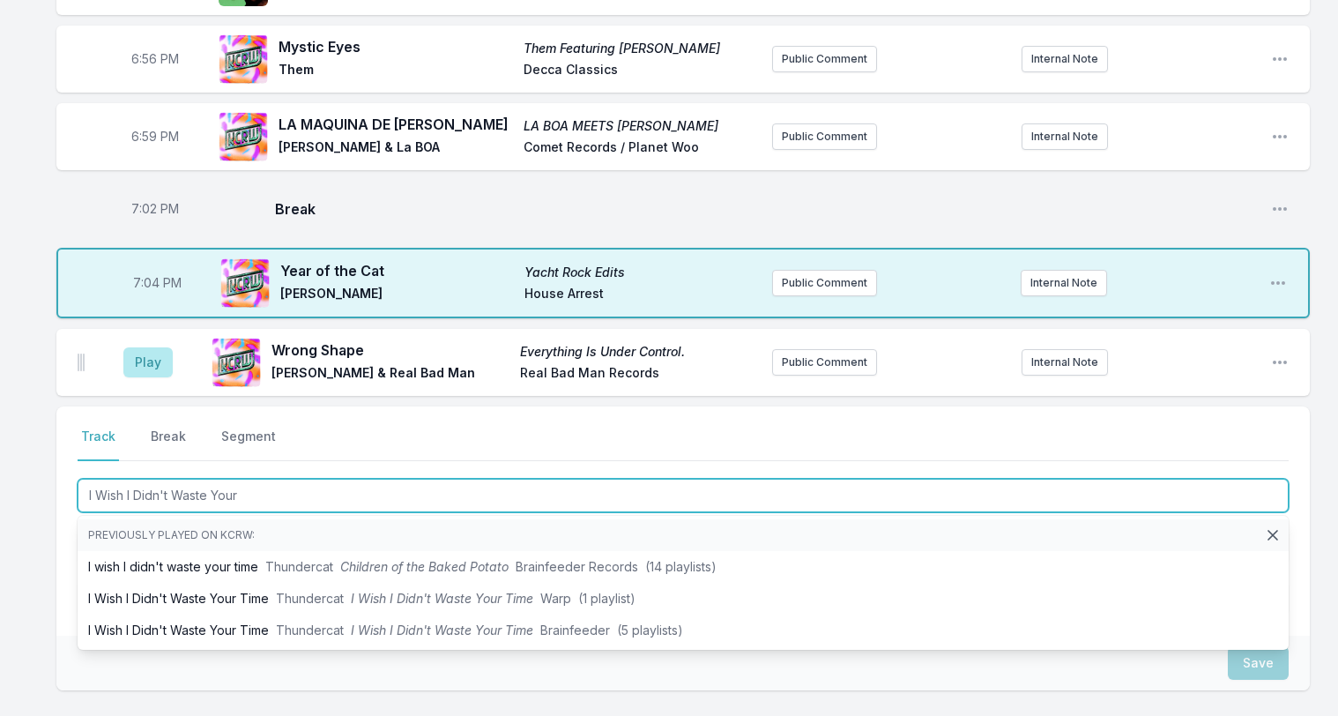
type input "I Wish I Didn't Waste Your"
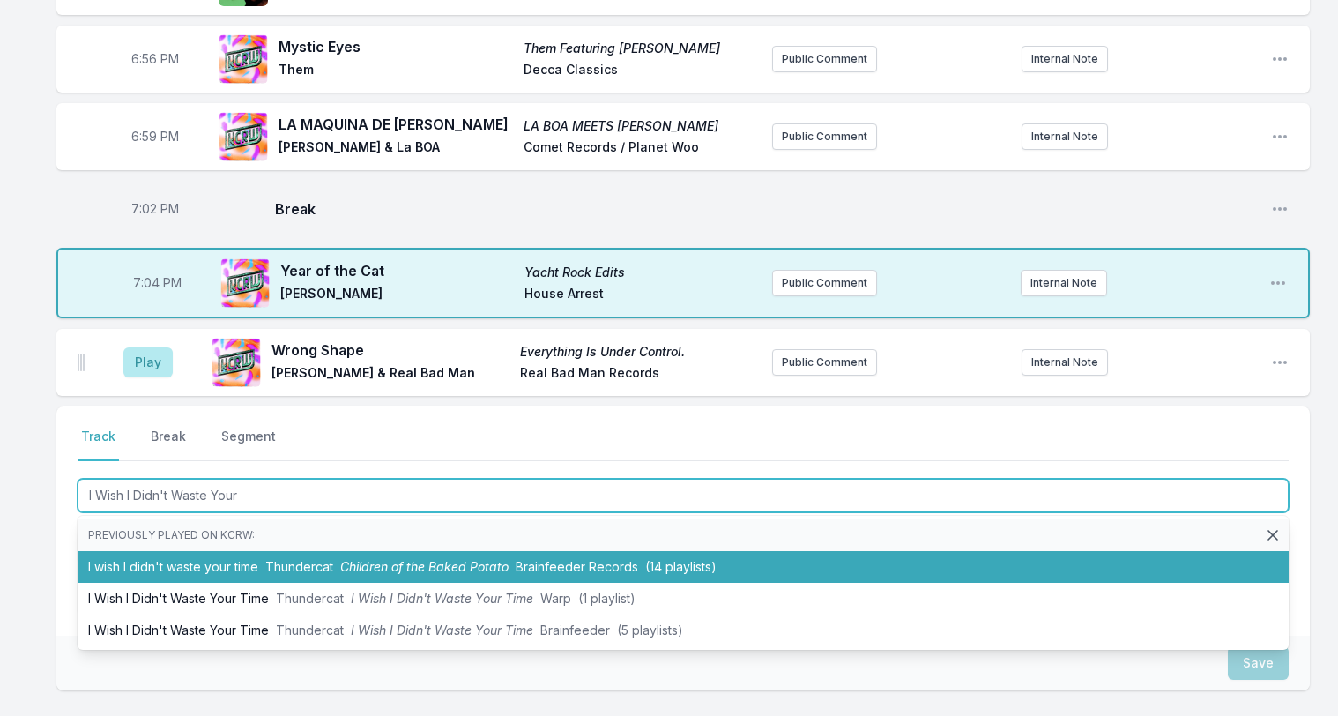
click at [289, 559] on span "Thundercat" at bounding box center [299, 566] width 68 height 15
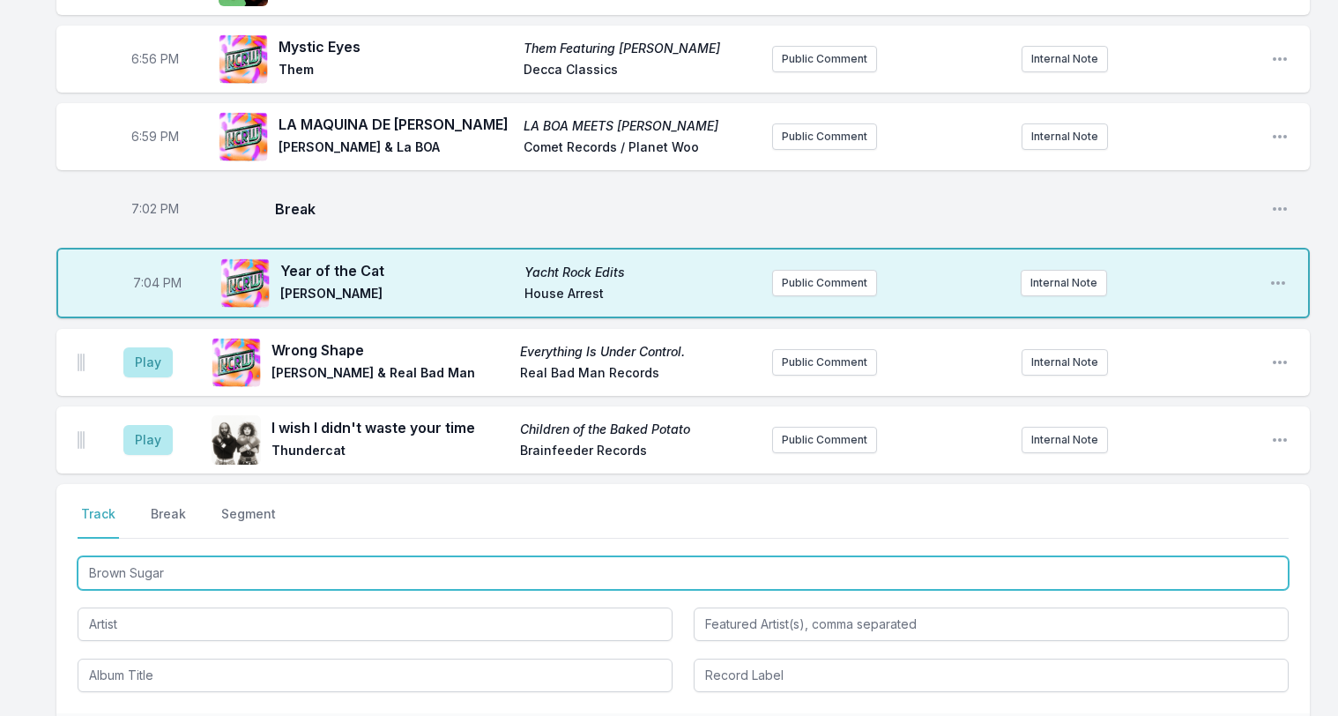
type input "Brown Sugar"
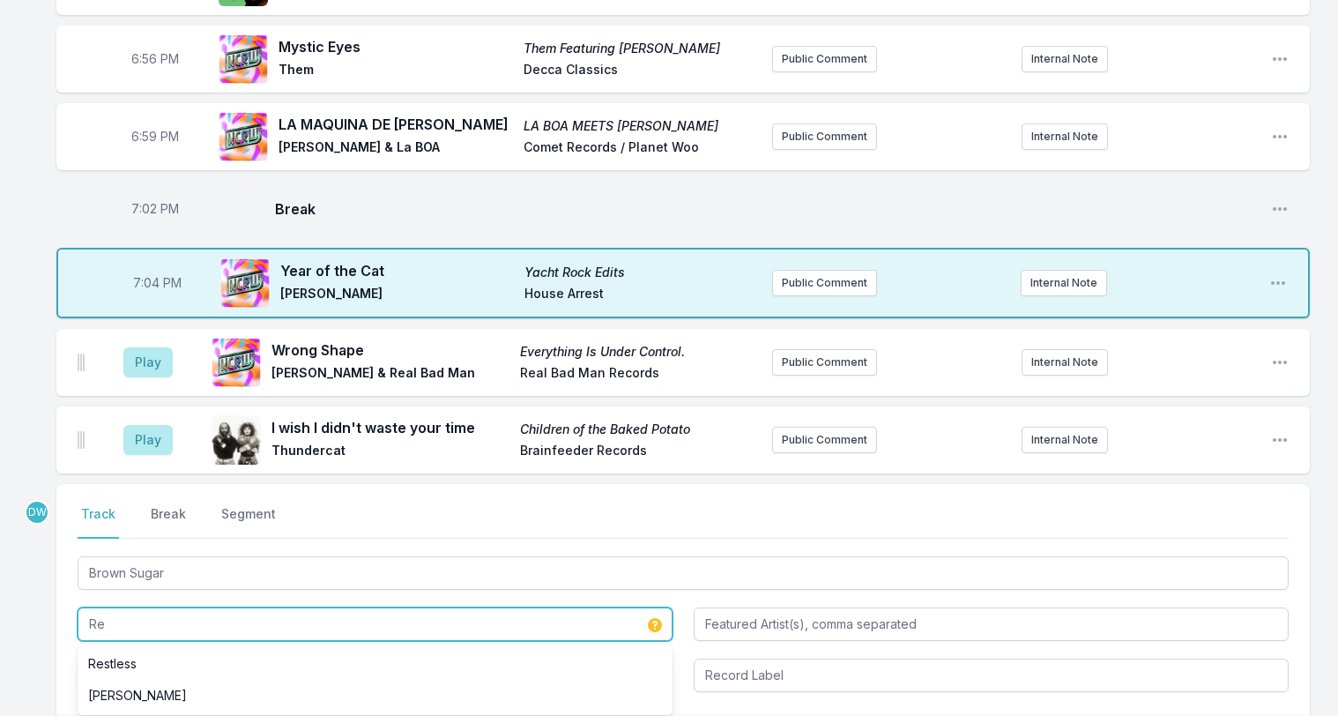
type input "R"
type input "redveil"
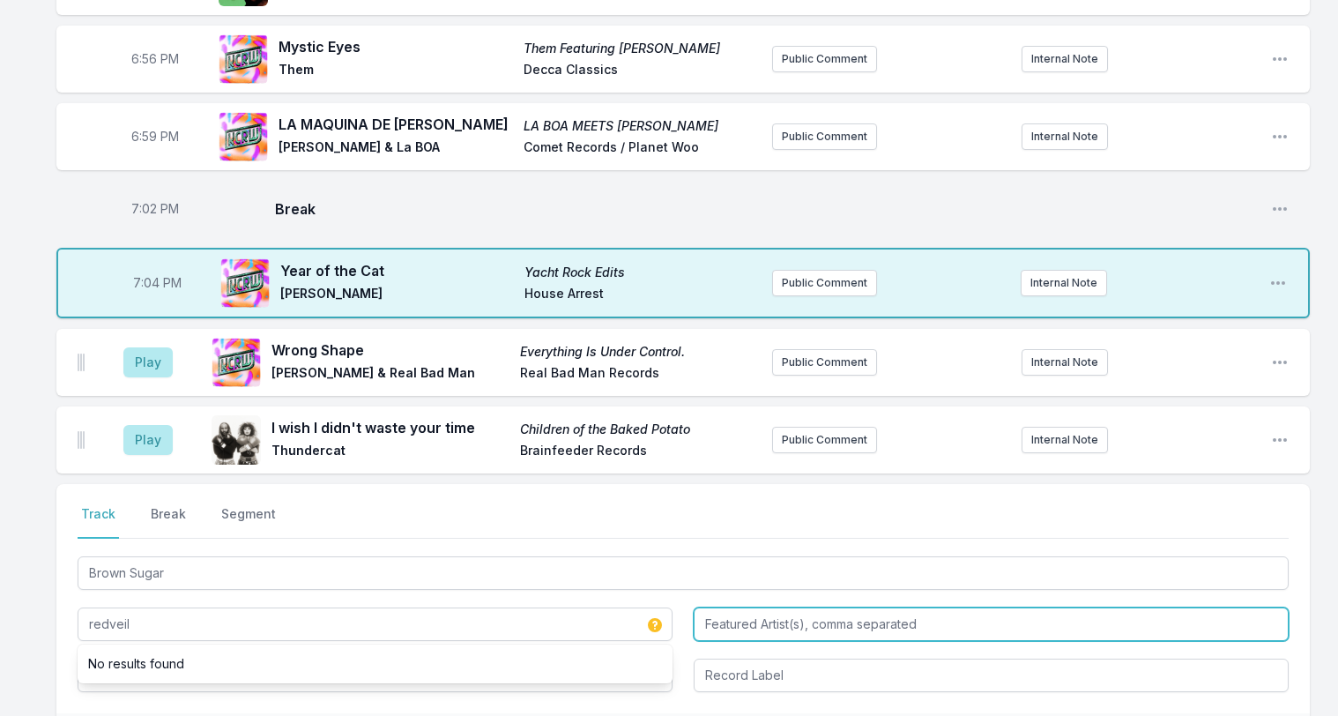
click at [800, 607] on input "Featured Artist(s), comma separated" at bounding box center [991, 623] width 595 height 33
type input "Smino"
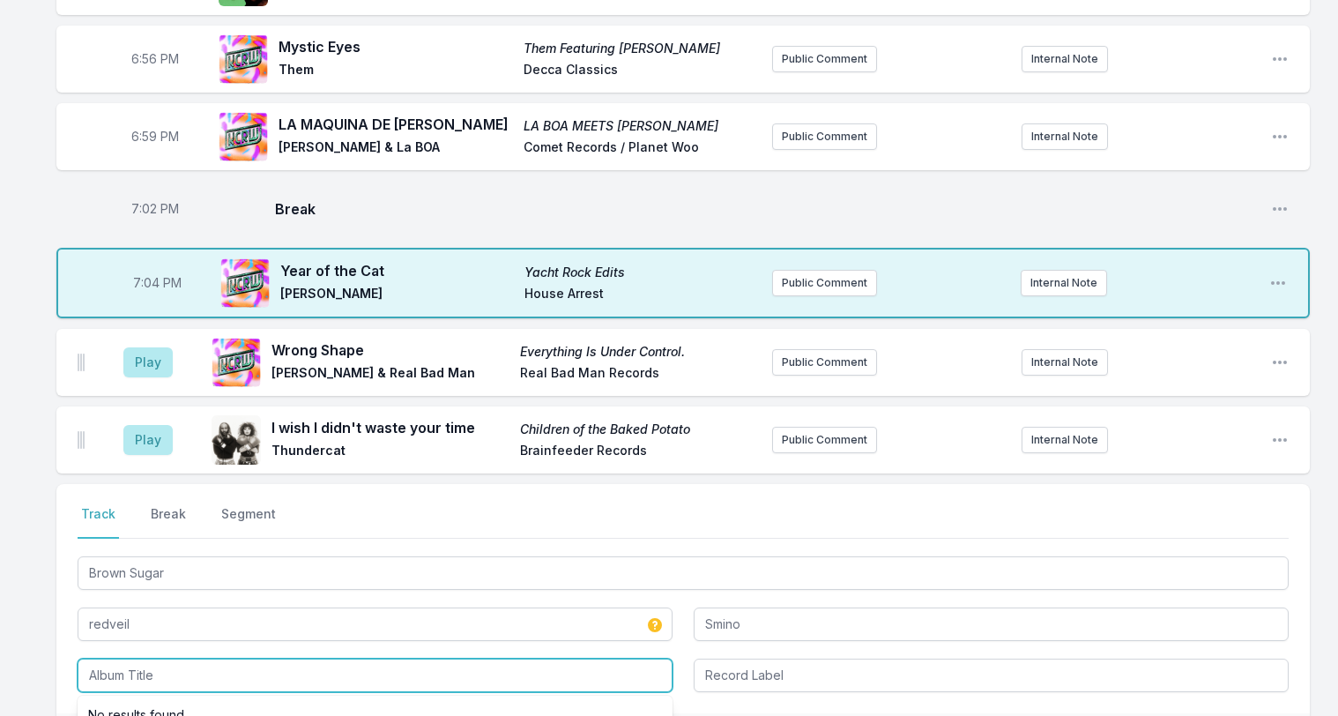
click at [125, 662] on input "Album Title" at bounding box center [375, 674] width 595 height 33
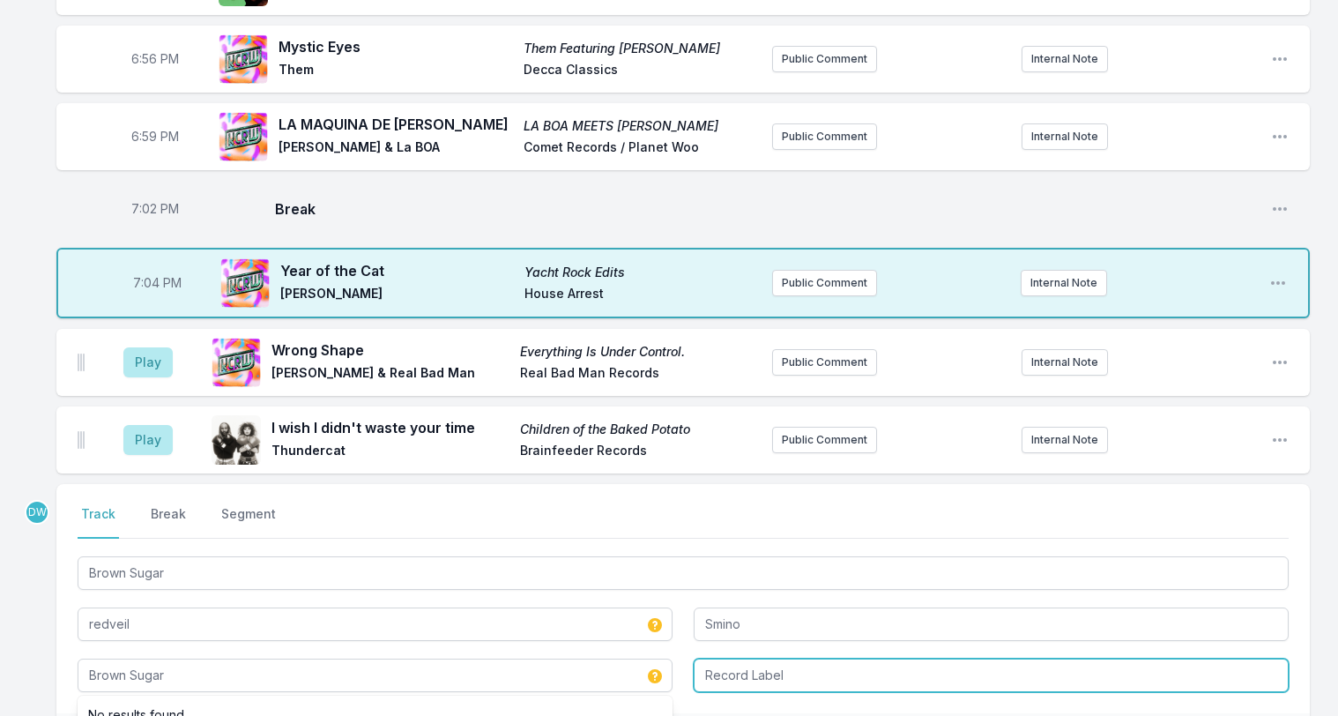
type input "Brown Sugar"
type input "R"
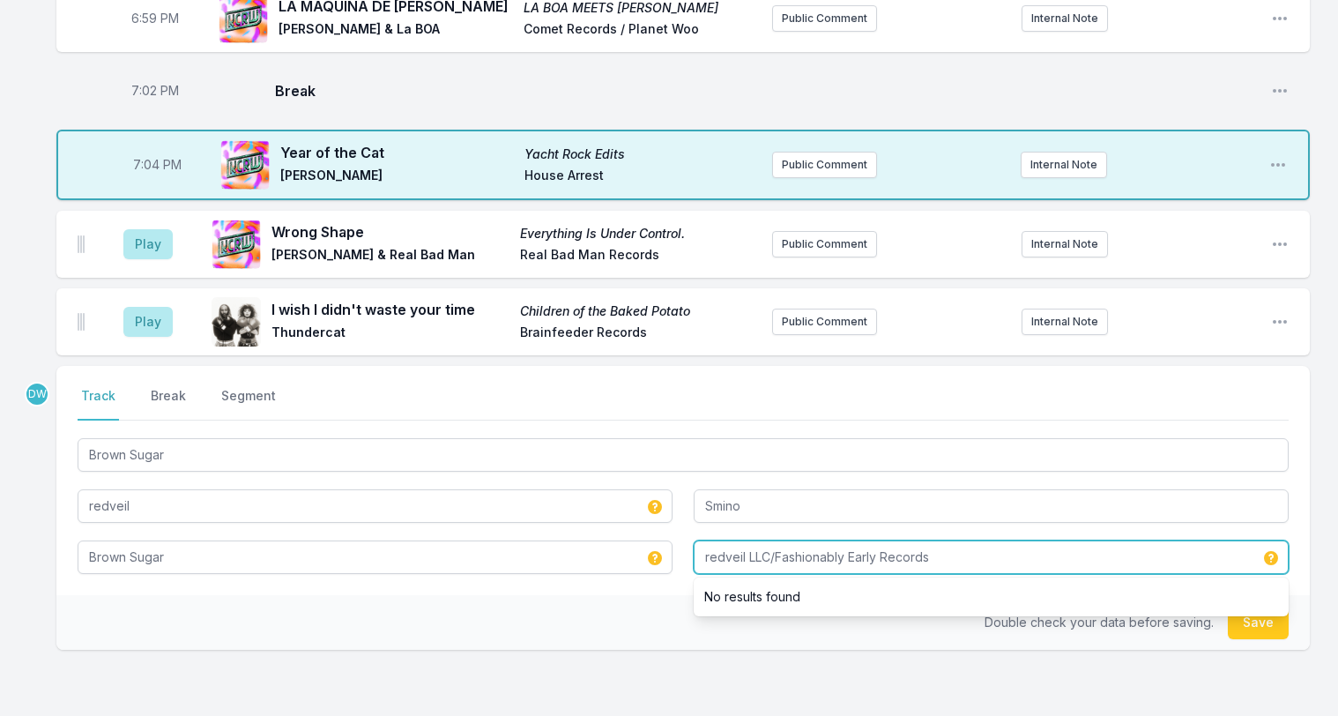
scroll to position [1553, 0]
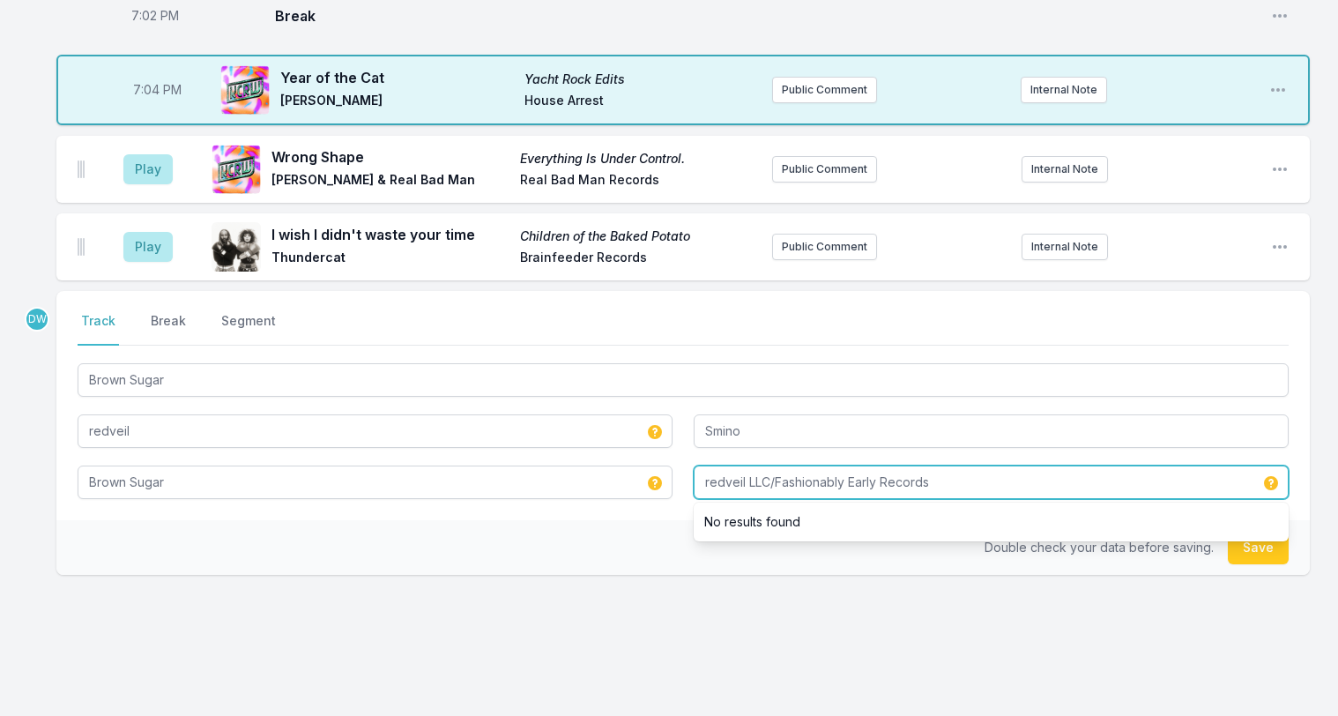
type input "redveil LLC/Fashionably Early Records"
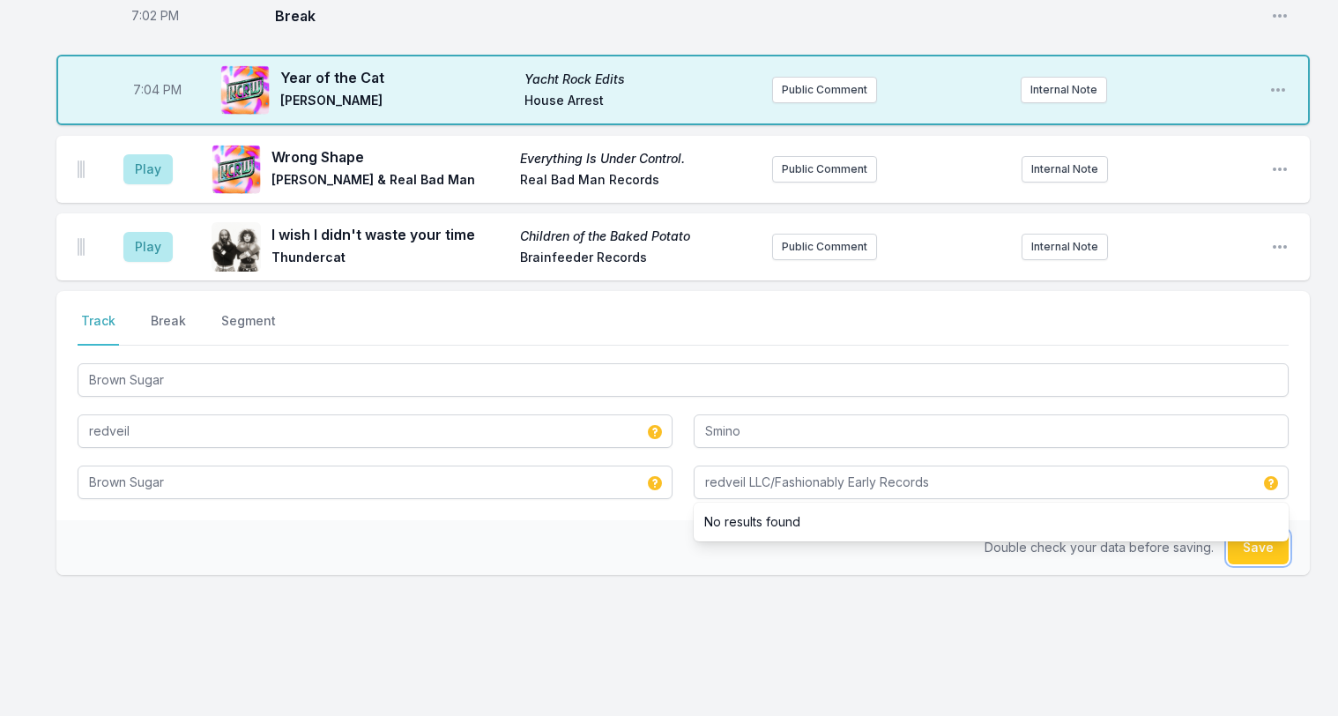
click at [1258, 531] on button "Save" at bounding box center [1258, 547] width 61 height 33
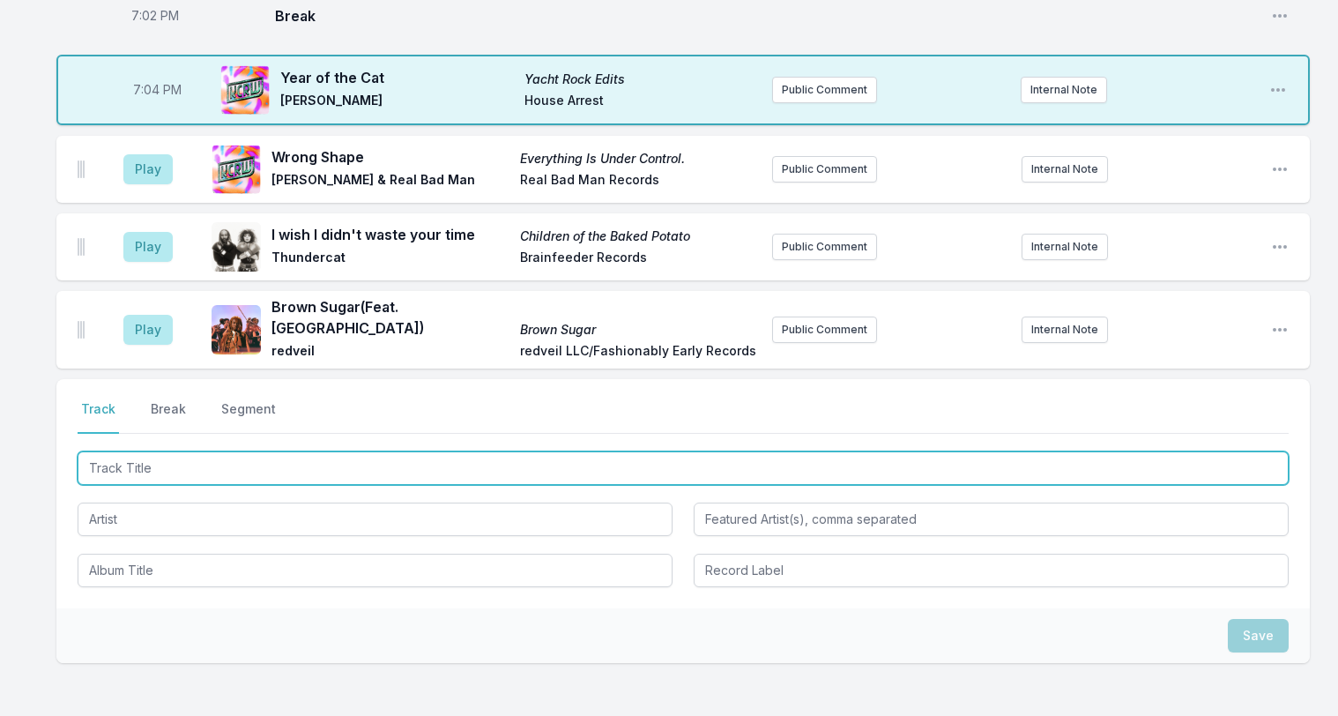
click at [159, 451] on input "Track Title" at bounding box center [683, 467] width 1211 height 33
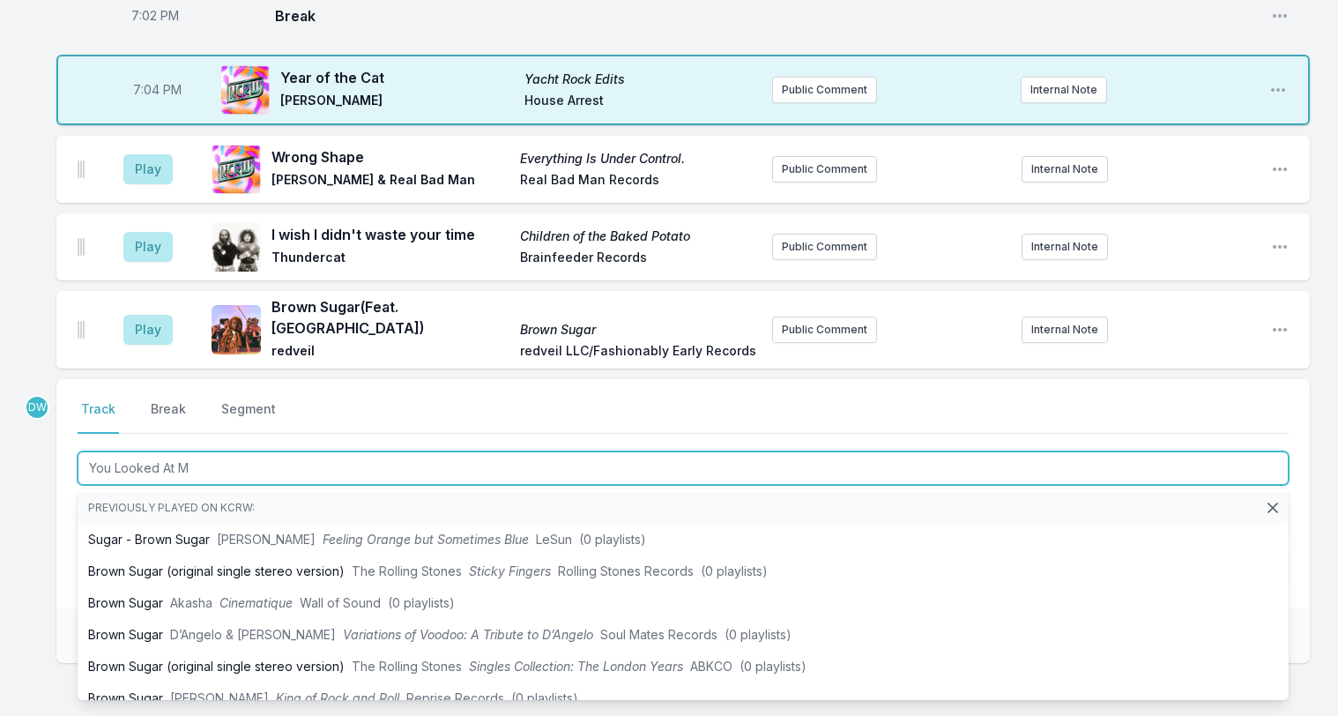
type input "You Looked At Me"
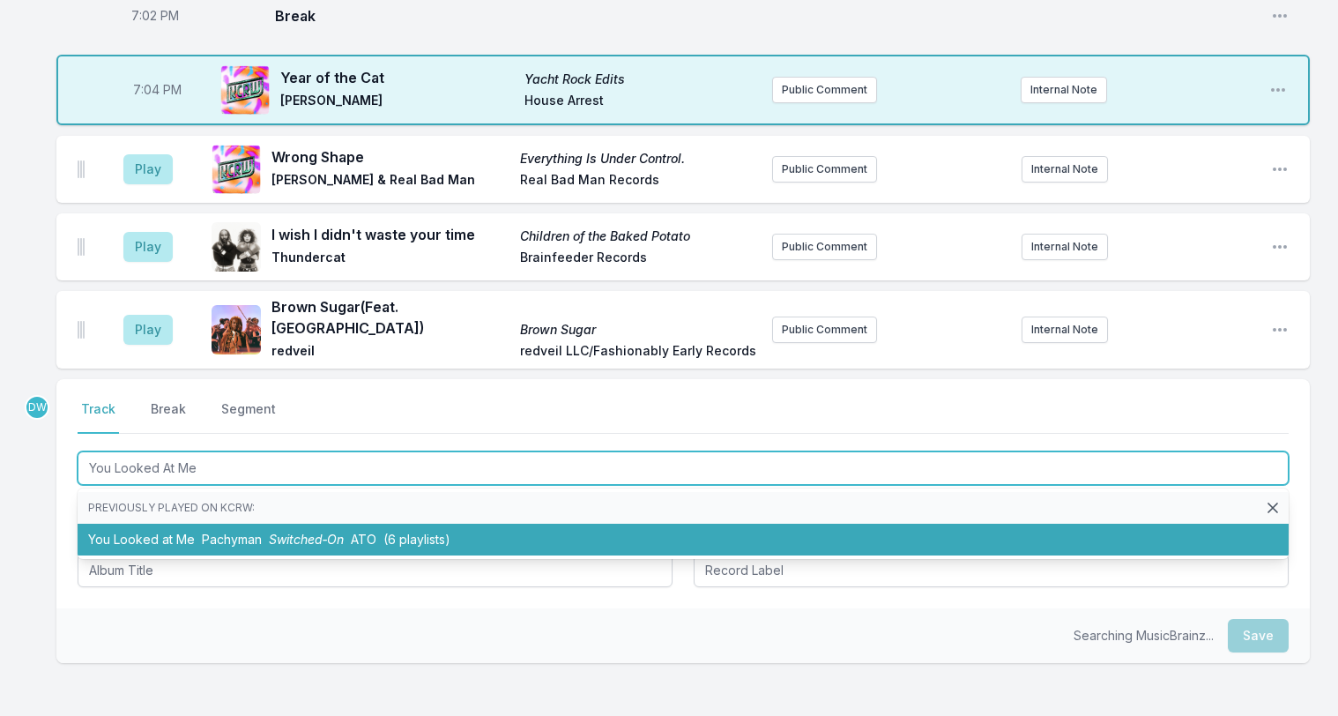
click at [249, 524] on li "You Looked at Me Pachyman Switched‐On ATO (6 playlists)" at bounding box center [683, 540] width 1211 height 32
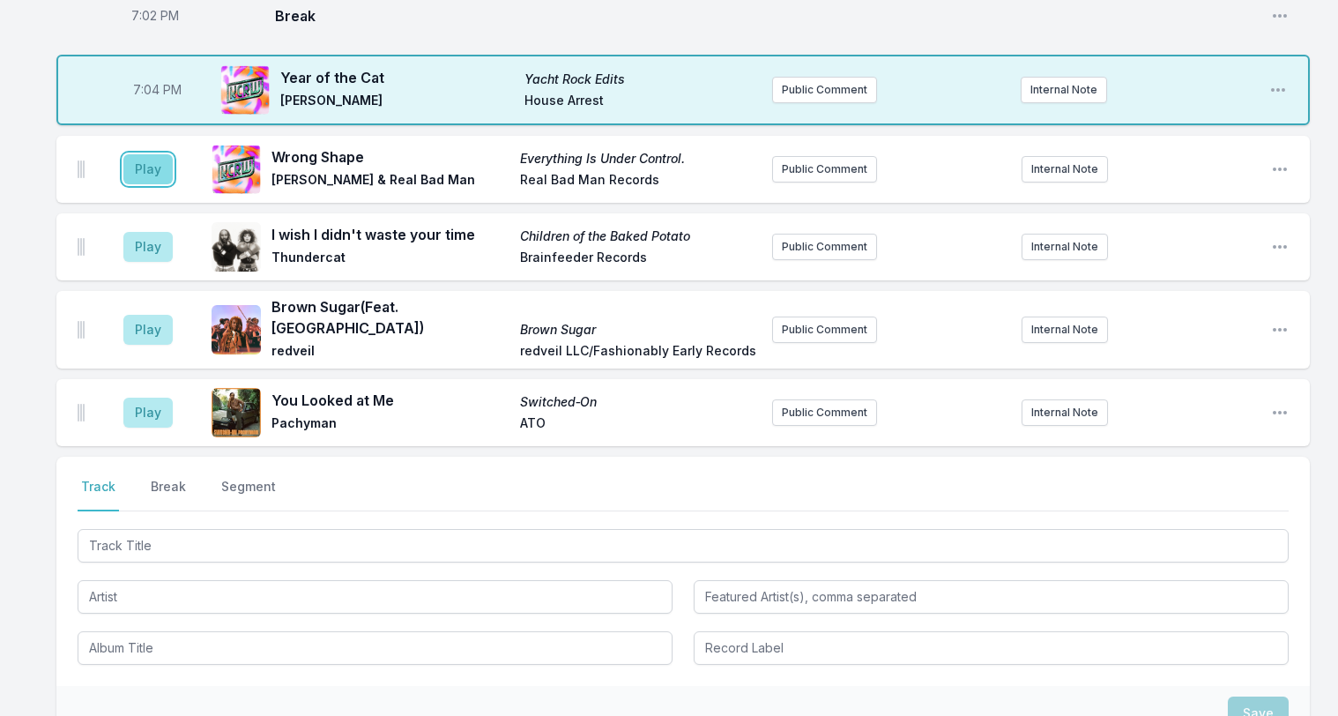
click at [141, 154] on button "Play" at bounding box center [147, 169] width 49 height 30
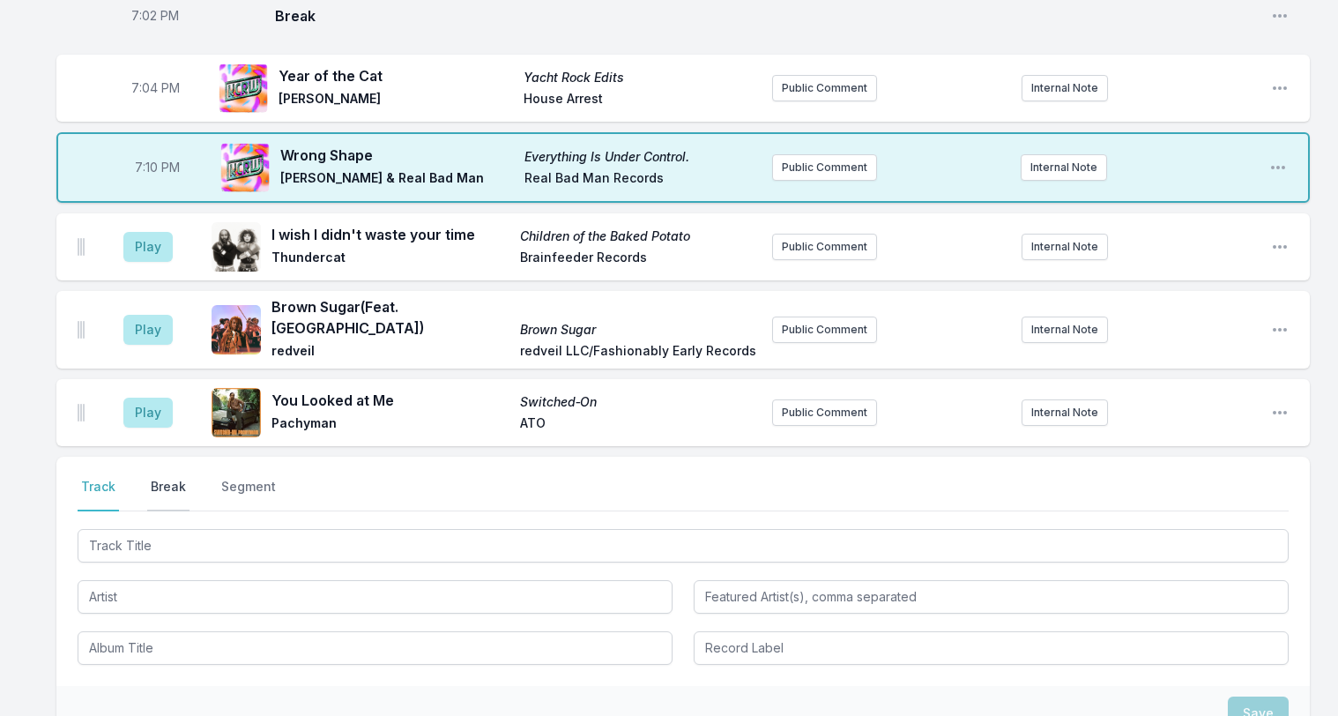
click at [170, 478] on button "Break" at bounding box center [168, 494] width 42 height 33
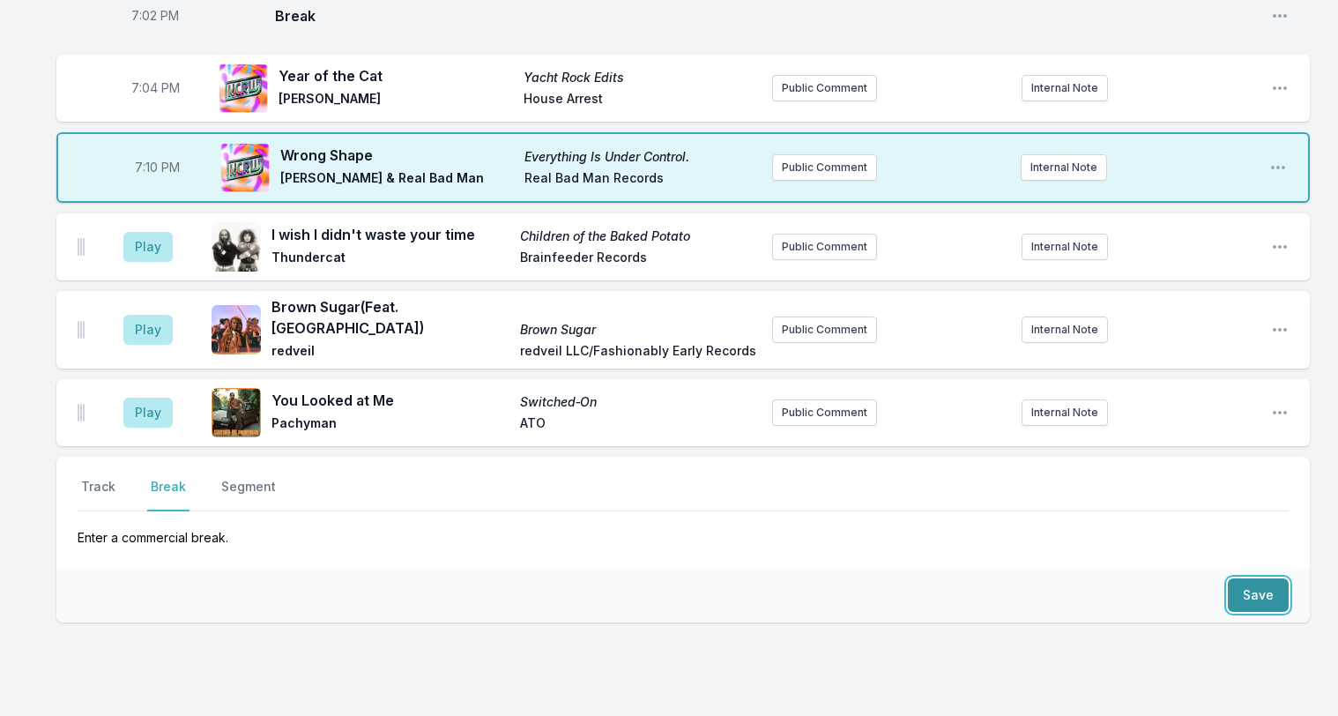
click at [1264, 578] on button "Save" at bounding box center [1258, 594] width 61 height 33
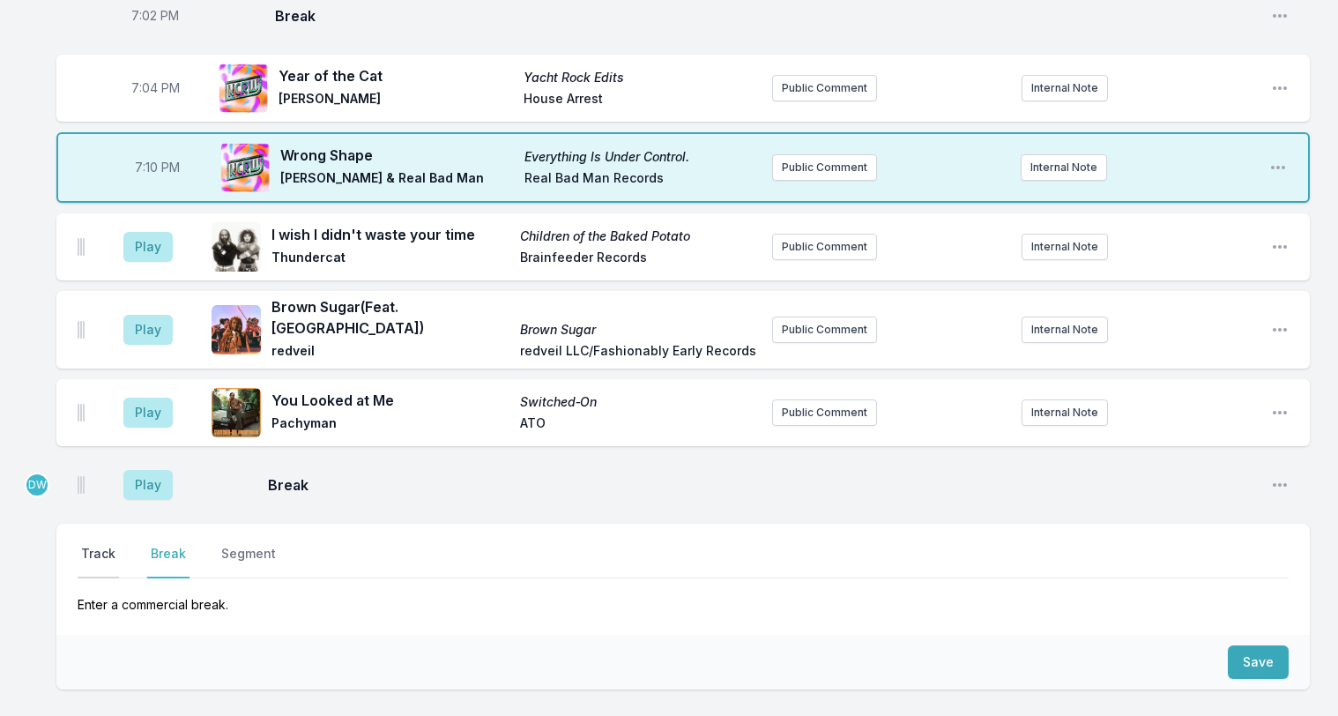
click at [83, 545] on button "Track" at bounding box center [98, 561] width 41 height 33
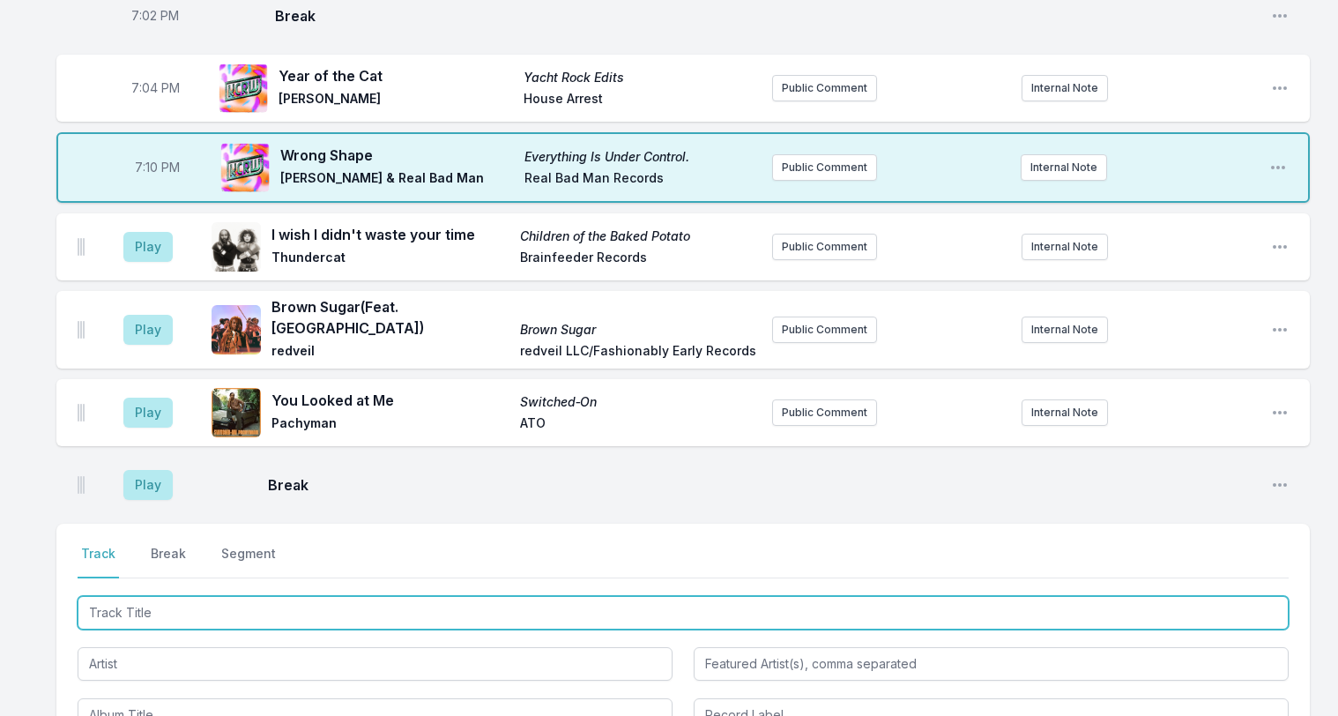
click at [111, 596] on input "Track Title" at bounding box center [683, 612] width 1211 height 33
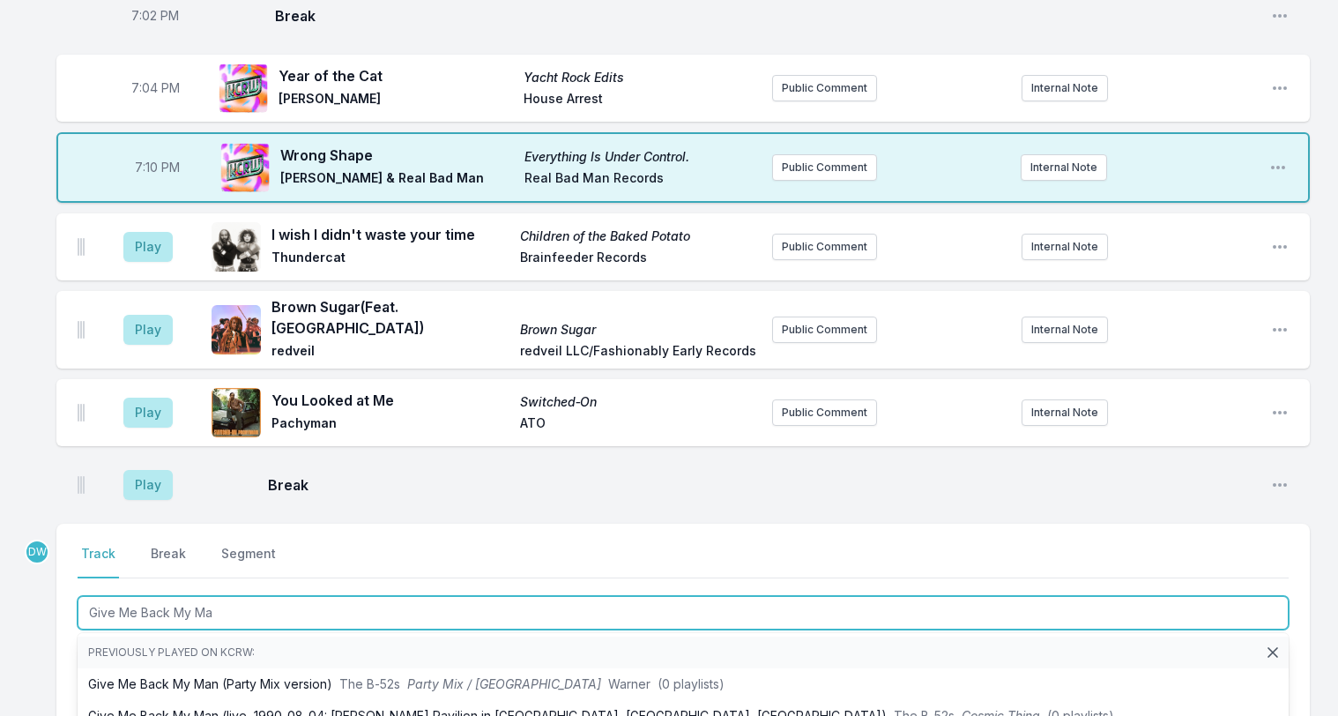
type input "Give Me Back My Man"
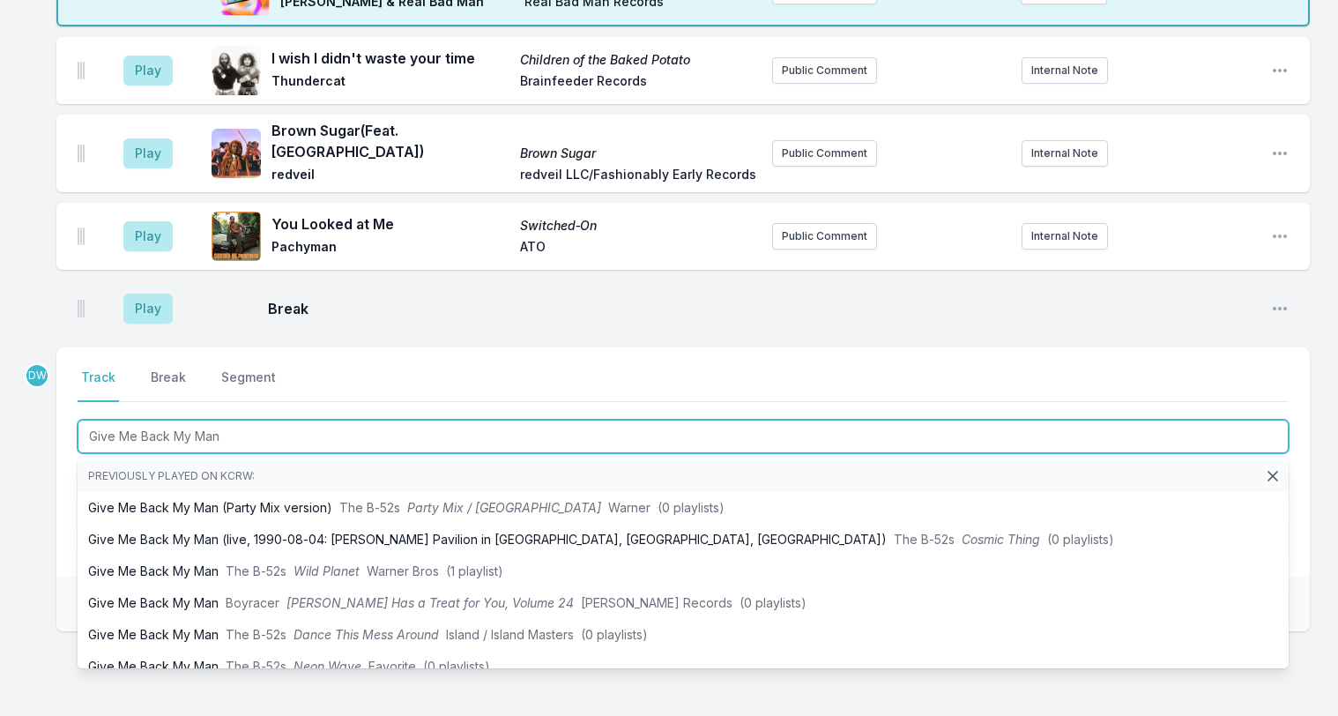
scroll to position [1775, 0]
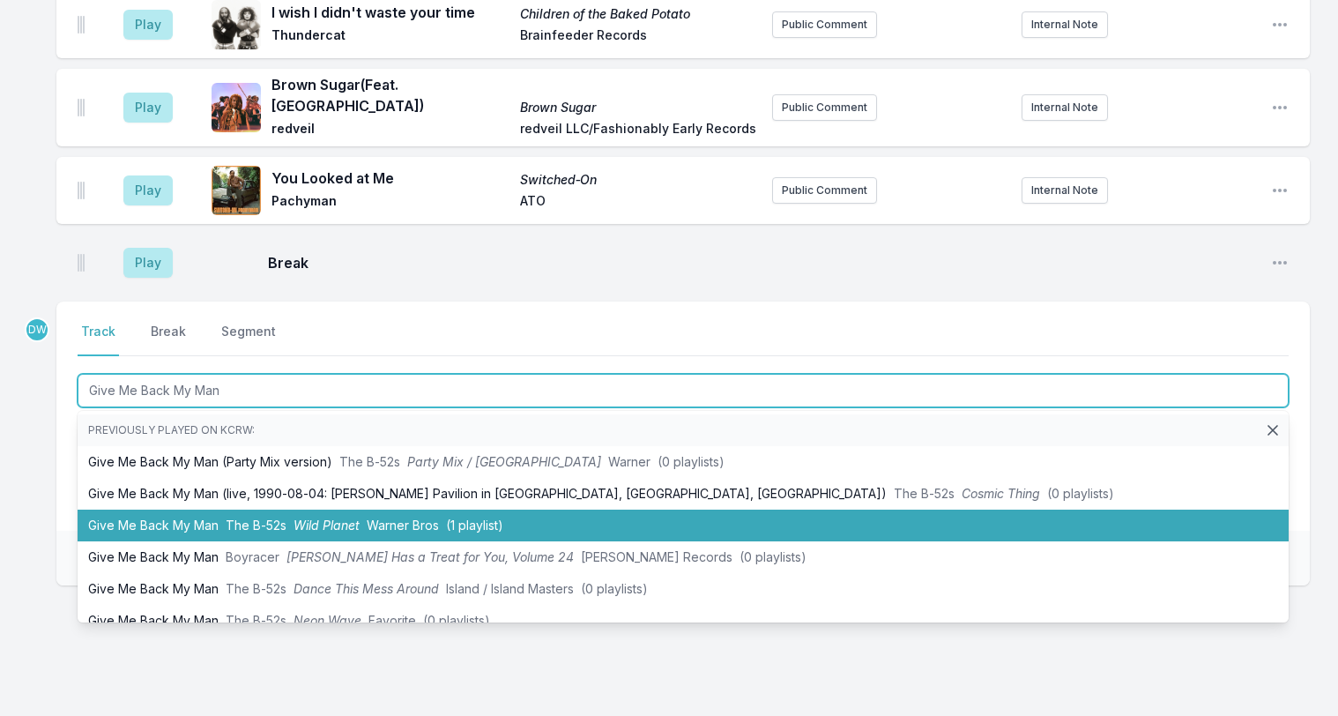
click at [200, 509] on li "Give Me Back My Man The B‐52s Wild Planet Warner Bros (1 playlist)" at bounding box center [683, 525] width 1211 height 32
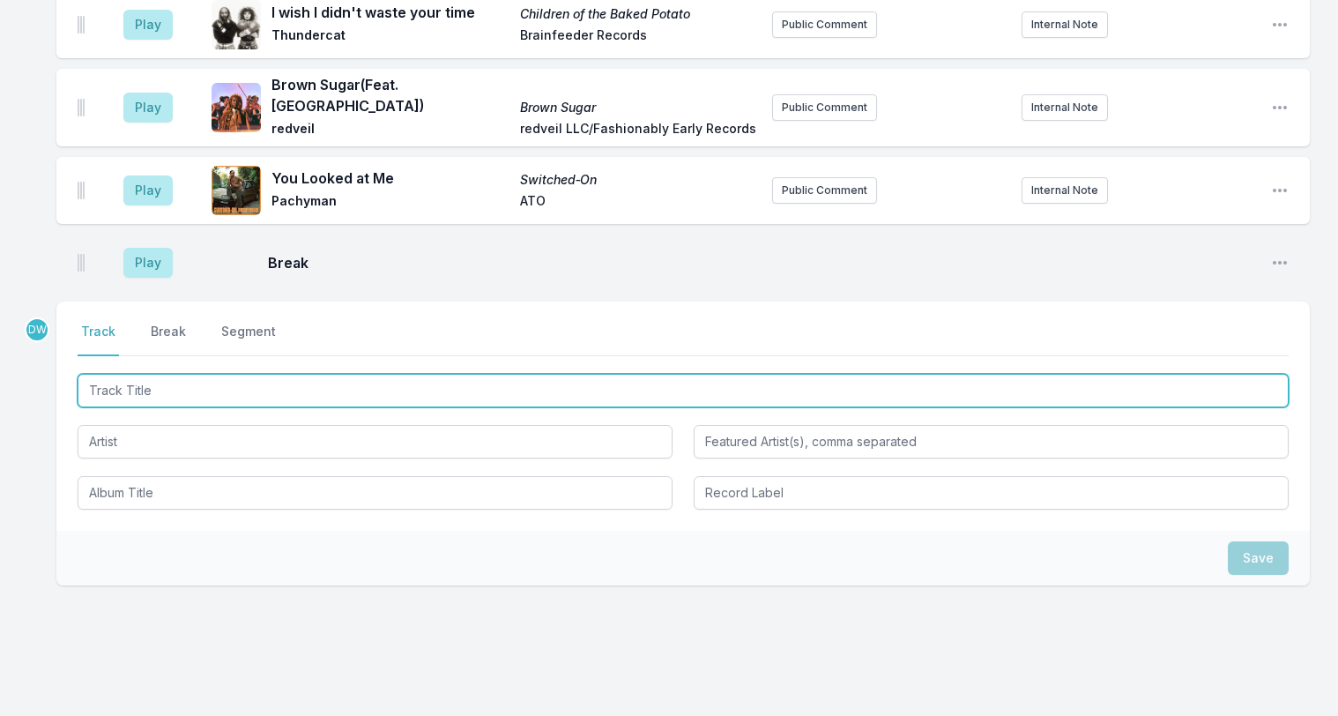
scroll to position [1853, 0]
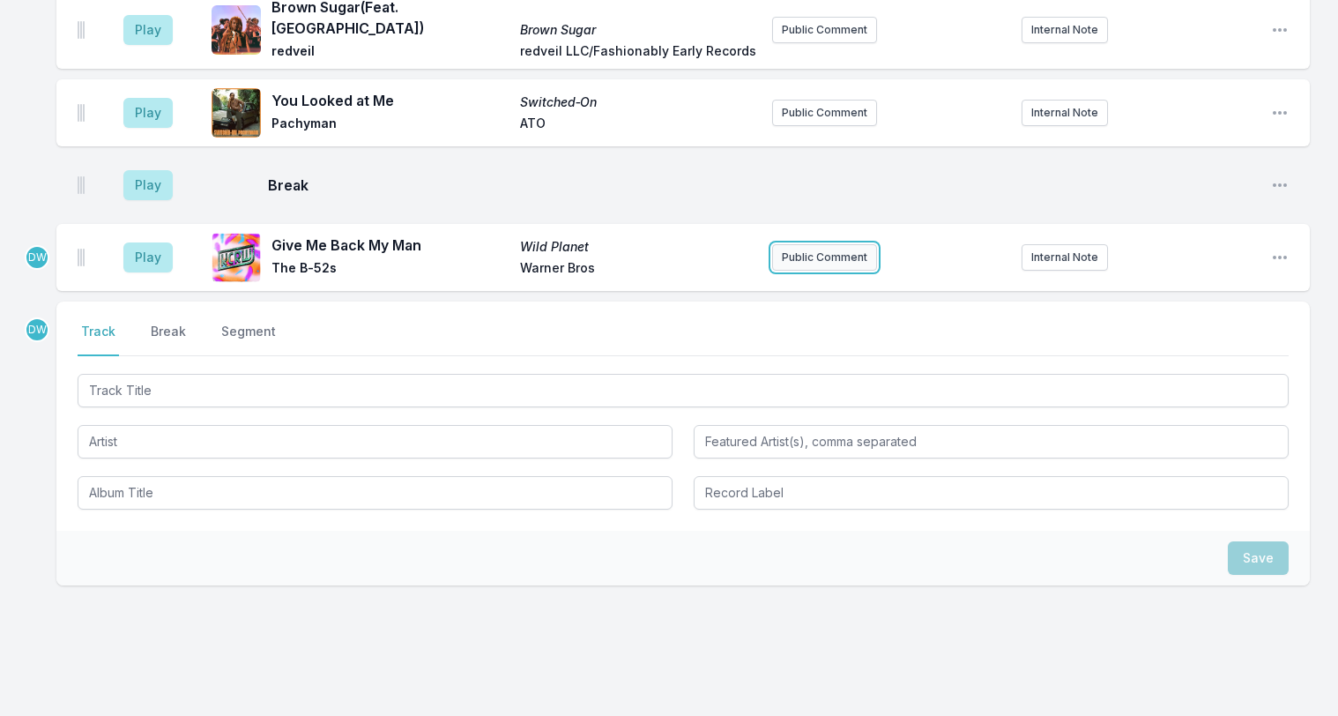
click at [822, 244] on button "Public Comment" at bounding box center [824, 257] width 105 height 26
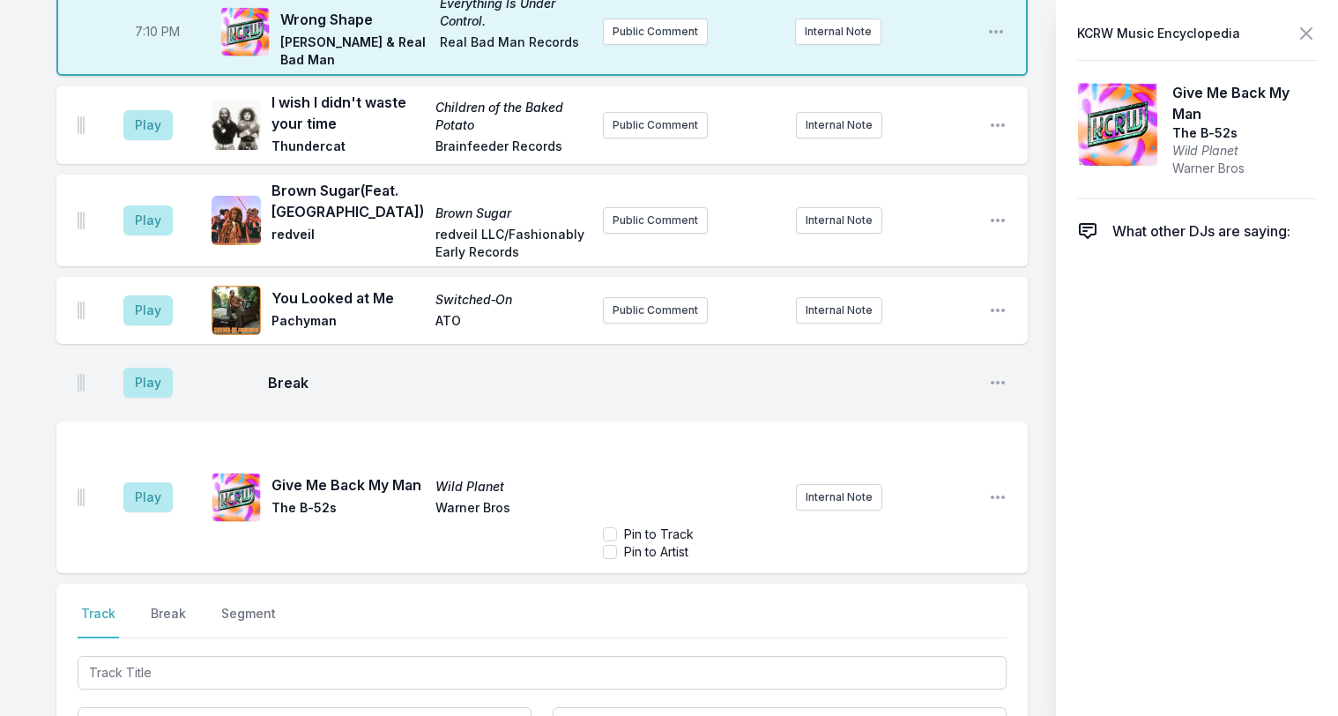
scroll to position [1920, 0]
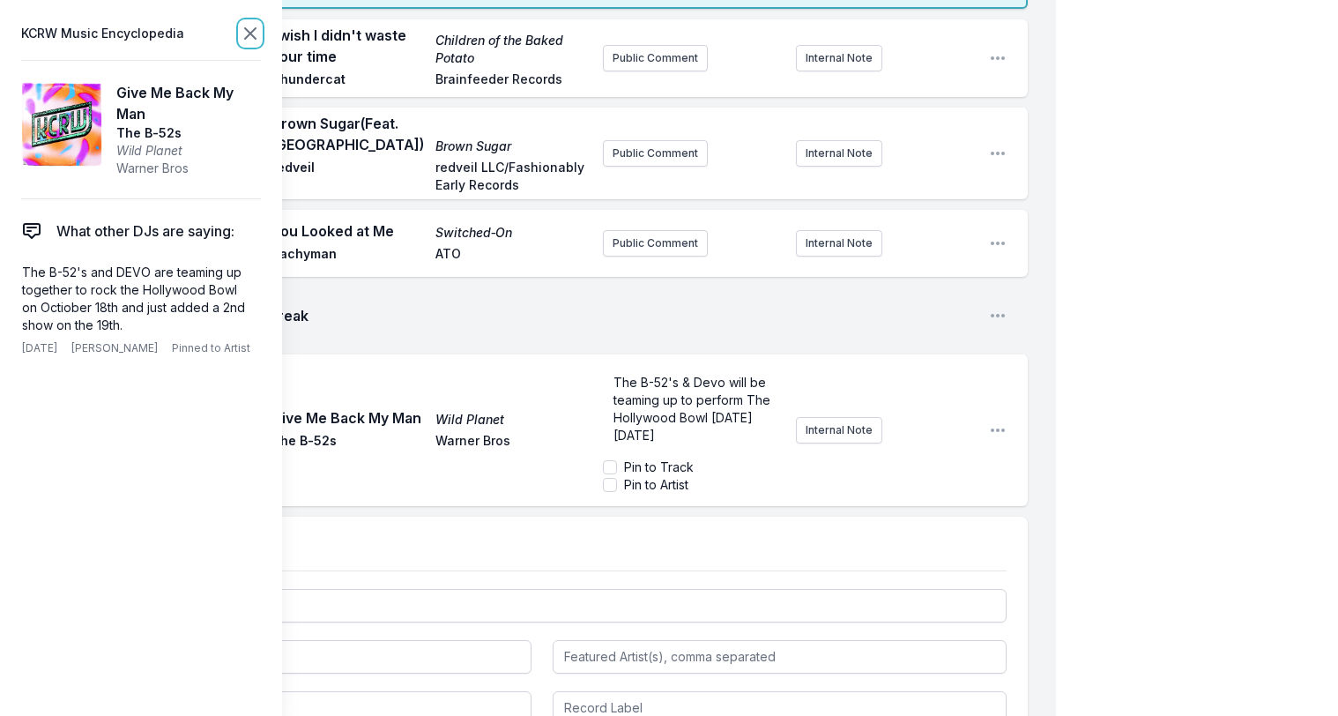
click at [247, 30] on icon at bounding box center [250, 33] width 11 height 11
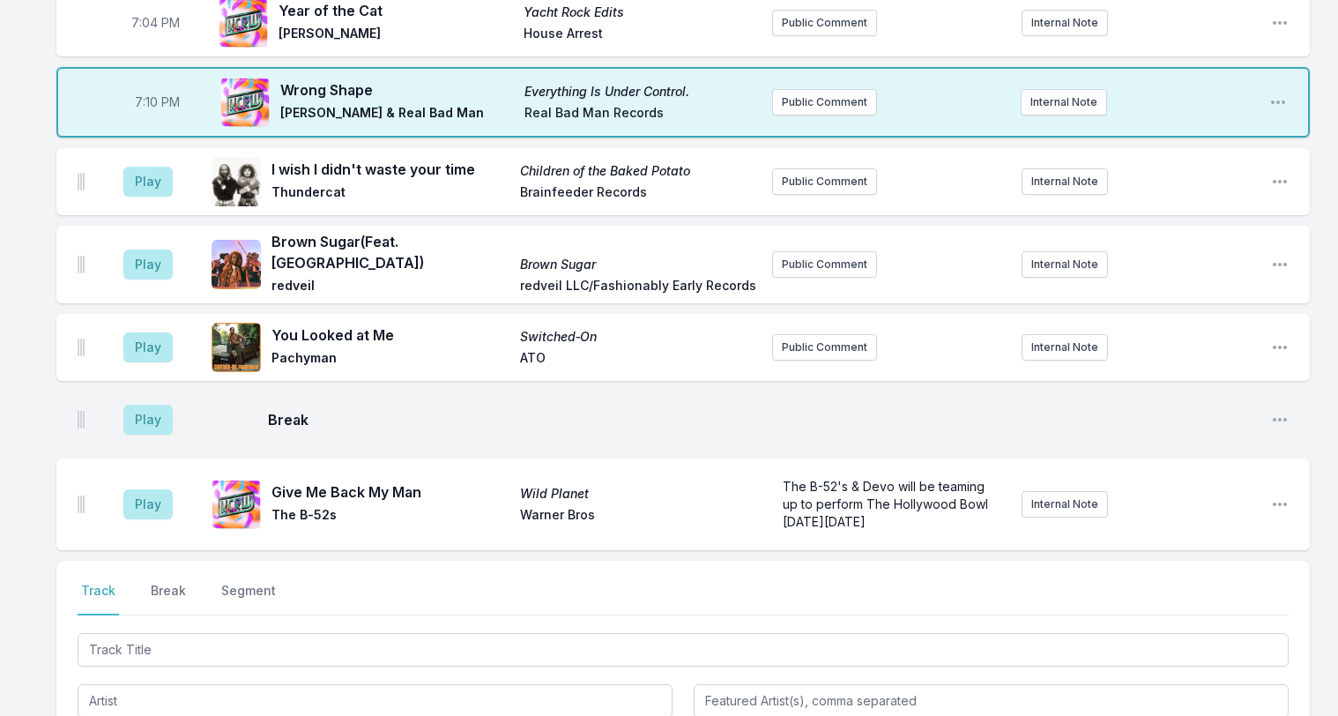
scroll to position [1583, 0]
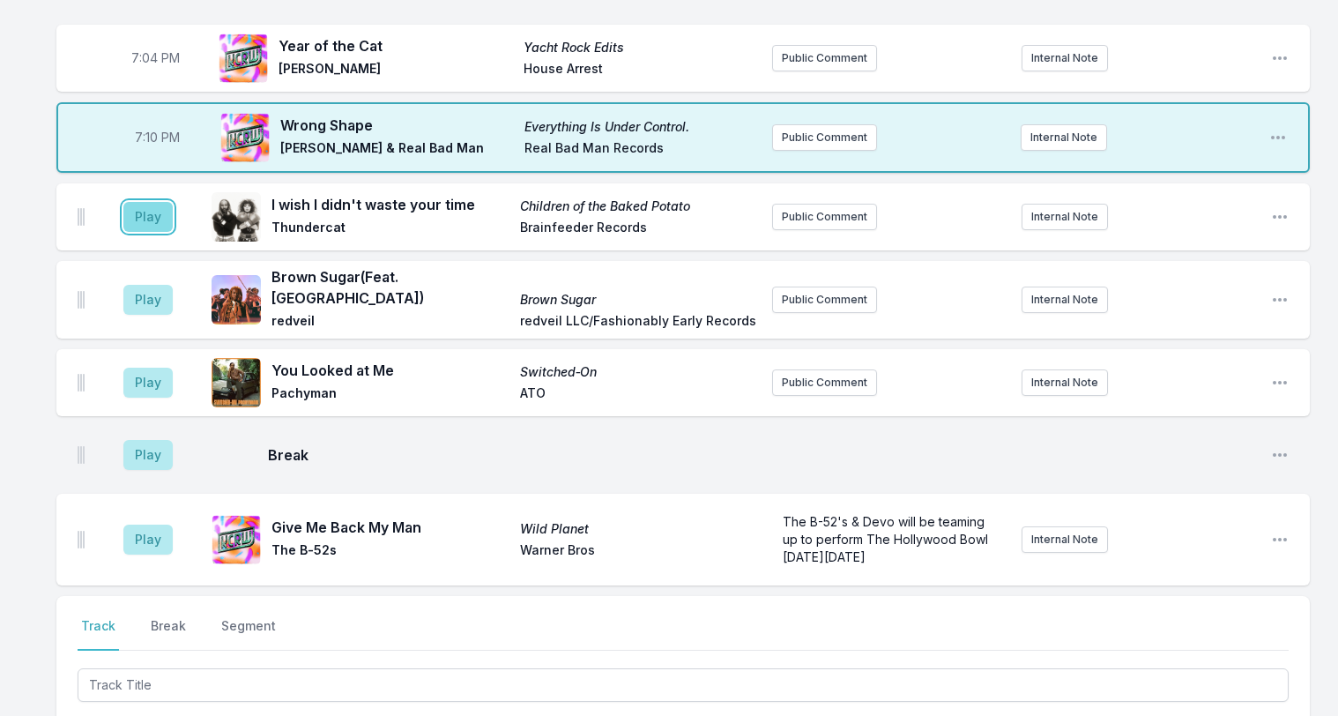
click at [145, 202] on button "Play" at bounding box center [147, 217] width 49 height 30
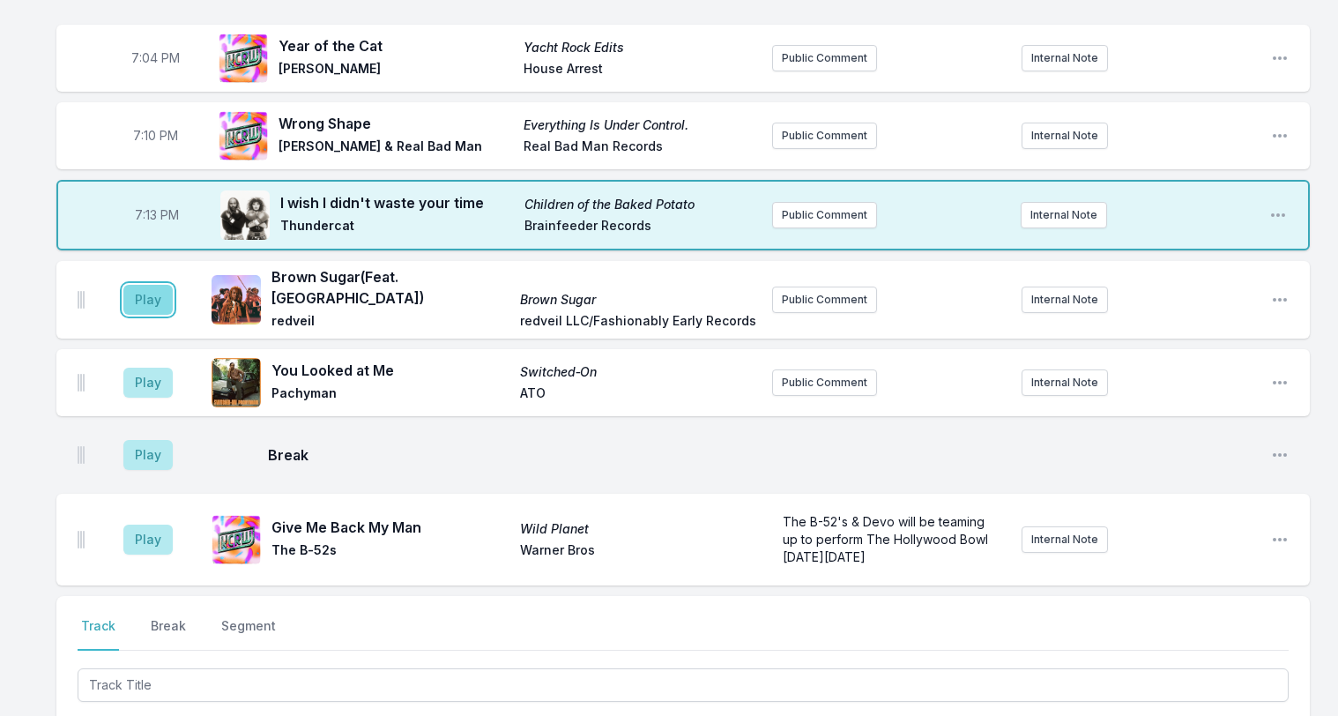
click at [138, 285] on button "Play" at bounding box center [147, 300] width 49 height 30
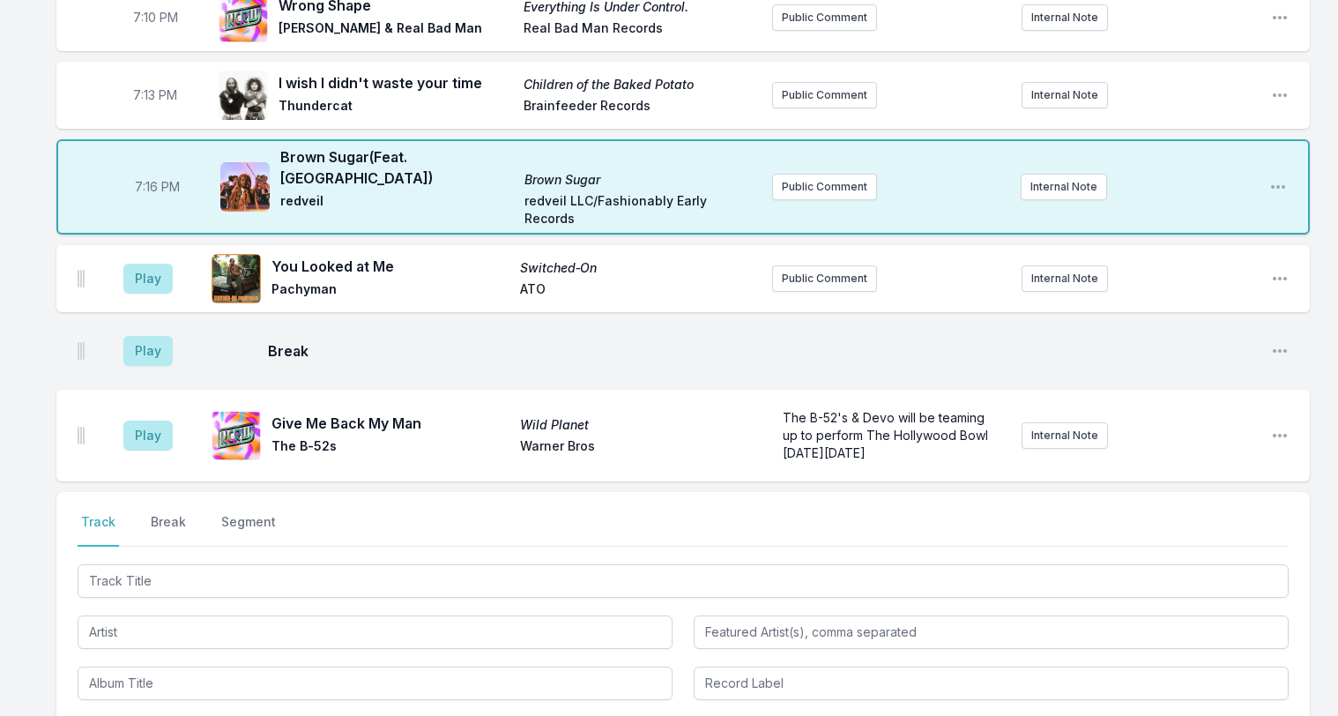
scroll to position [1713, 0]
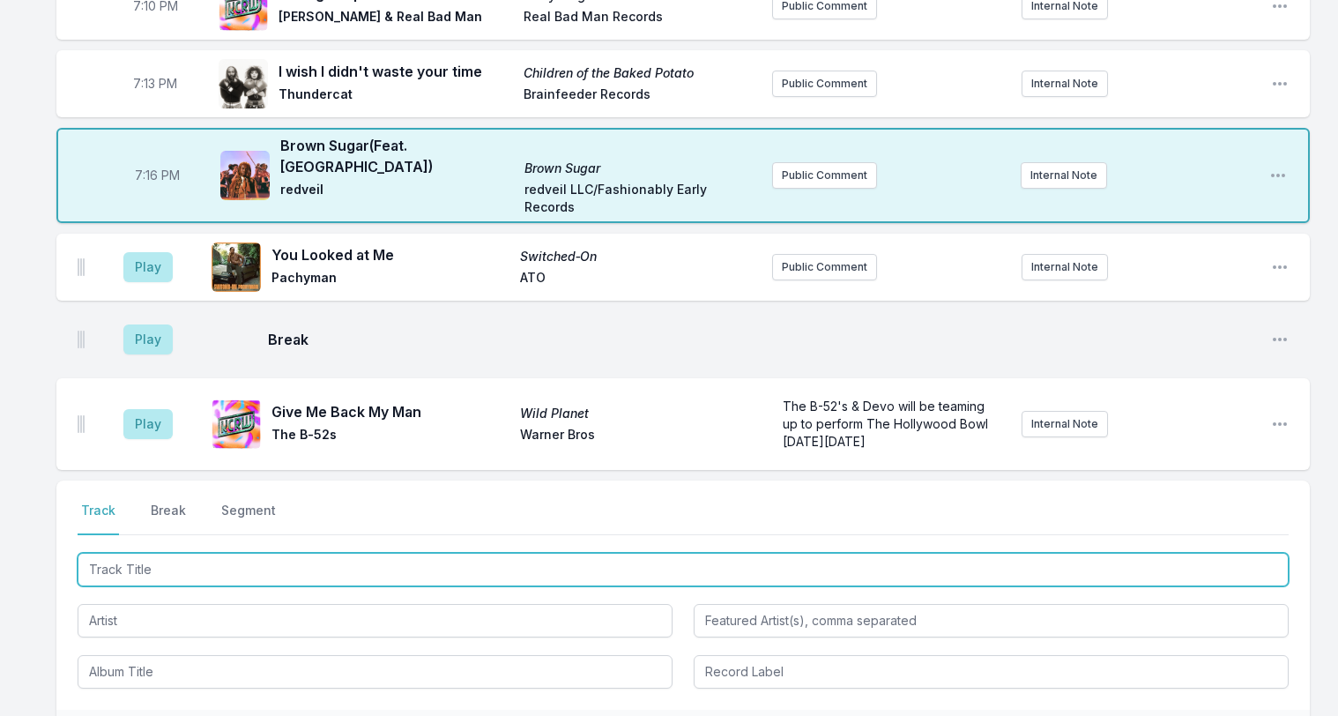
click at [138, 553] on input "Track Title" at bounding box center [683, 569] width 1211 height 33
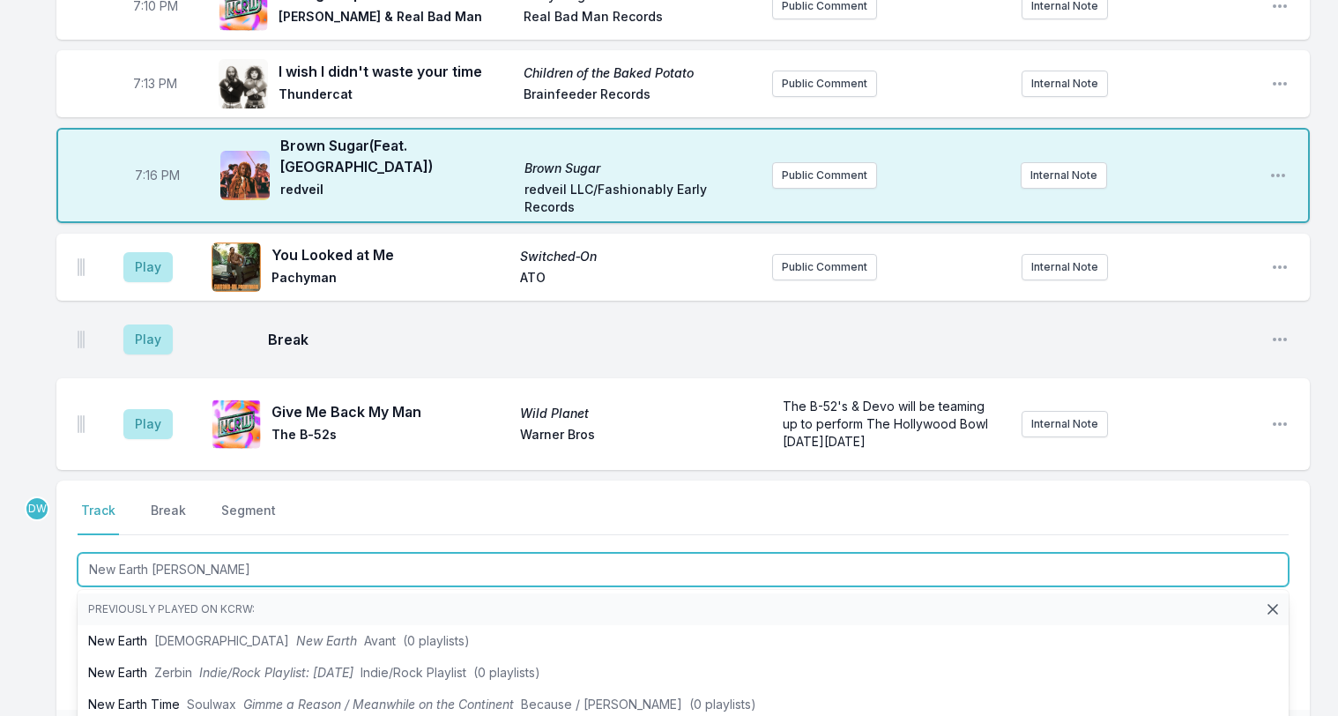
type input "New Earth Time"
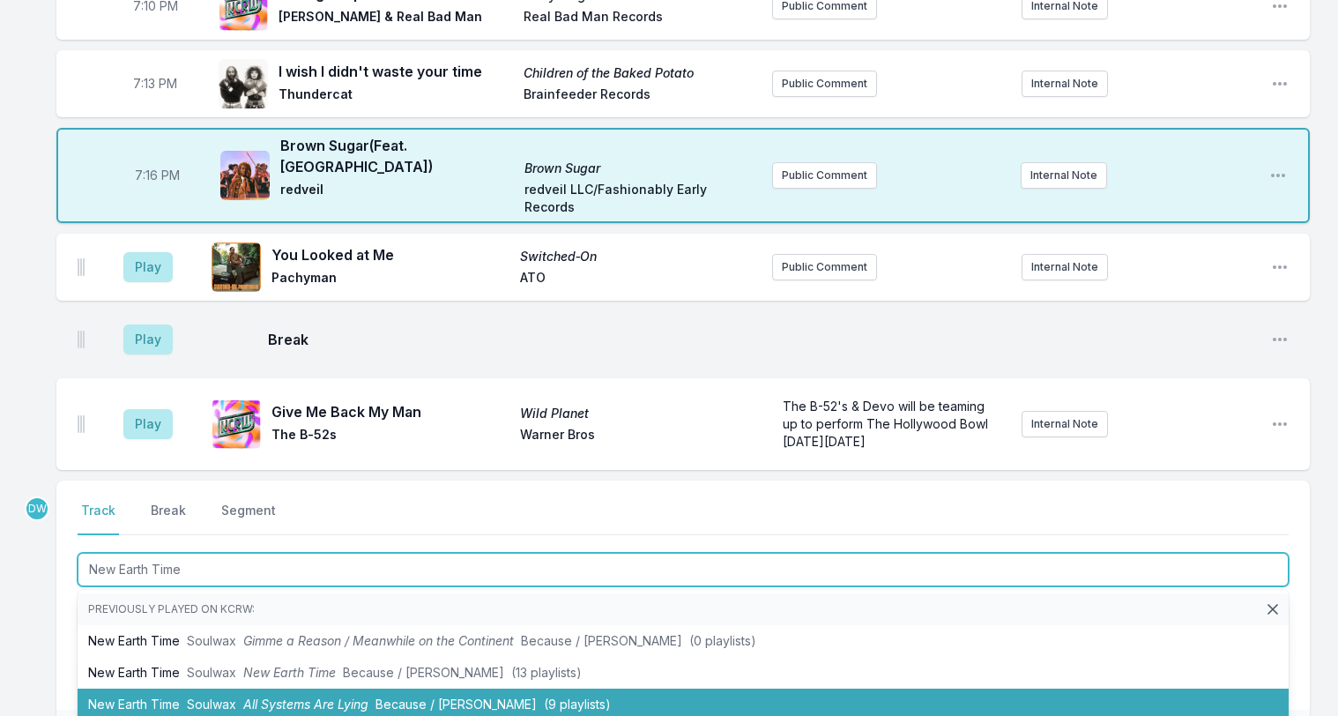
click at [290, 696] on span "All Systems Are Lying" at bounding box center [305, 703] width 125 height 15
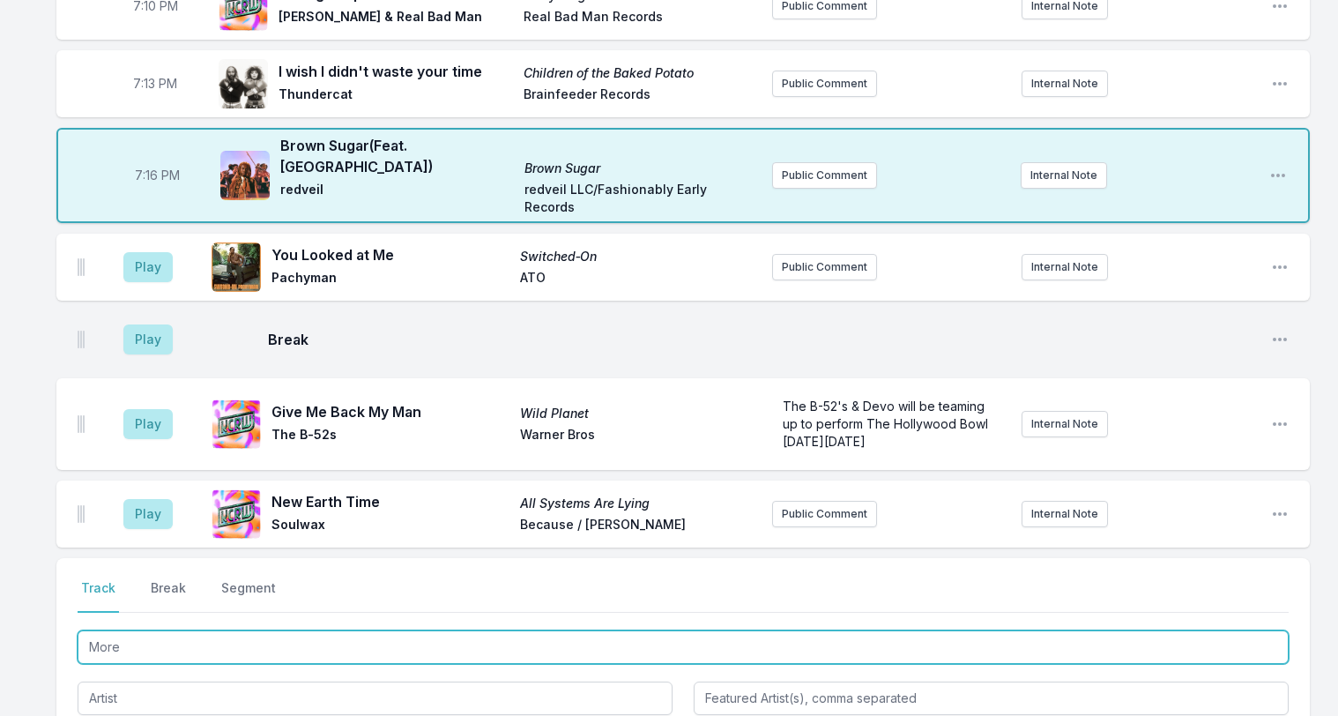
type input "More"
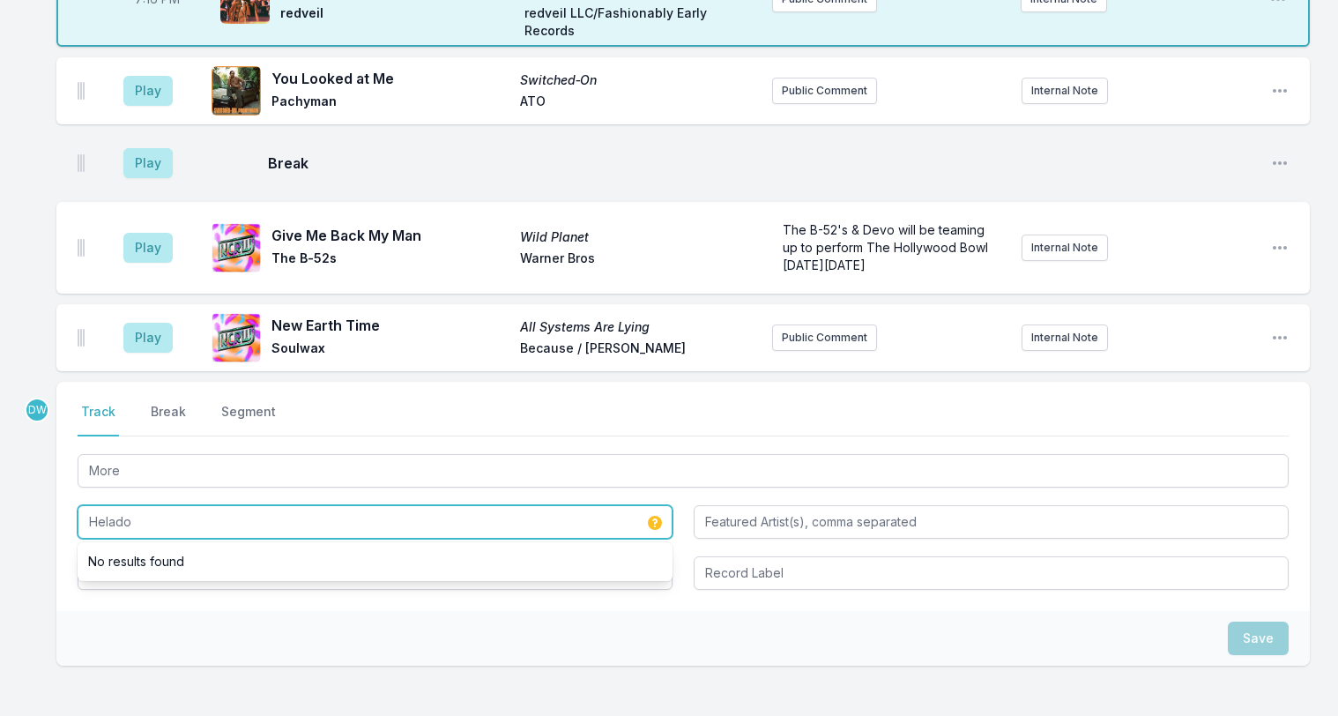
scroll to position [1948, 0]
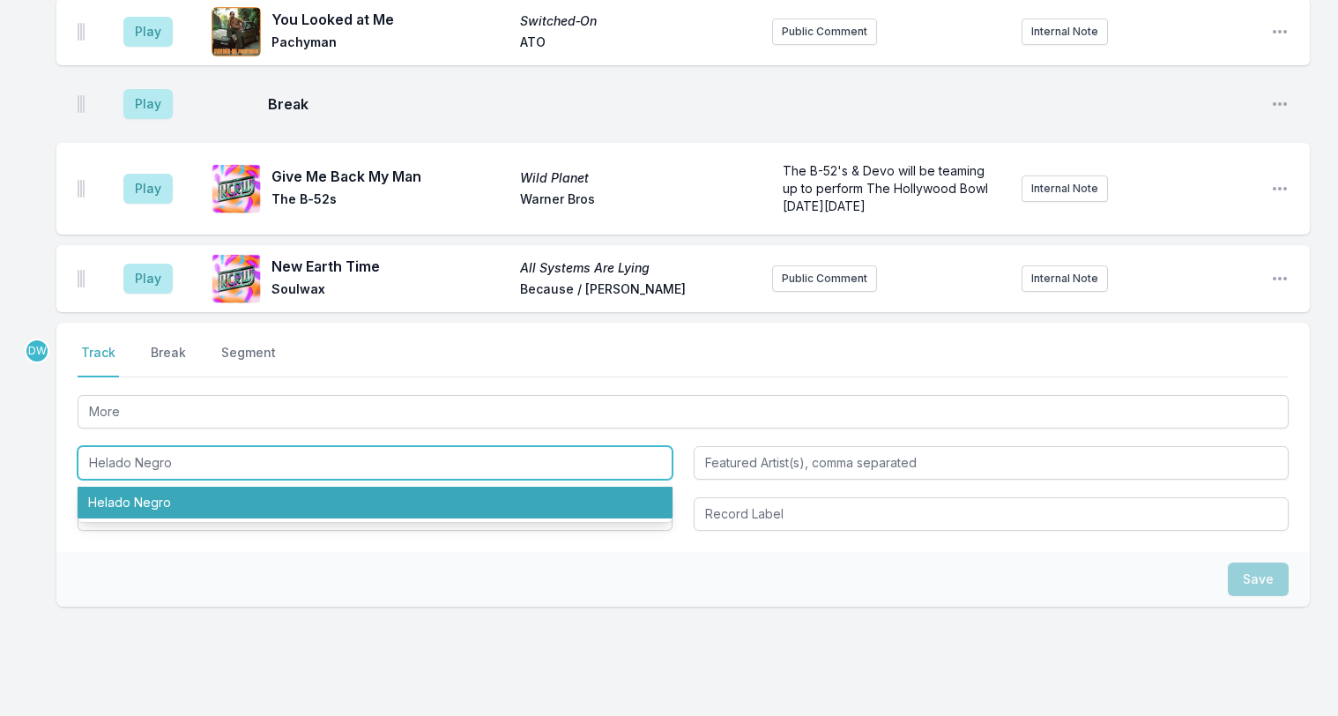
click at [138, 487] on li "Helado Negro" at bounding box center [375, 503] width 595 height 32
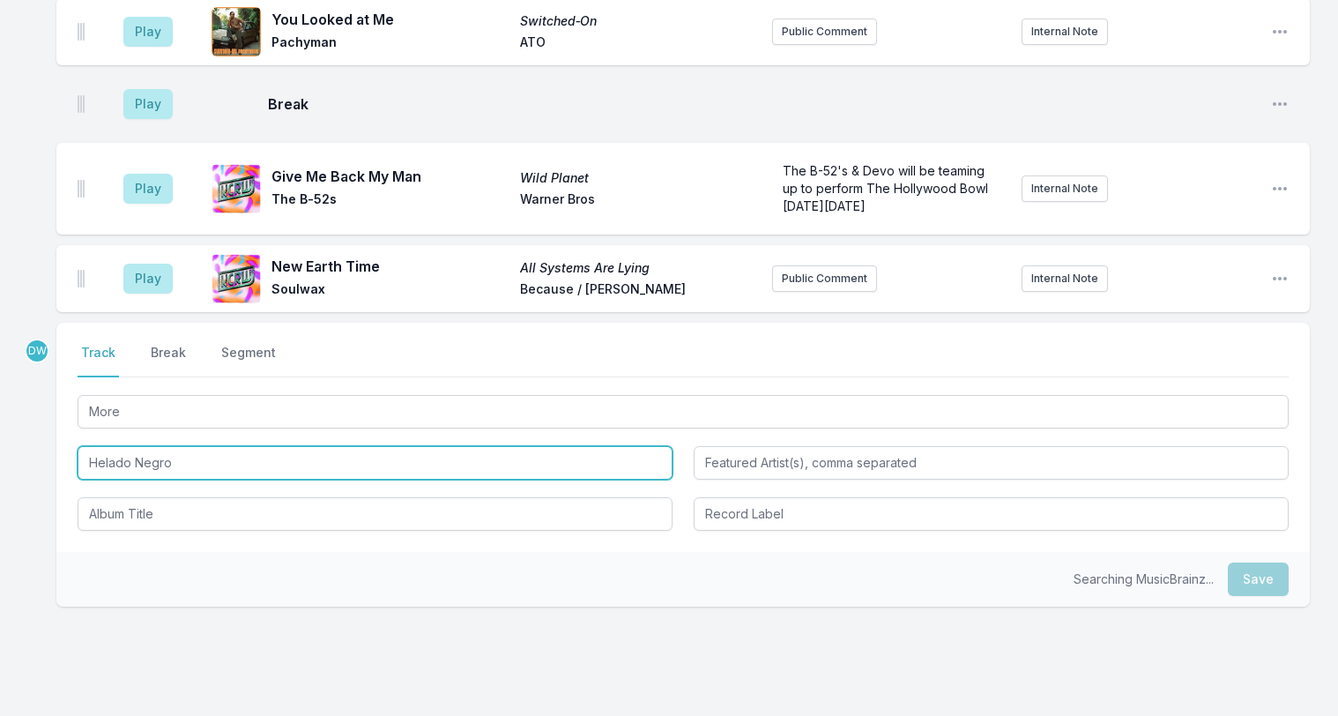
type input "Helado Negro"
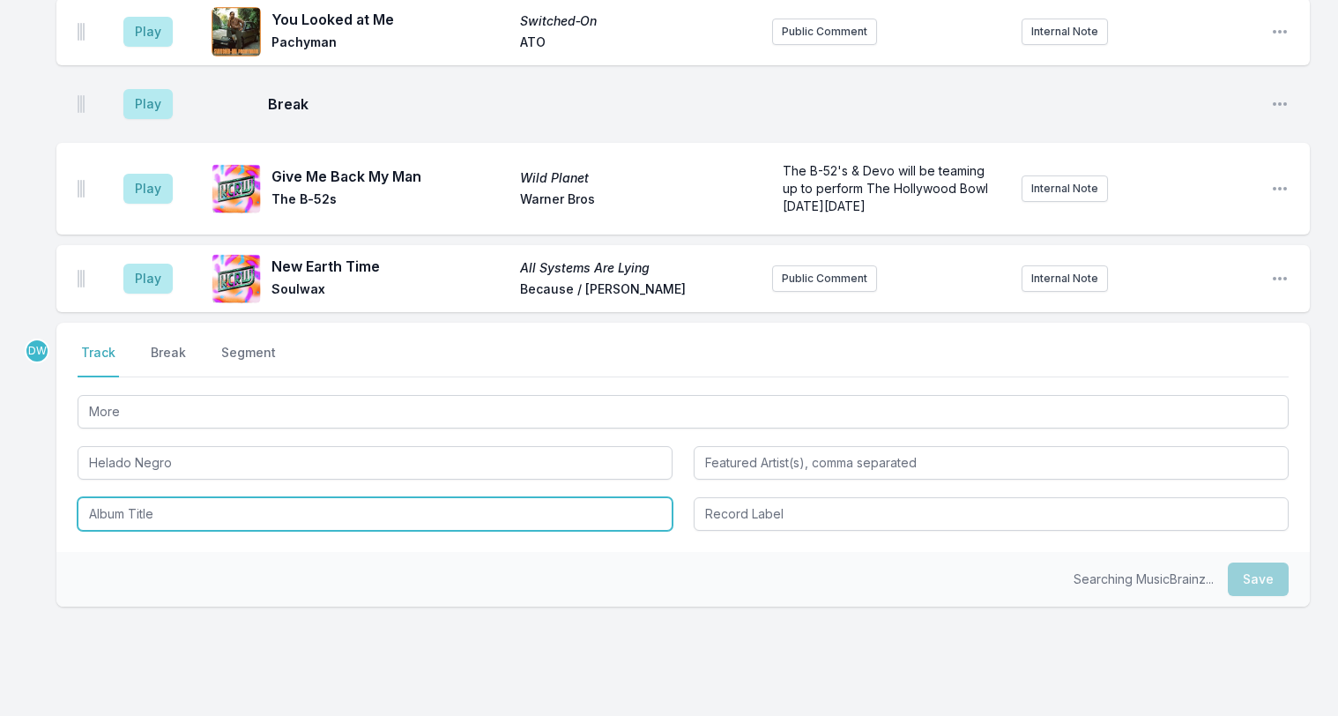
click at [118, 497] on input "Album Title" at bounding box center [375, 513] width 595 height 33
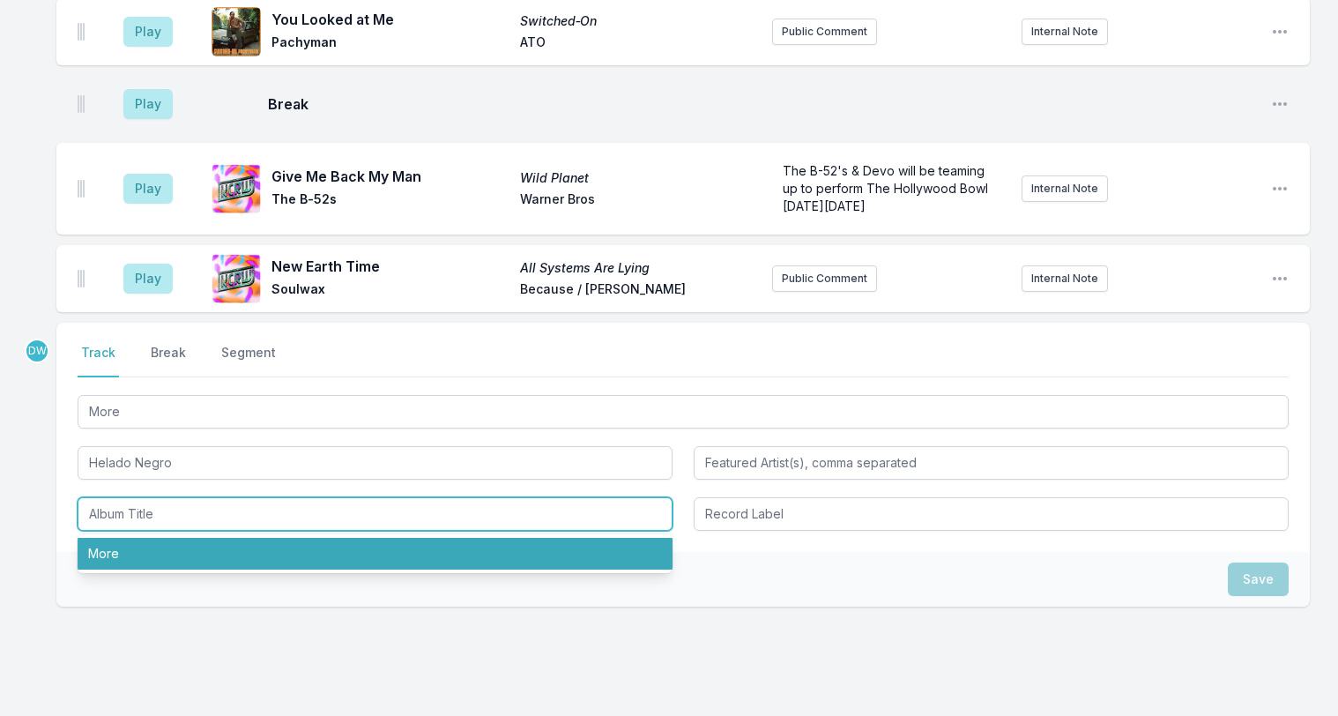
click at [107, 538] on li "More" at bounding box center [375, 554] width 595 height 32
type input "More"
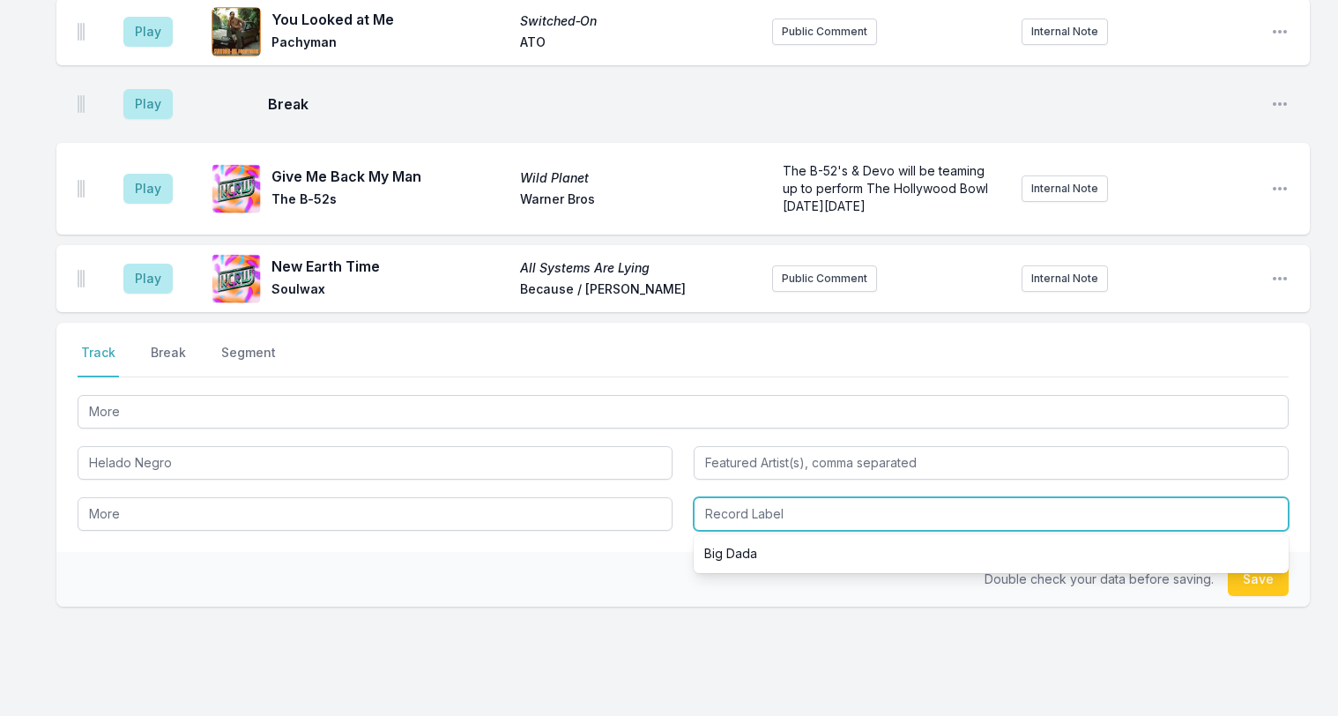
click at [756, 497] on input "Record Label" at bounding box center [991, 513] width 595 height 33
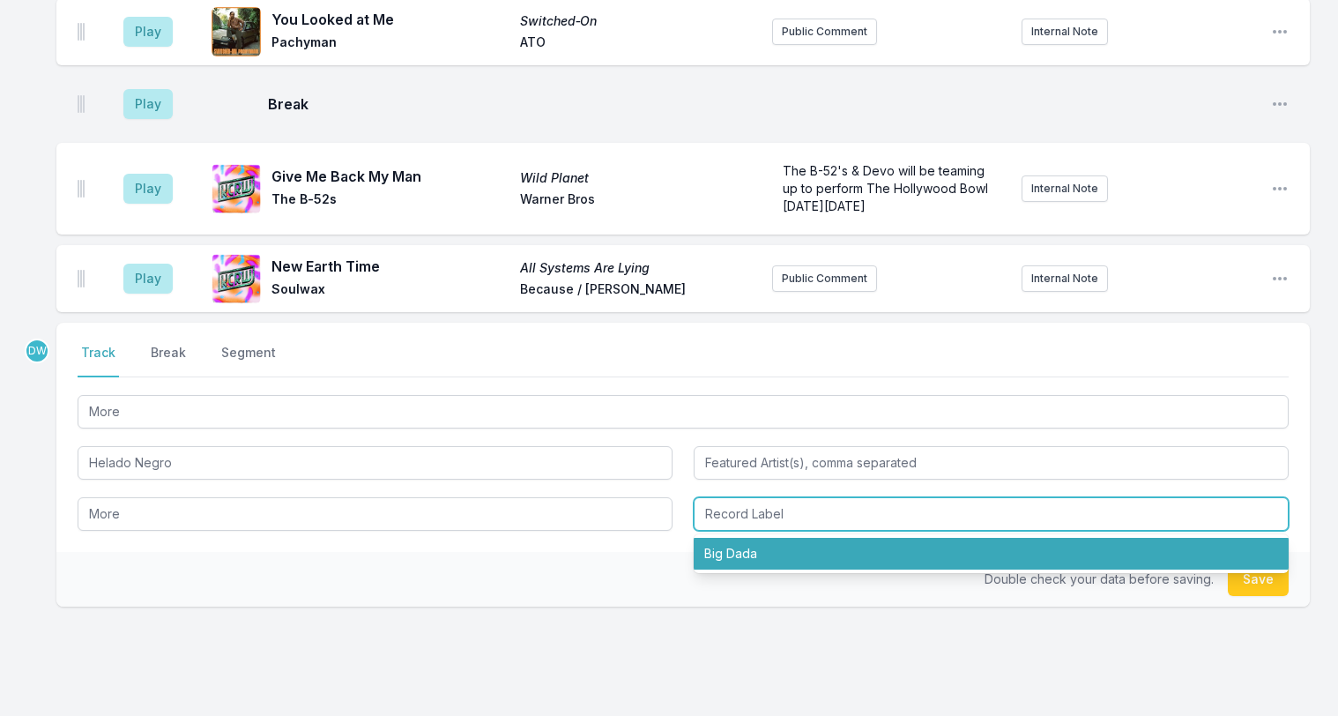
click at [742, 538] on li "Big Dada" at bounding box center [991, 554] width 595 height 32
type input "Big Dada"
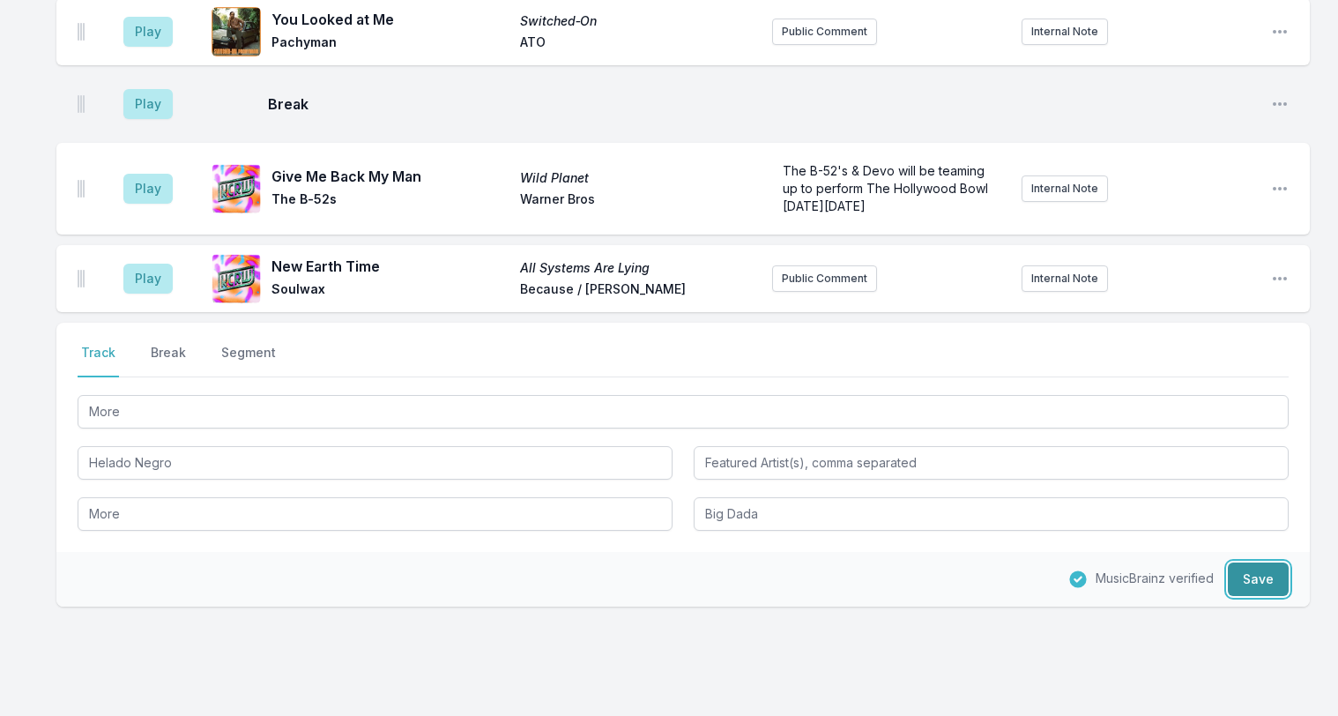
click at [1267, 562] on button "Save" at bounding box center [1258, 578] width 61 height 33
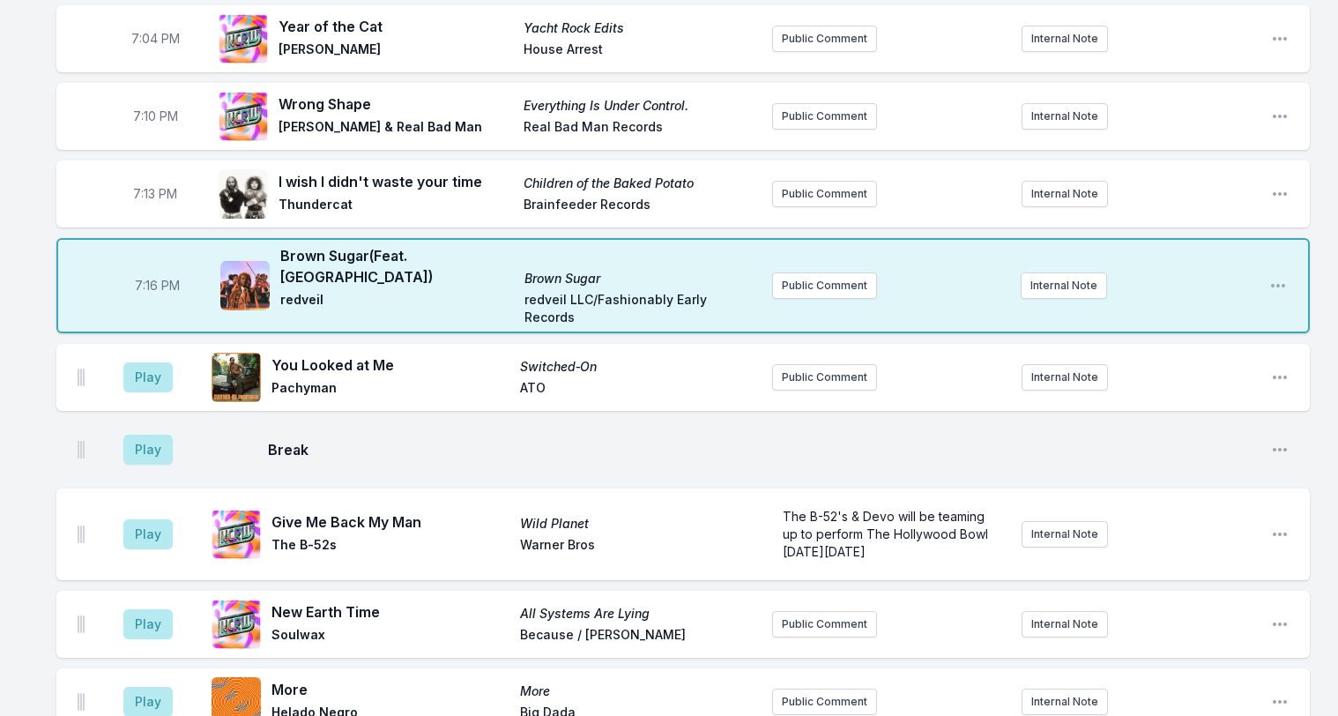
scroll to position [1567, 0]
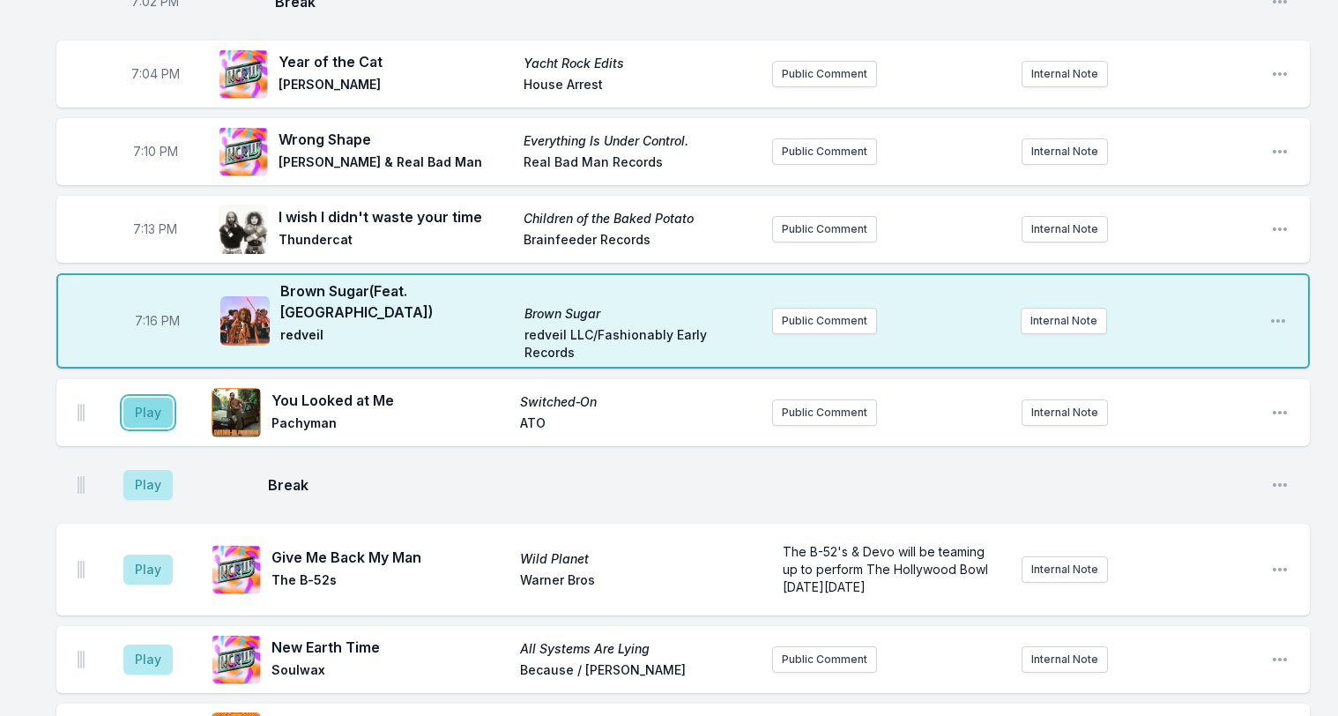
click at [145, 398] on button "Play" at bounding box center [147, 413] width 49 height 30
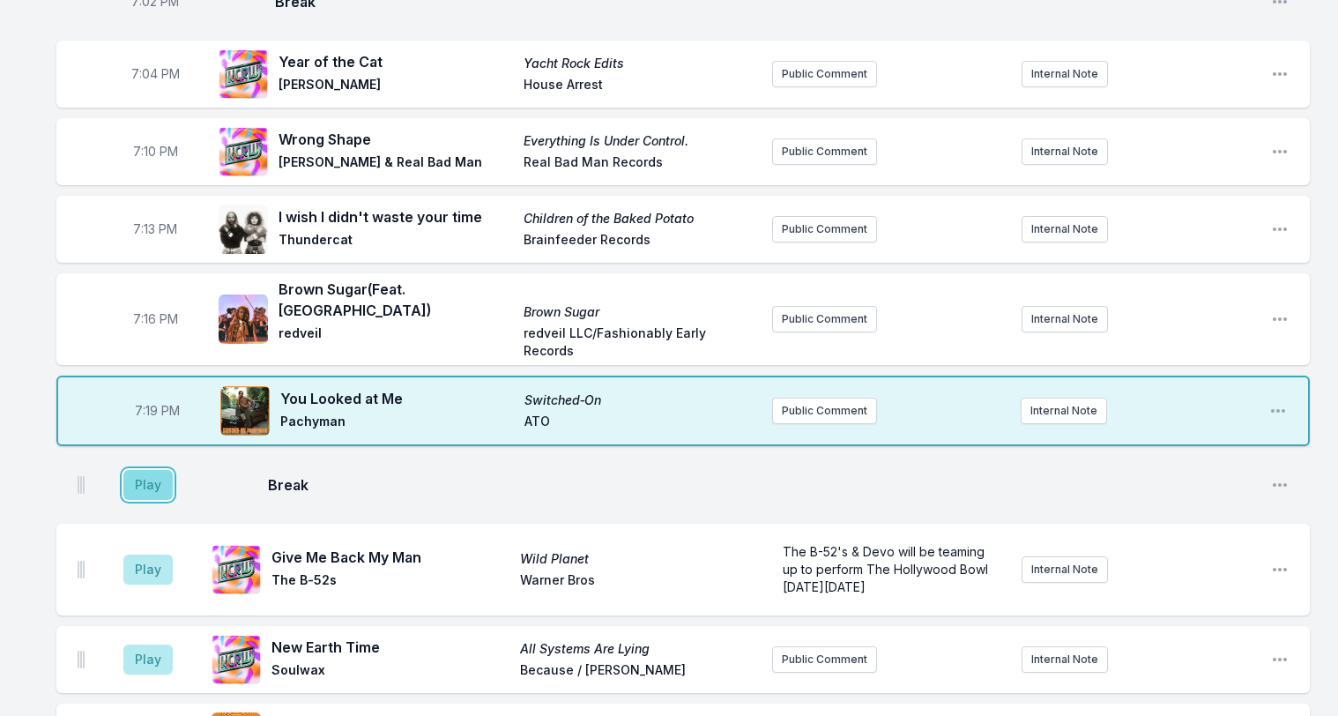
click at [159, 470] on button "Play" at bounding box center [147, 485] width 49 height 30
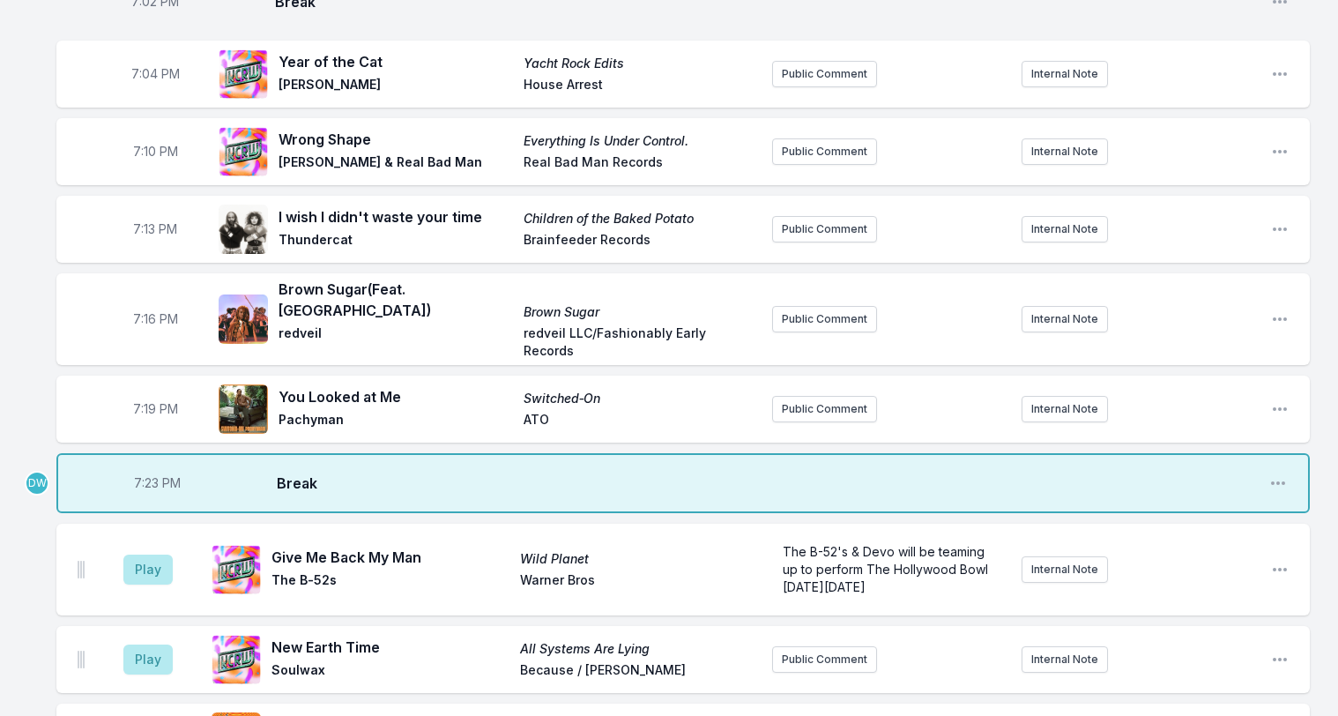
click at [152, 474] on span "7:23 PM" at bounding box center [157, 483] width 47 height 18
click at [145, 466] on input "19:23" at bounding box center [157, 482] width 99 height 33
type input "19:21"
click at [148, 554] on button "Play" at bounding box center [147, 569] width 49 height 30
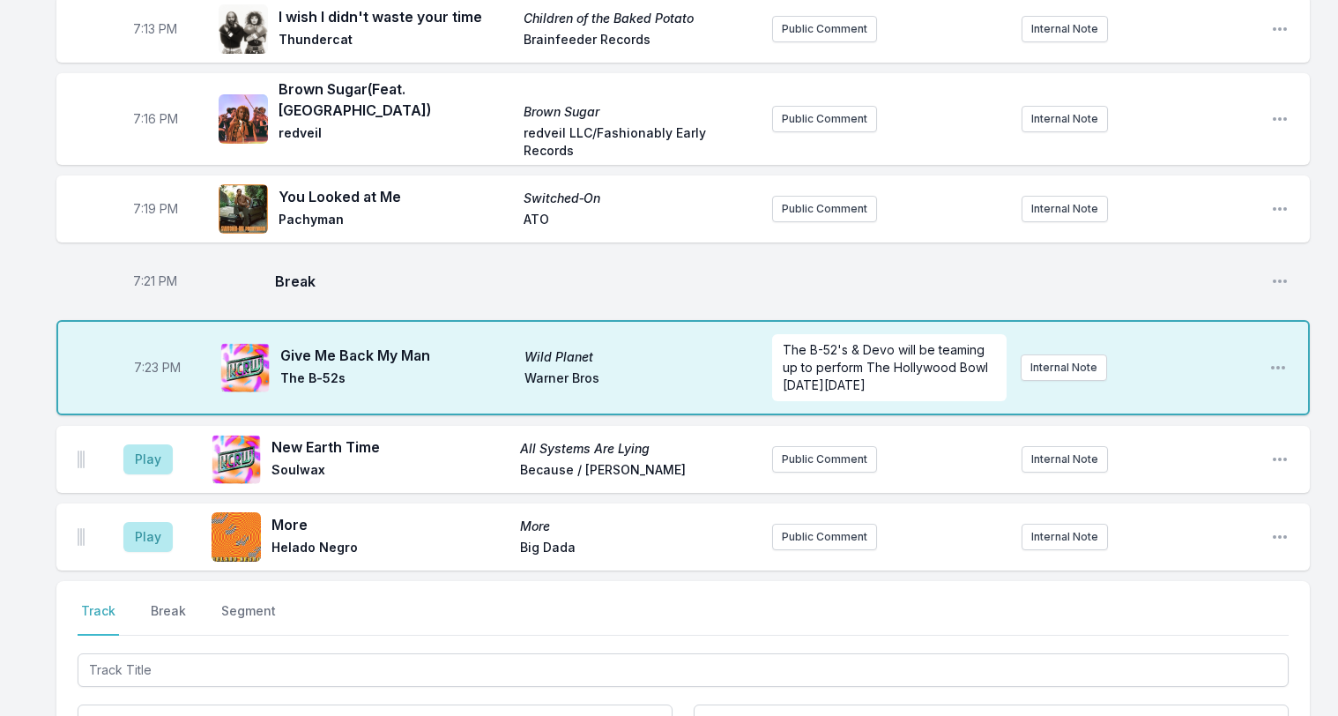
scroll to position [1802, 0]
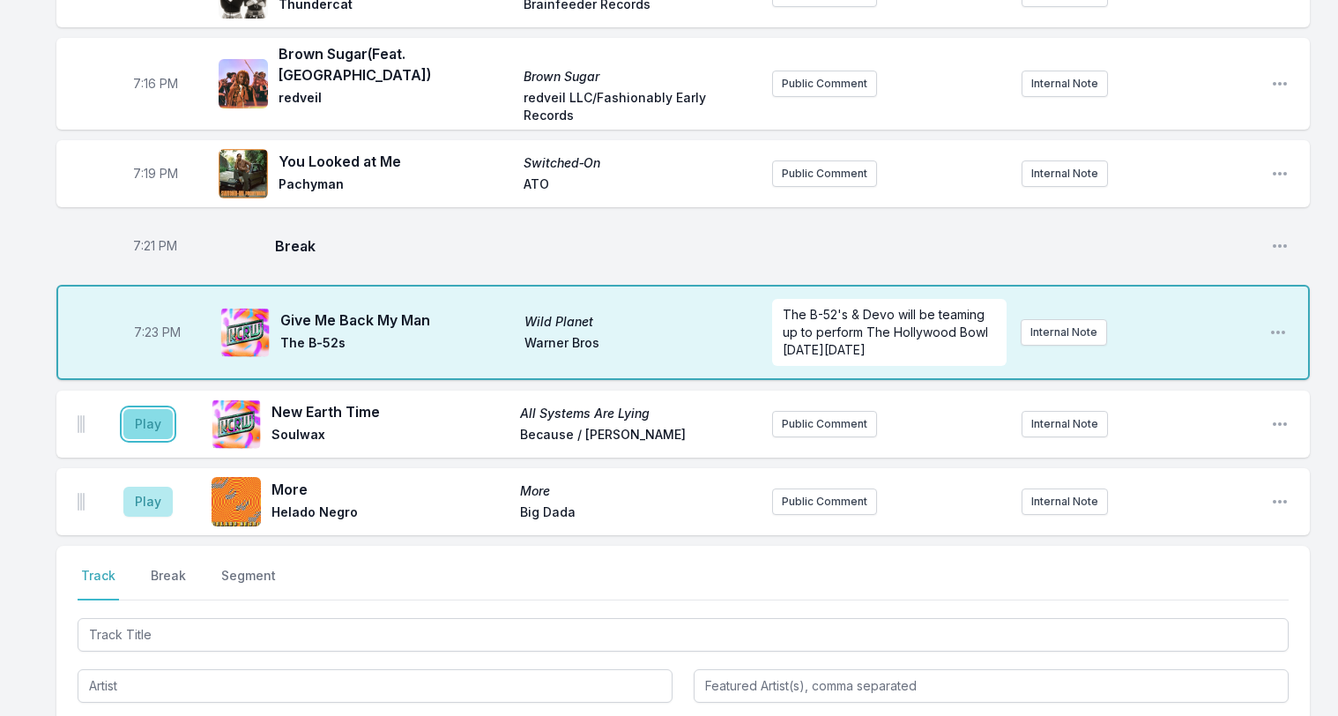
click at [136, 409] on button "Play" at bounding box center [147, 424] width 49 height 30
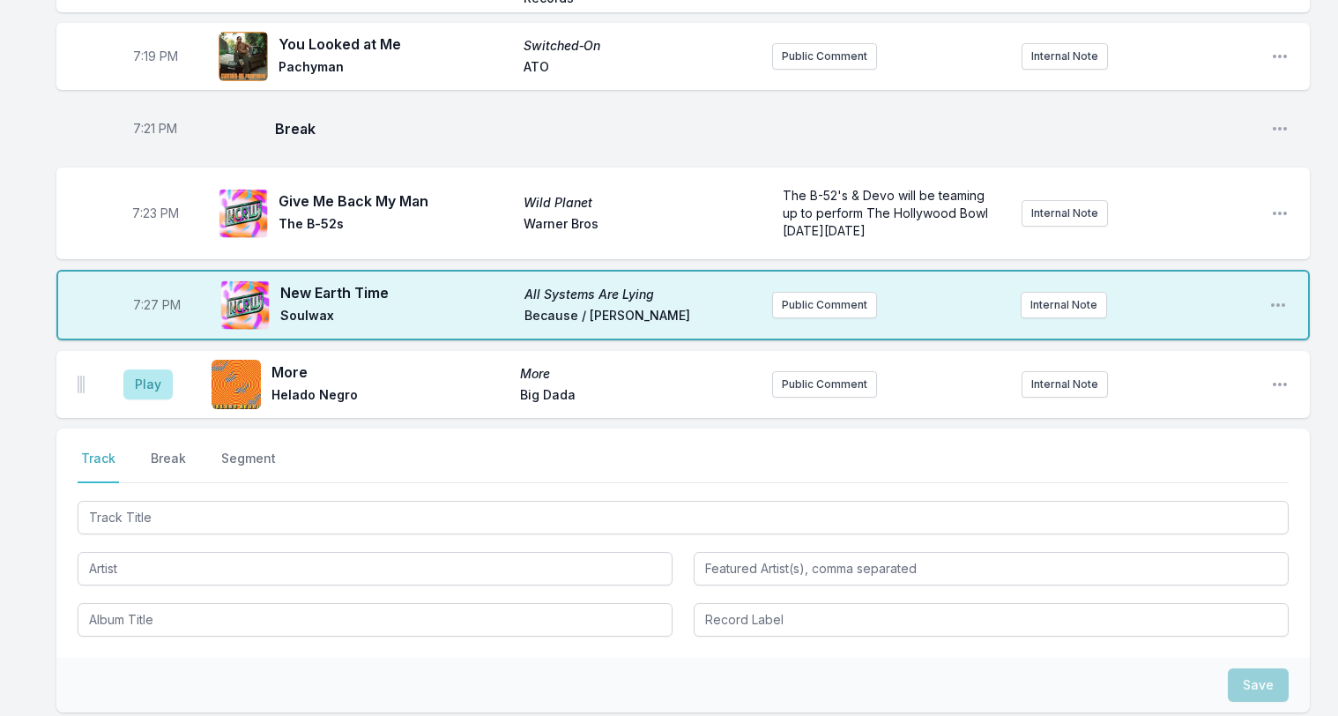
scroll to position [1944, 0]
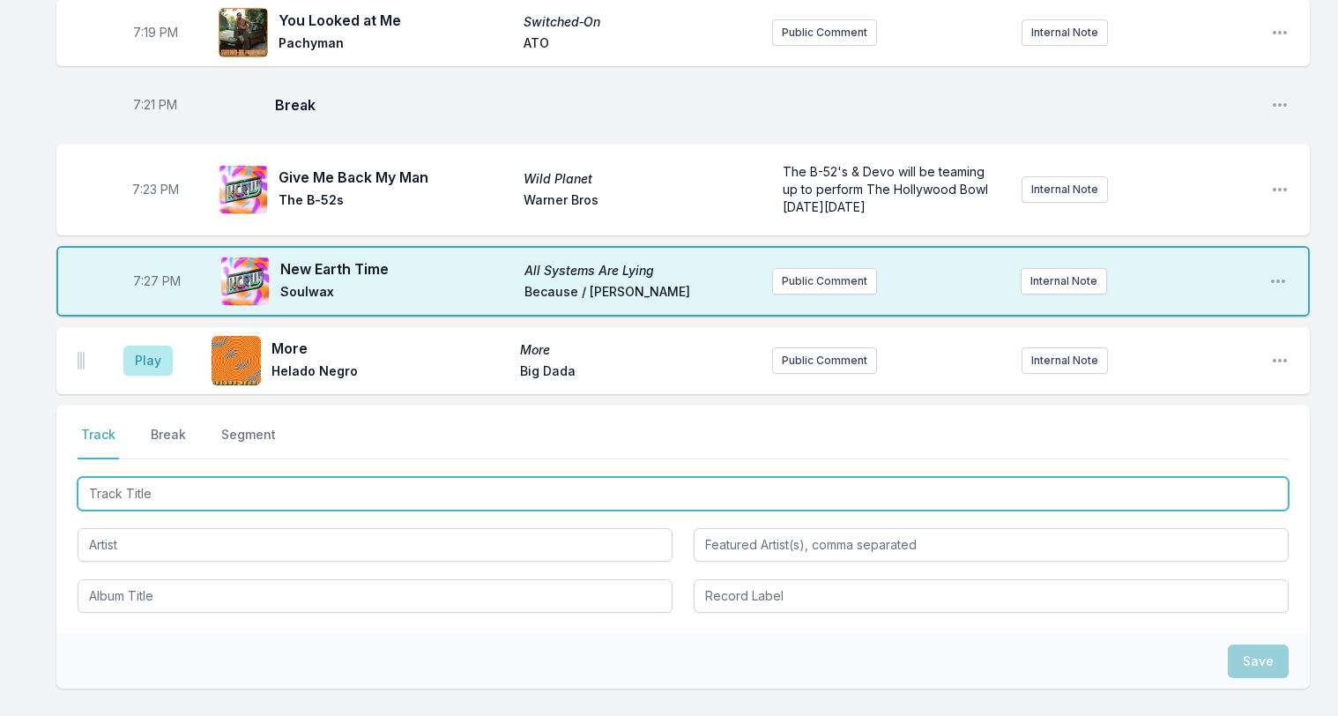
click at [115, 477] on input "Track Title" at bounding box center [683, 493] width 1211 height 33
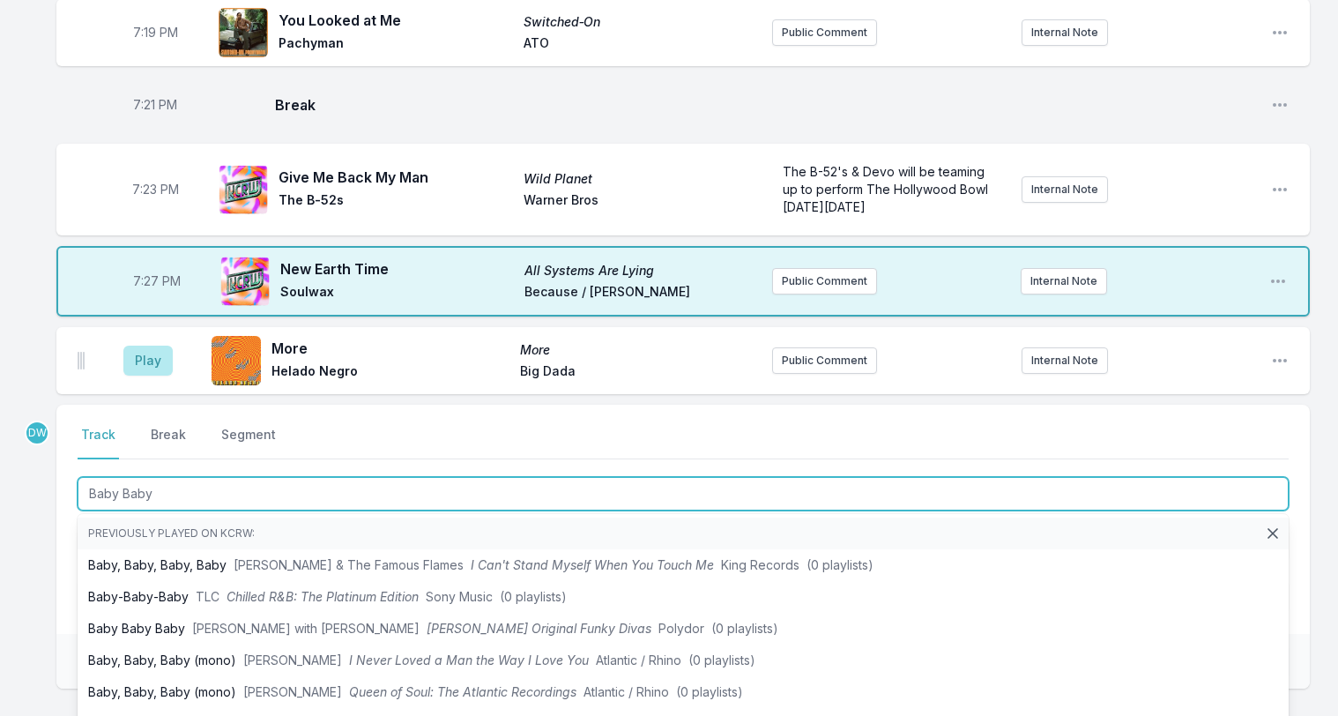
type input "Baby Baby"
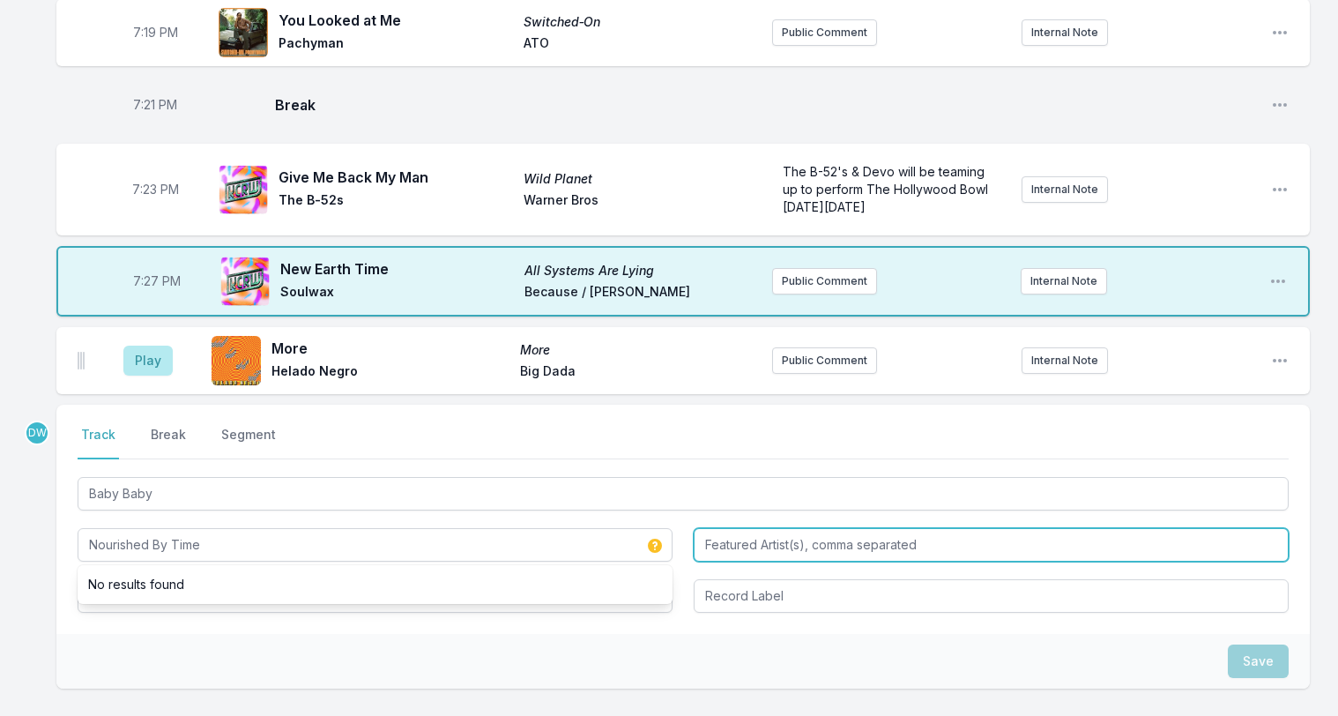
type input "Nourished By Time"
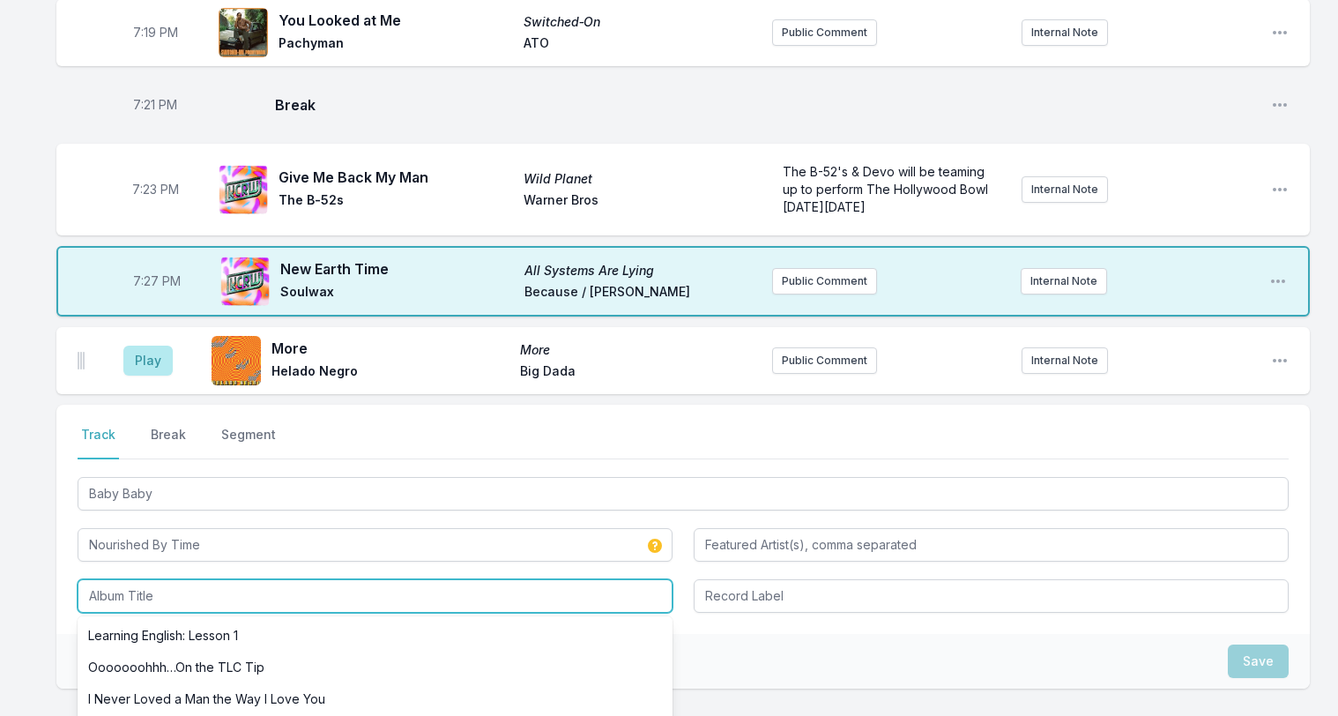
click at [123, 579] on input "Album Title" at bounding box center [375, 595] width 595 height 33
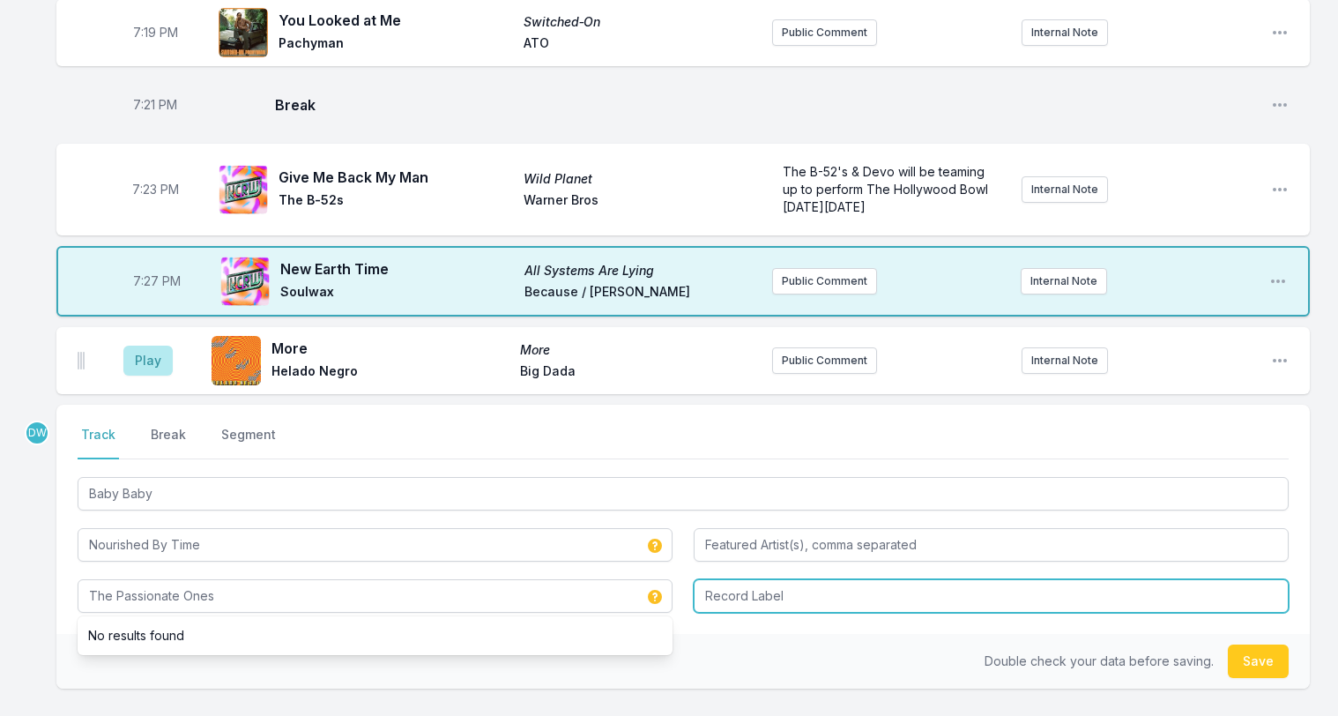
type input "The Passionate Ones"
type input "XL Recordings"
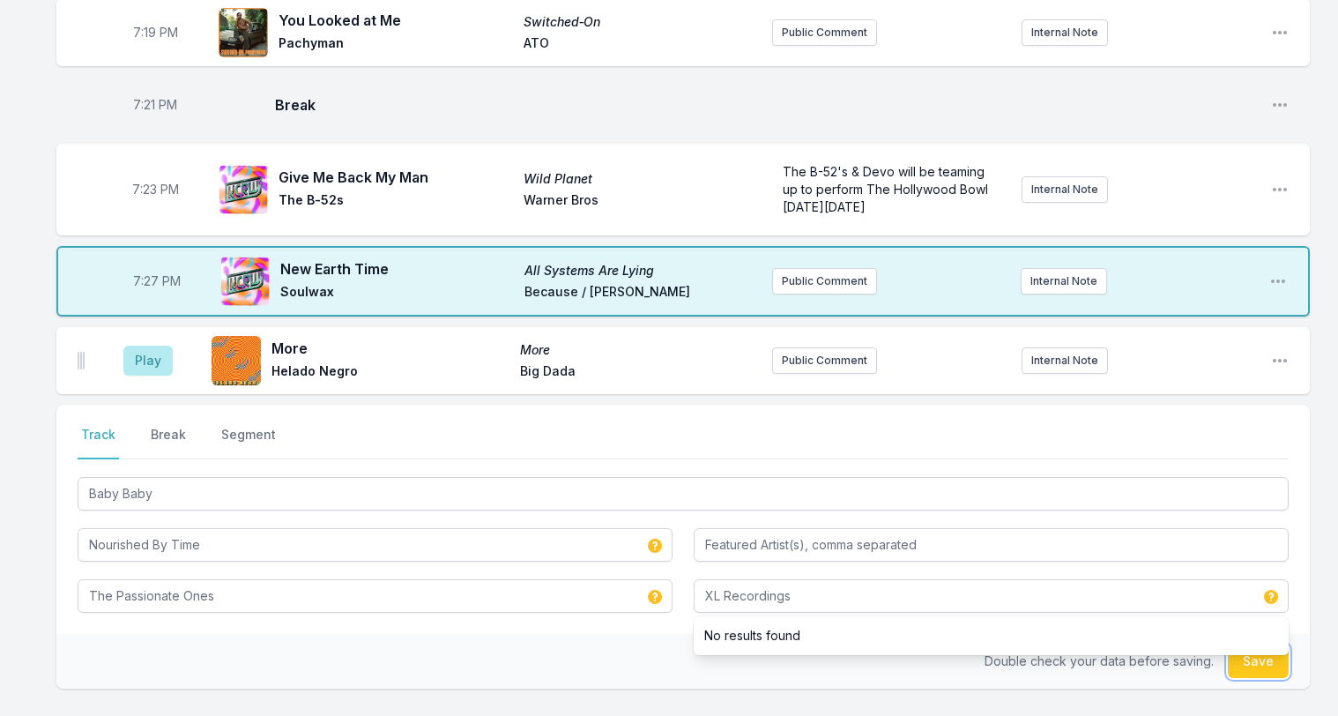
click at [1256, 644] on button "Save" at bounding box center [1258, 660] width 61 height 33
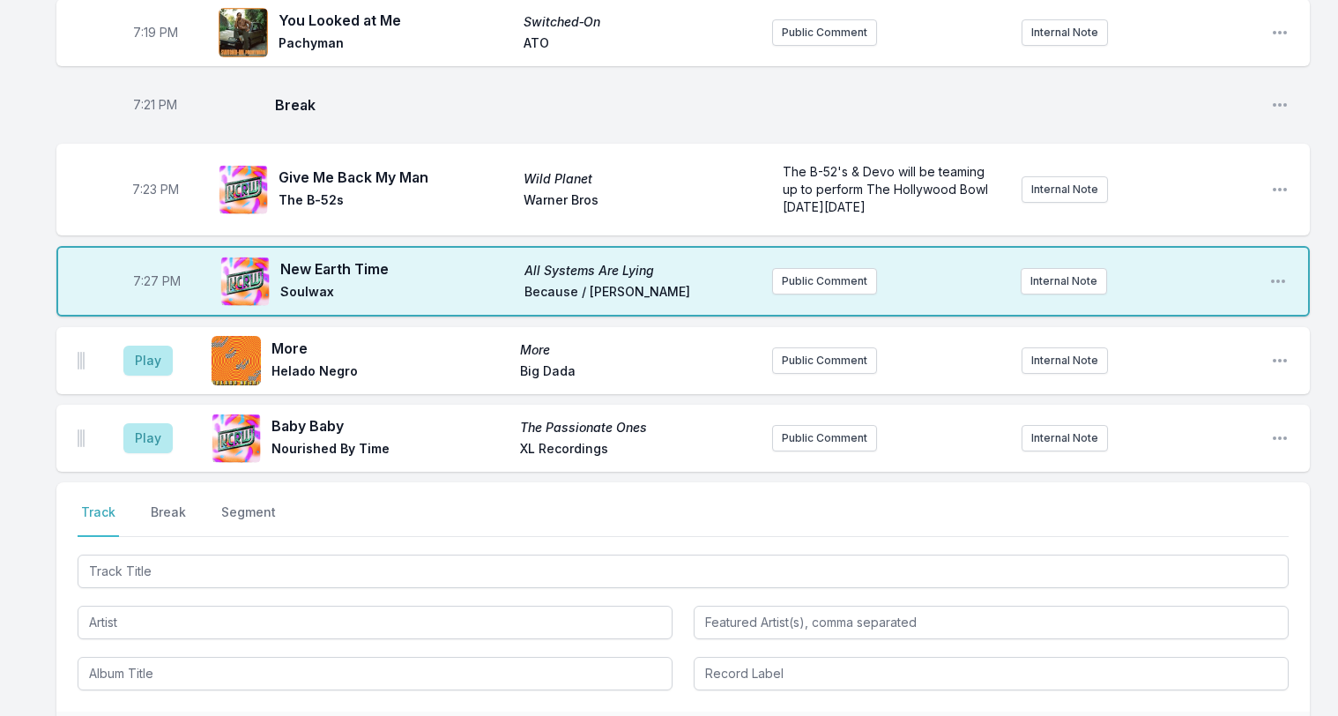
scroll to position [1908, 0]
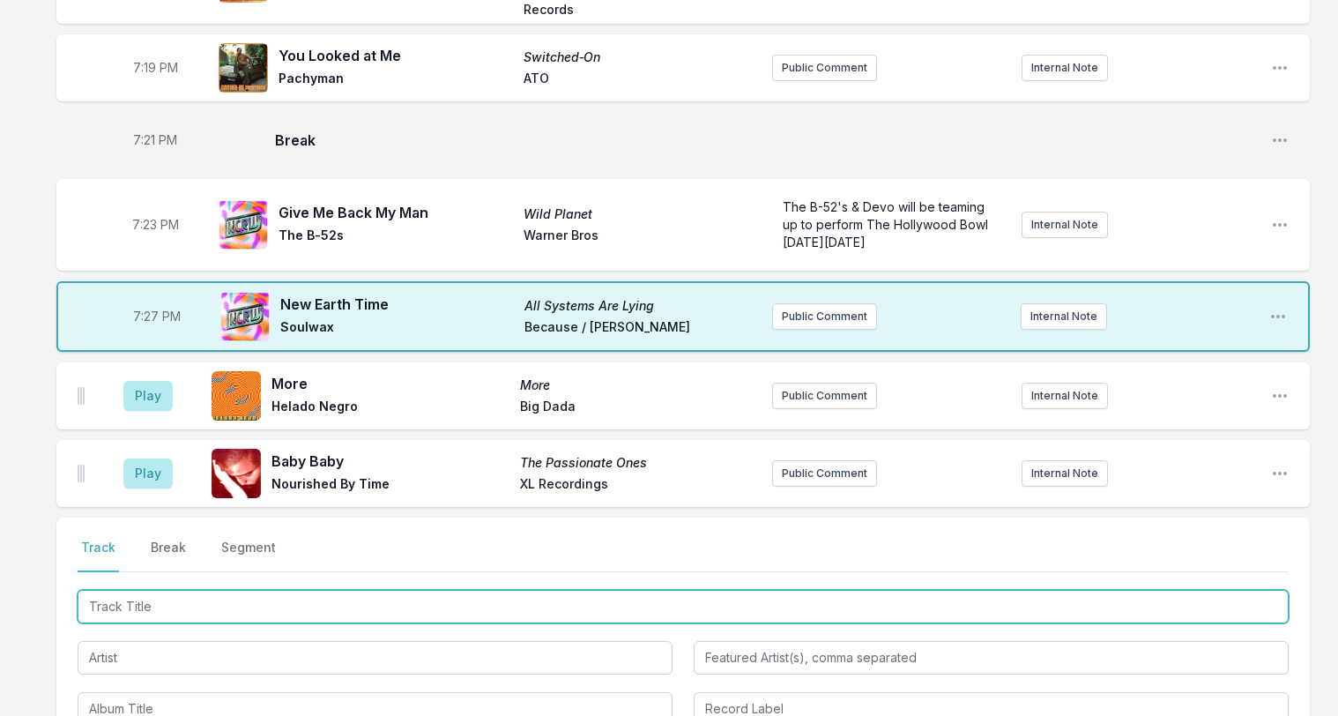
click at [124, 590] on input "Track Title" at bounding box center [683, 606] width 1211 height 33
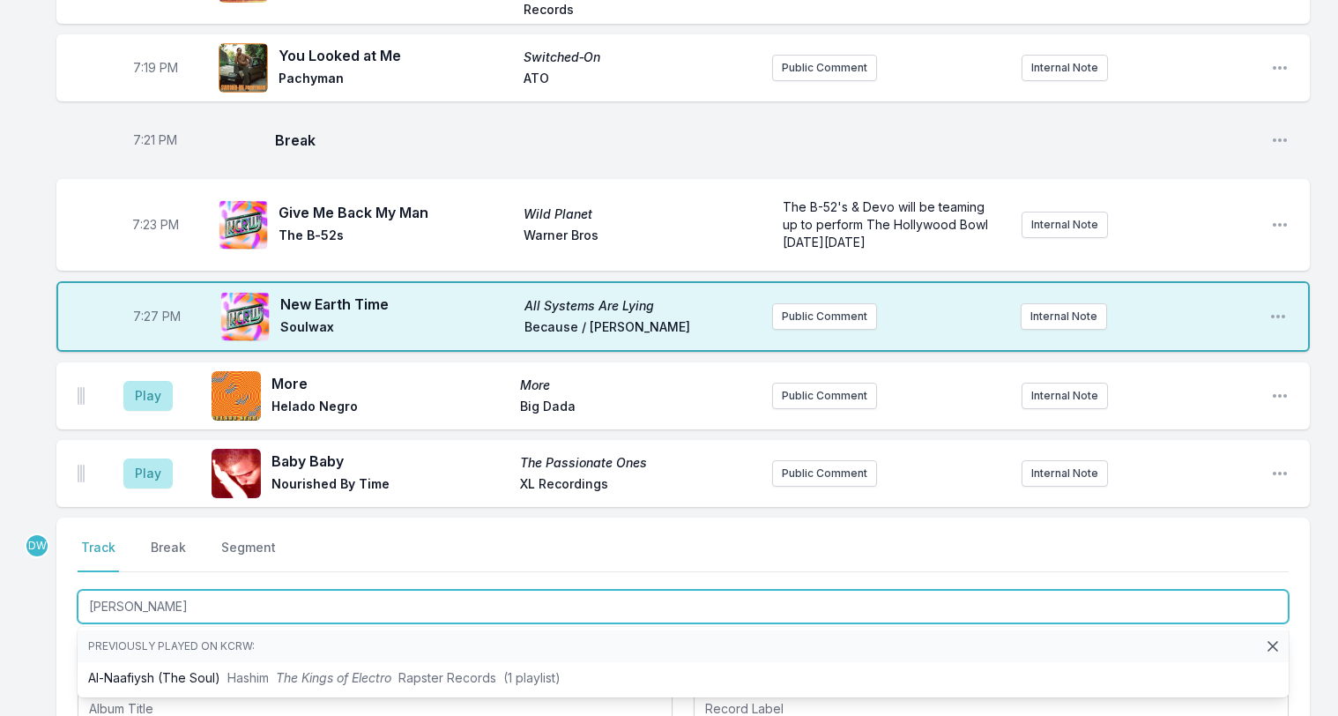
type input "Al-Naafi"
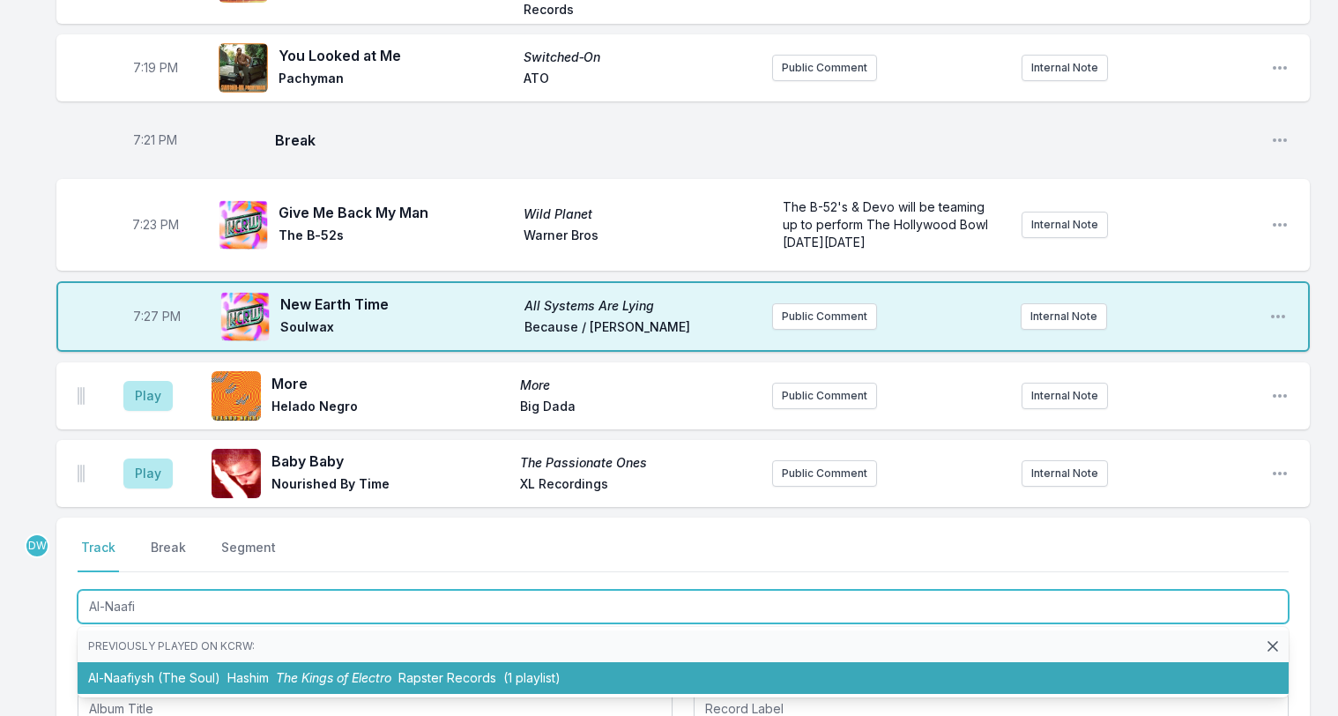
click at [297, 670] on span "The Kings of Electro" at bounding box center [333, 677] width 115 height 15
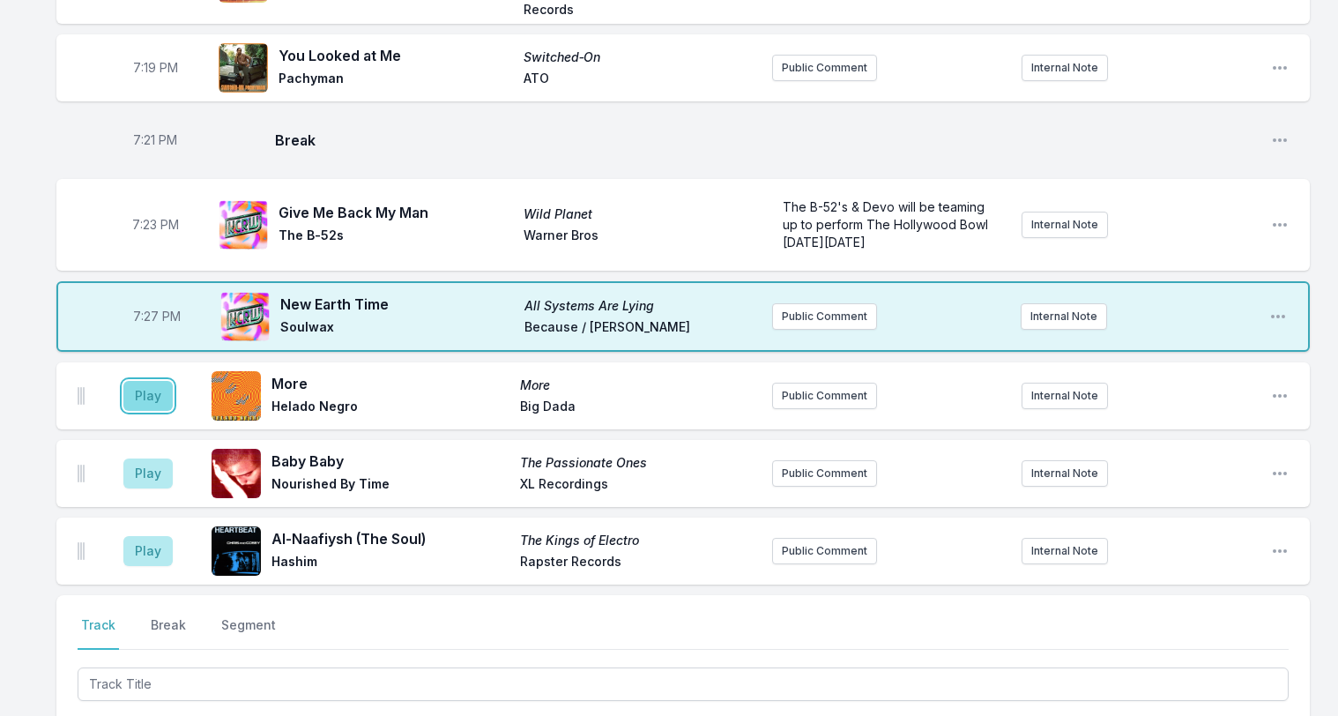
click at [145, 381] on button "Play" at bounding box center [147, 396] width 49 height 30
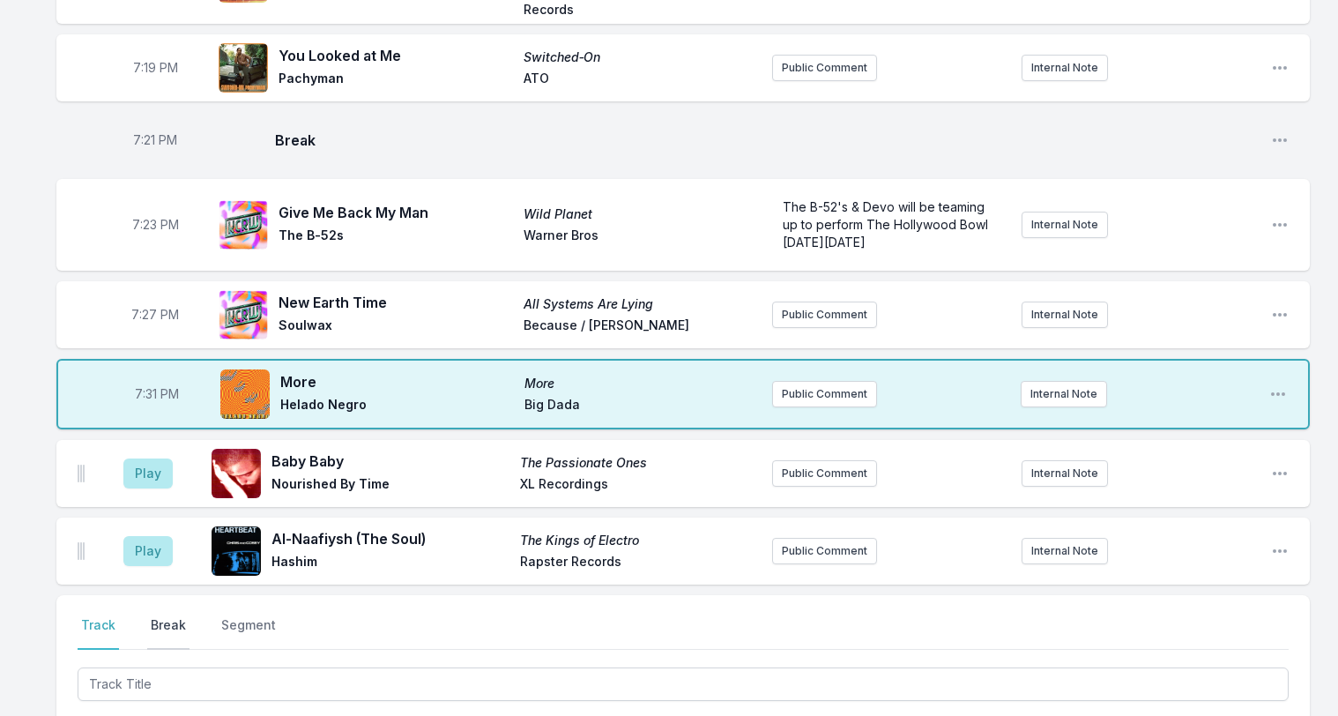
click at [166, 616] on button "Break" at bounding box center [168, 632] width 42 height 33
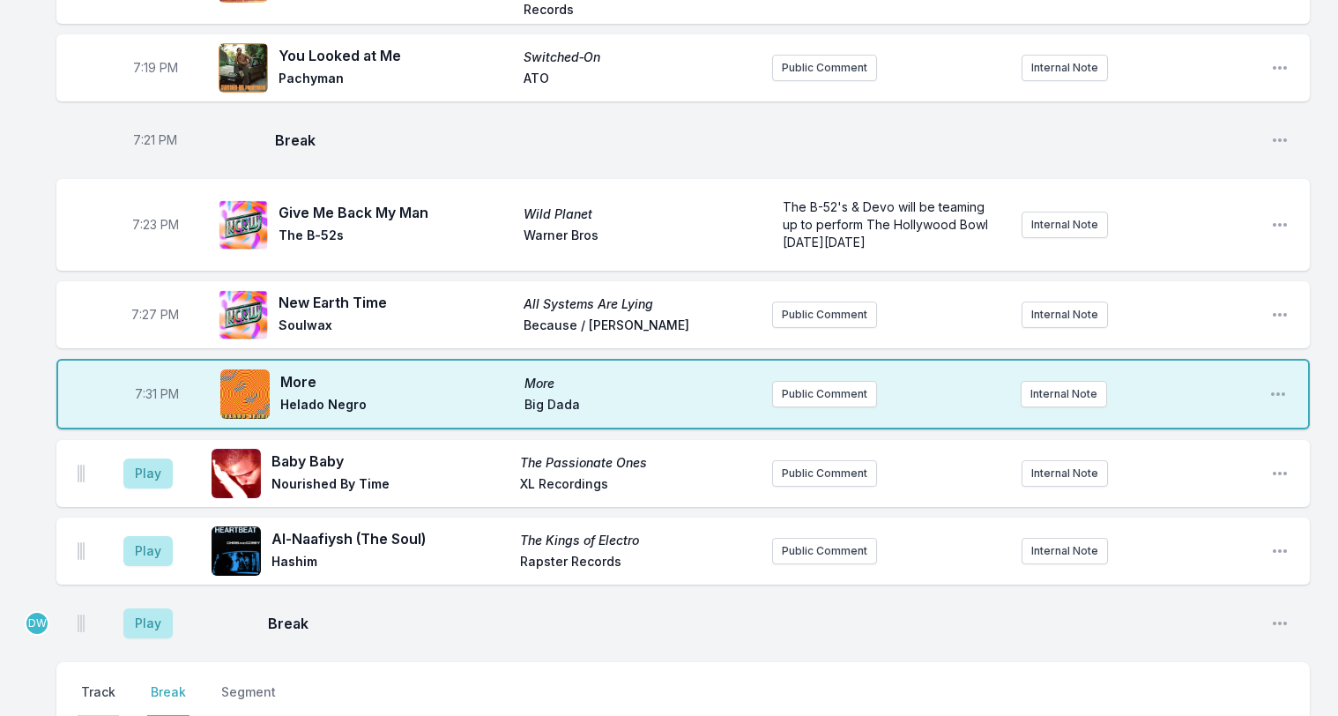
click at [101, 683] on button "Track" at bounding box center [98, 699] width 41 height 33
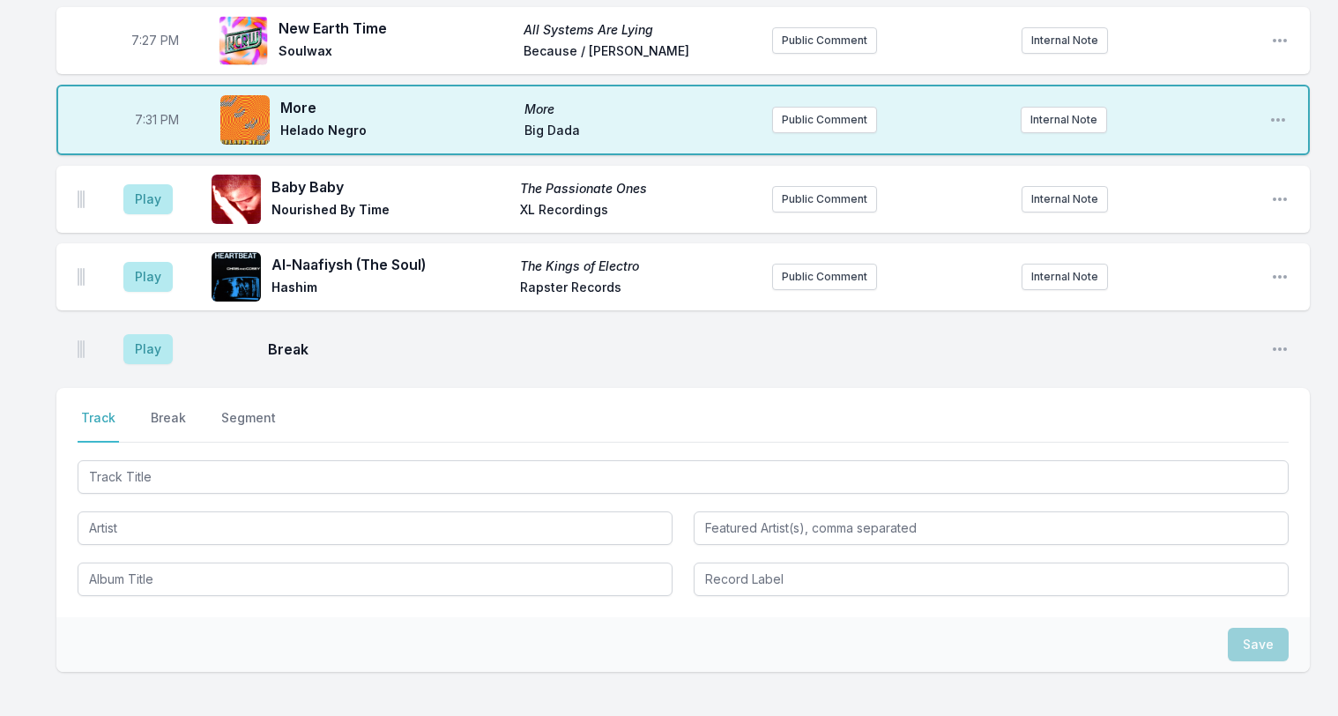
scroll to position [2190, 0]
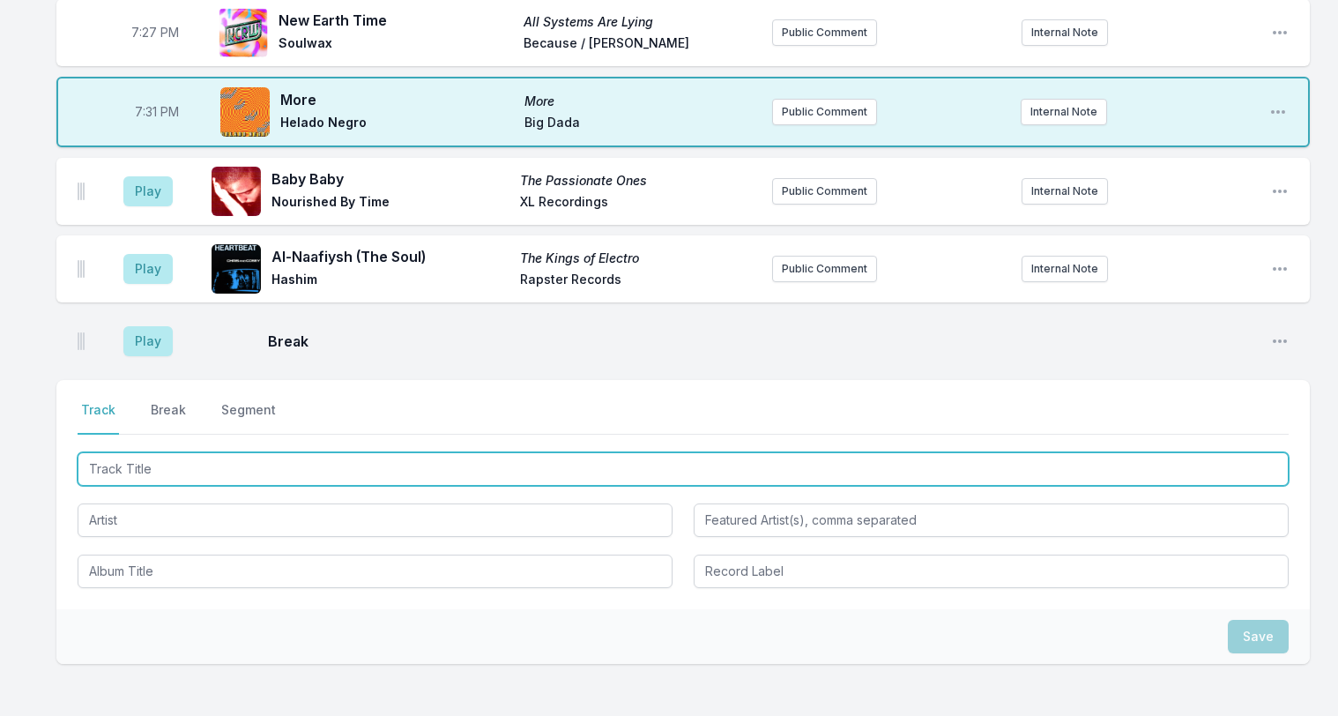
click at [178, 452] on input "Track Title" at bounding box center [683, 468] width 1211 height 33
type input "Ice Cream On the Beach"
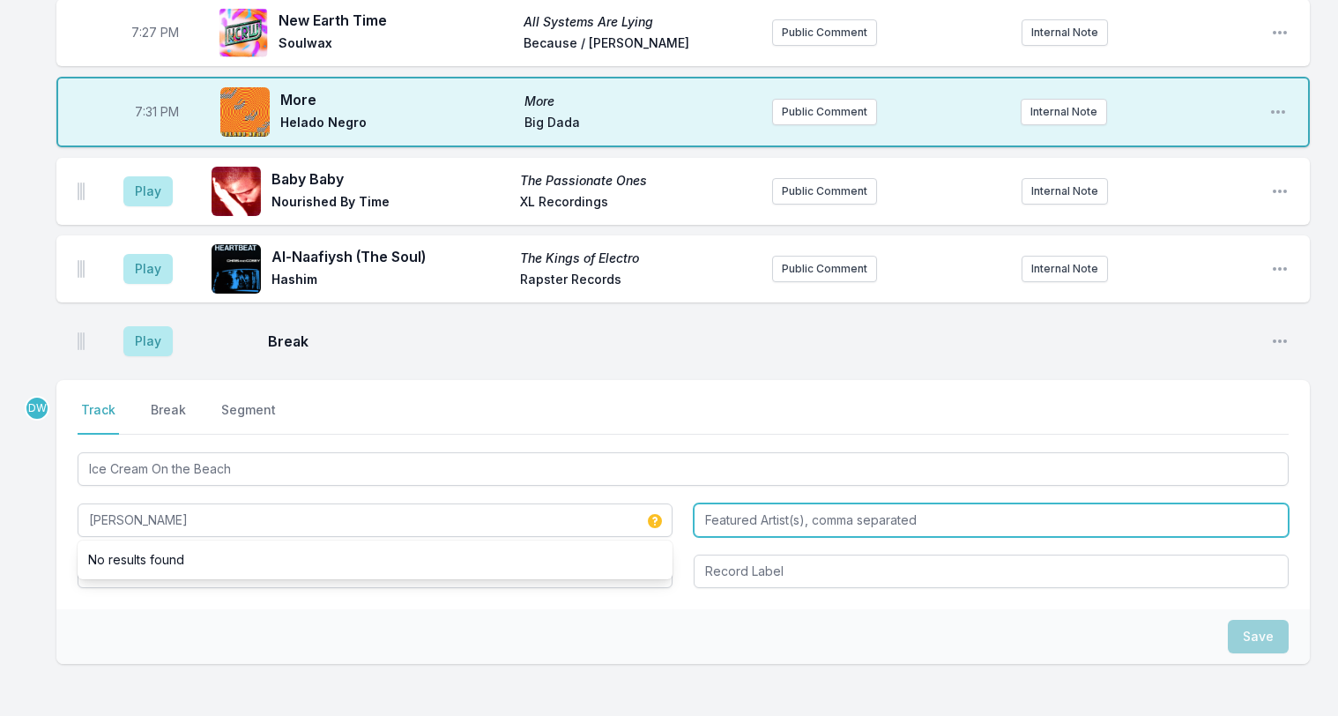
type input "Annabelle Chairlegs"
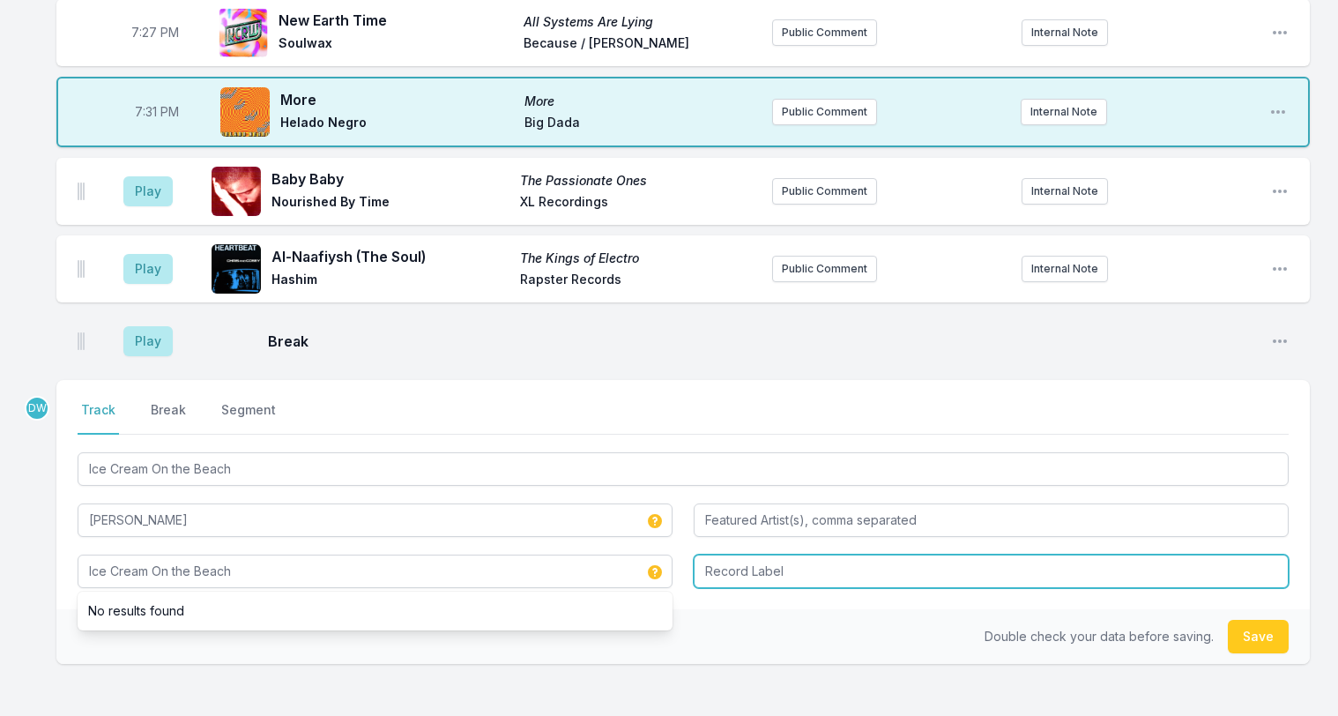
type input "Ice Cream On the Beach"
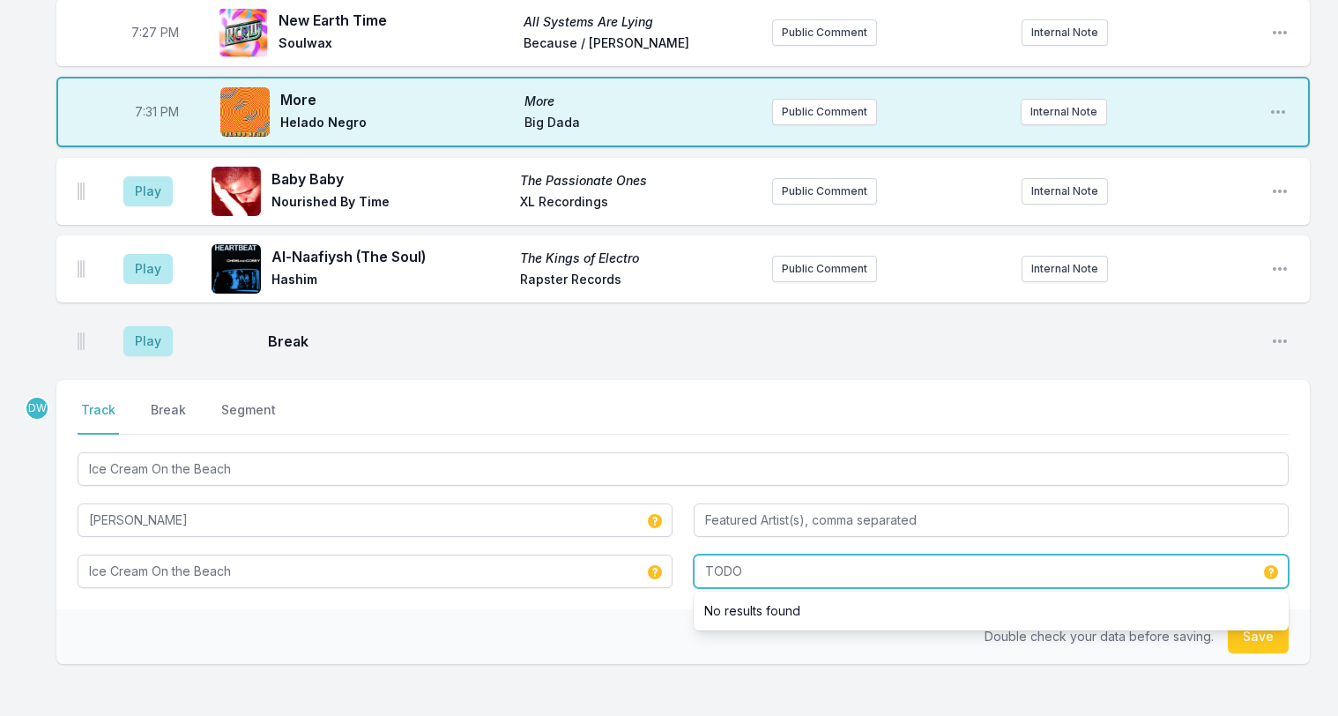
type input "TODO"
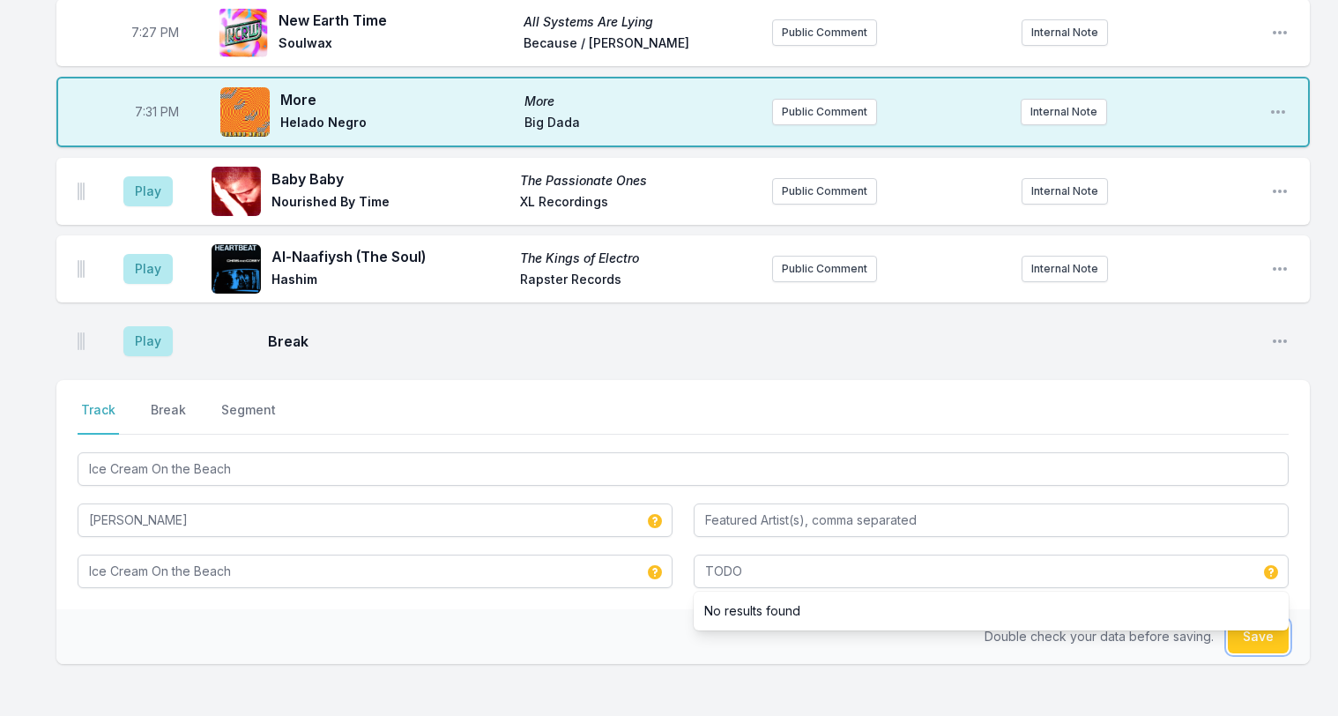
click at [1257, 620] on button "Save" at bounding box center [1258, 636] width 61 height 33
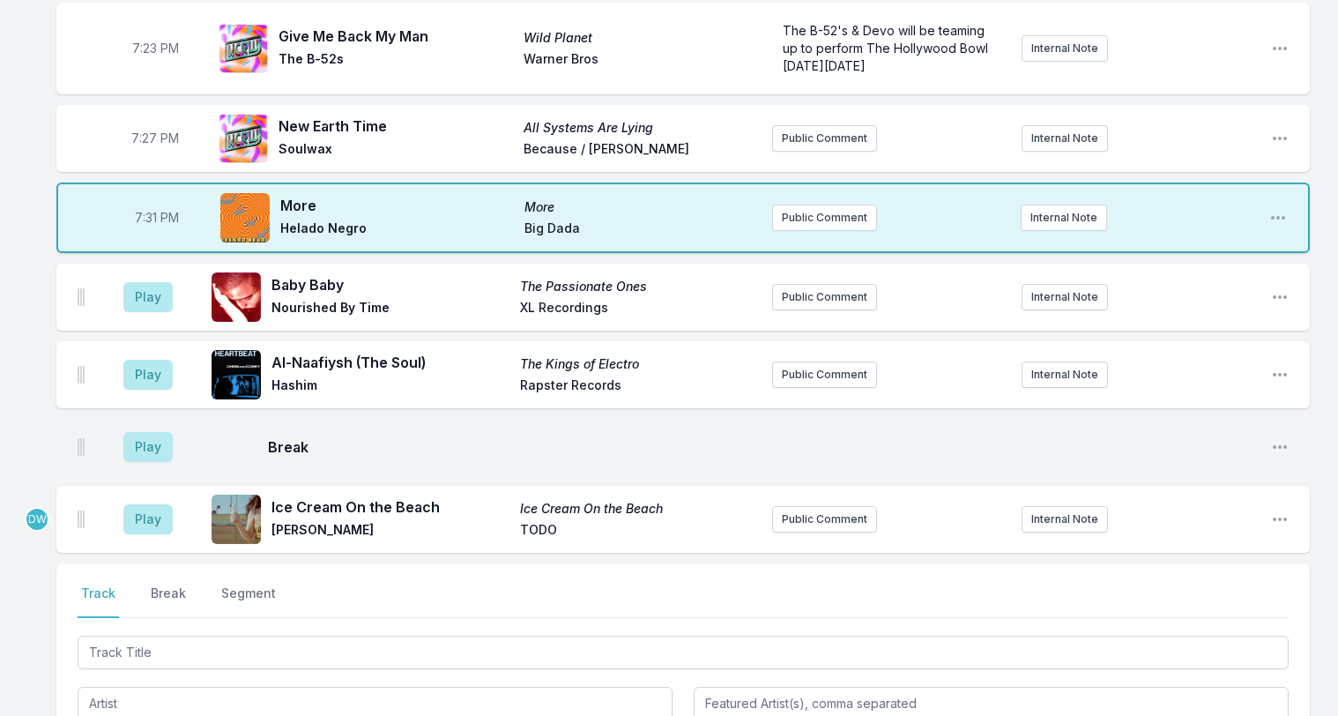
scroll to position [2025, 0]
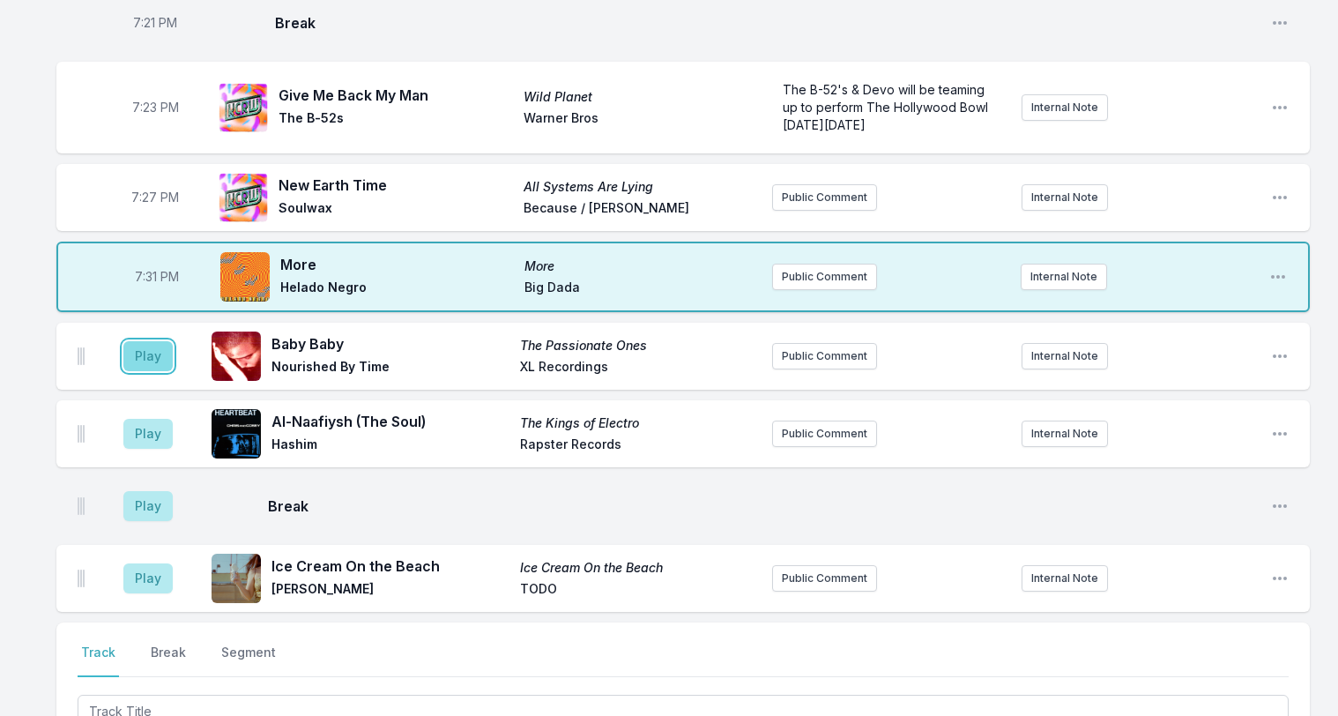
click at [138, 341] on button "Play" at bounding box center [147, 356] width 49 height 30
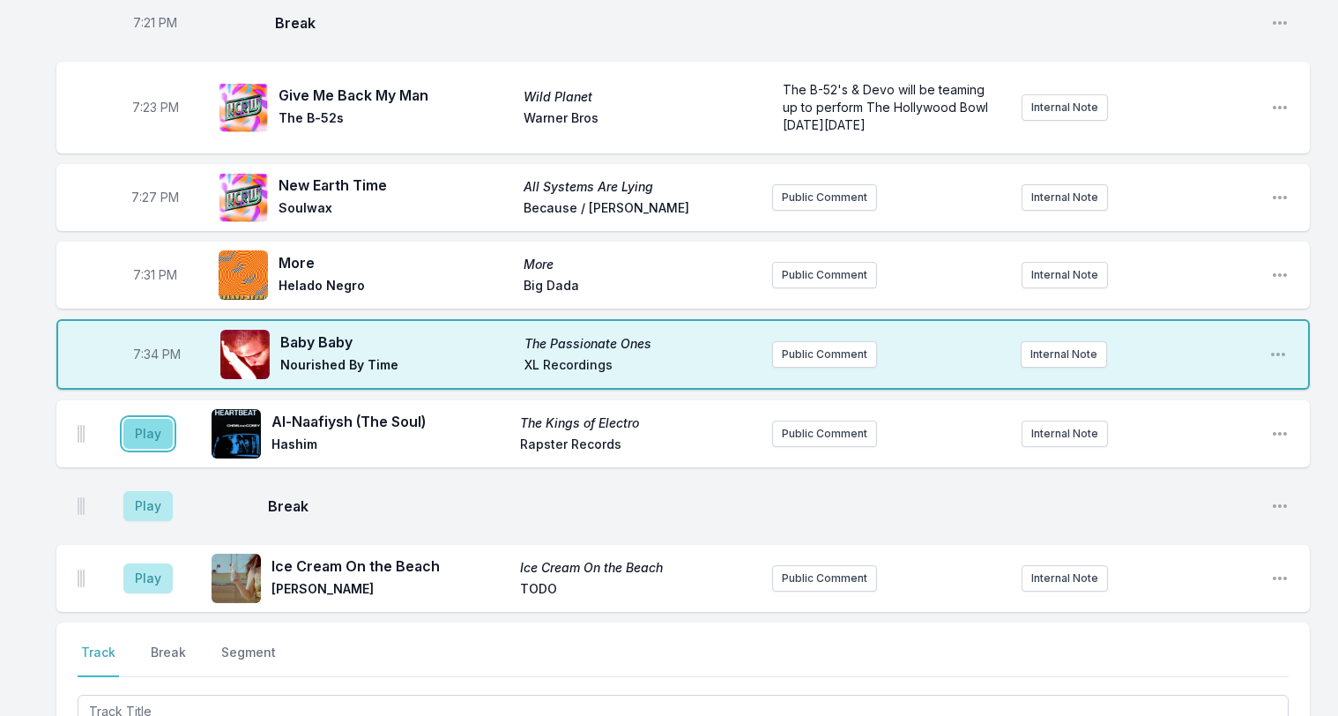
click at [145, 419] on button "Play" at bounding box center [147, 434] width 49 height 30
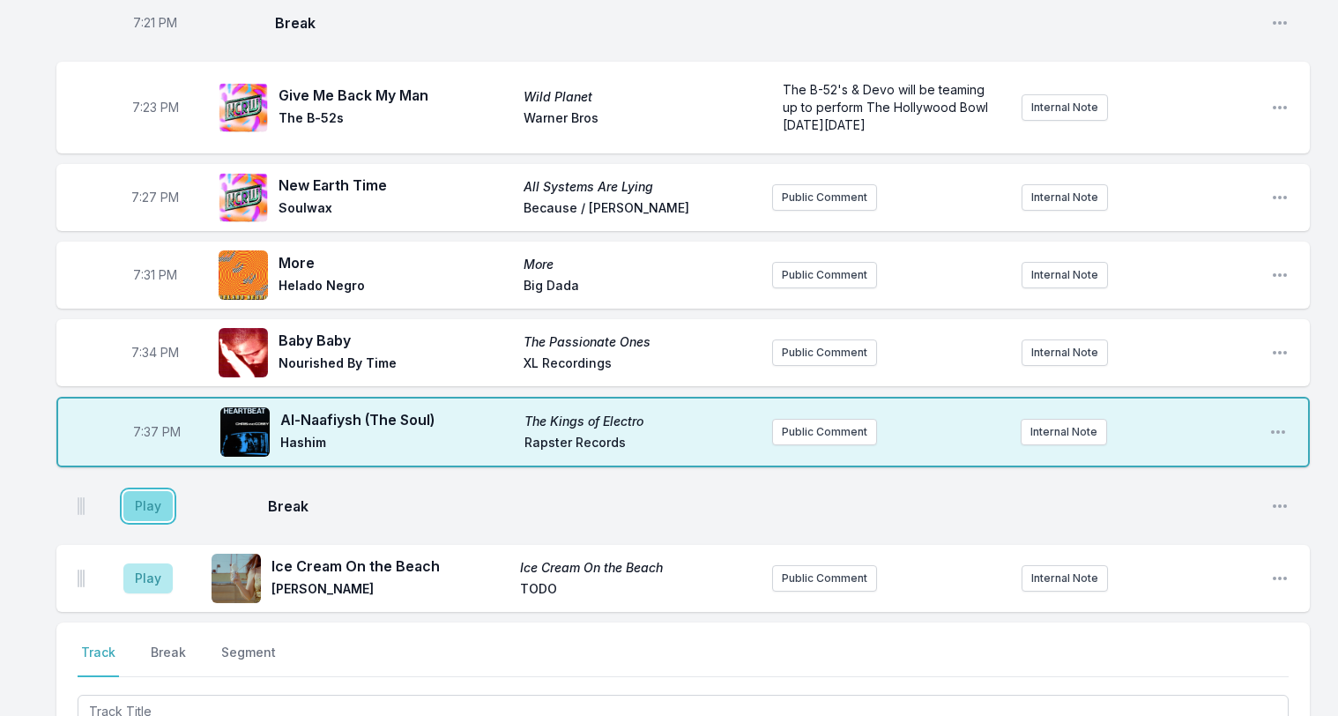
click at [145, 491] on button "Play" at bounding box center [147, 506] width 49 height 30
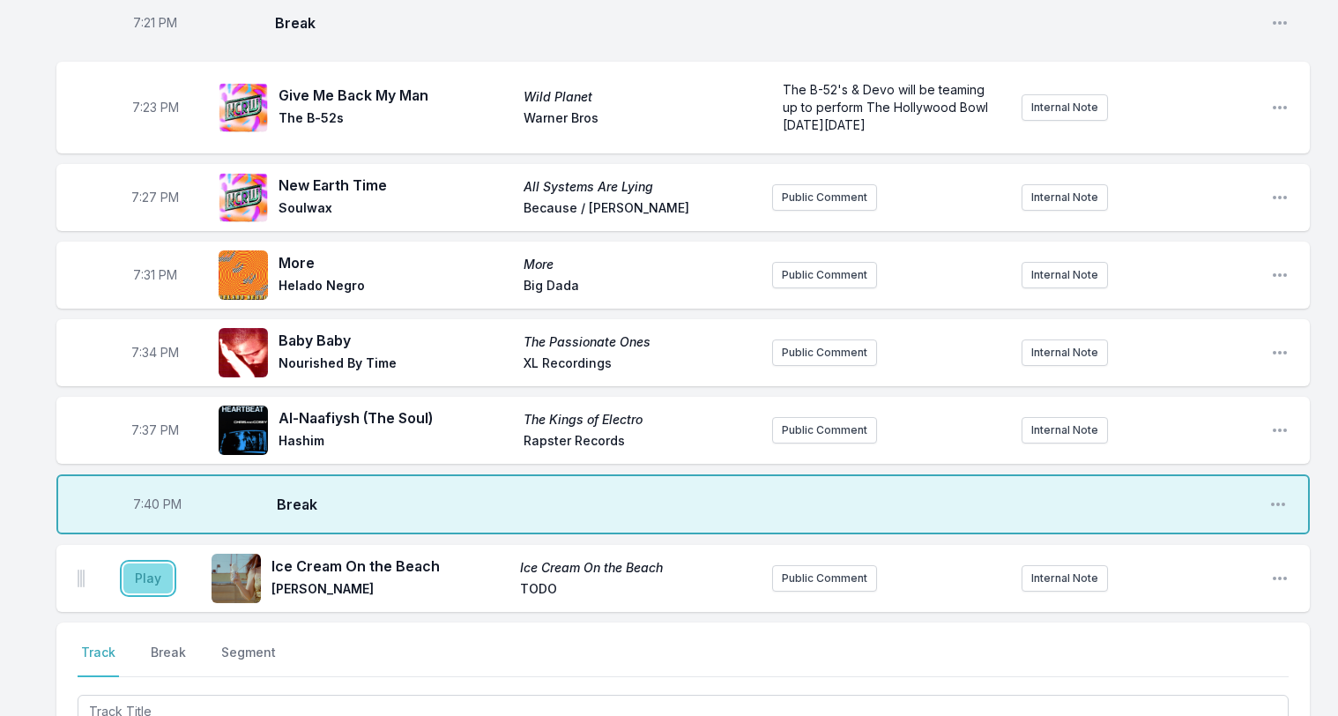
click at [143, 563] on button "Play" at bounding box center [147, 578] width 49 height 30
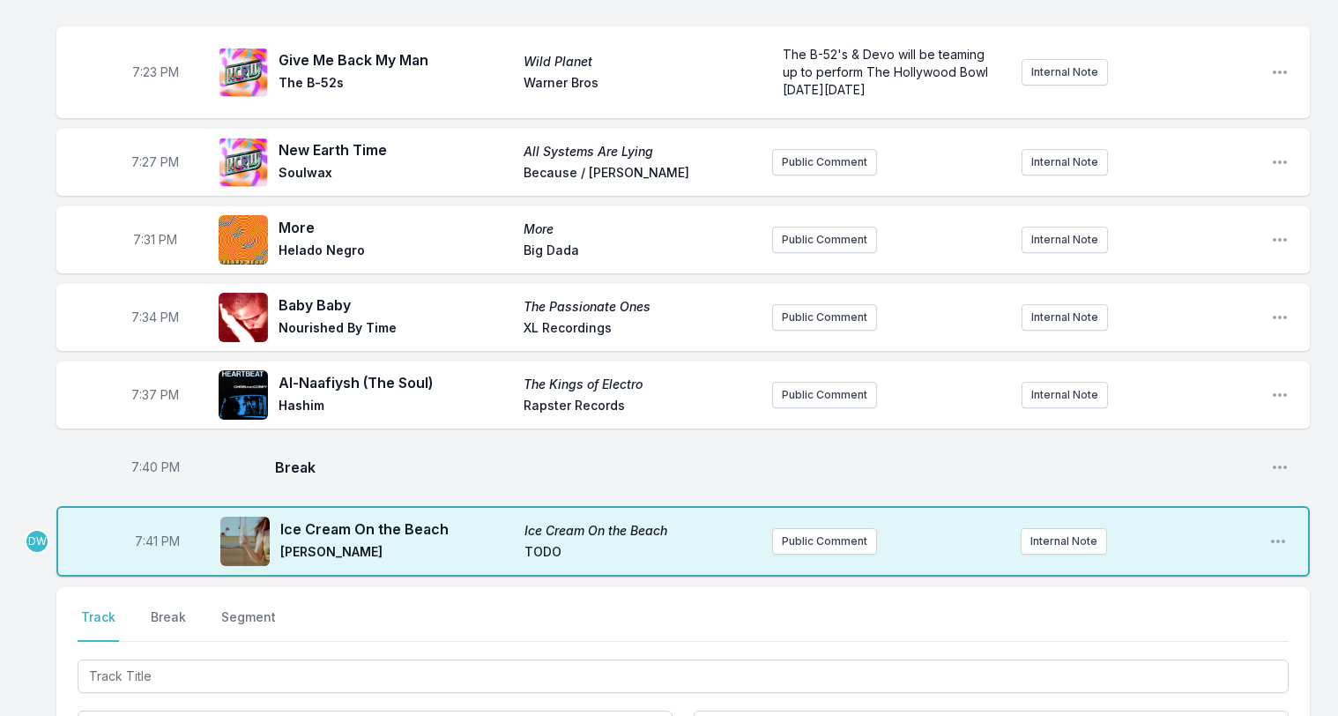
scroll to position [2131, 0]
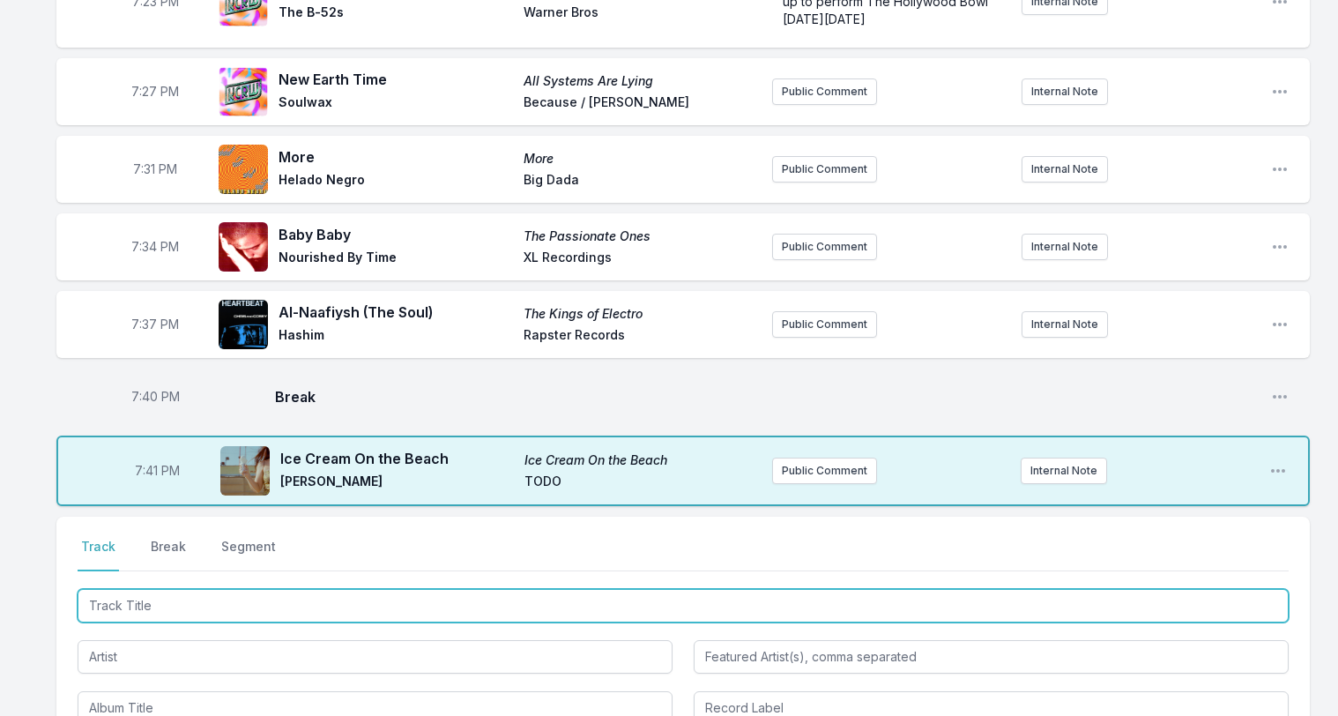
click at [196, 589] on input "Track Title" at bounding box center [683, 605] width 1211 height 33
type input "Make It Known"
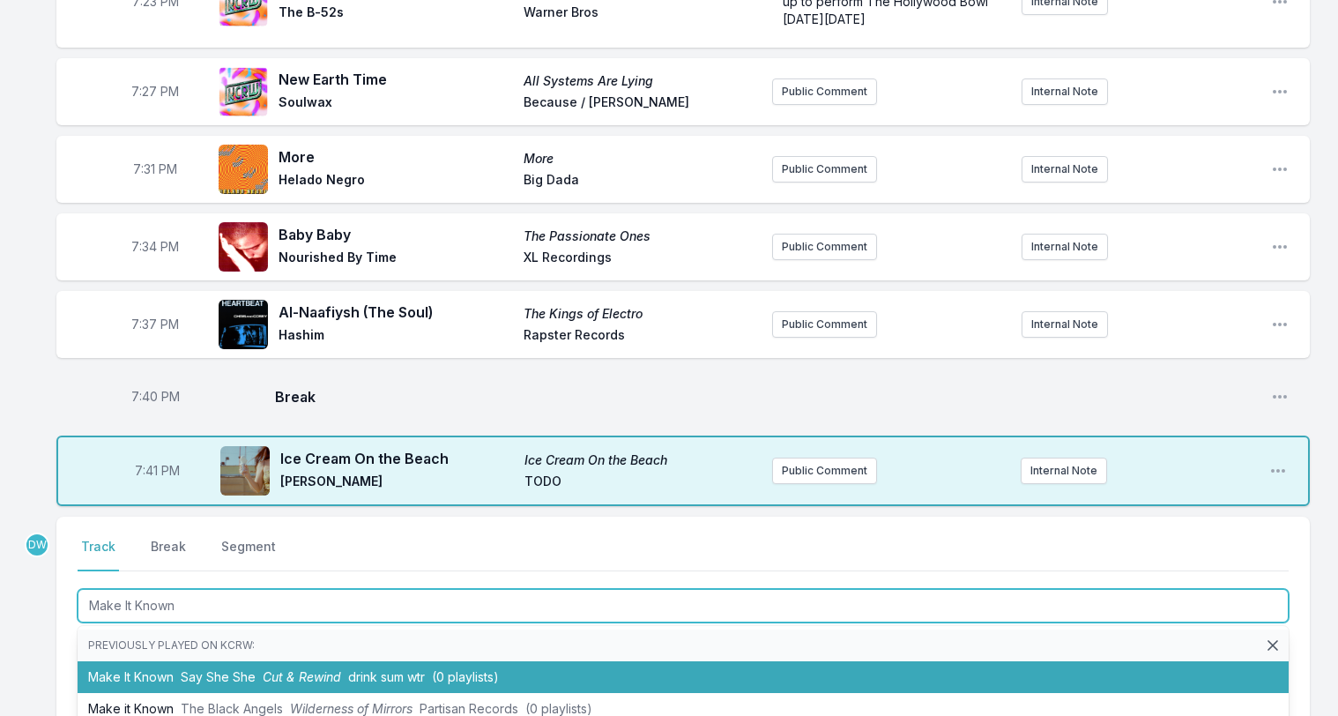
click at [314, 669] on span "Cut & Rewind" at bounding box center [302, 676] width 78 height 15
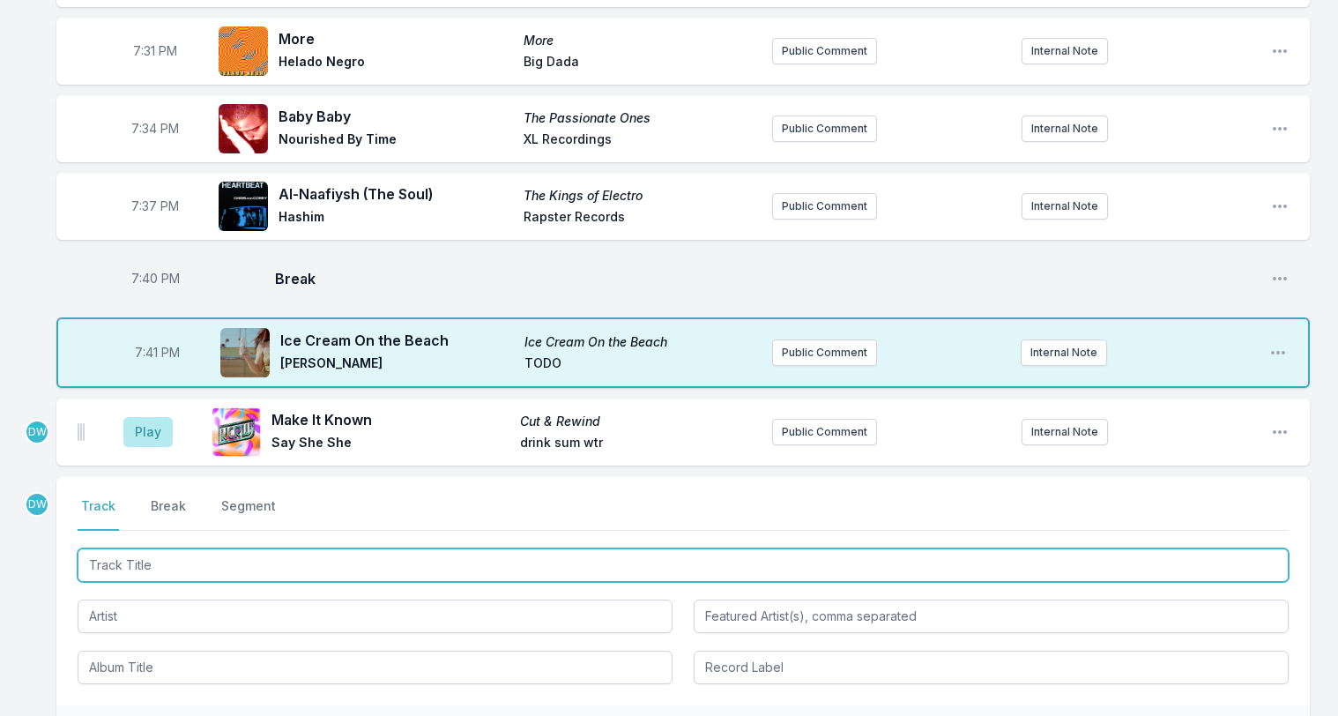
scroll to position [2296, 0]
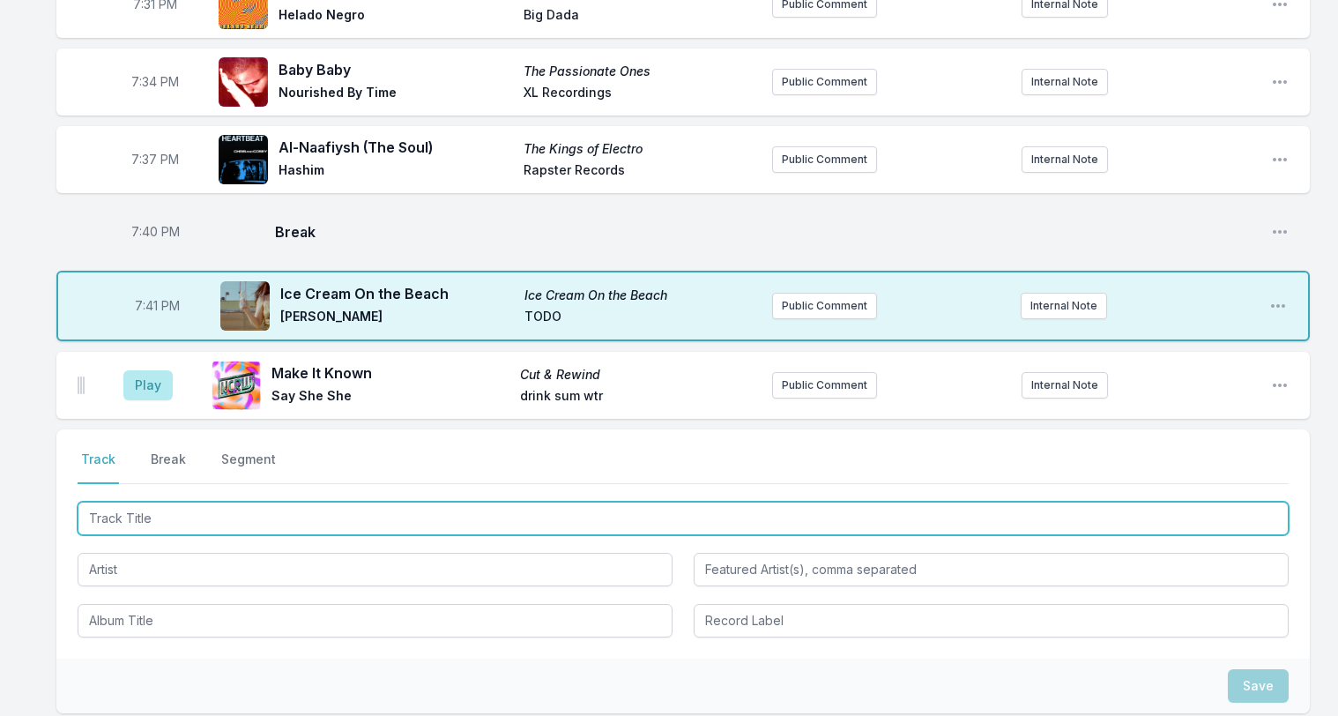
click at [126, 502] on input "Track Title" at bounding box center [683, 518] width 1211 height 33
type input "Zannik"
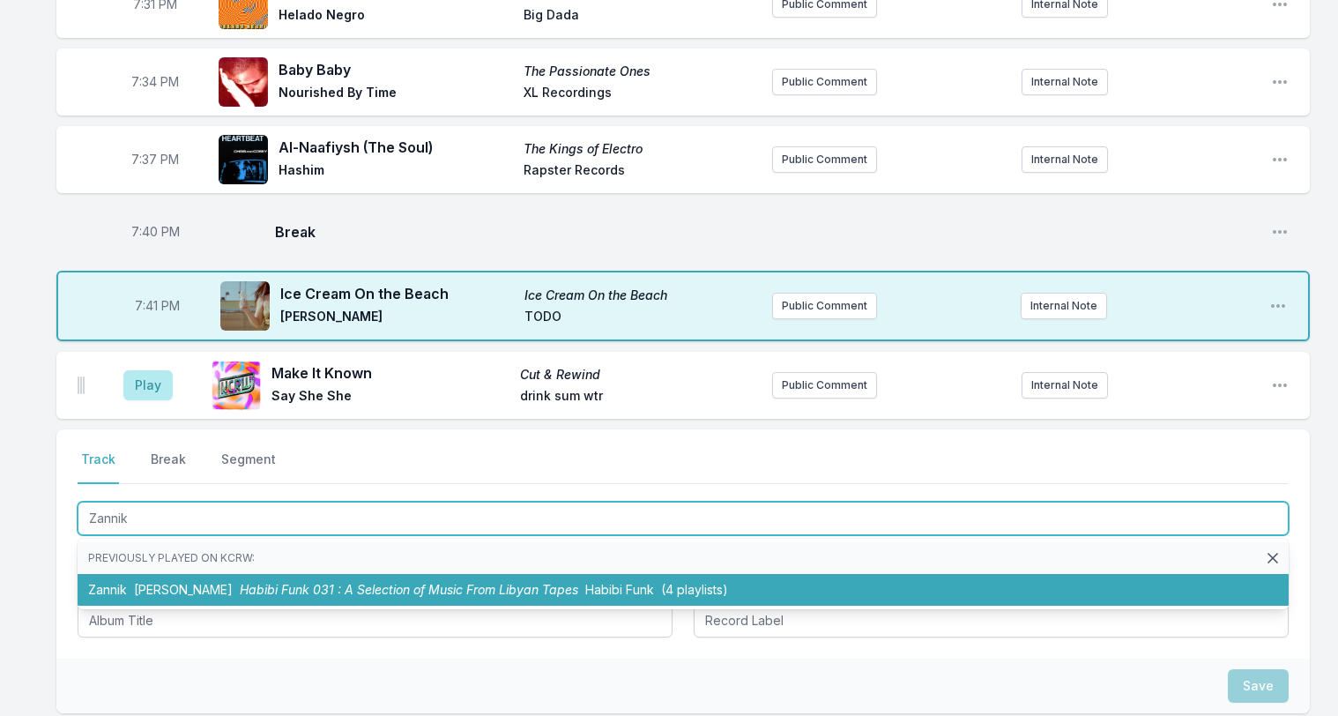
click at [356, 582] on span "Habibi Funk 031 : A Selection of Music From Libyan Tapes" at bounding box center [409, 589] width 338 height 15
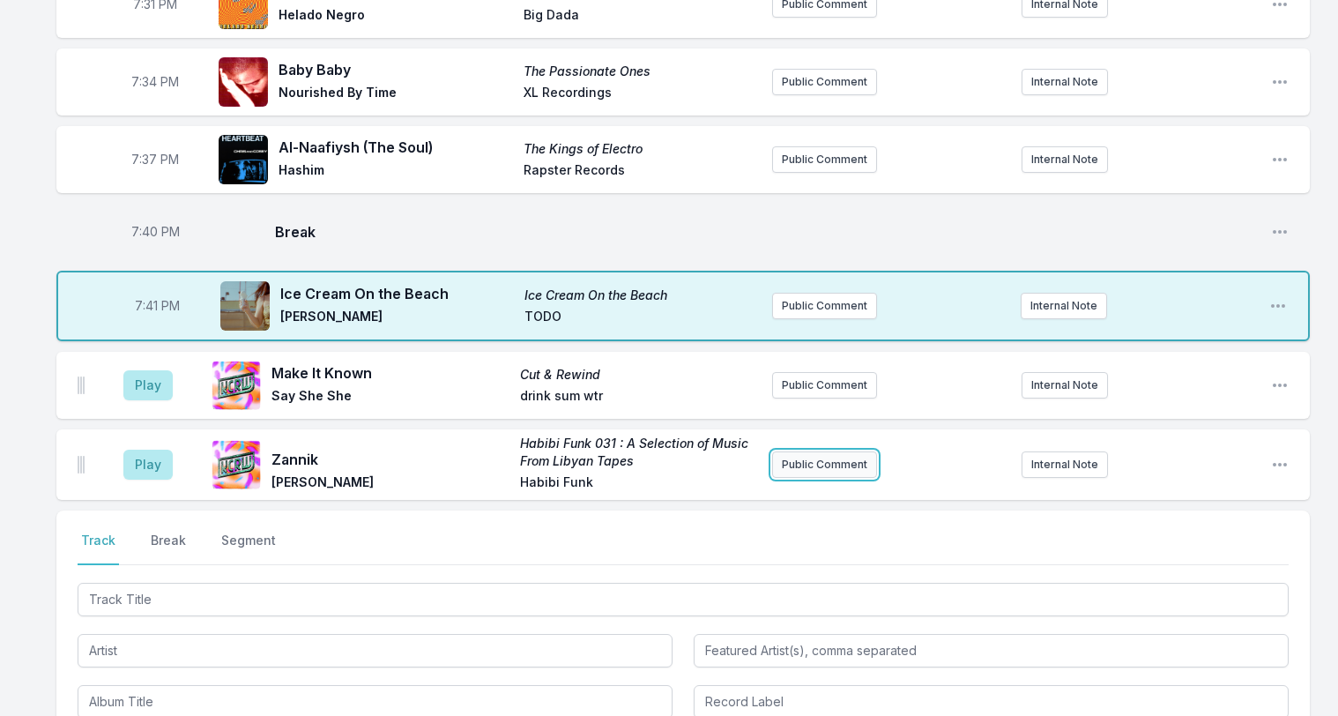
click at [839, 451] on button "Public Comment" at bounding box center [824, 464] width 105 height 26
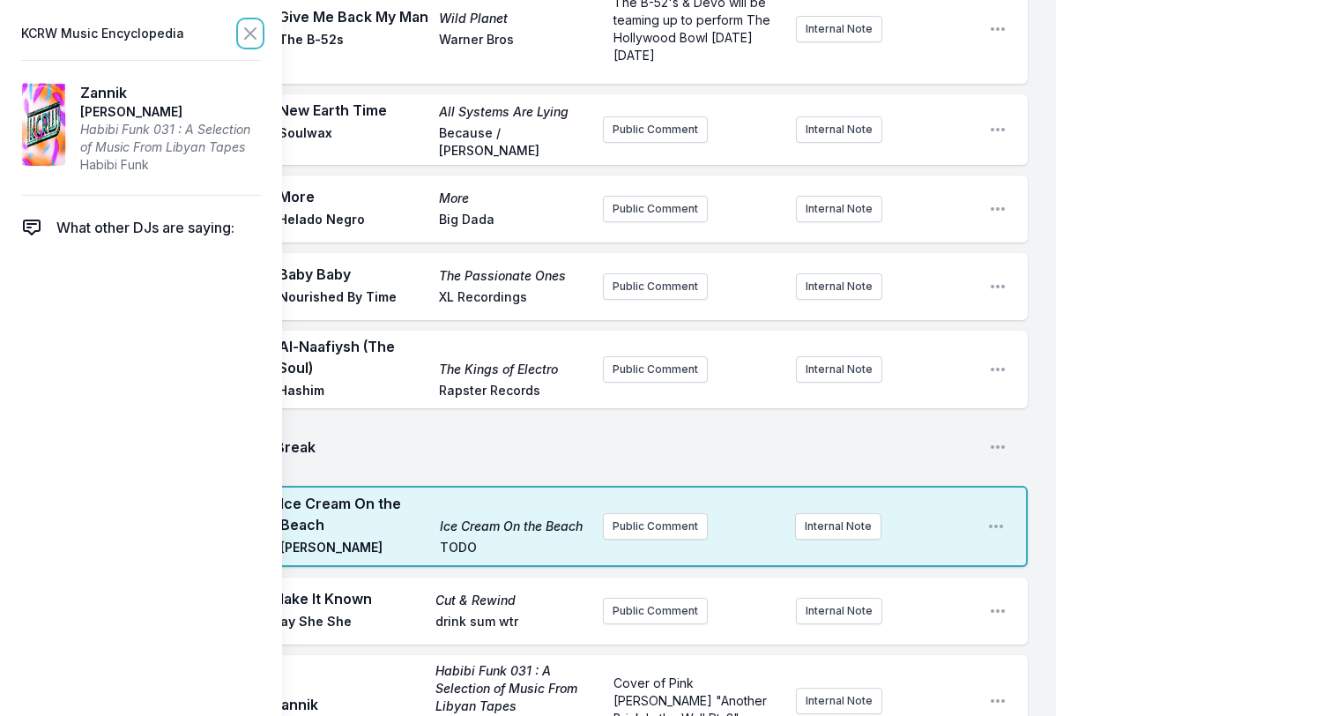
drag, startPoint x: 245, startPoint y: 33, endPoint x: 241, endPoint y: 20, distance: 13.1
click at [246, 27] on icon at bounding box center [250, 33] width 21 height 21
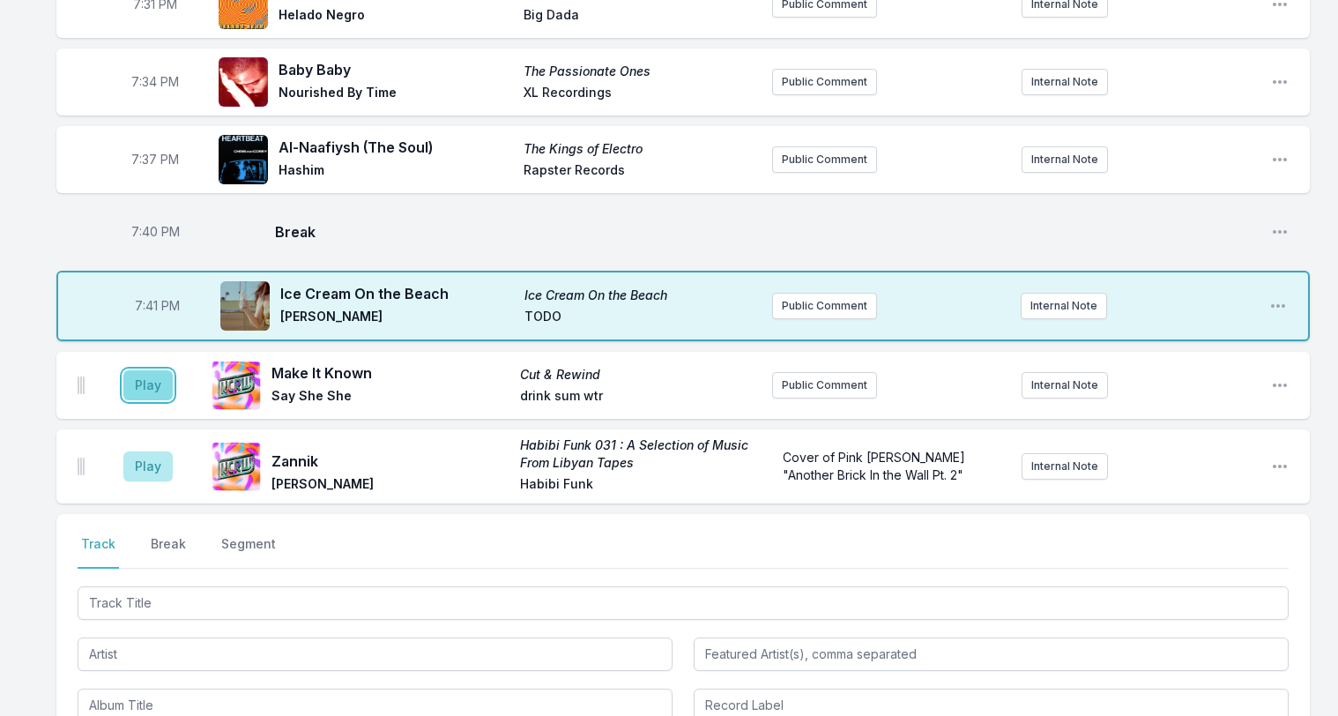
click at [142, 370] on button "Play" at bounding box center [147, 385] width 49 height 30
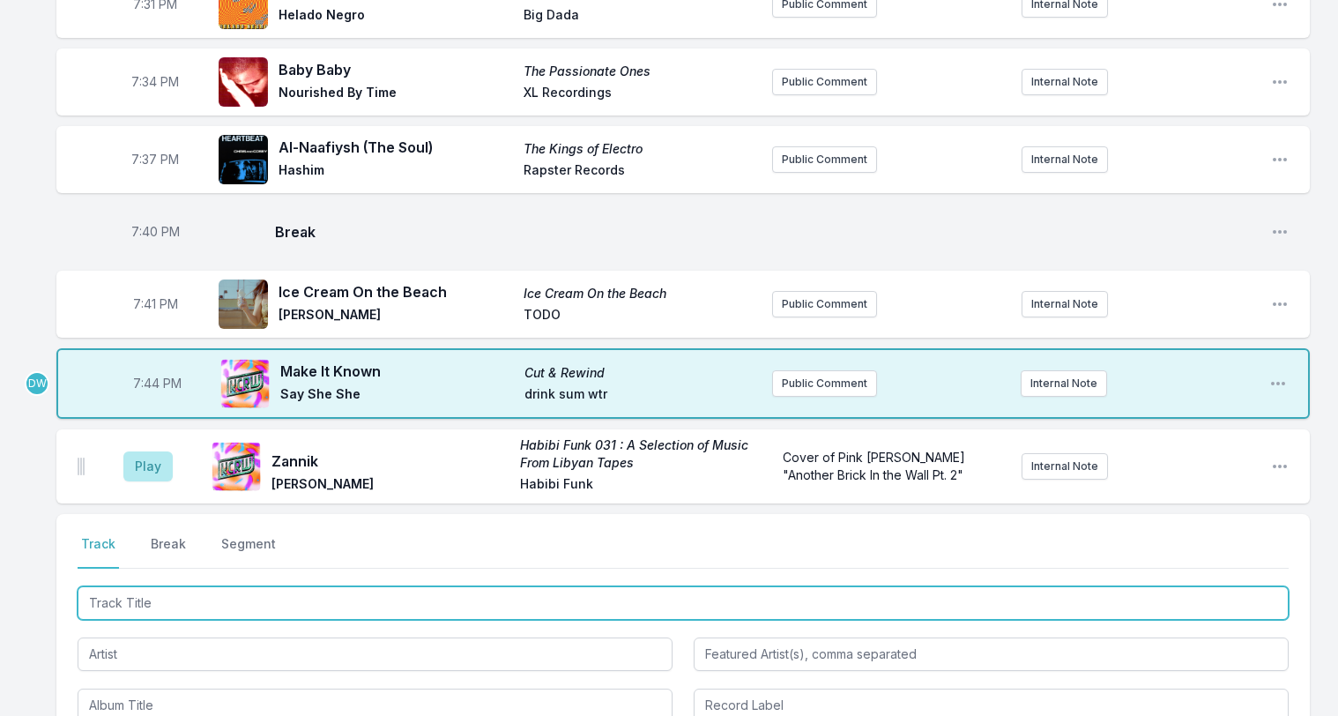
click at [145, 586] on input "Track Title" at bounding box center [683, 602] width 1211 height 33
type input "Breakin' Up (The Loving Hand Remix)"
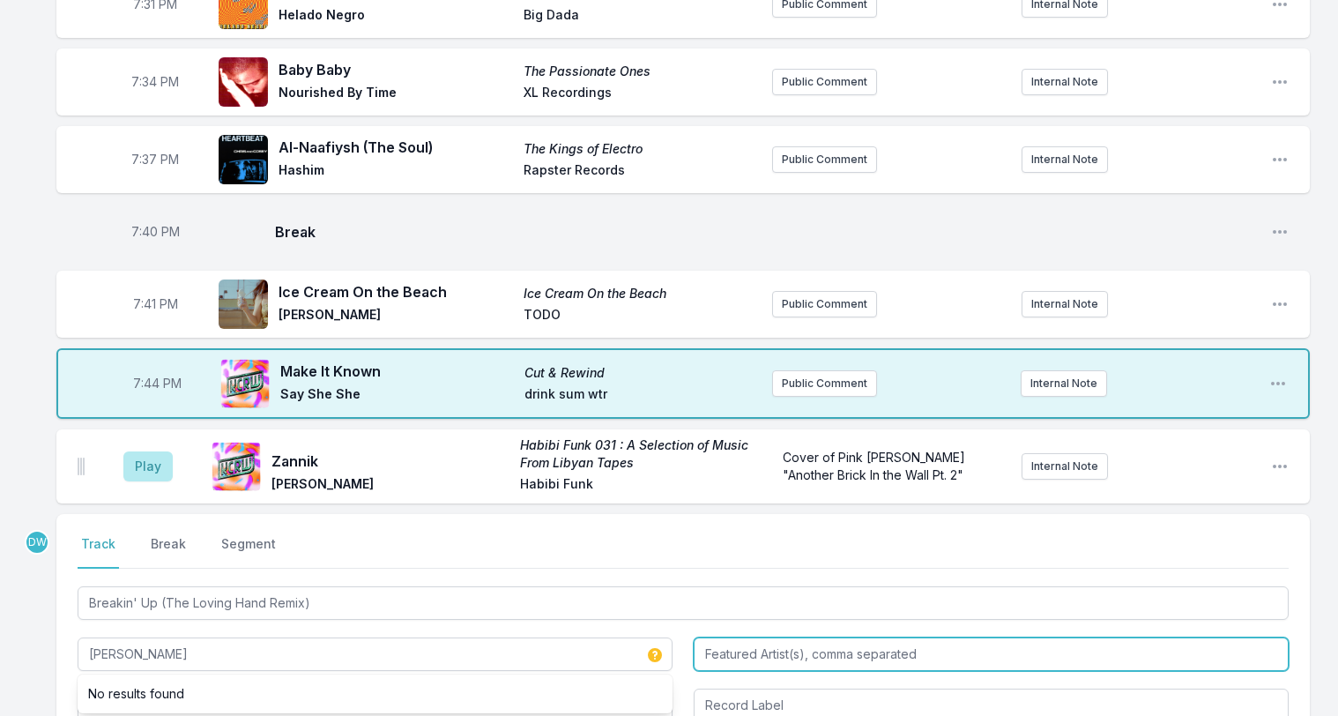
type input "Rilo Kiley"
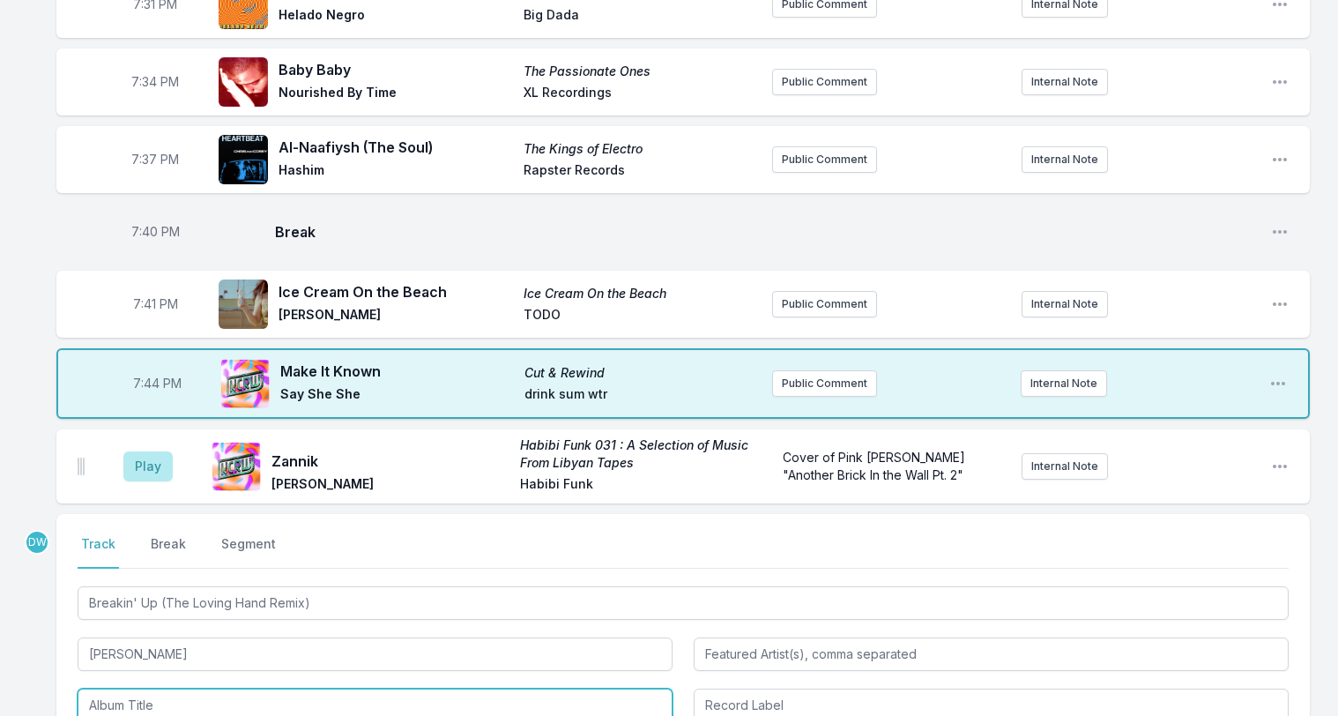
type input "Breakin’ Up"
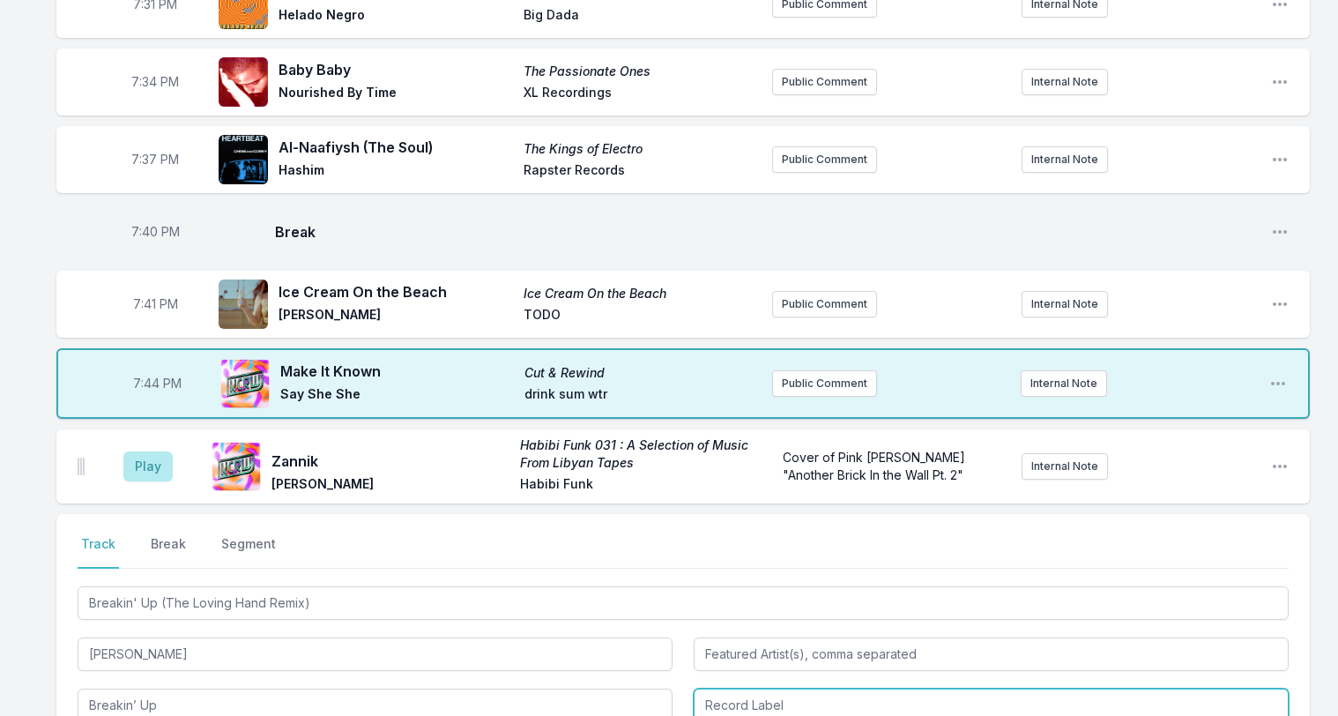
click at [730, 688] on input "Record Label" at bounding box center [991, 704] width 595 height 33
type input "Warner Bros. Records"
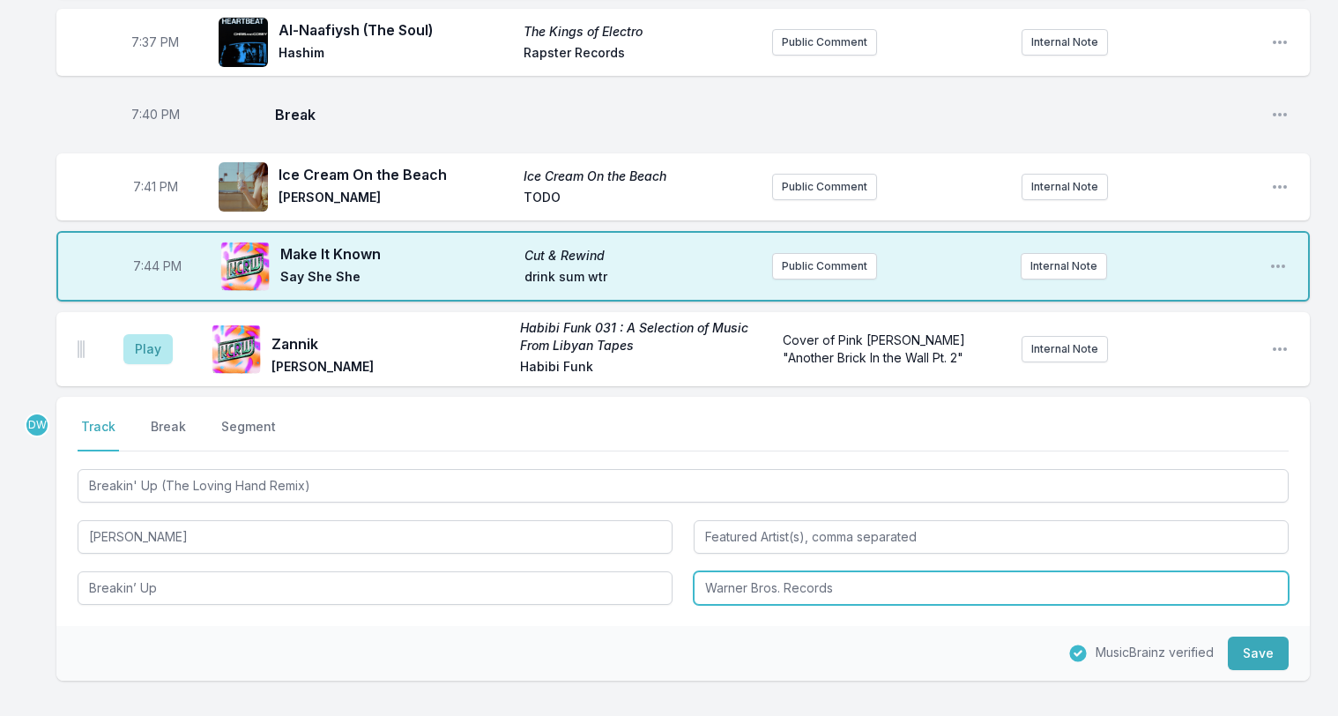
scroll to position [2426, 0]
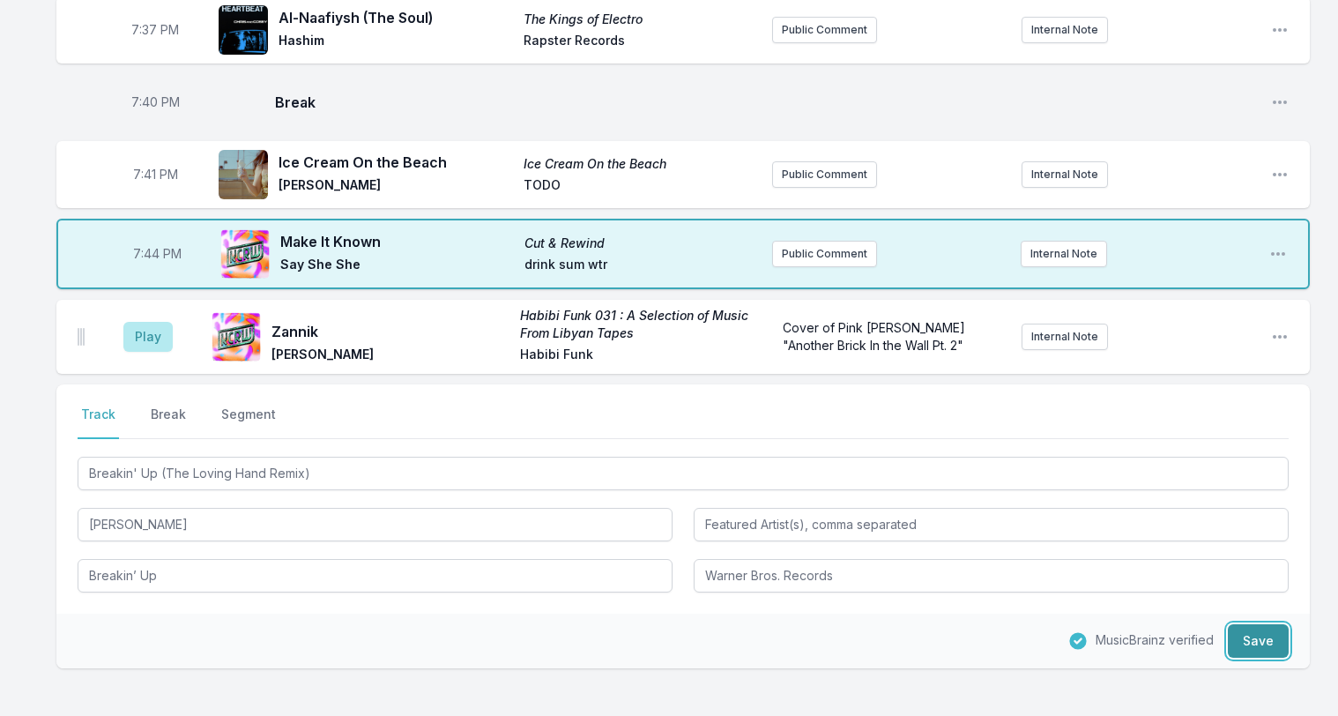
click at [1260, 624] on button "Save" at bounding box center [1258, 640] width 61 height 33
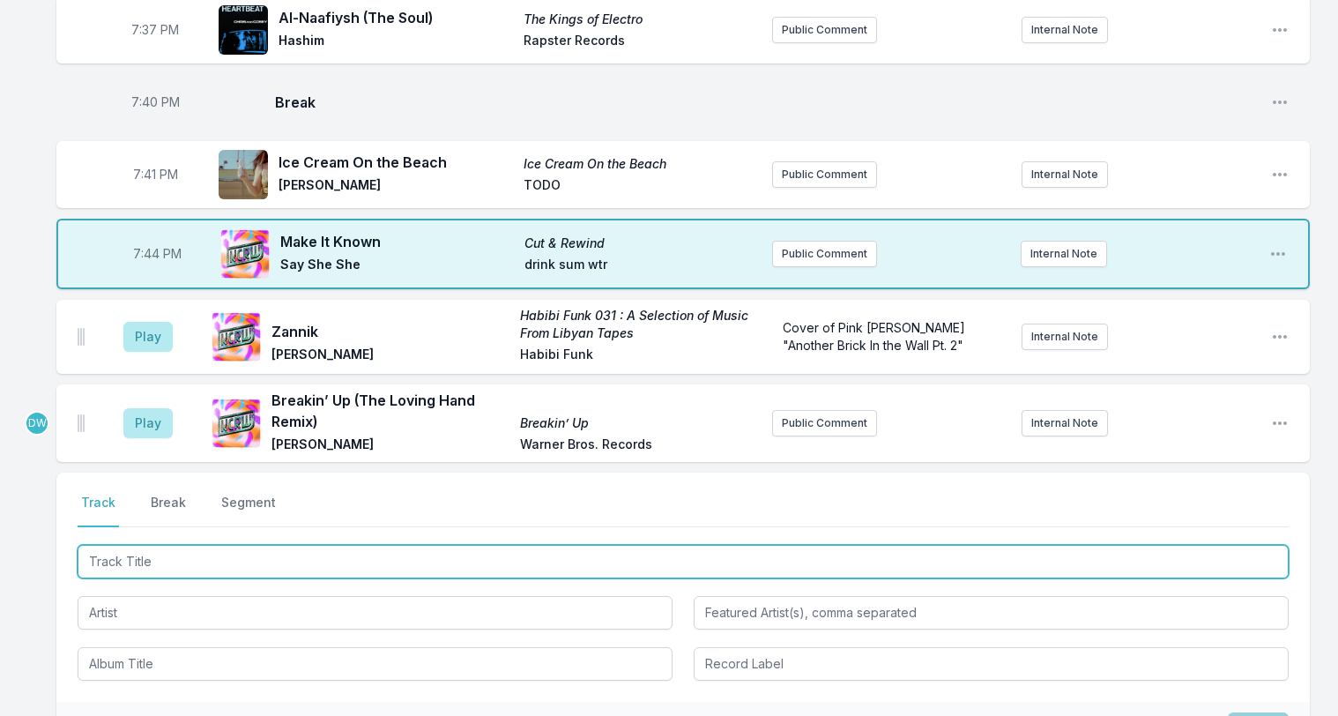
click at [134, 545] on input "Track Title" at bounding box center [683, 561] width 1211 height 33
type input "Down On the Street (Black Amex Edit)"
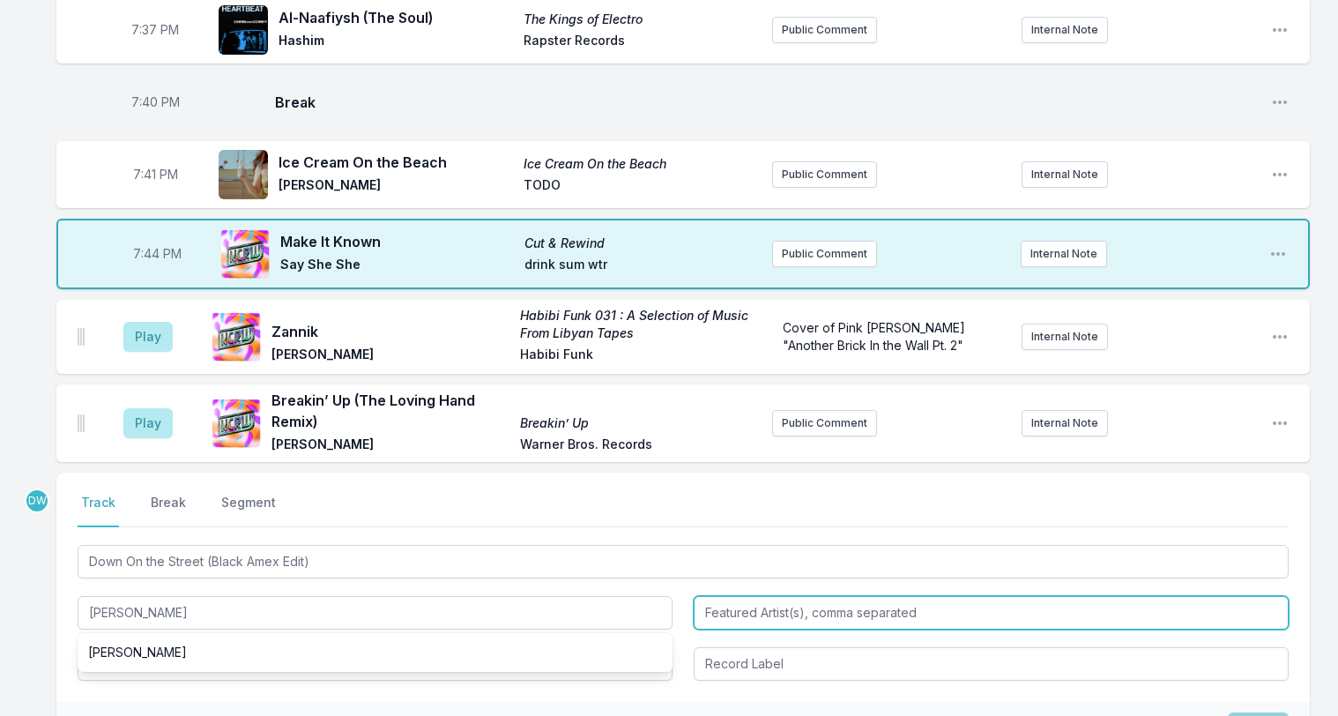
type input "Shakatak"
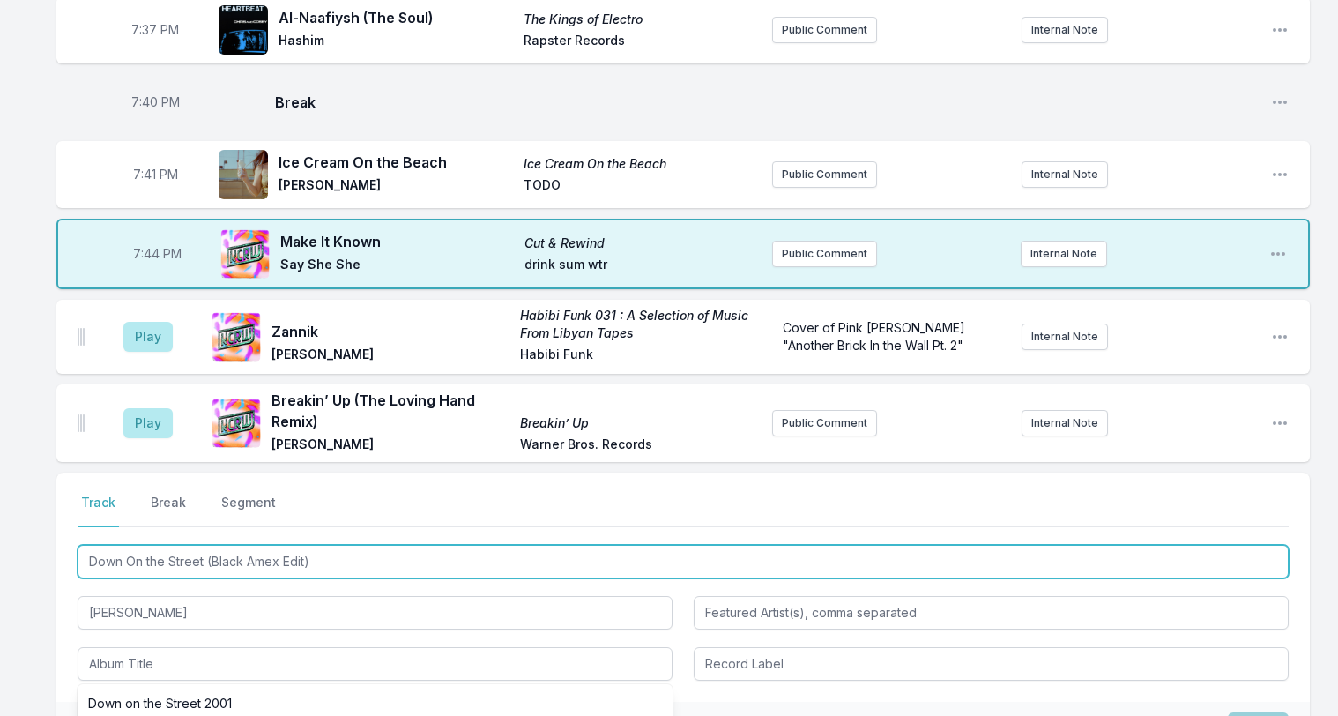
drag, startPoint x: 311, startPoint y: 515, endPoint x: -149, endPoint y: 253, distance: 529.4
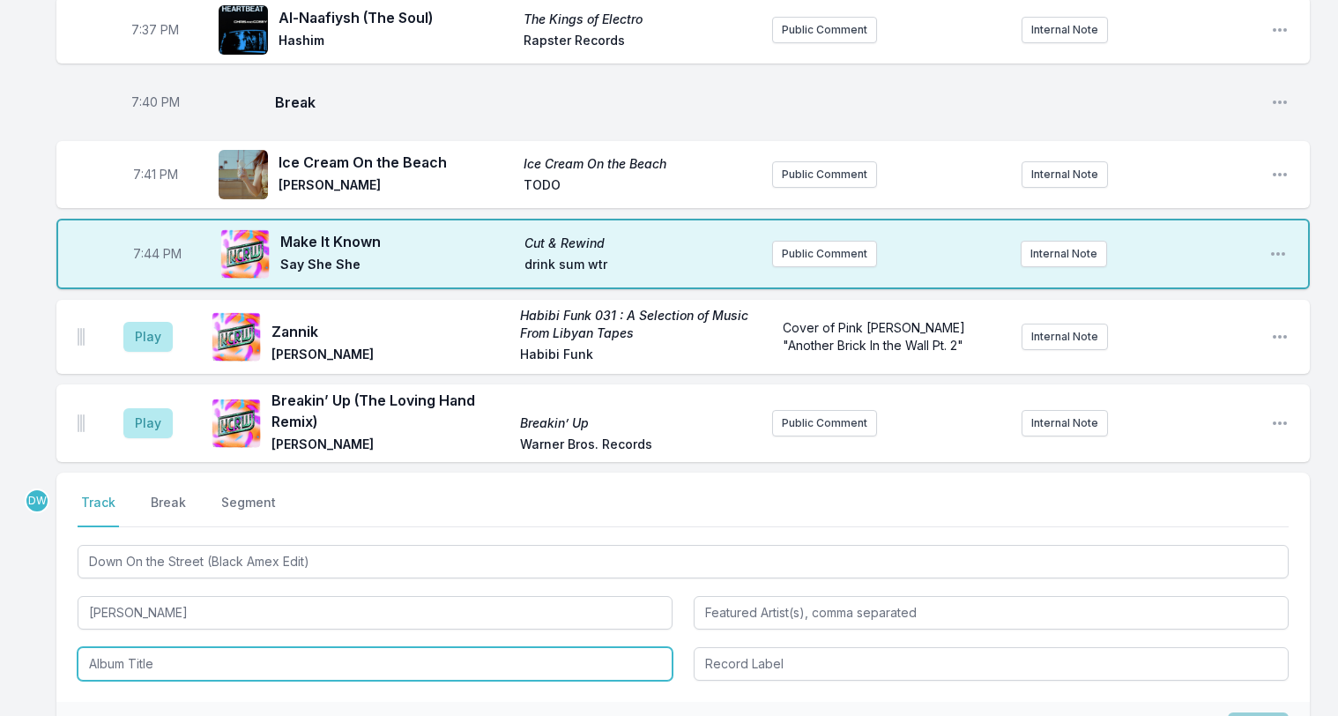
click at [130, 647] on input "Album Title" at bounding box center [375, 663] width 595 height 33
paste input "Down On the Street (Black Amex Edit)"
type input "Down On the Street (Black Amex Edit)"
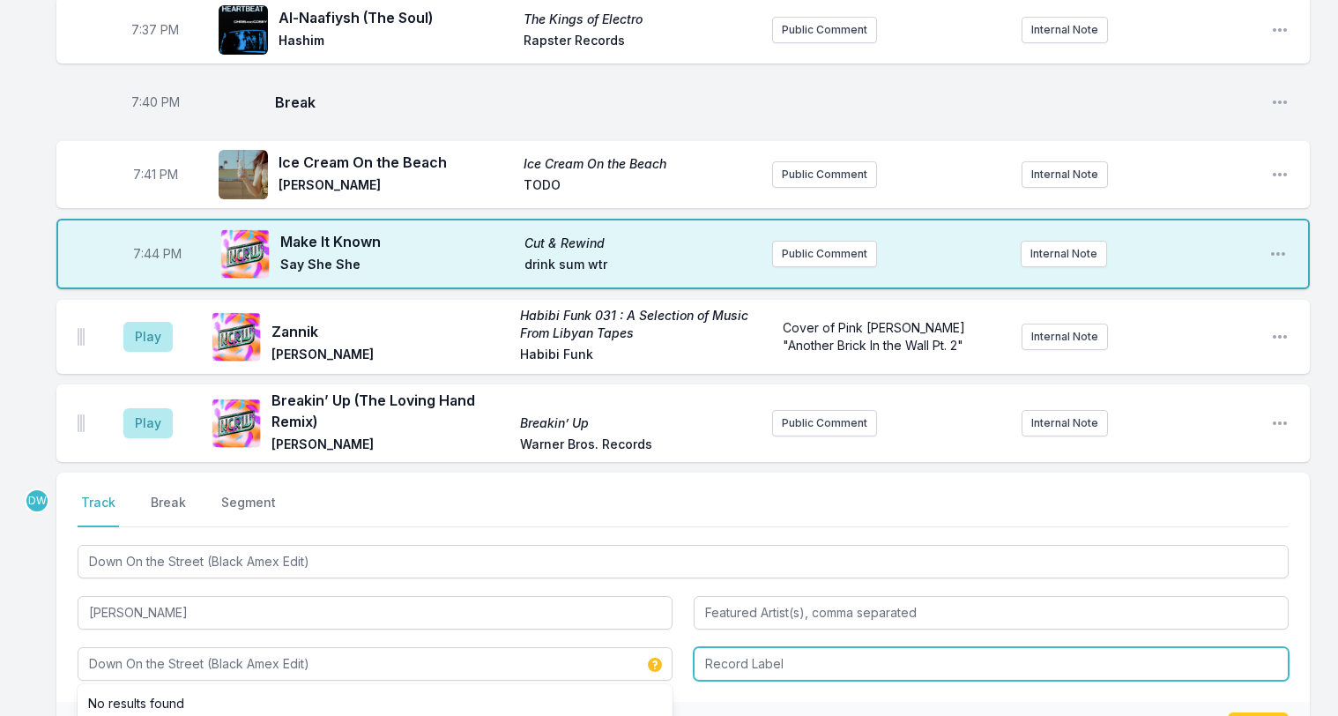
click at [737, 647] on input "Record Label" at bounding box center [991, 663] width 595 height 33
type input "promo"
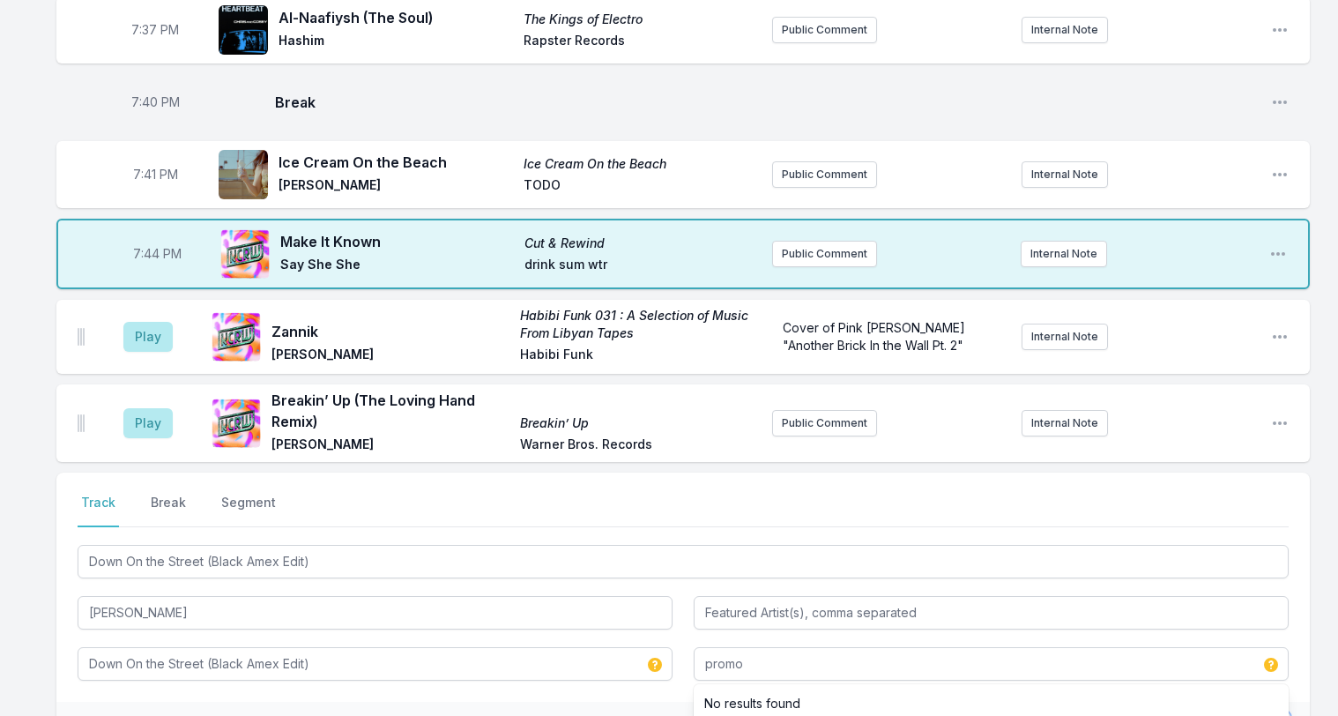
click at [1262, 712] on button "Save" at bounding box center [1258, 728] width 61 height 33
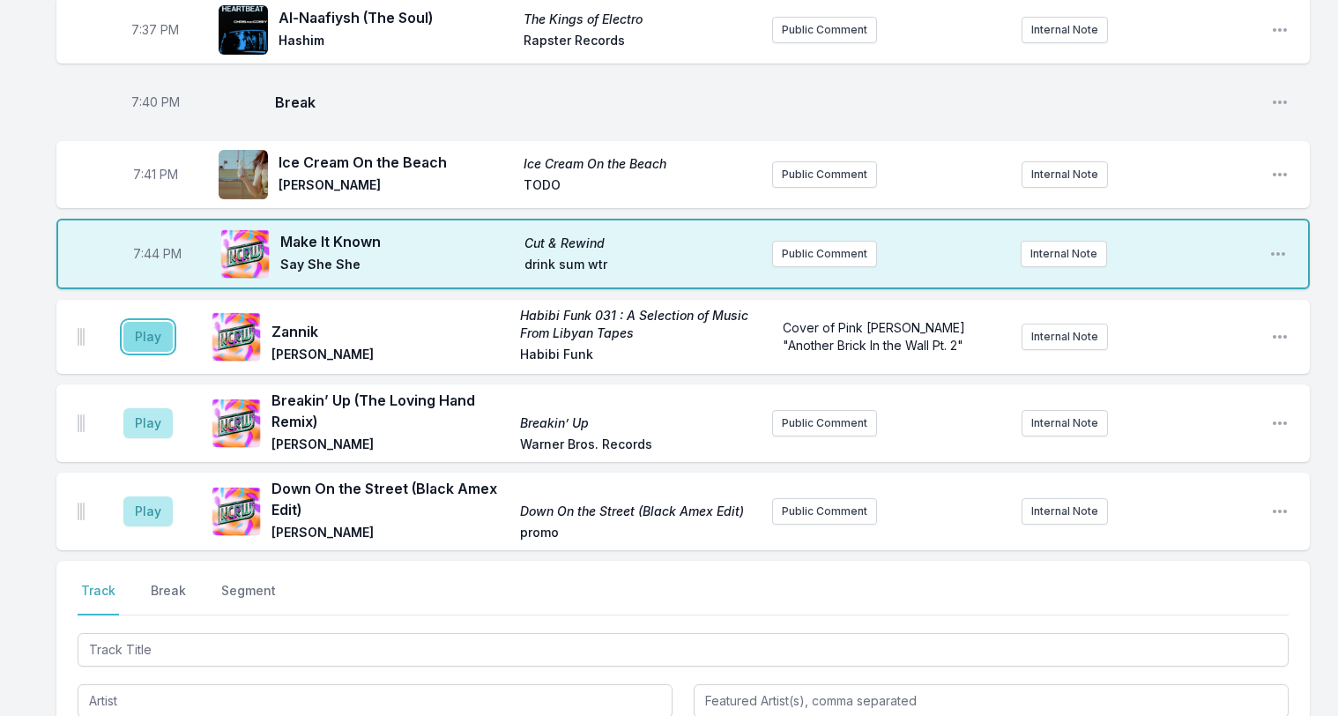
click at [139, 322] on button "Play" at bounding box center [147, 337] width 49 height 30
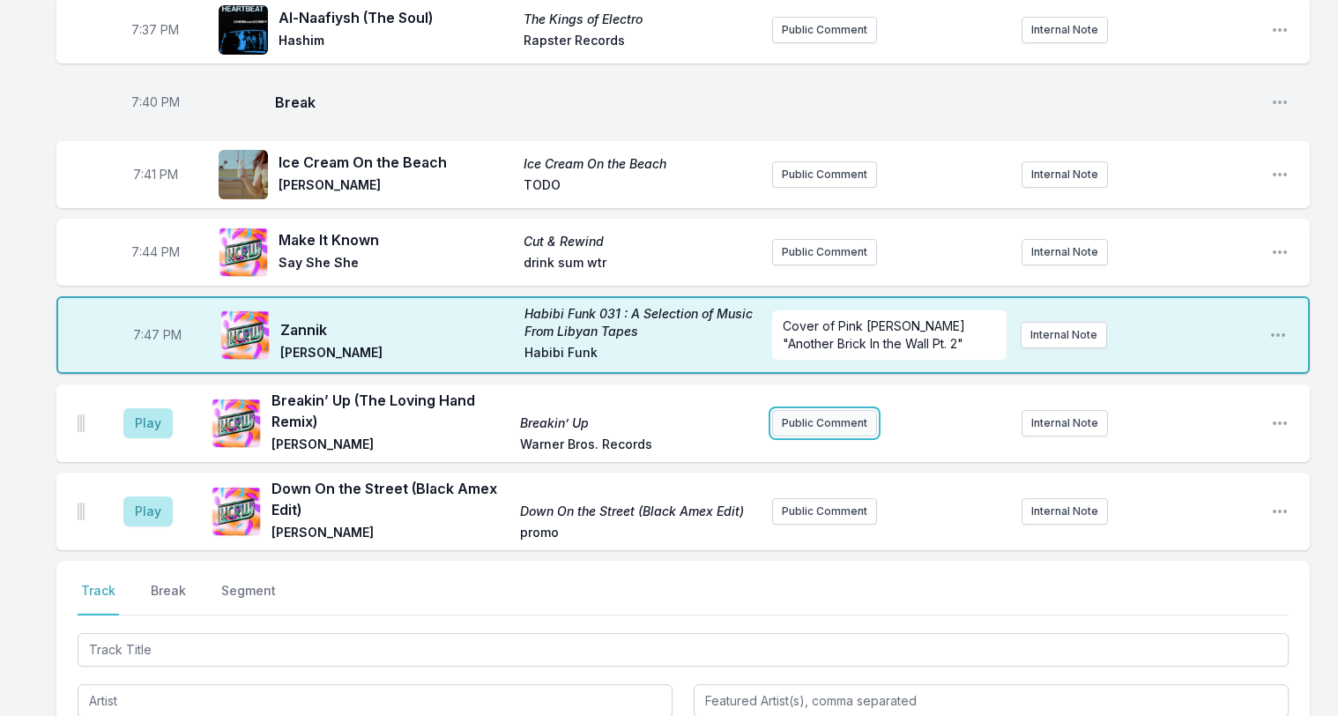
click at [819, 410] on button "Public Comment" at bounding box center [824, 423] width 105 height 26
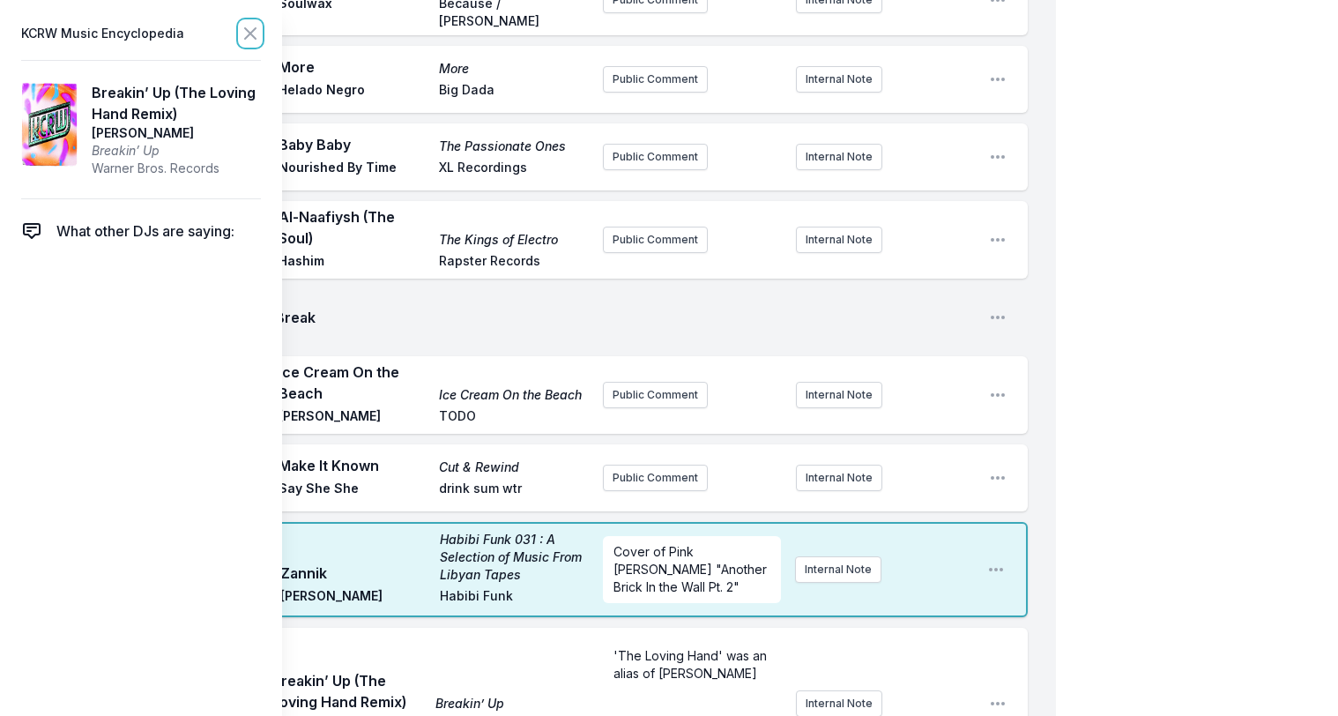
click at [248, 27] on icon at bounding box center [250, 33] width 21 height 21
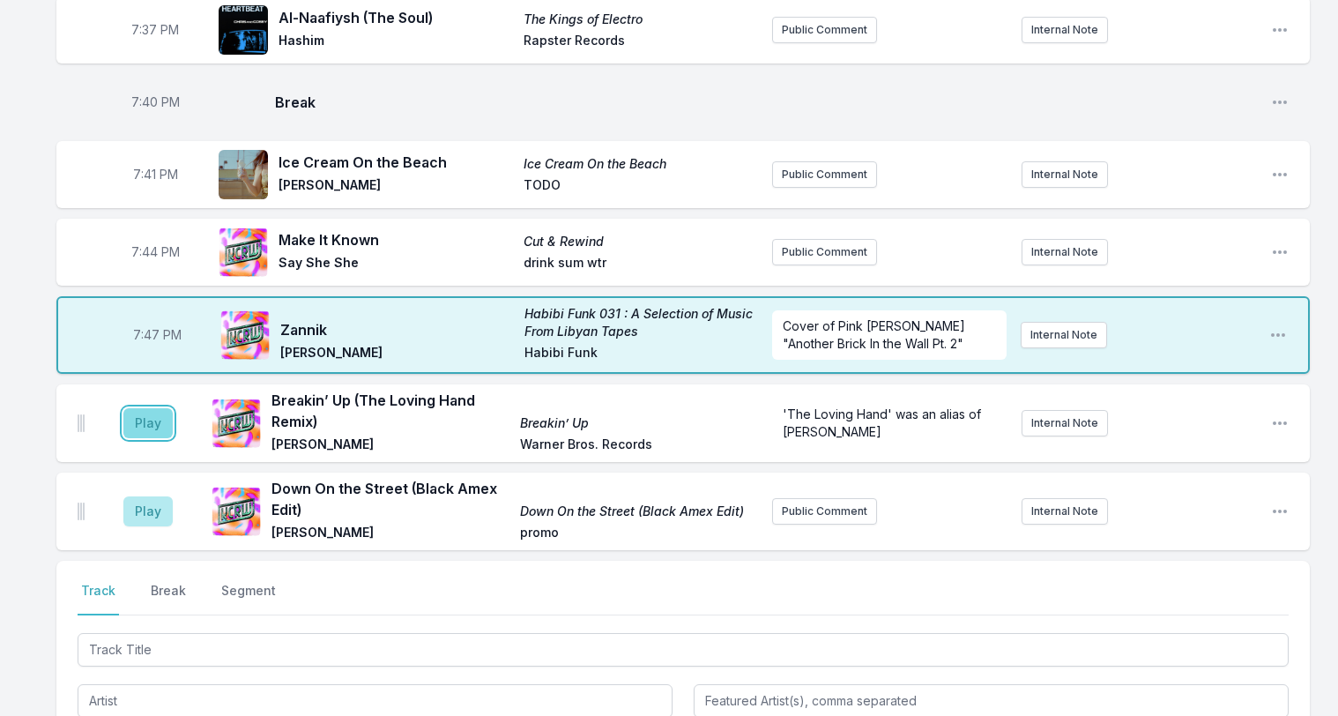
click at [147, 408] on button "Play" at bounding box center [147, 423] width 49 height 30
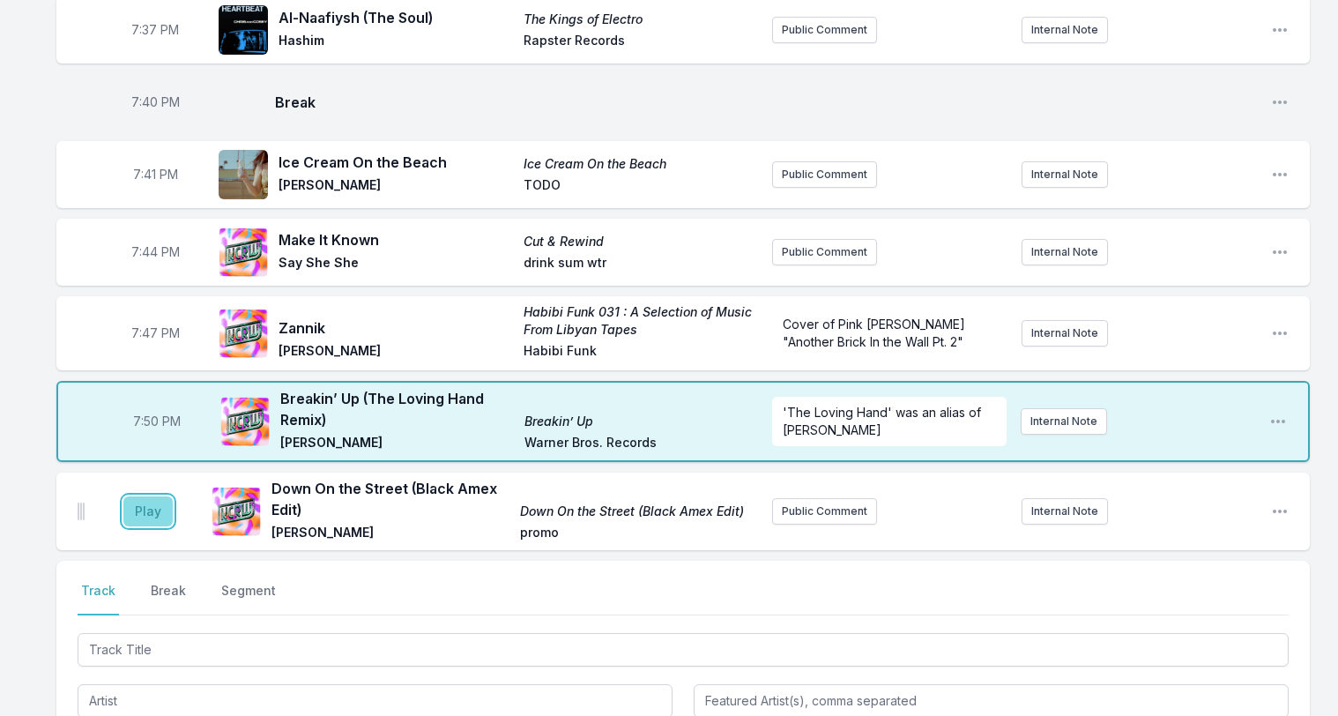
click at [144, 496] on button "Play" at bounding box center [147, 511] width 49 height 30
